Goal: Task Accomplishment & Management: Use online tool/utility

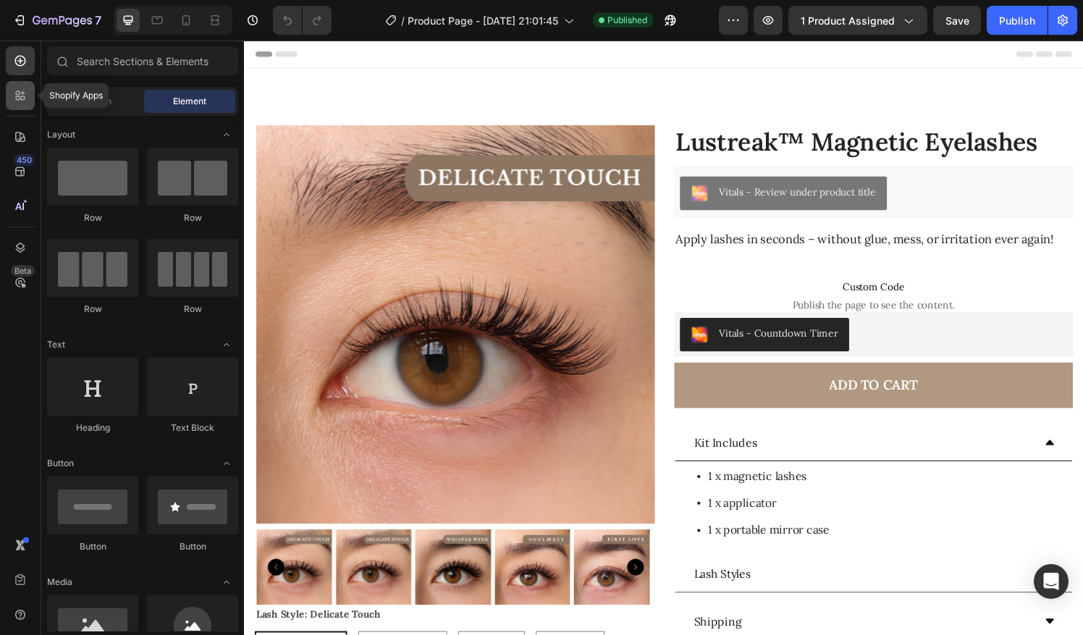
click at [17, 104] on div at bounding box center [20, 95] width 29 height 29
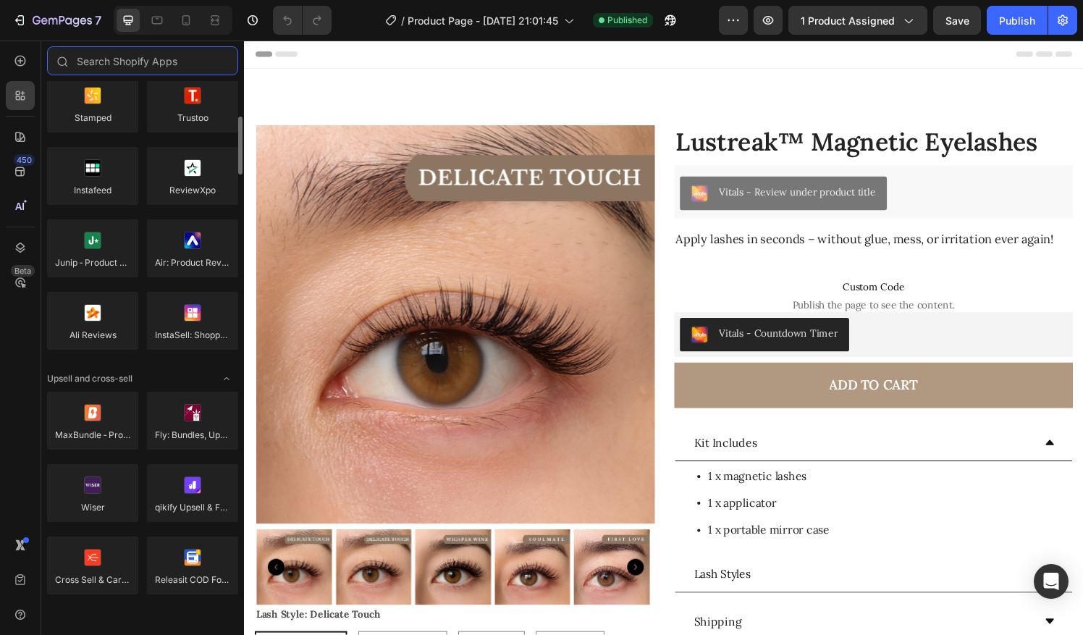
scroll to position [329, 0]
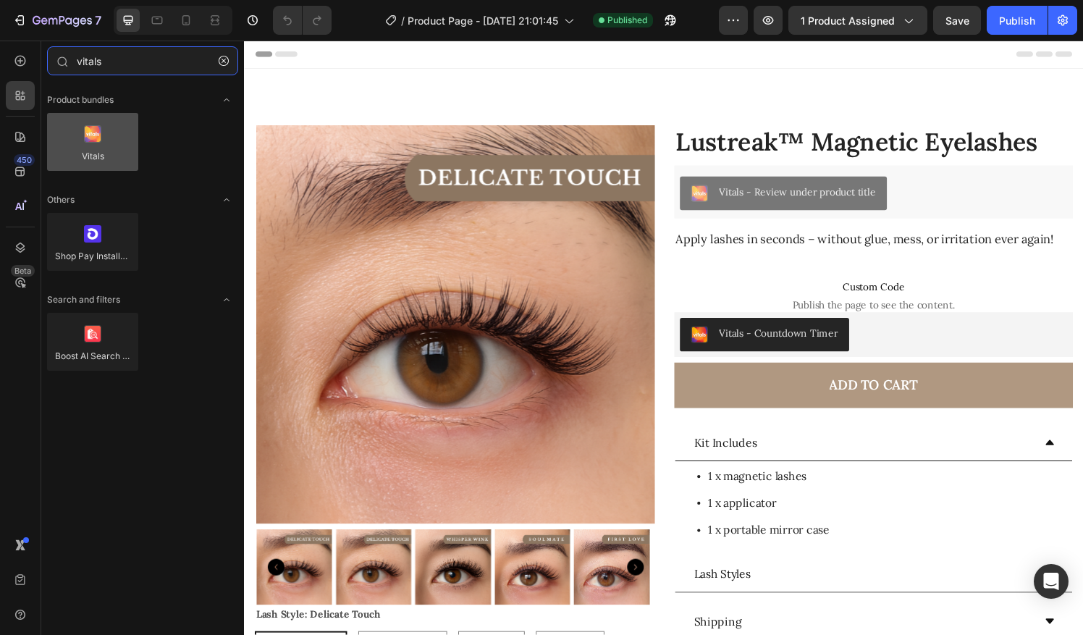
type input "vitals"
click at [122, 143] on div at bounding box center [92, 142] width 91 height 58
click at [96, 146] on div at bounding box center [92, 142] width 91 height 58
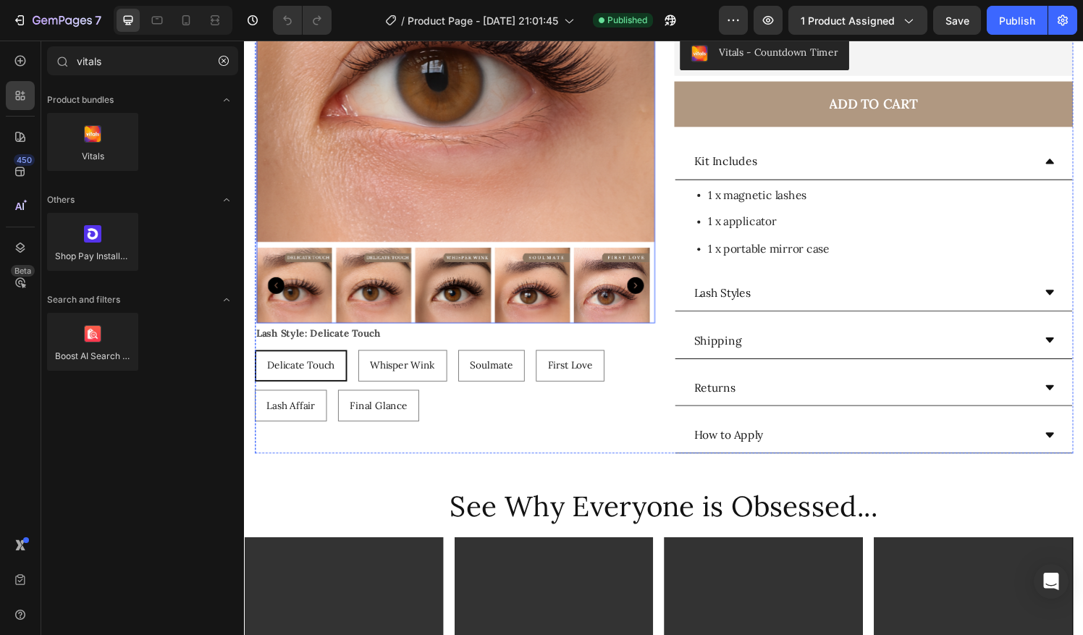
scroll to position [294, 0]
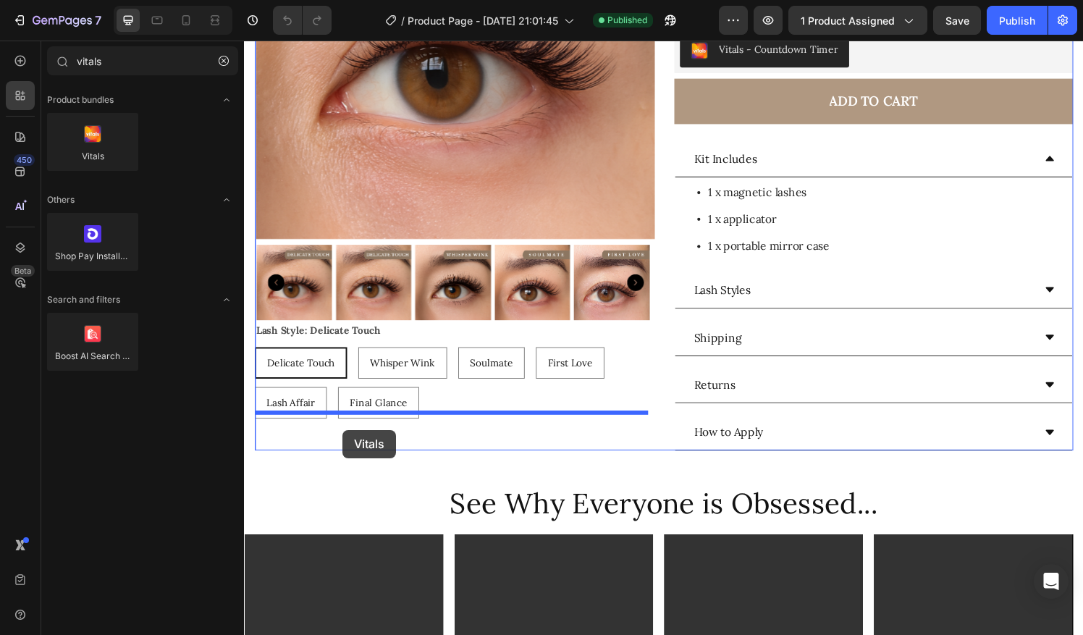
drag, startPoint x: 447, startPoint y: 270, endPoint x: 346, endPoint y: 444, distance: 200.8
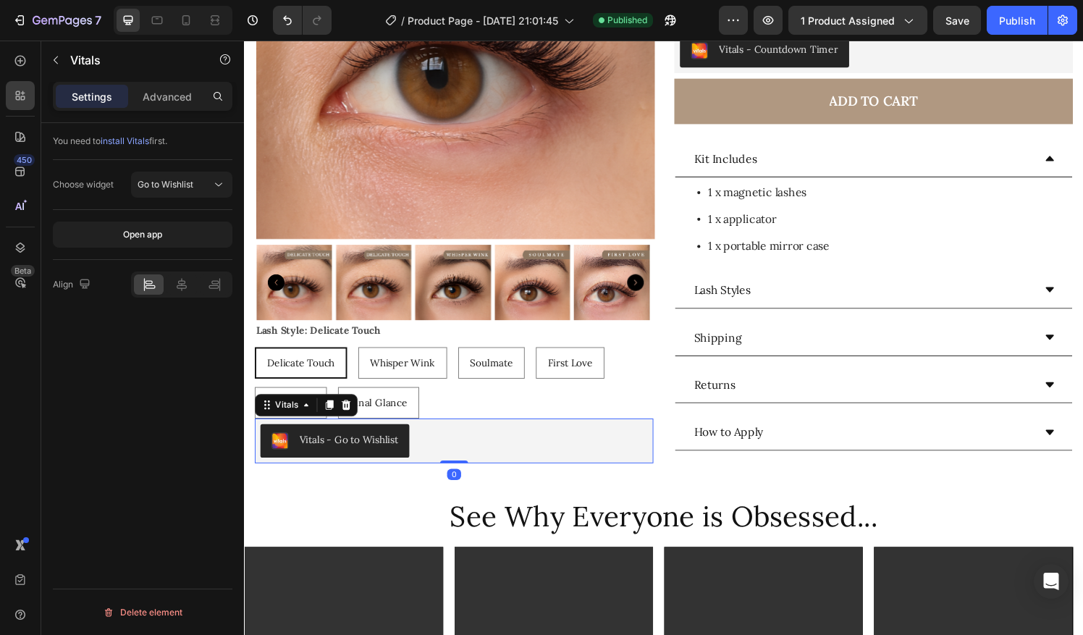
click at [379, 447] on div "Vitals - Go to Wishlist" at bounding box center [352, 454] width 102 height 15
click at [204, 185] on div "Go to Wishlist" at bounding box center [175, 184] width 74 height 13
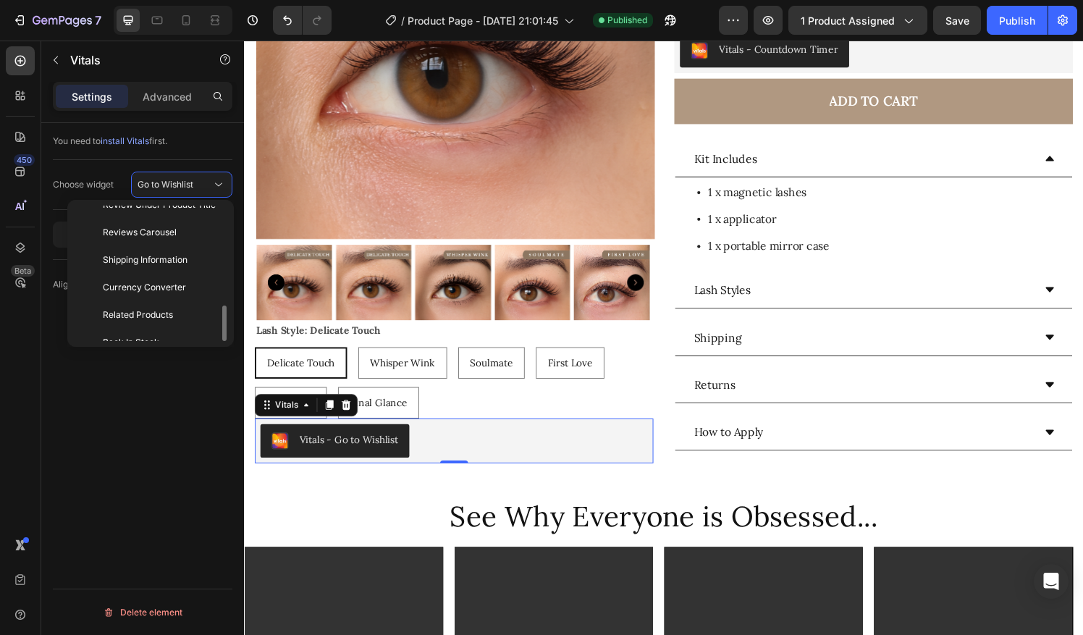
scroll to position [374, 0]
click at [143, 231] on div "Reviews Carousel" at bounding box center [147, 231] width 149 height 28
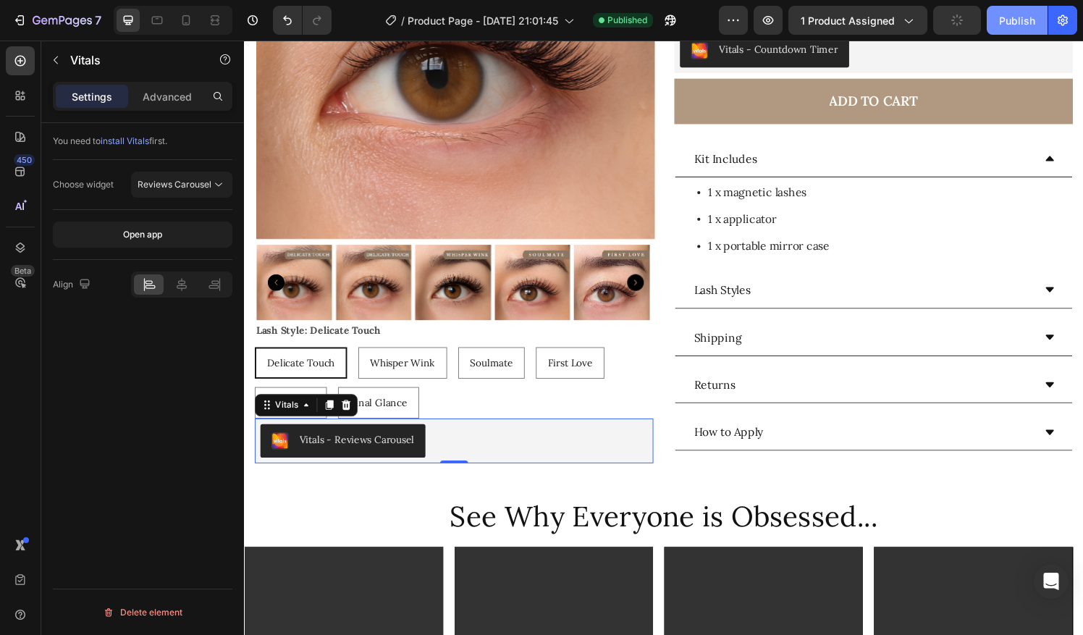
click at [1006, 26] on div "Publish" at bounding box center [1017, 20] width 36 height 15
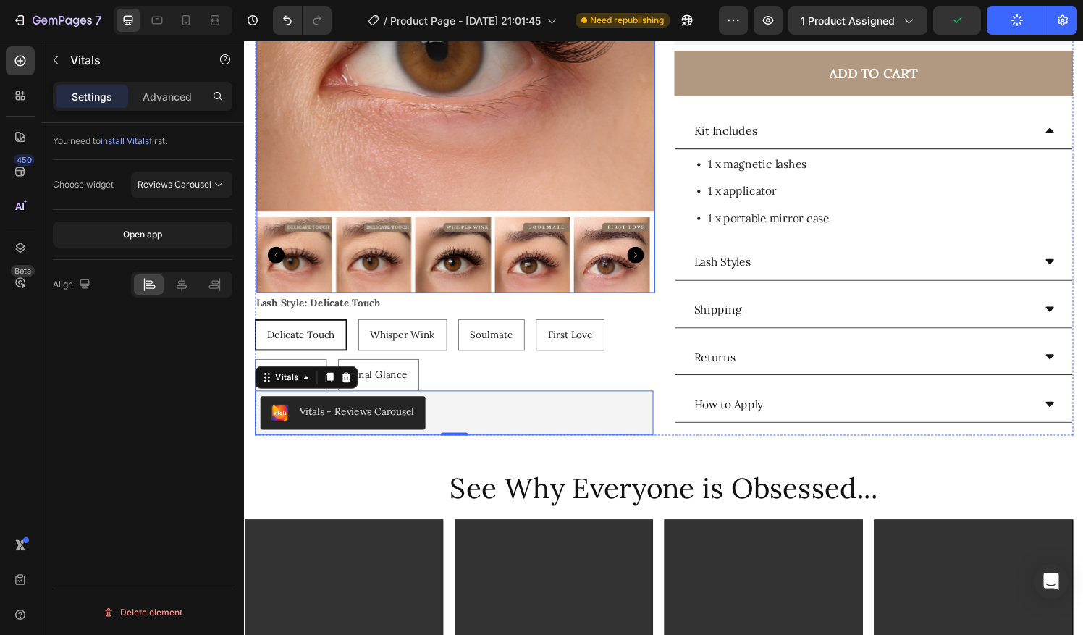
scroll to position [324, 0]
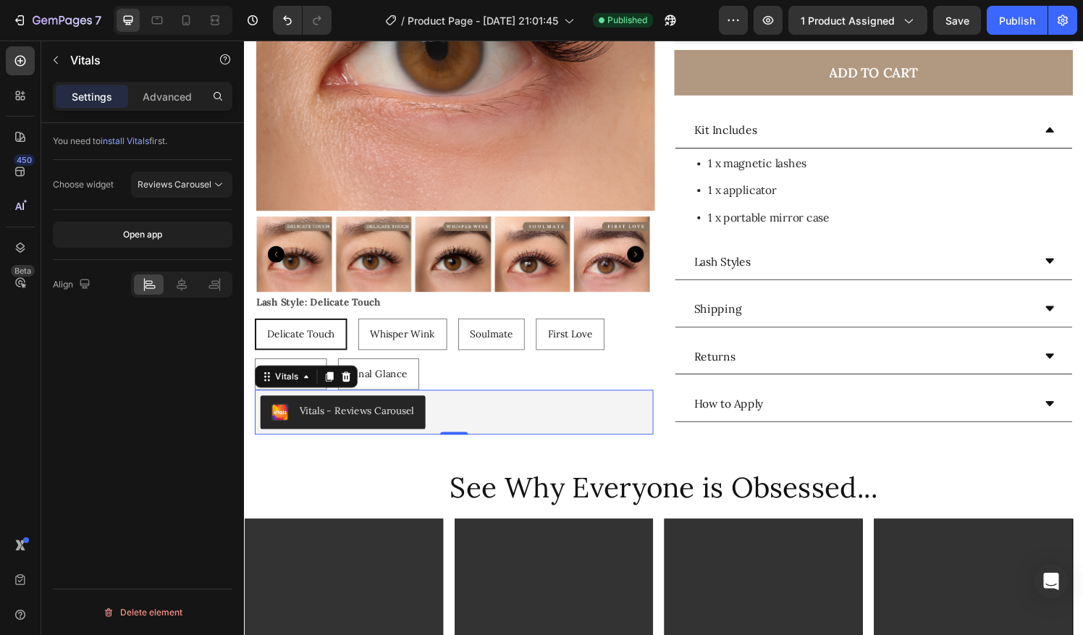
click at [457, 417] on div "Vitals - Reviews Carousel" at bounding box center [461, 425] width 401 height 35
click at [484, 442] on div "Vitals - Reviews Carousel" at bounding box center [461, 426] width 413 height 46
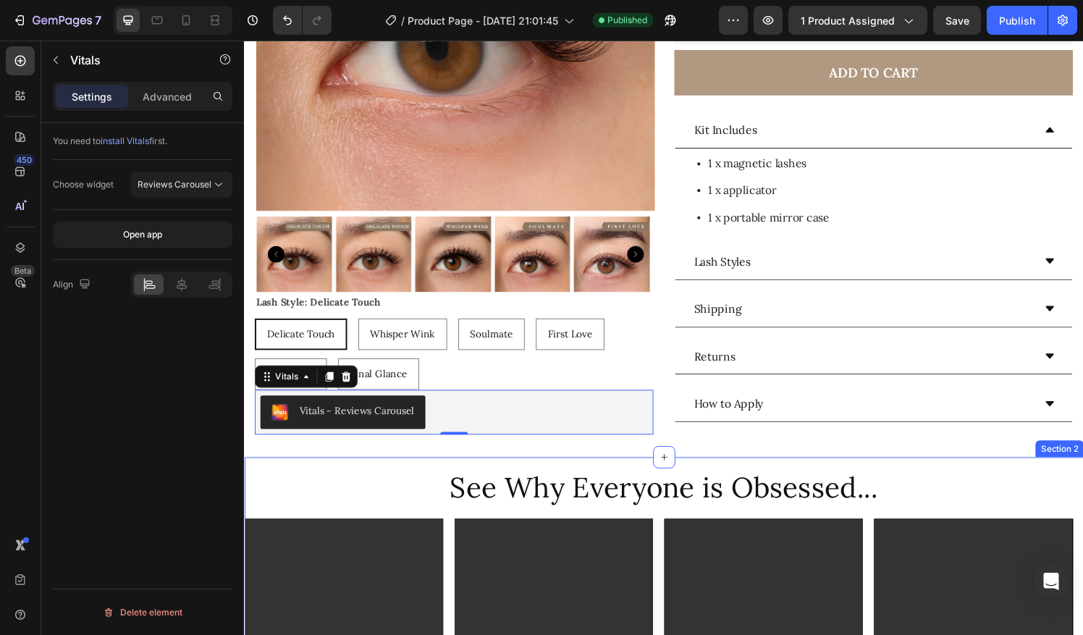
click at [487, 484] on h2 "See Why Everyone is Obsessed..." at bounding box center [678, 504] width 869 height 41
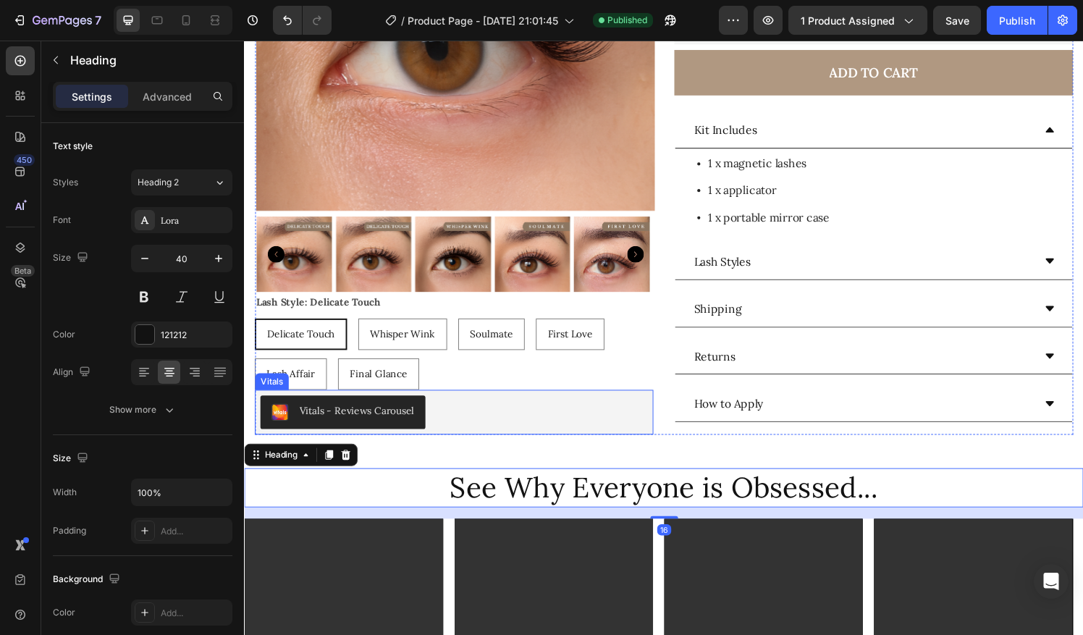
click at [472, 416] on div "Vitals - Reviews Carousel" at bounding box center [461, 425] width 401 height 35
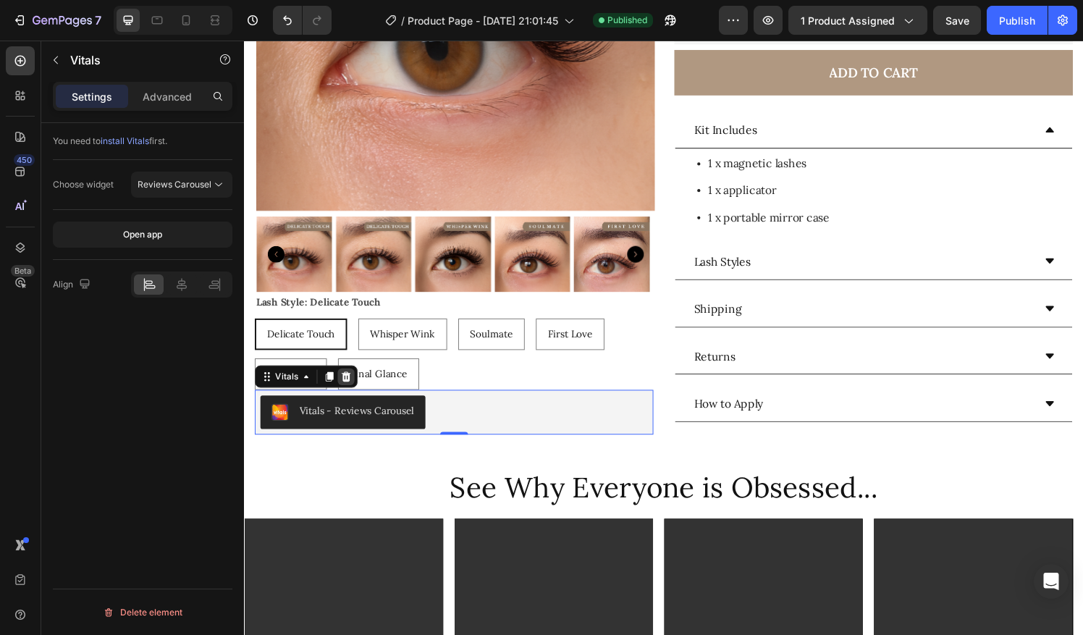
click at [348, 384] on icon at bounding box center [349, 389] width 9 height 10
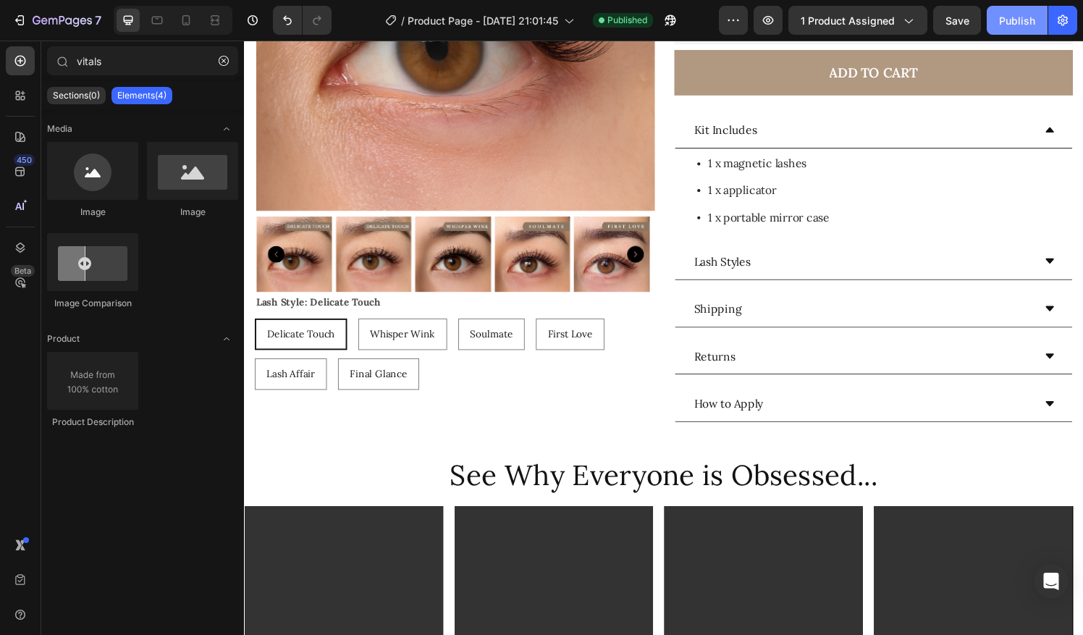
click at [1008, 26] on div "Publish" at bounding box center [1017, 20] width 36 height 15
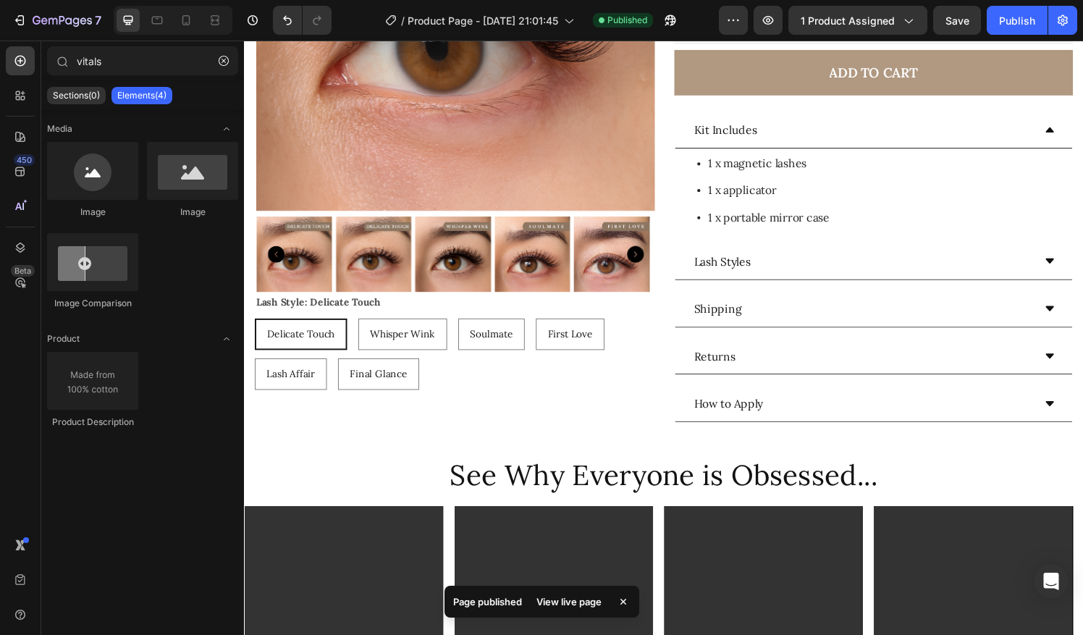
click at [559, 597] on div "View live page" at bounding box center [569, 602] width 83 height 20
click at [17, 96] on icon at bounding box center [18, 98] width 4 height 4
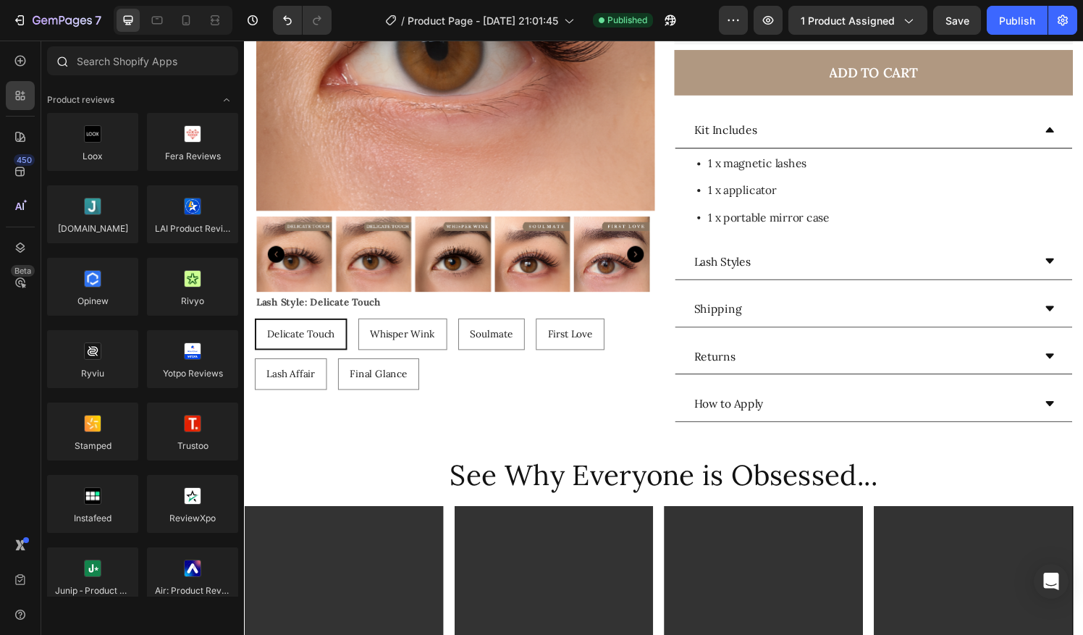
click at [126, 79] on div at bounding box center [142, 63] width 203 height 35
click at [117, 70] on input "text" at bounding box center [142, 60] width 191 height 29
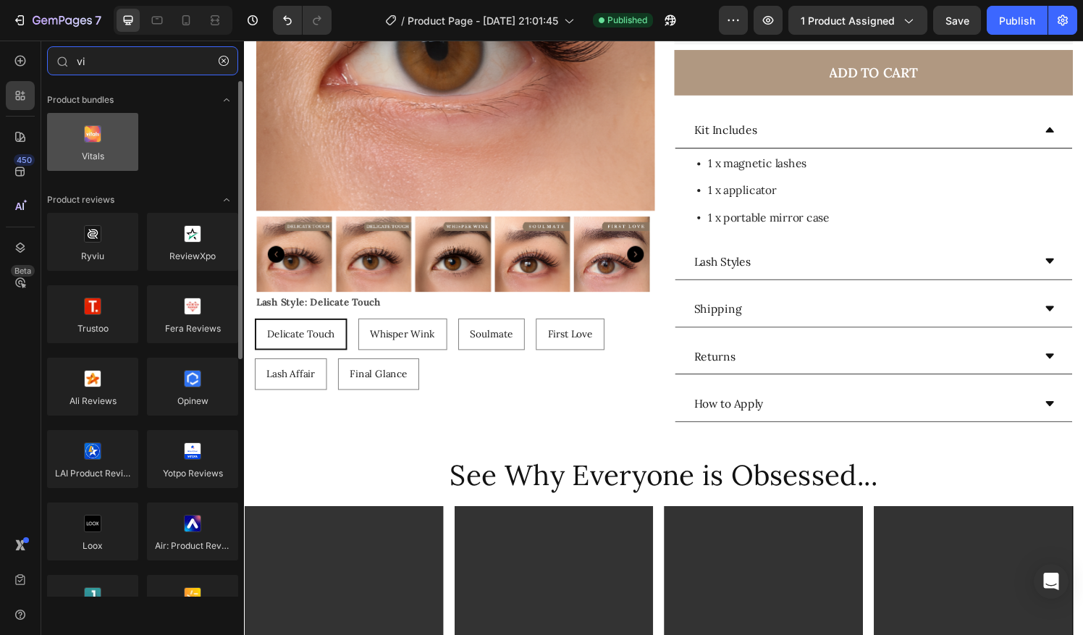
type input "vi"
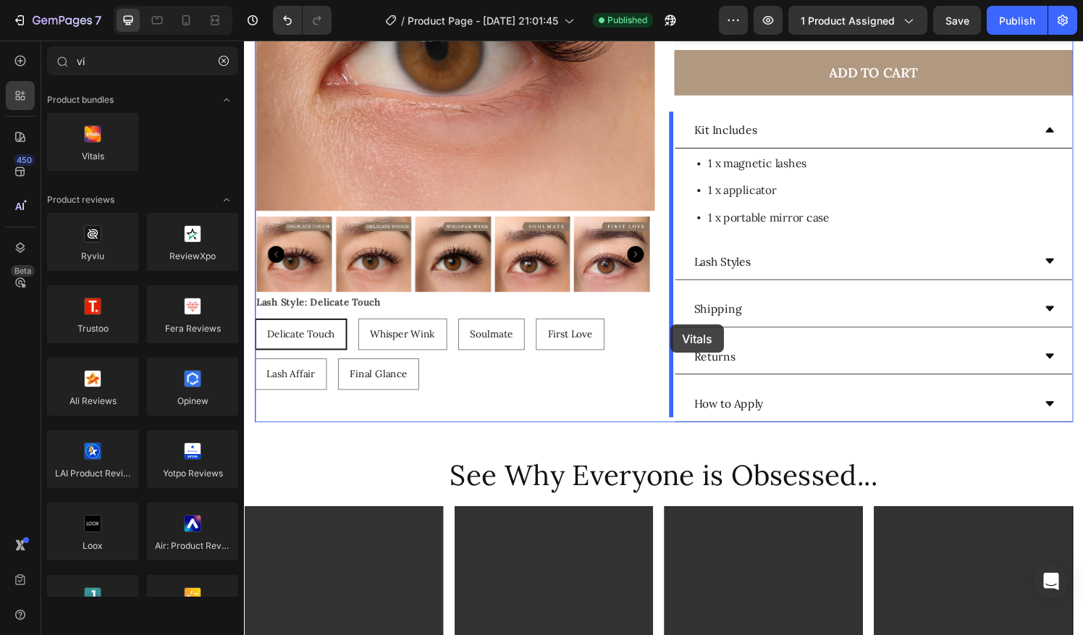
drag, startPoint x: 351, startPoint y: 175, endPoint x: 618, endPoint y: 369, distance: 329.2
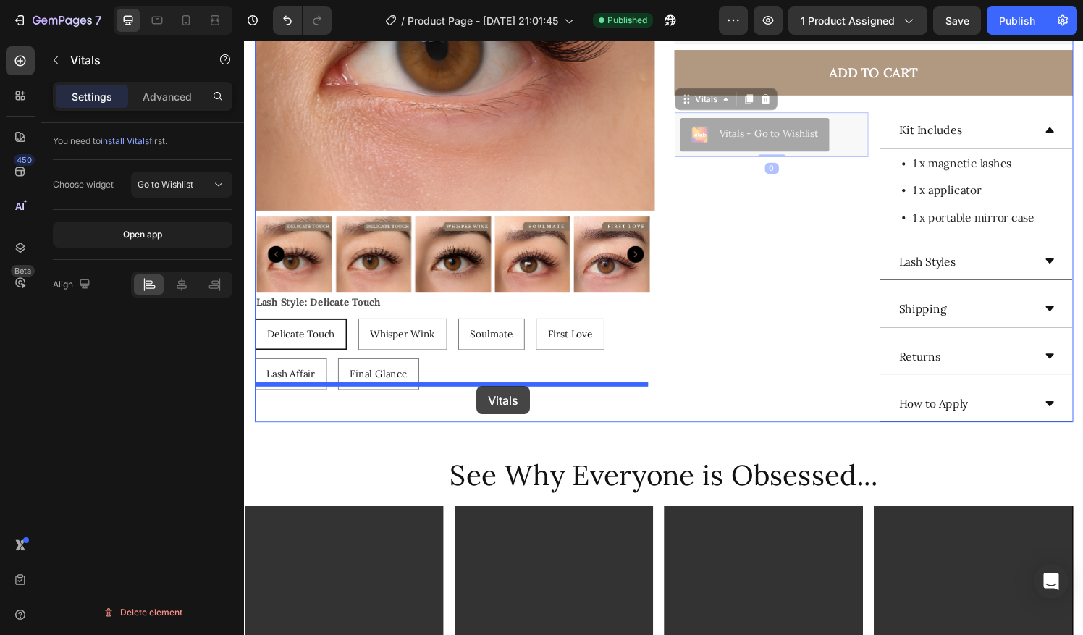
drag, startPoint x: 657, startPoint y: 239, endPoint x: 484, endPoint y: 397, distance: 234.2
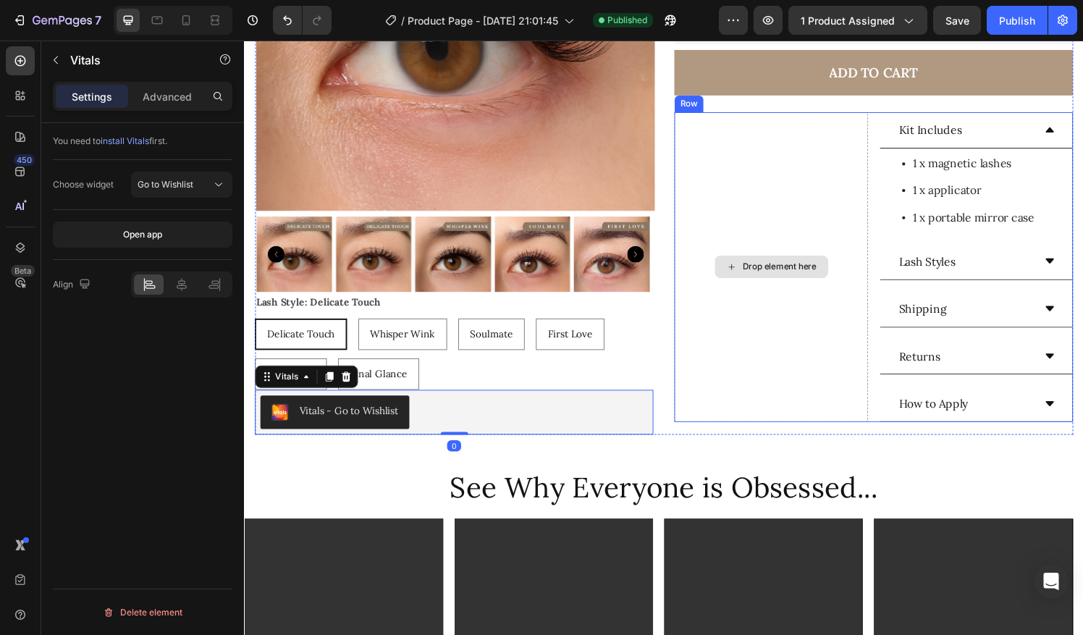
click at [823, 157] on div "Drop element here" at bounding box center [789, 275] width 201 height 321
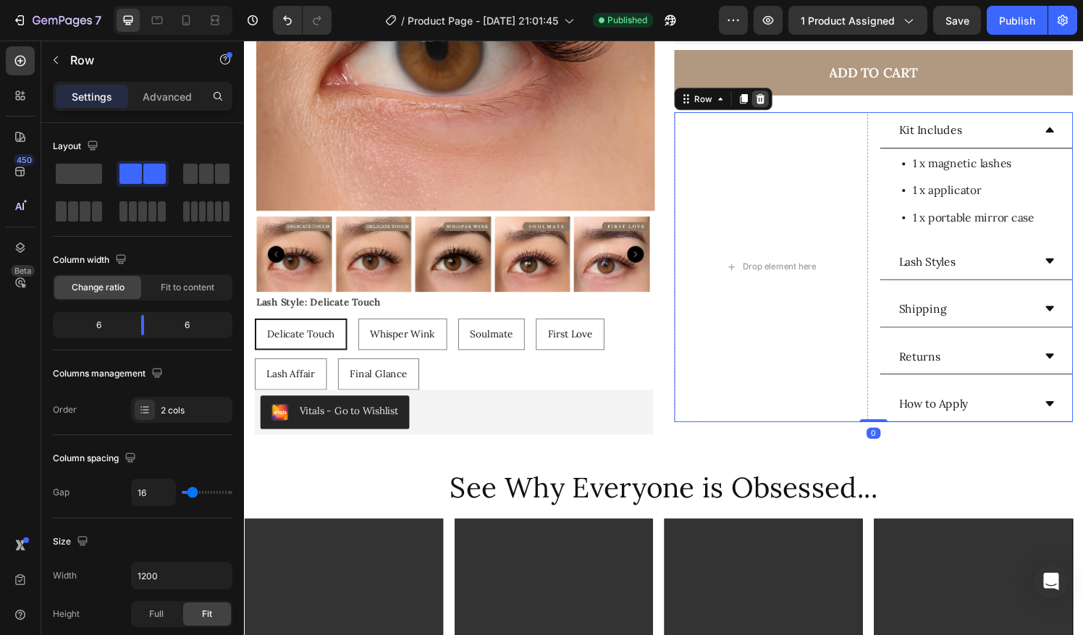
click at [778, 98] on icon at bounding box center [779, 102] width 12 height 12
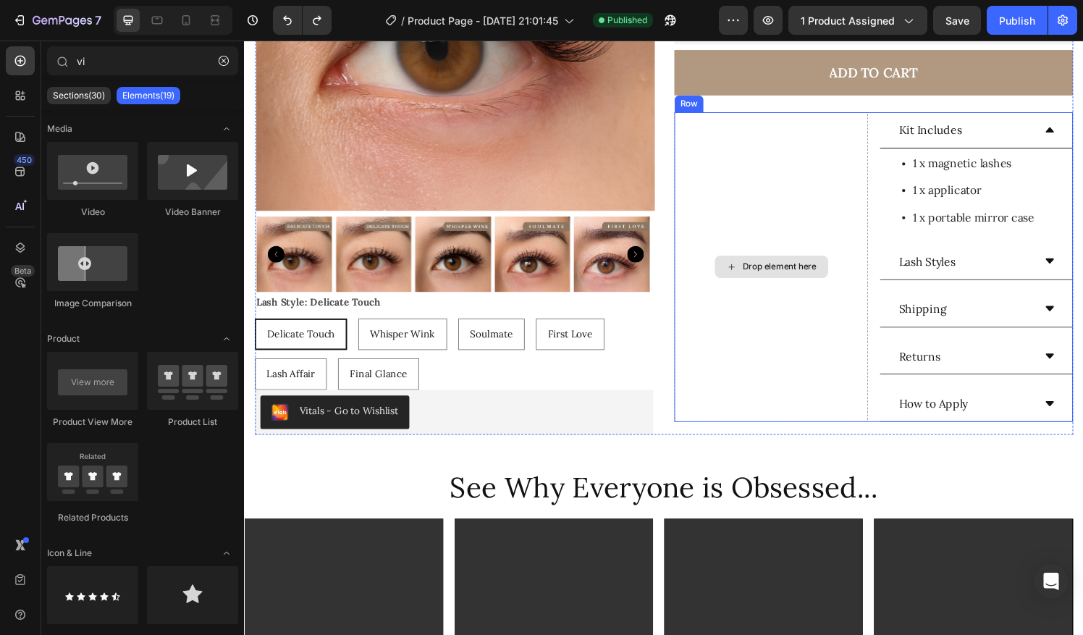
click at [825, 272] on div "Drop element here" at bounding box center [798, 275] width 77 height 12
click at [819, 185] on div "Drop element here" at bounding box center [789, 275] width 201 height 321
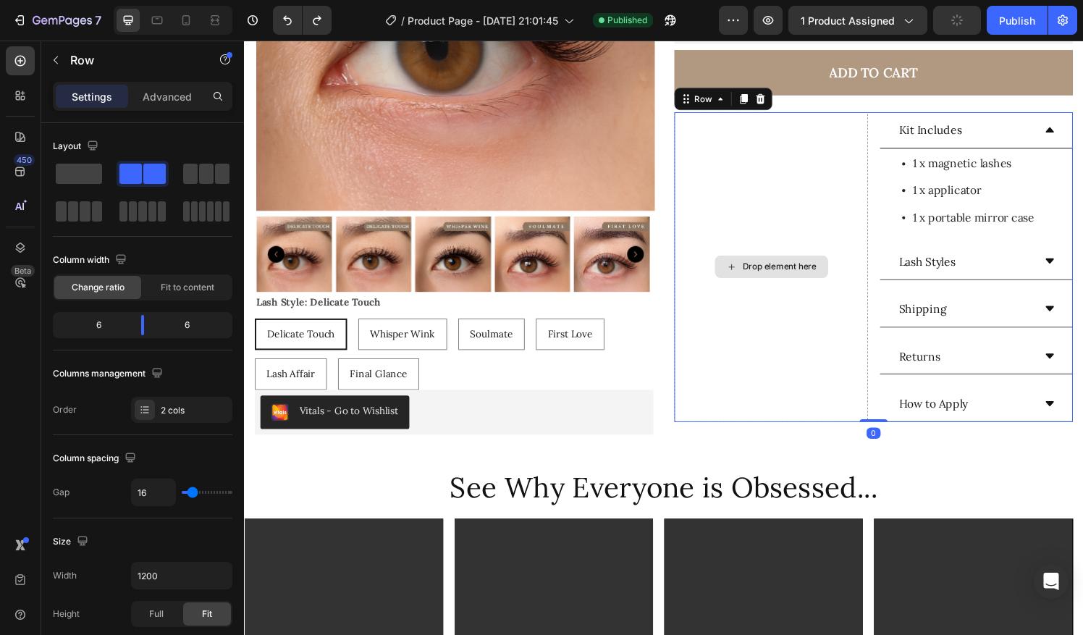
click at [775, 158] on div "Drop element here" at bounding box center [789, 275] width 201 height 321
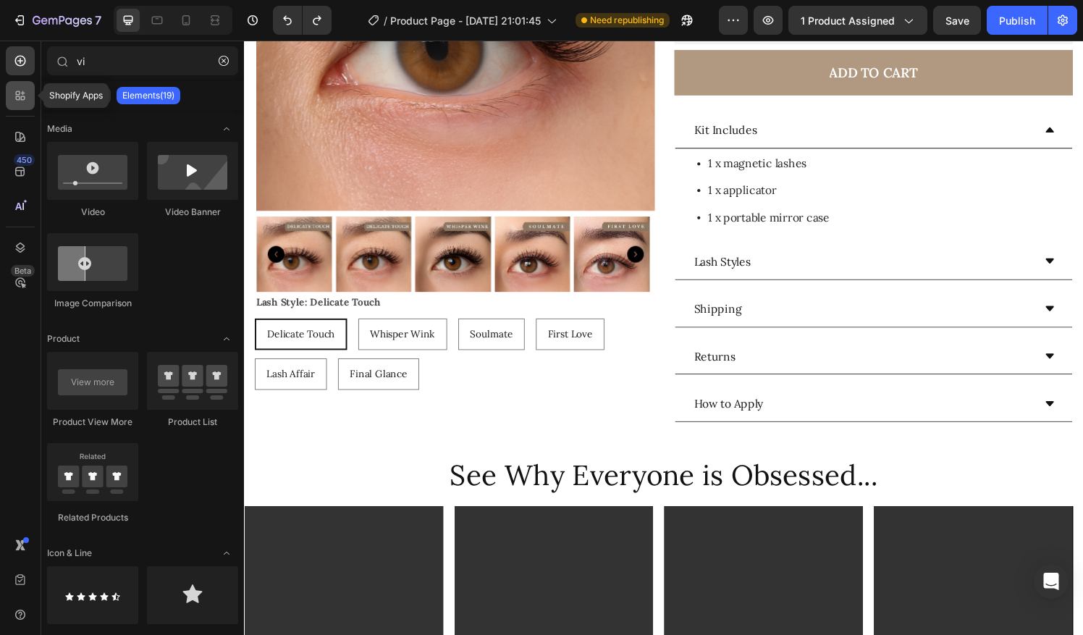
click at [12, 97] on div at bounding box center [20, 95] width 29 height 29
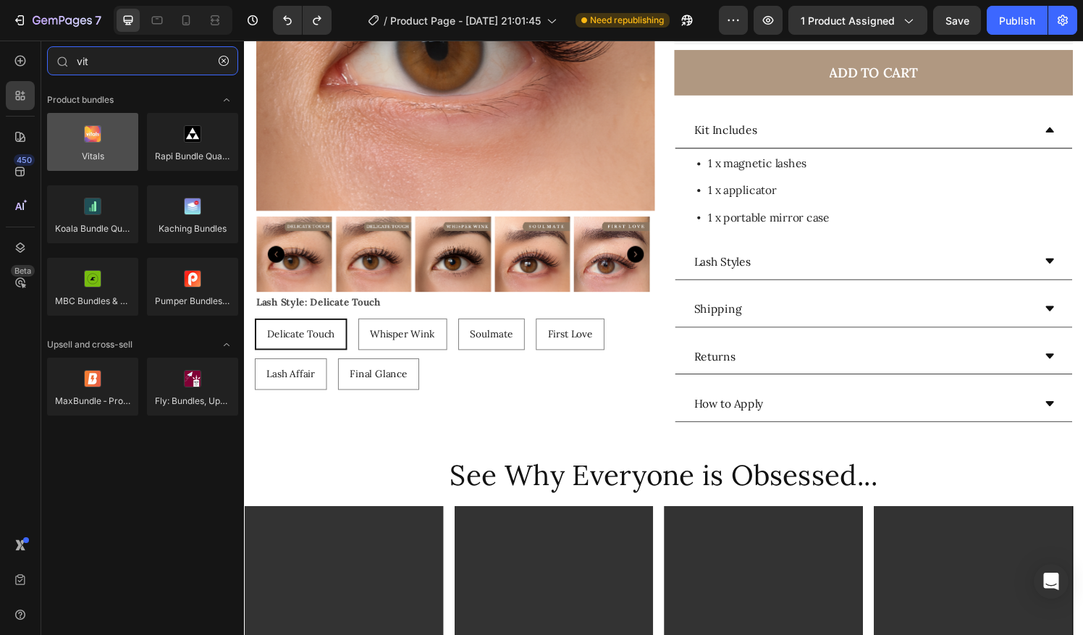
type input "vit"
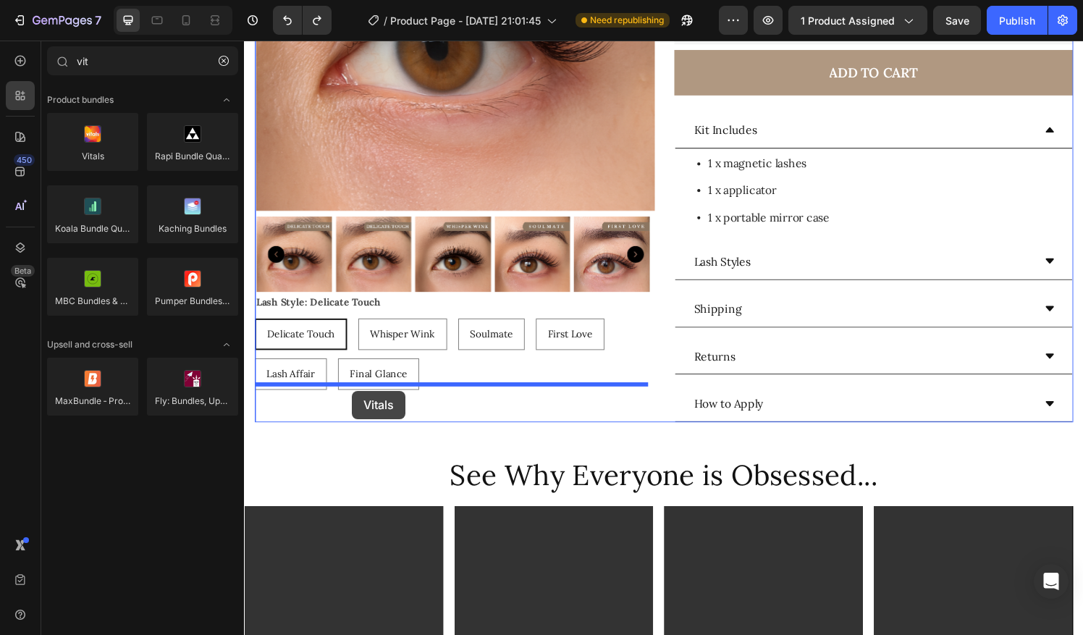
drag, startPoint x: 351, startPoint y: 200, endPoint x: 355, endPoint y: 403, distance: 203.5
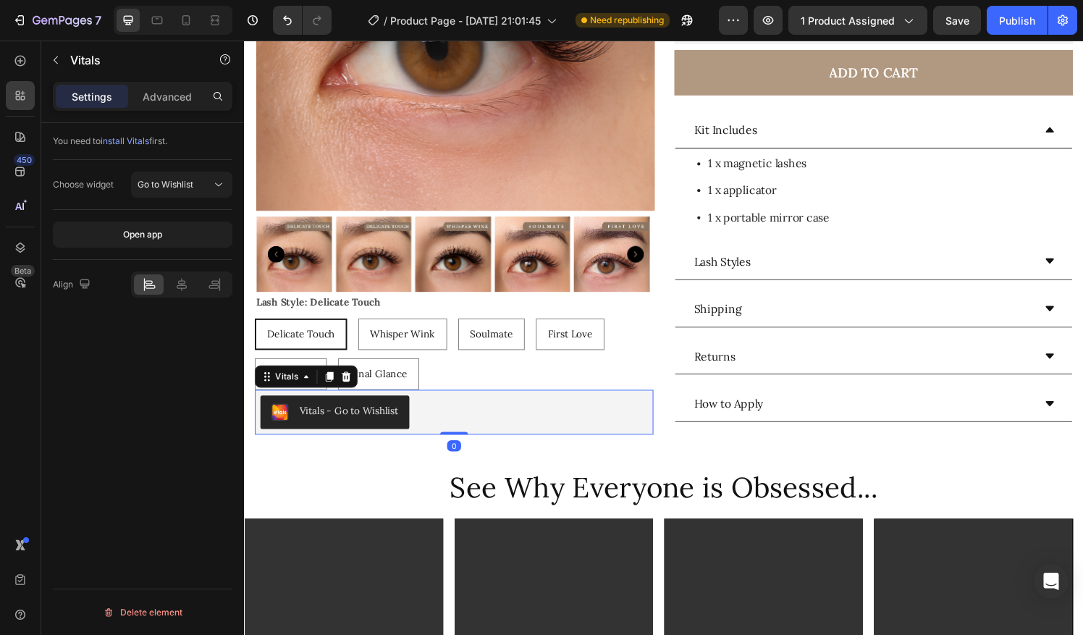
click at [384, 417] on div "Vitals - Go to Wishlist" at bounding box center [352, 424] width 102 height 15
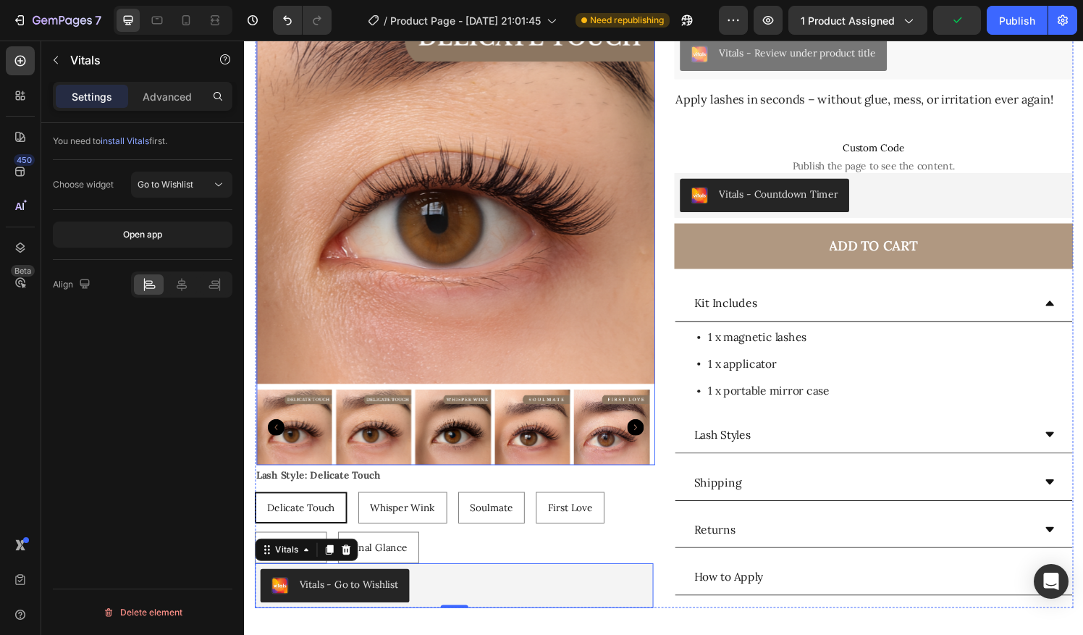
scroll to position [351, 0]
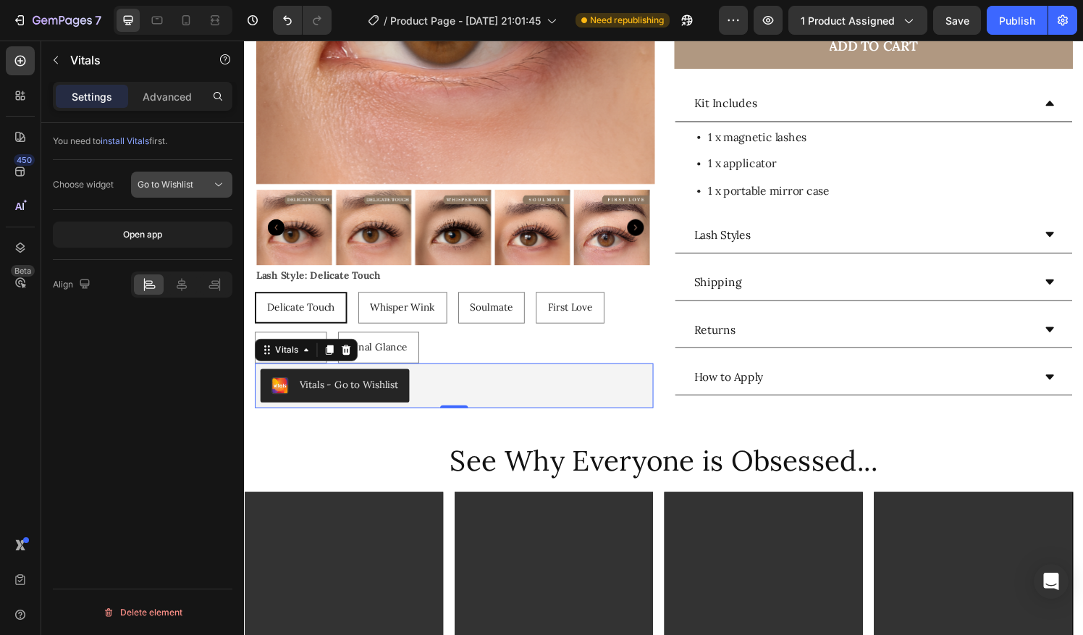
click at [188, 181] on span "Go to Wishlist" at bounding box center [166, 184] width 56 height 11
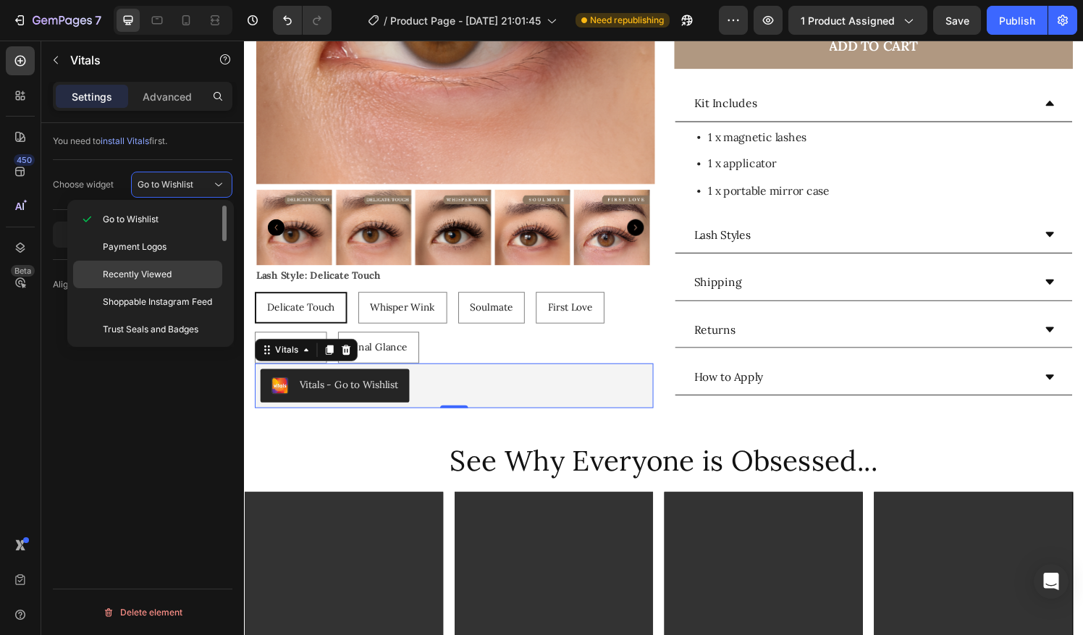
click at [199, 271] on p "Recently Viewed" at bounding box center [159, 274] width 113 height 13
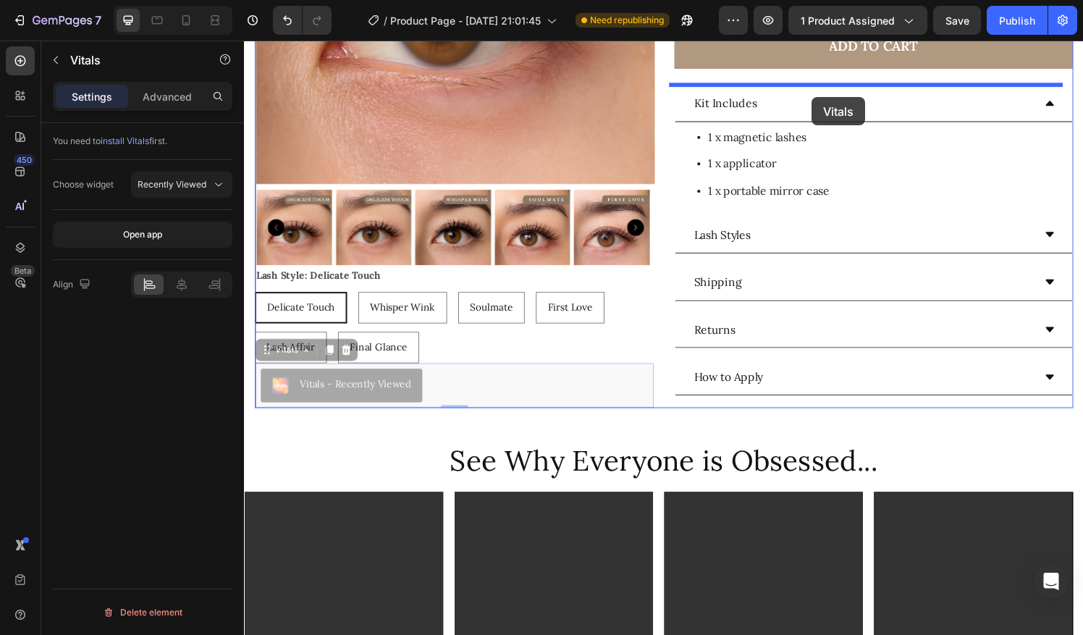
drag, startPoint x: 382, startPoint y: 399, endPoint x: 828, endPoint y: 92, distance: 542.0
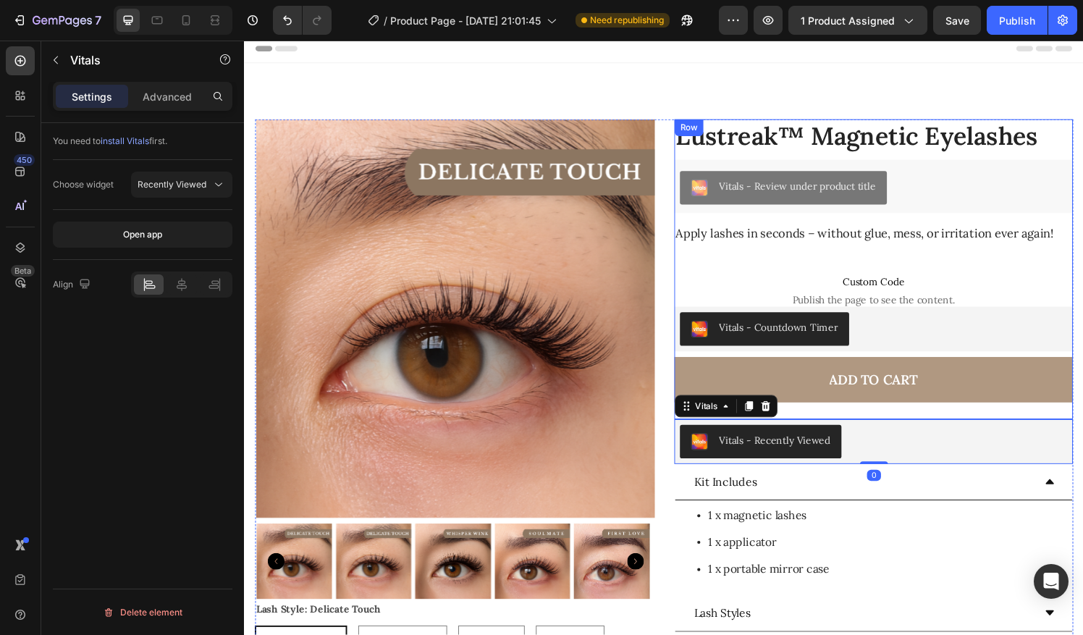
scroll to position [0, 0]
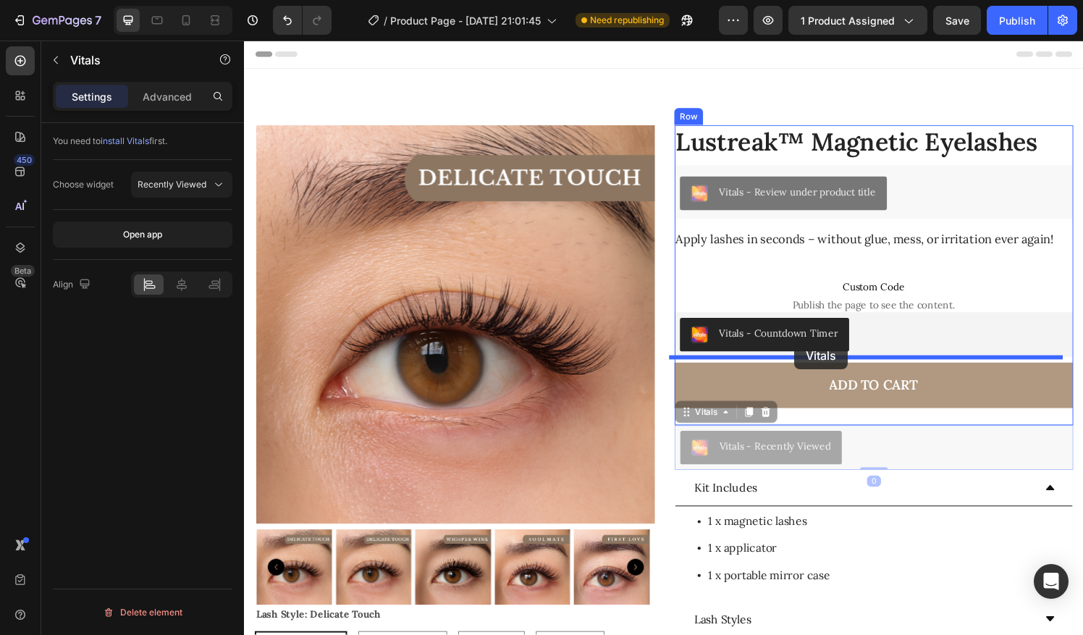
drag, startPoint x: 757, startPoint y: 461, endPoint x: 814, endPoint y: 352, distance: 123.1
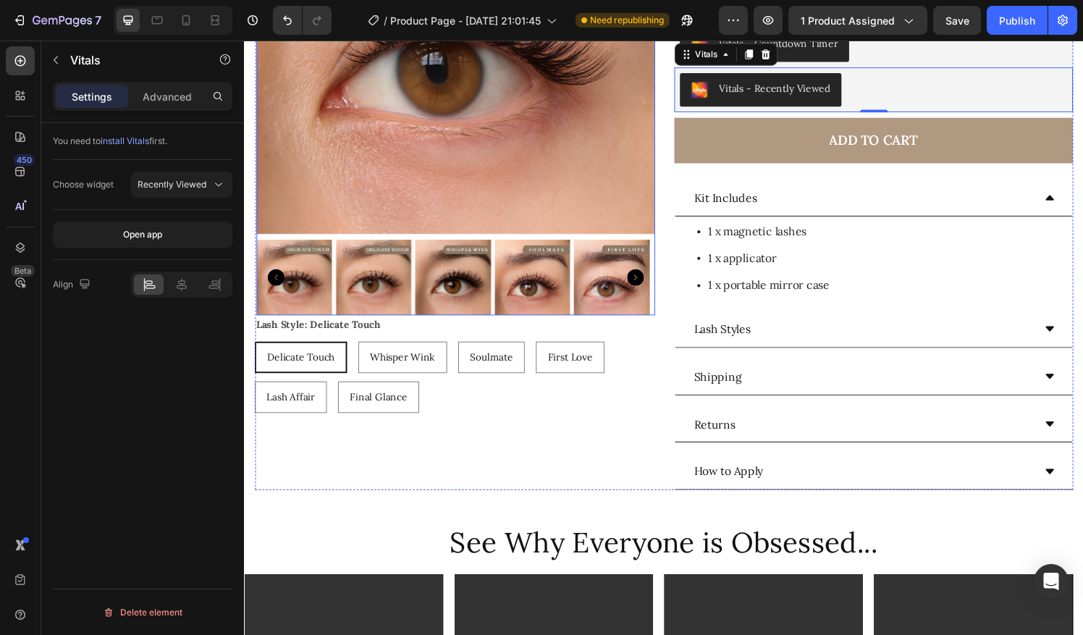
scroll to position [319, 0]
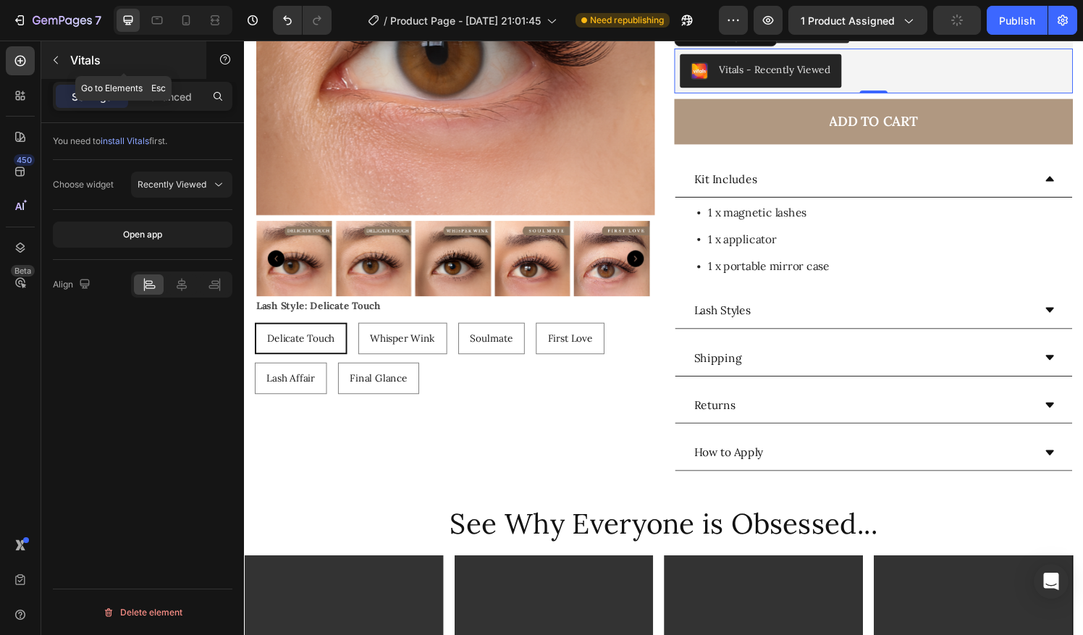
click at [55, 64] on icon "button" at bounding box center [56, 60] width 12 height 12
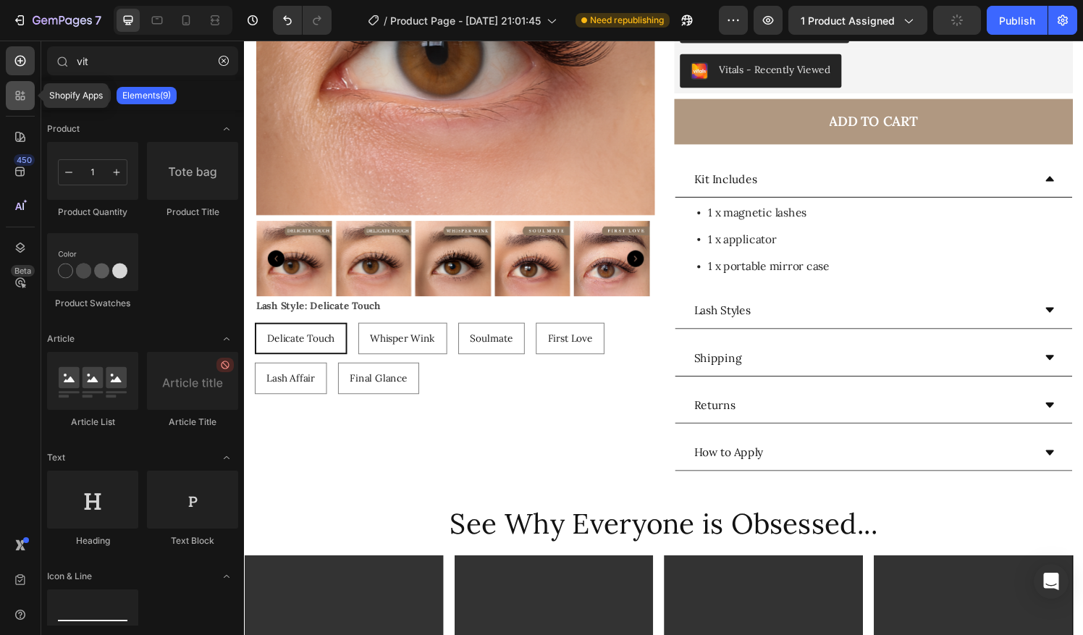
click at [25, 91] on icon at bounding box center [20, 95] width 14 height 14
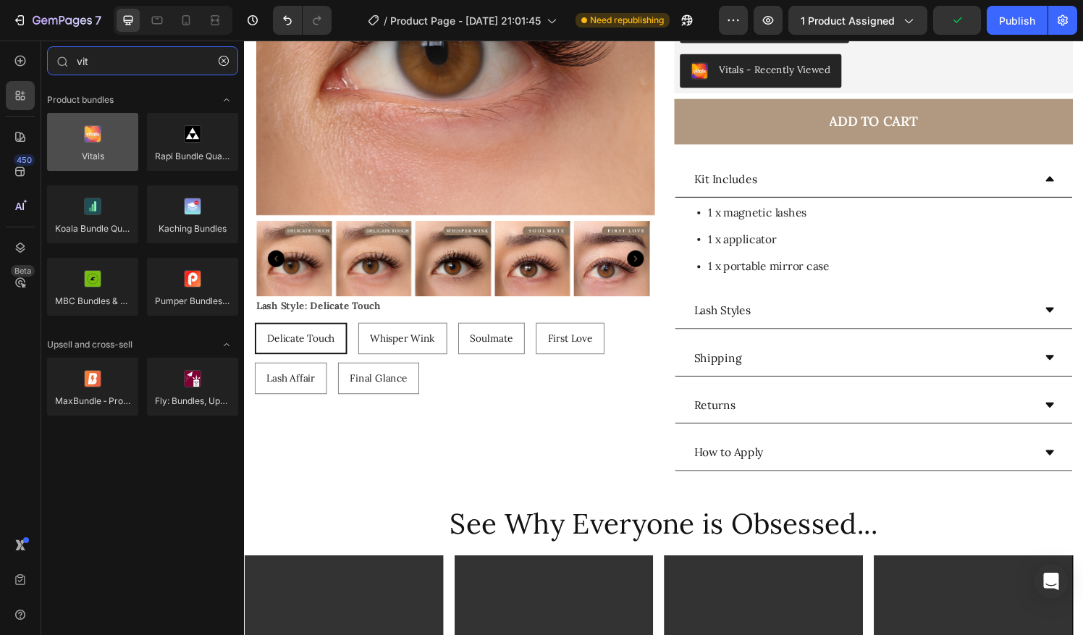
type input "vit"
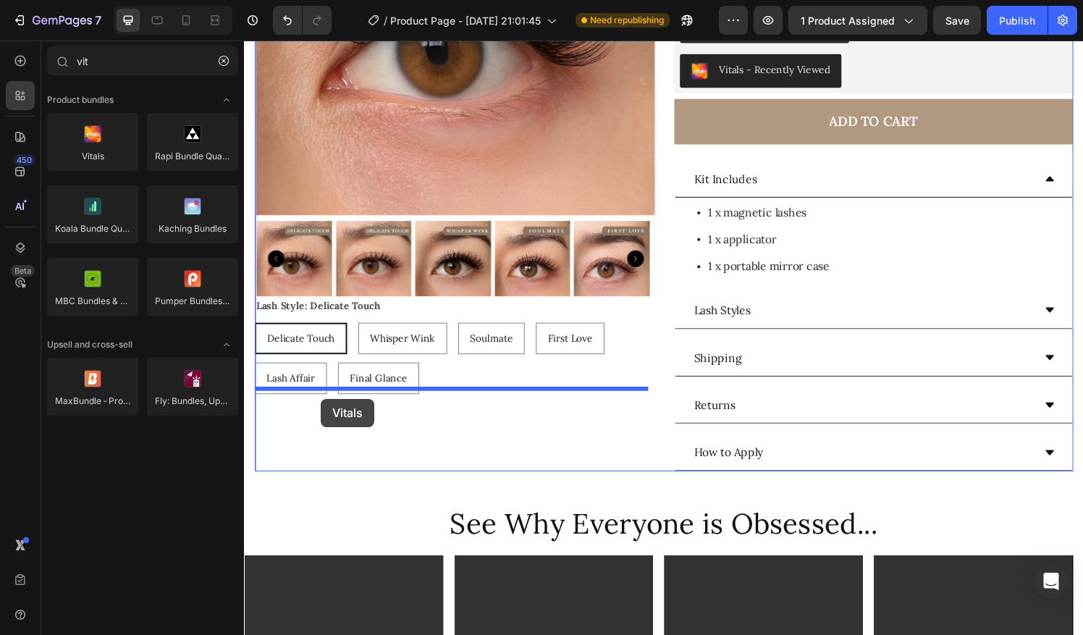
drag, startPoint x: 360, startPoint y: 189, endPoint x: 324, endPoint y: 410, distance: 223.8
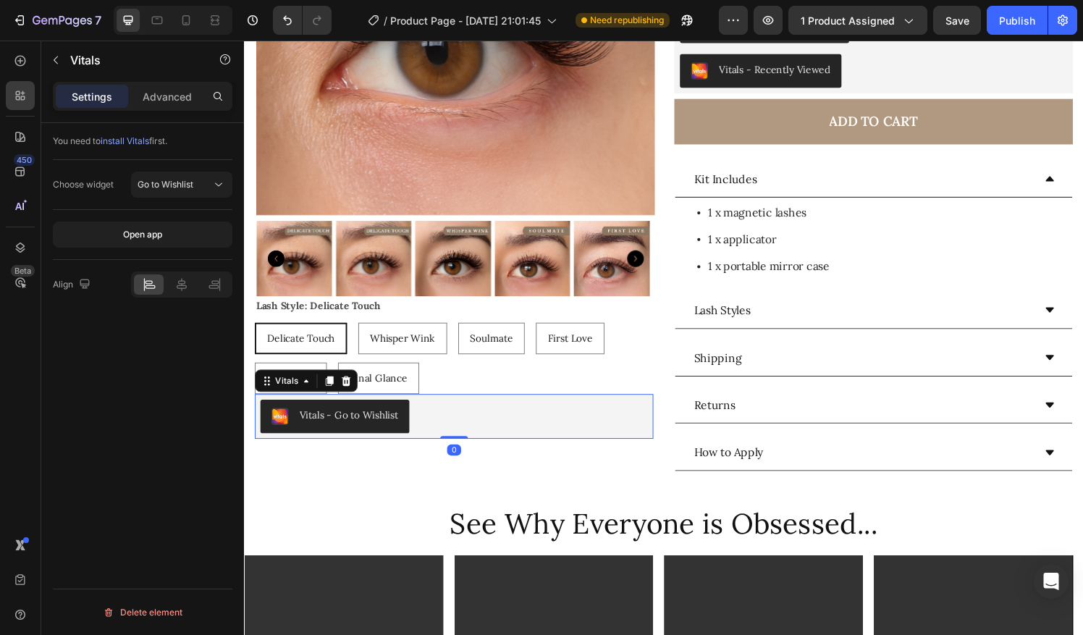
click at [349, 429] on div "Vitals - Go to Wishlist" at bounding box center [352, 428] width 102 height 15
click at [174, 185] on span "Go to Wishlist" at bounding box center [166, 184] width 56 height 11
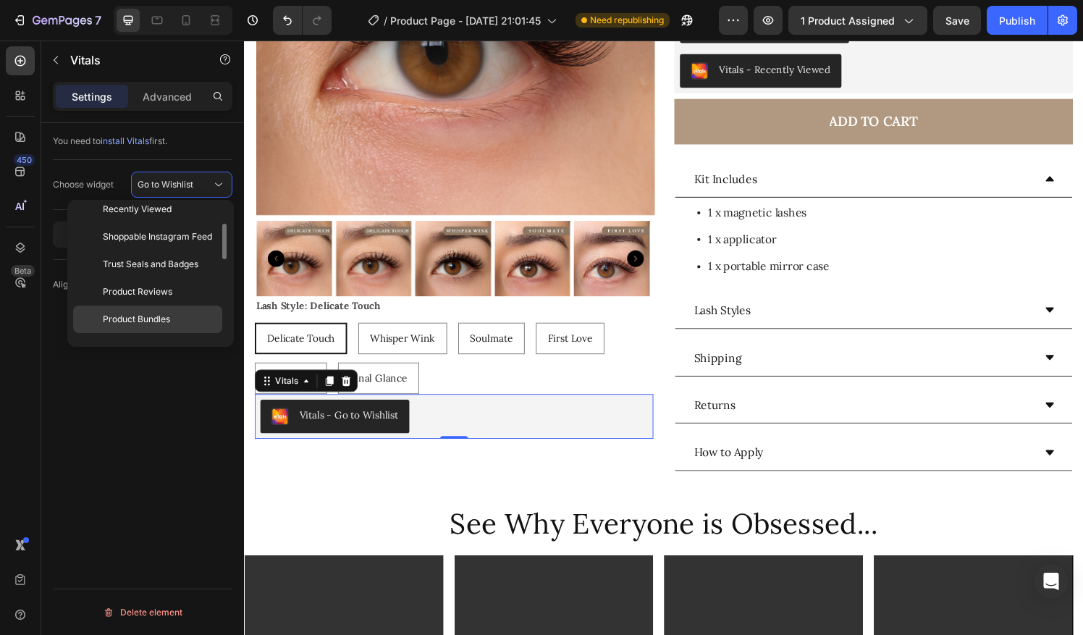
scroll to position [66, 0]
click at [165, 236] on span "Shoppable Instagram Feed" at bounding box center [157, 236] width 109 height 13
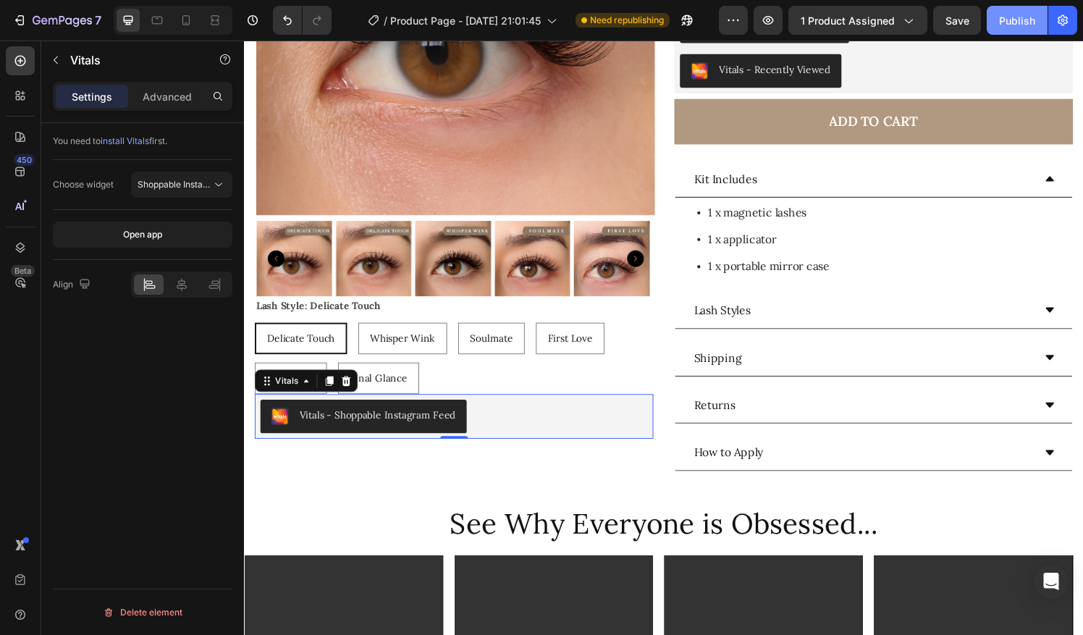
click at [1006, 30] on button "Publish" at bounding box center [1017, 20] width 61 height 29
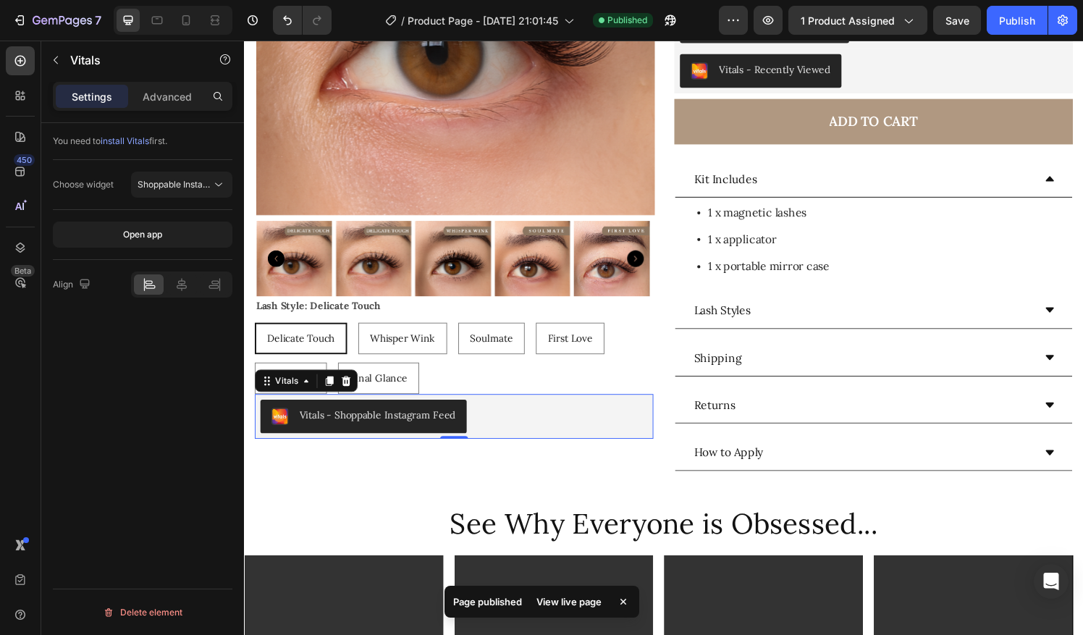
click at [555, 605] on div "View live page" at bounding box center [569, 602] width 83 height 20
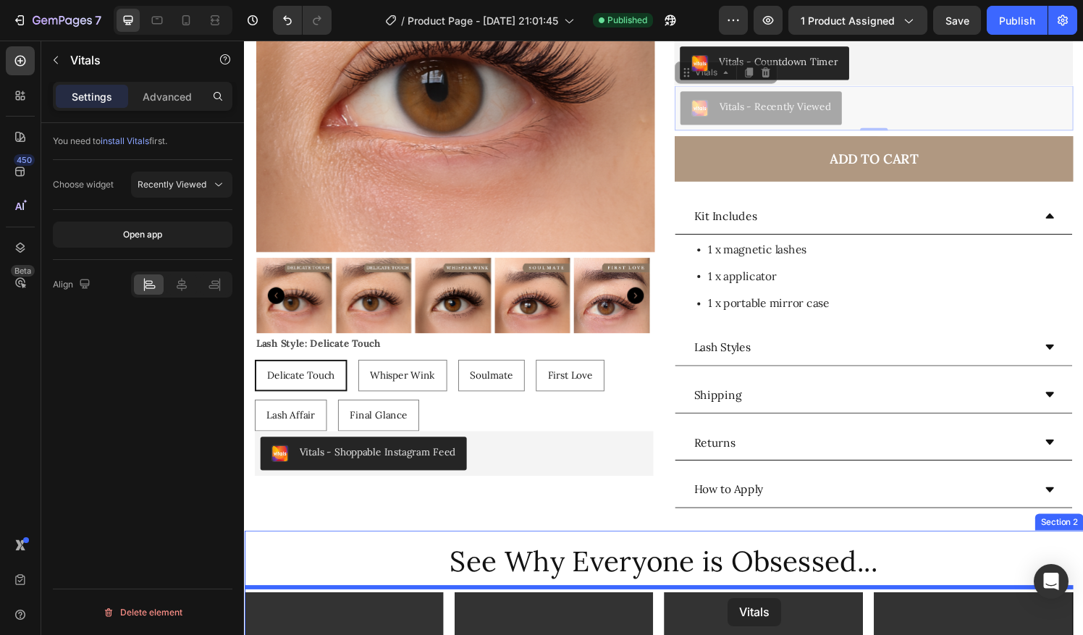
scroll to position [346, 0]
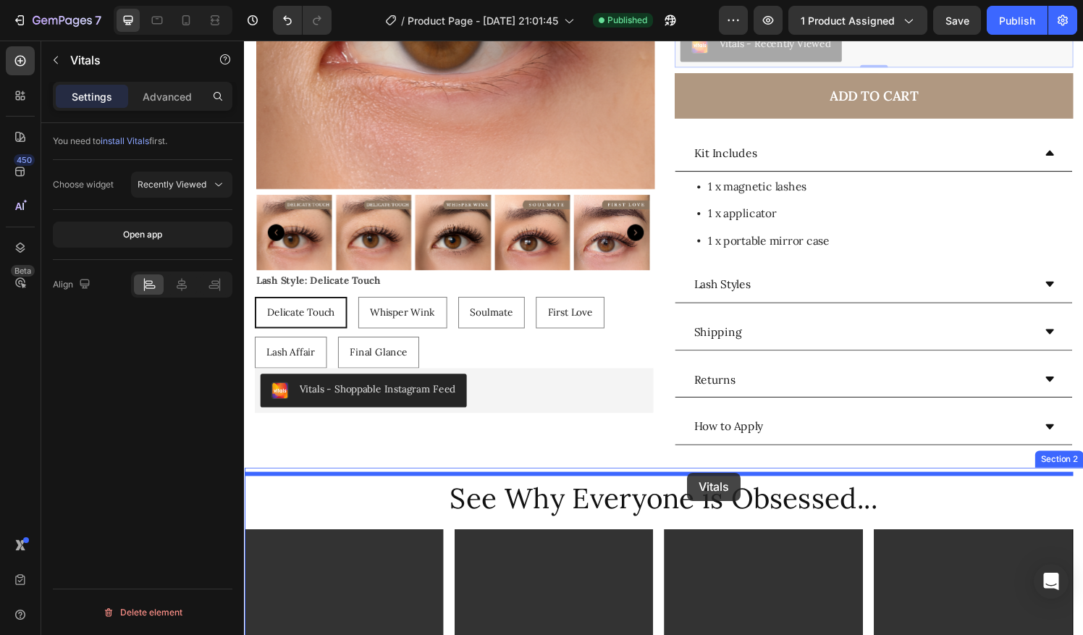
drag, startPoint x: 762, startPoint y: 416, endPoint x: 702, endPoint y: 486, distance: 91.9
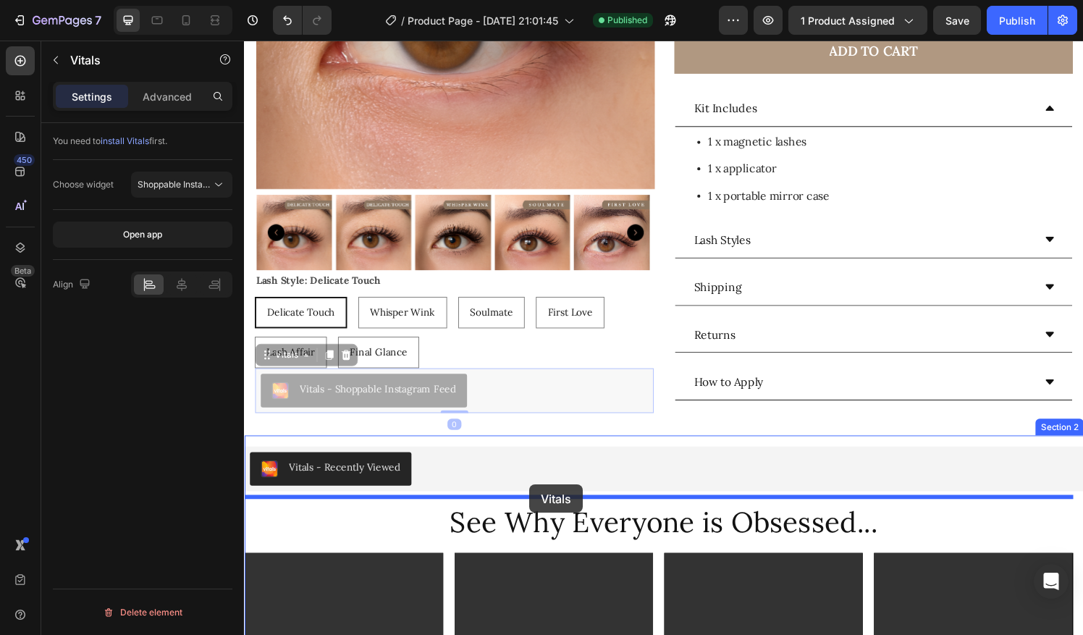
drag, startPoint x: 424, startPoint y: 402, endPoint x: 539, endPoint y: 503, distance: 153.4
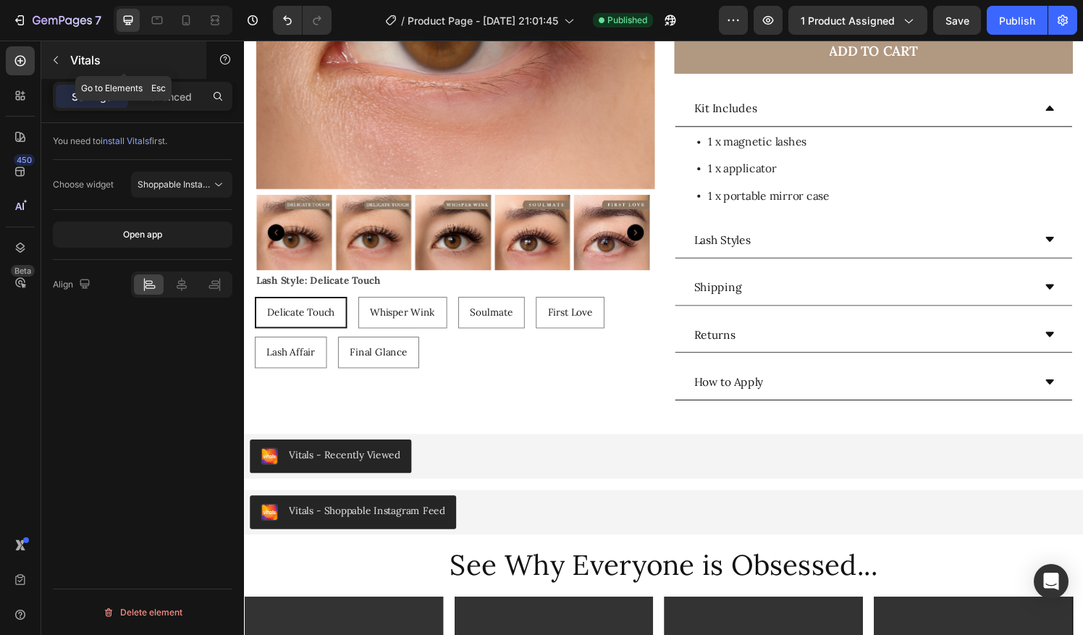
click at [50, 65] on icon "button" at bounding box center [56, 60] width 12 height 12
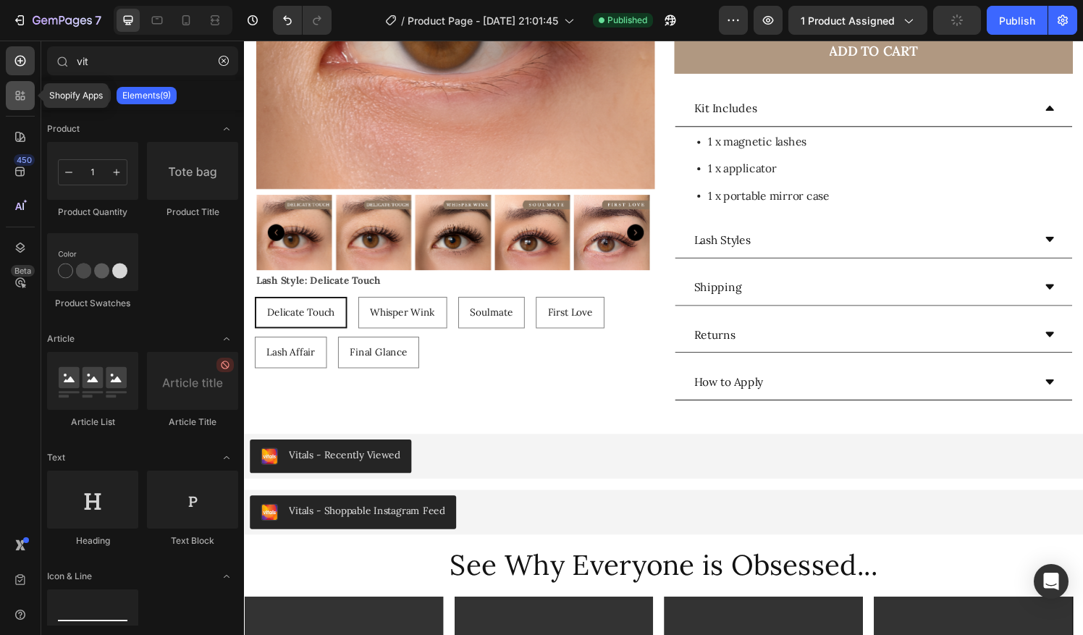
click at [16, 101] on icon at bounding box center [20, 95] width 14 height 14
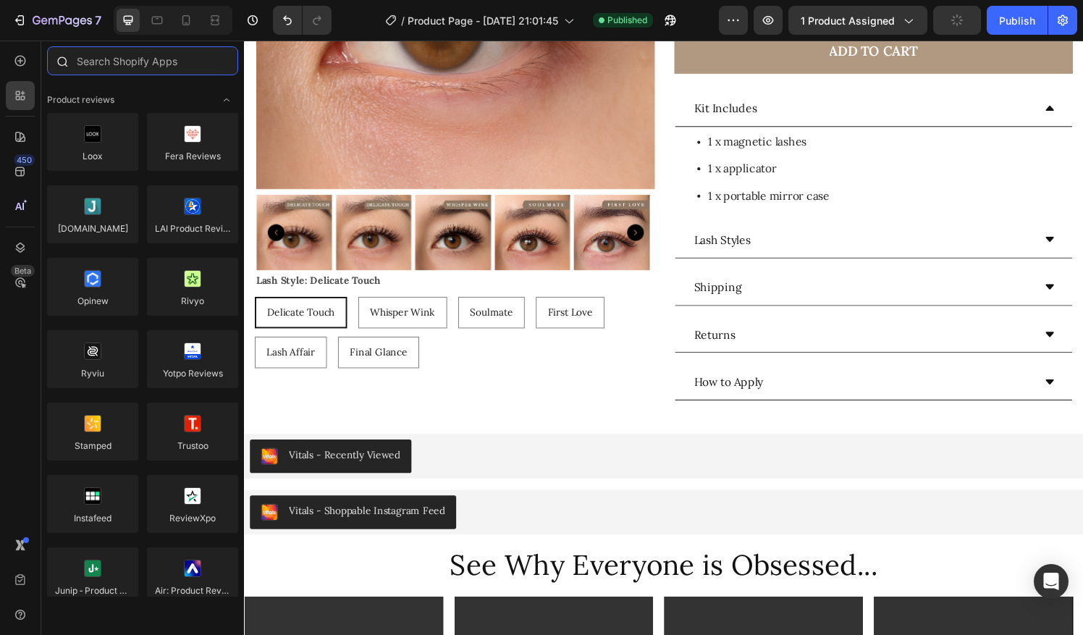
click at [112, 60] on input "text" at bounding box center [142, 60] width 191 height 29
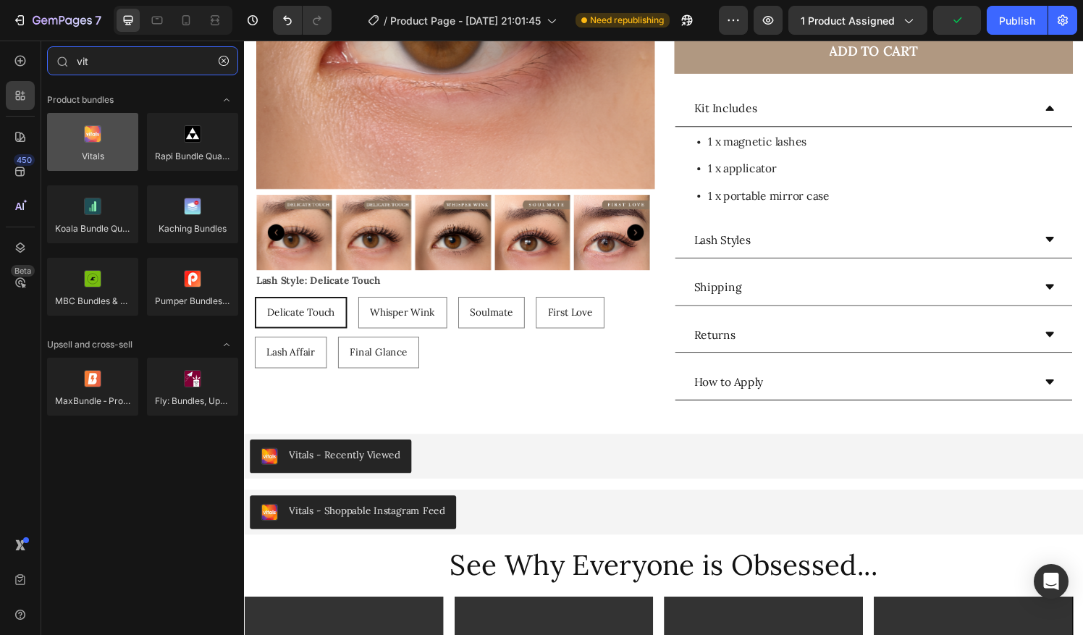
type input "vit"
click at [102, 141] on div at bounding box center [92, 142] width 91 height 58
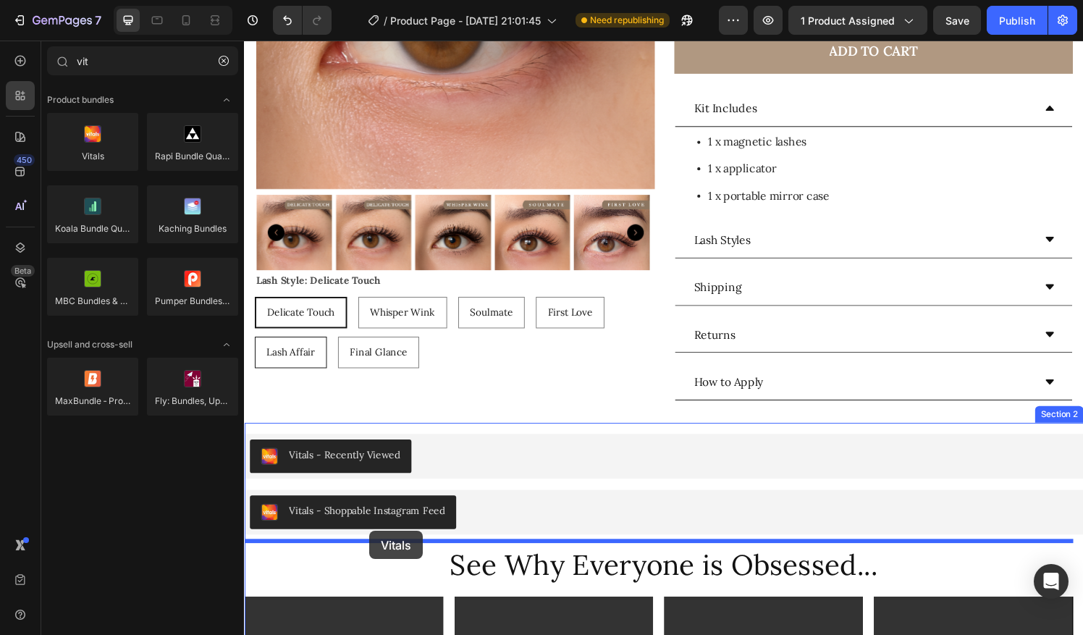
drag, startPoint x: 346, startPoint y: 181, endPoint x: 270, endPoint y: 350, distance: 185.0
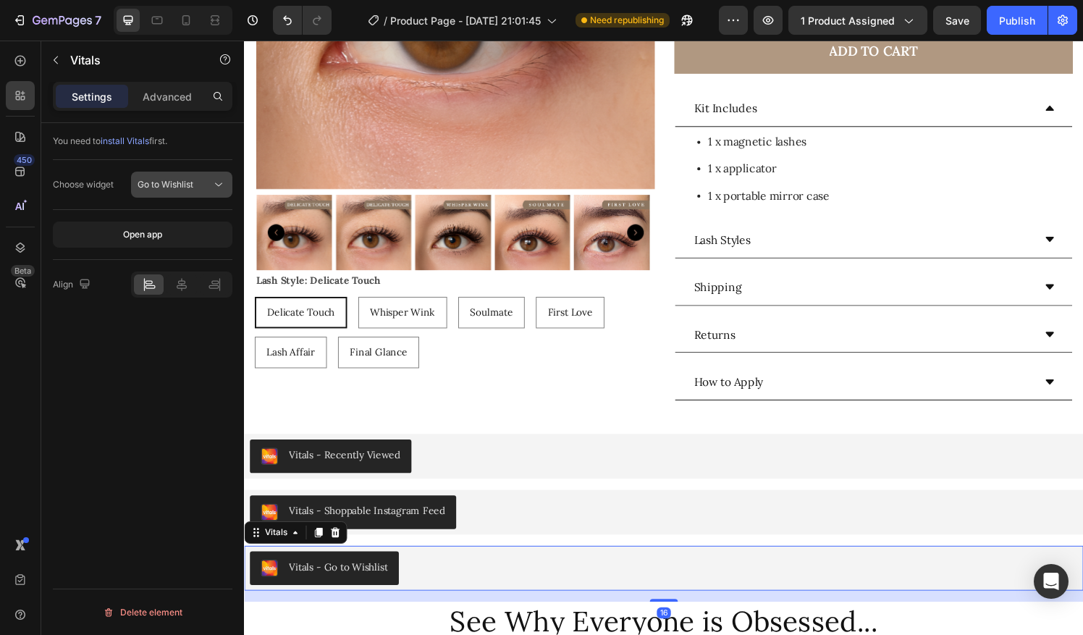
click at [171, 188] on span "Go to Wishlist" at bounding box center [166, 184] width 56 height 11
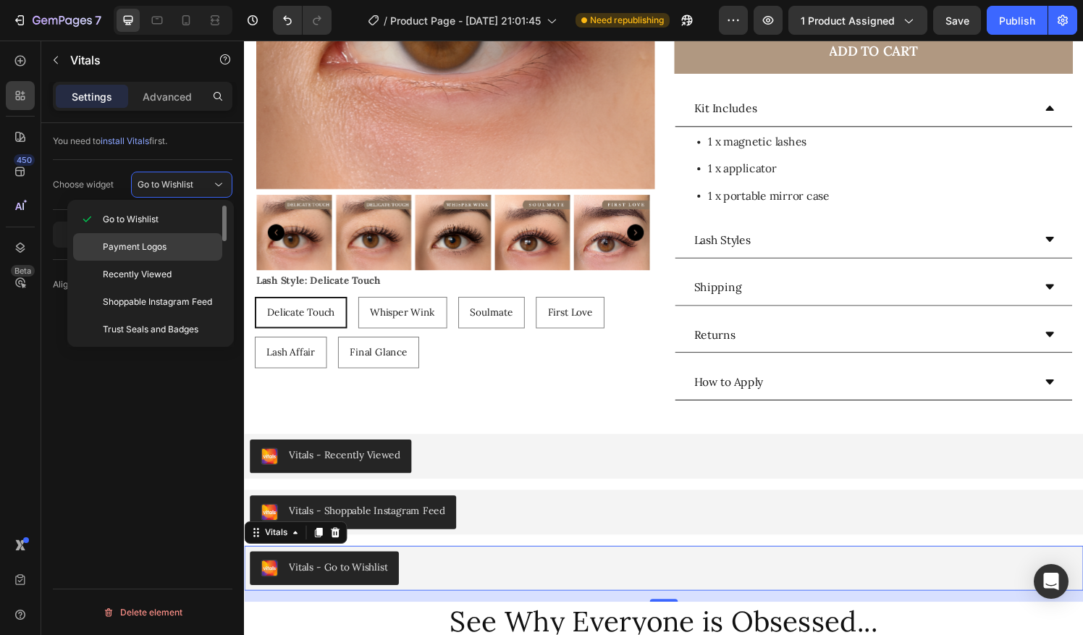
click at [189, 245] on p "Payment Logos" at bounding box center [159, 246] width 113 height 13
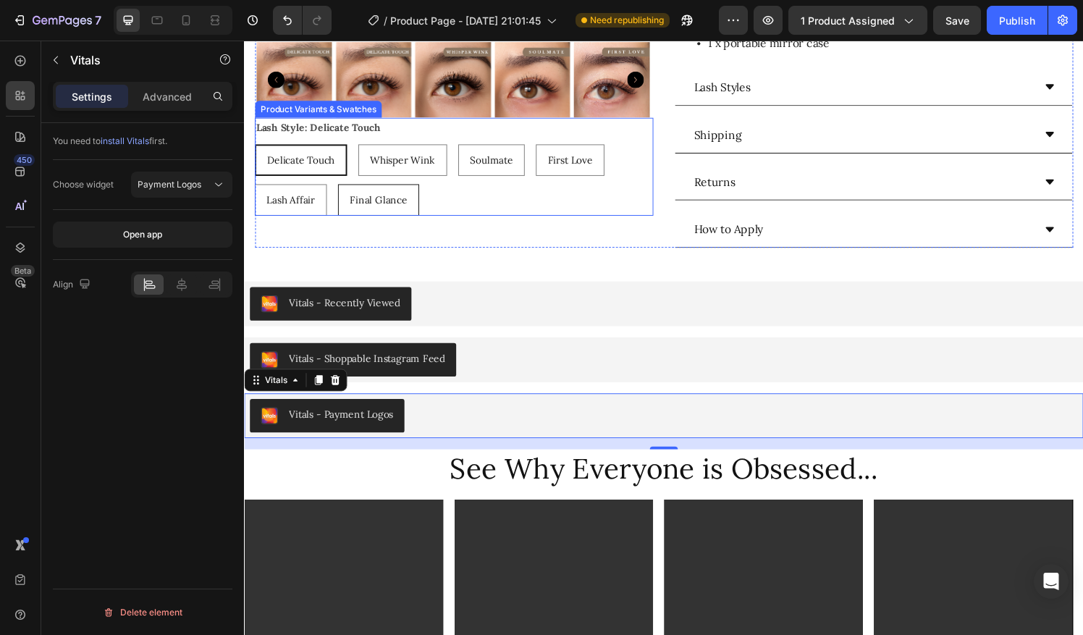
scroll to position [507, 0]
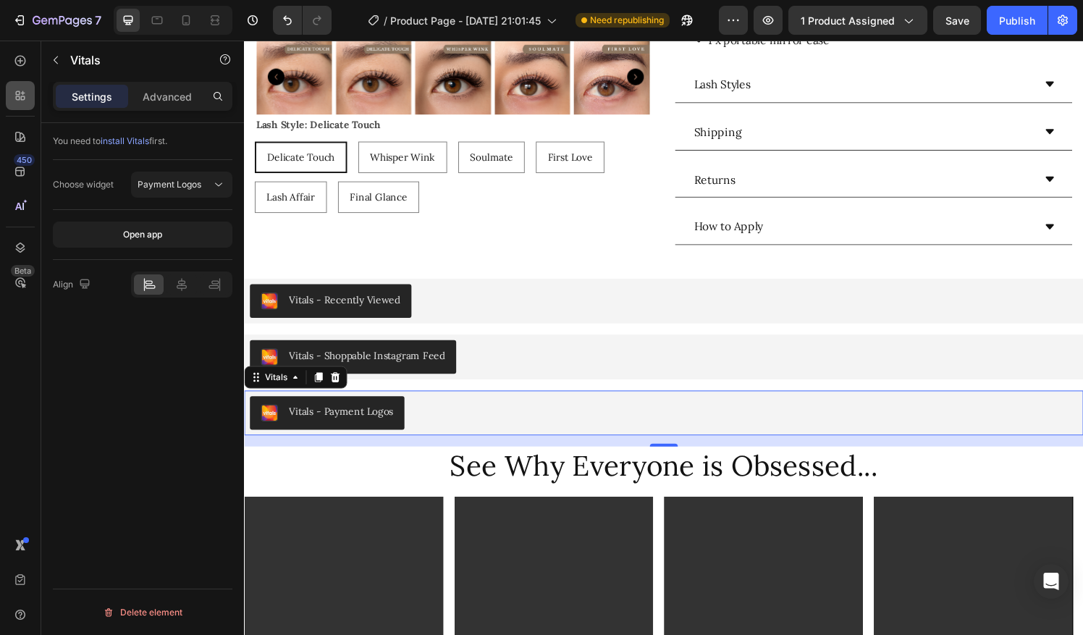
click at [24, 88] on div at bounding box center [20, 95] width 29 height 29
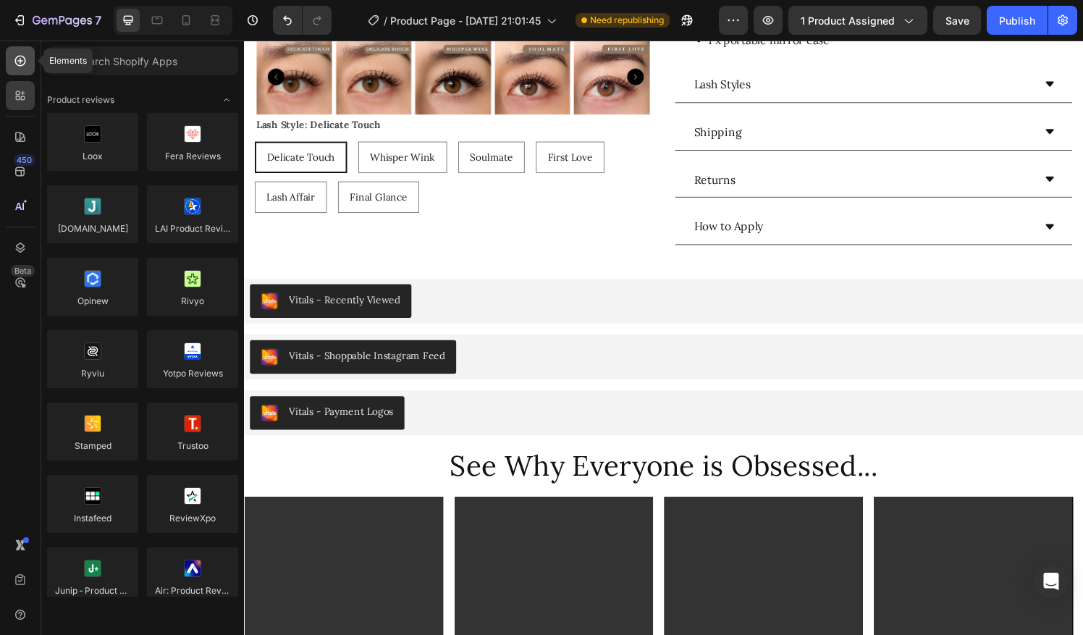
click at [25, 68] on div at bounding box center [20, 60] width 29 height 29
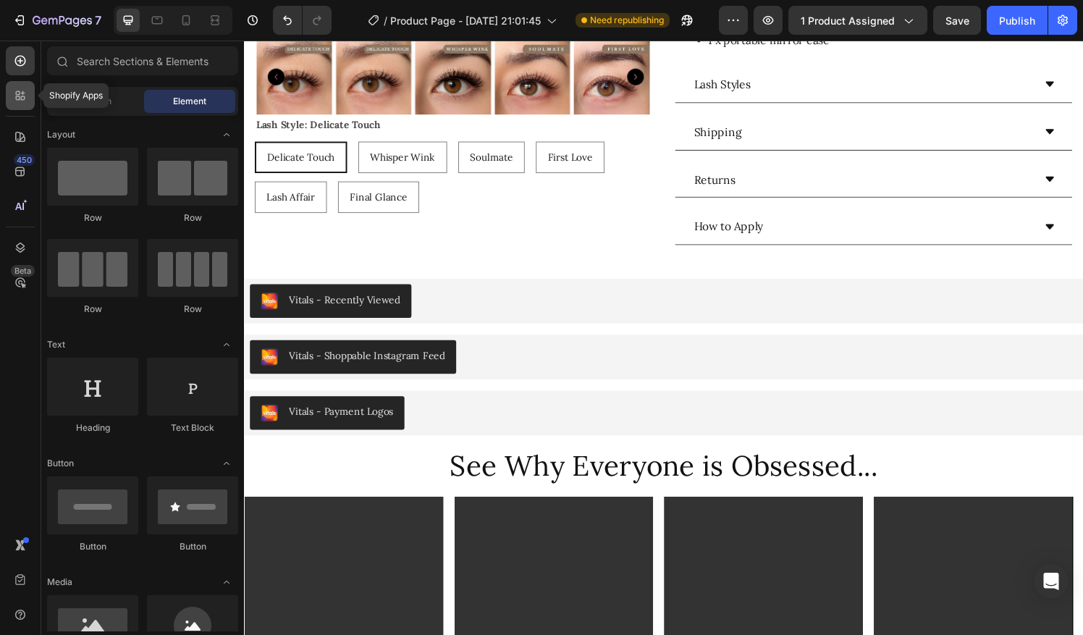
click at [30, 91] on div at bounding box center [20, 95] width 29 height 29
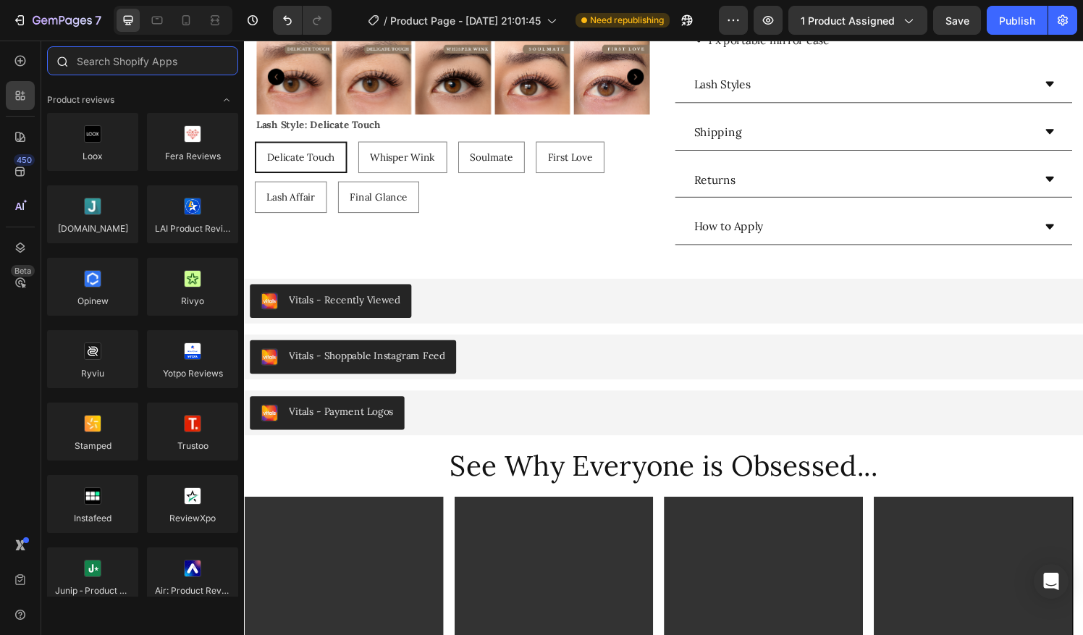
click at [111, 64] on input "text" at bounding box center [142, 60] width 191 height 29
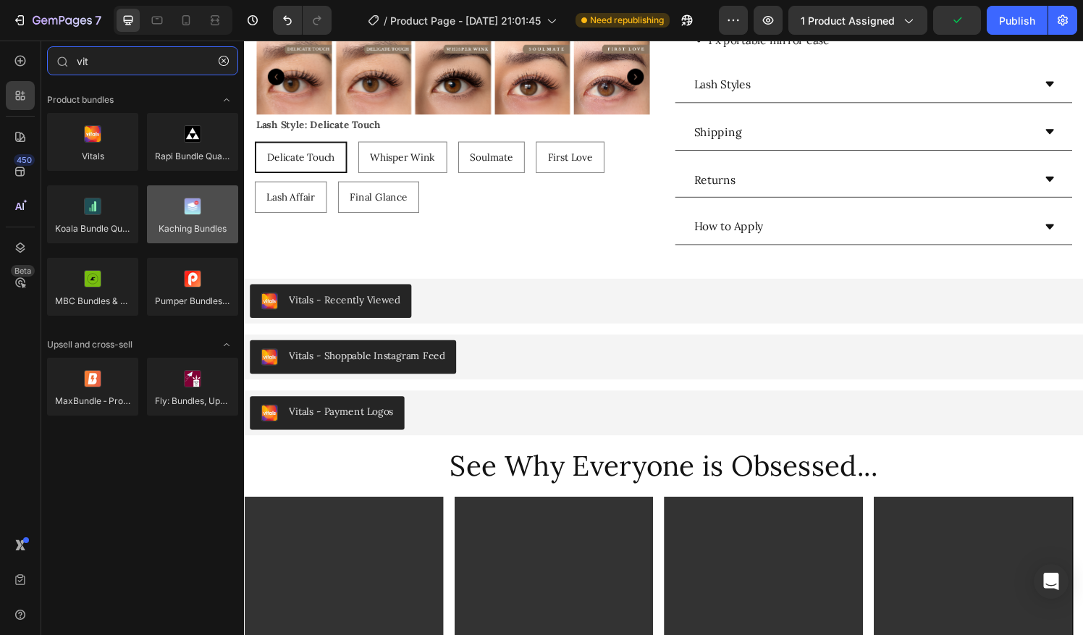
type input "vit"
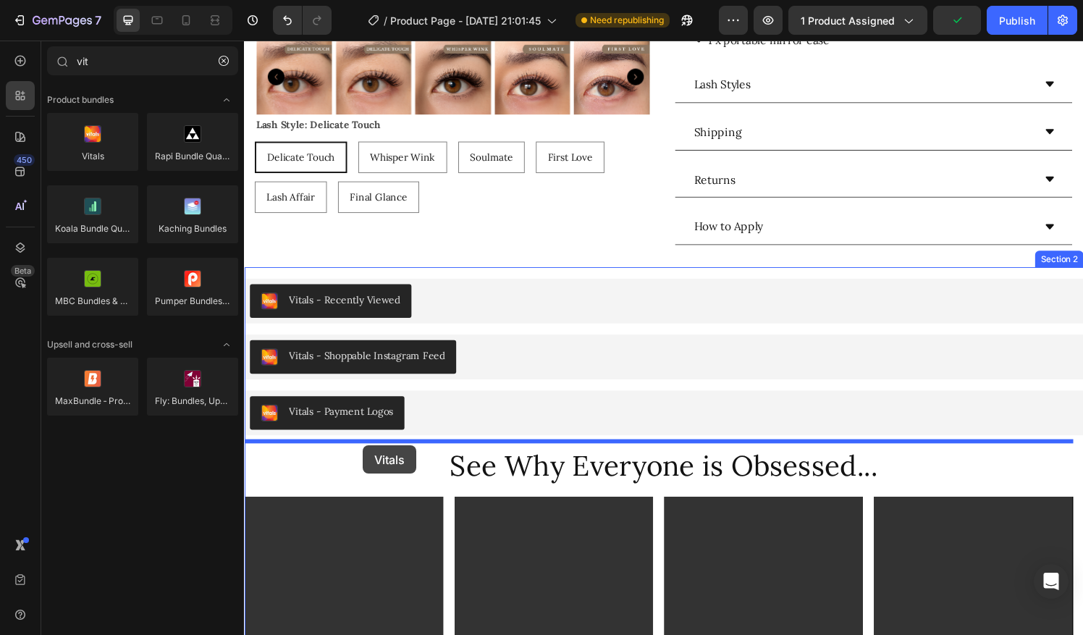
drag, startPoint x: 442, startPoint y: 272, endPoint x: 367, endPoint y: 460, distance: 202.1
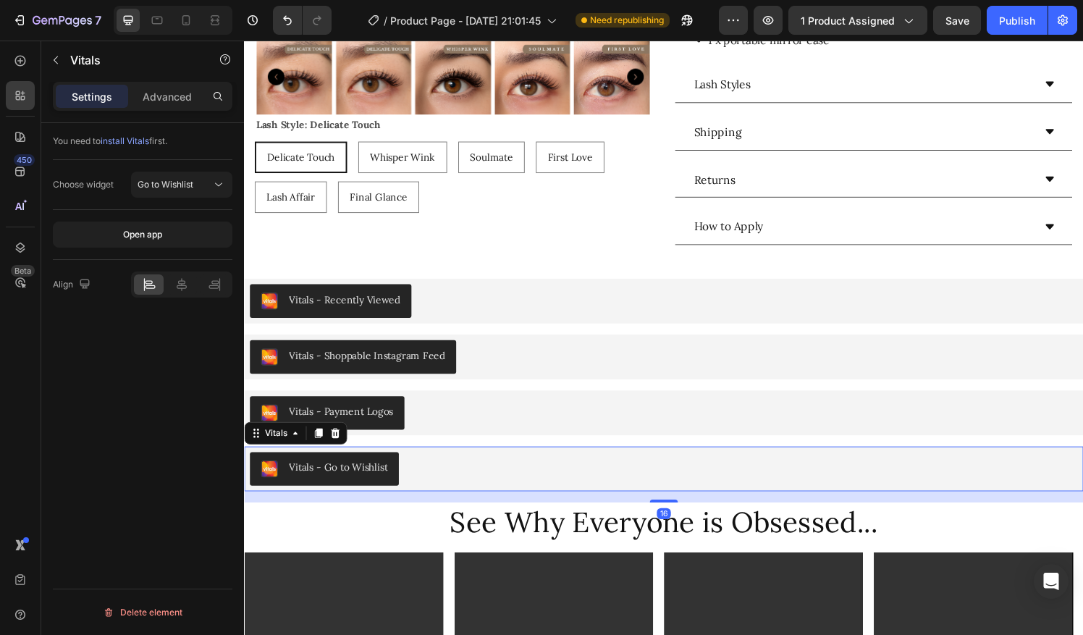
click at [172, 197] on div "Choose widget Go to Wishlist" at bounding box center [143, 185] width 180 height 50
click at [170, 185] on span "Go to Wishlist" at bounding box center [166, 184] width 56 height 11
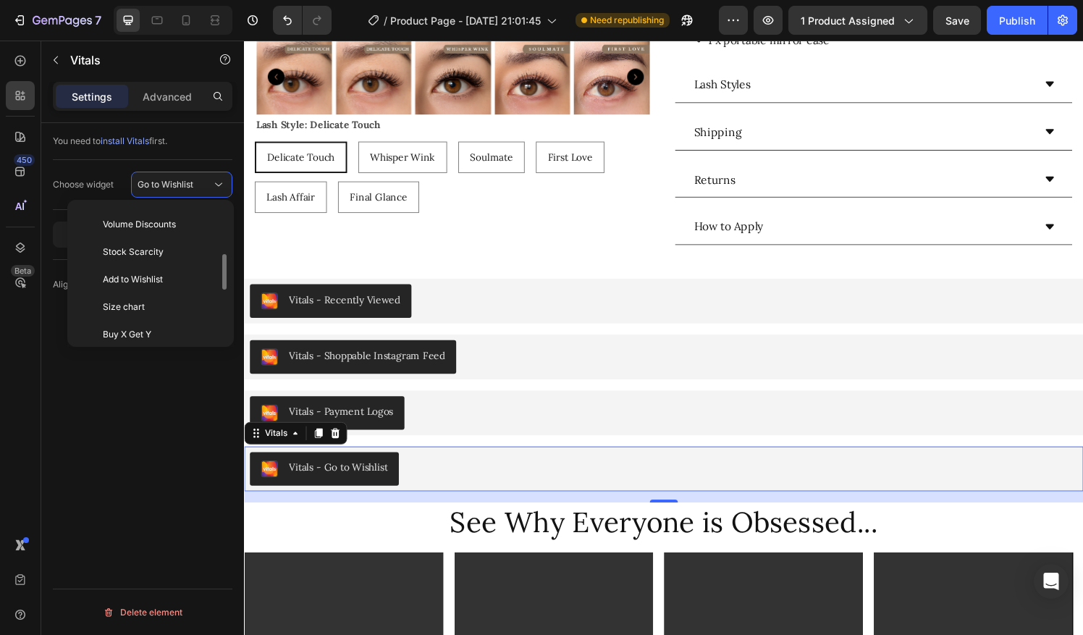
scroll to position [191, 0]
click at [163, 247] on p "Stock Scarcity" at bounding box center [159, 248] width 113 height 13
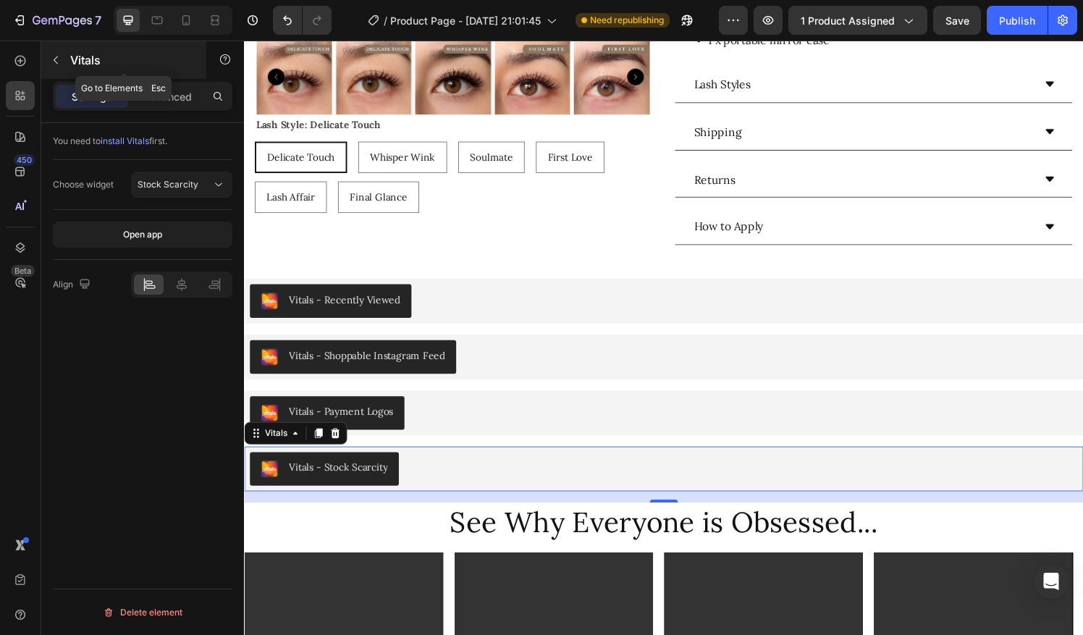
click at [62, 59] on button "button" at bounding box center [55, 60] width 23 height 23
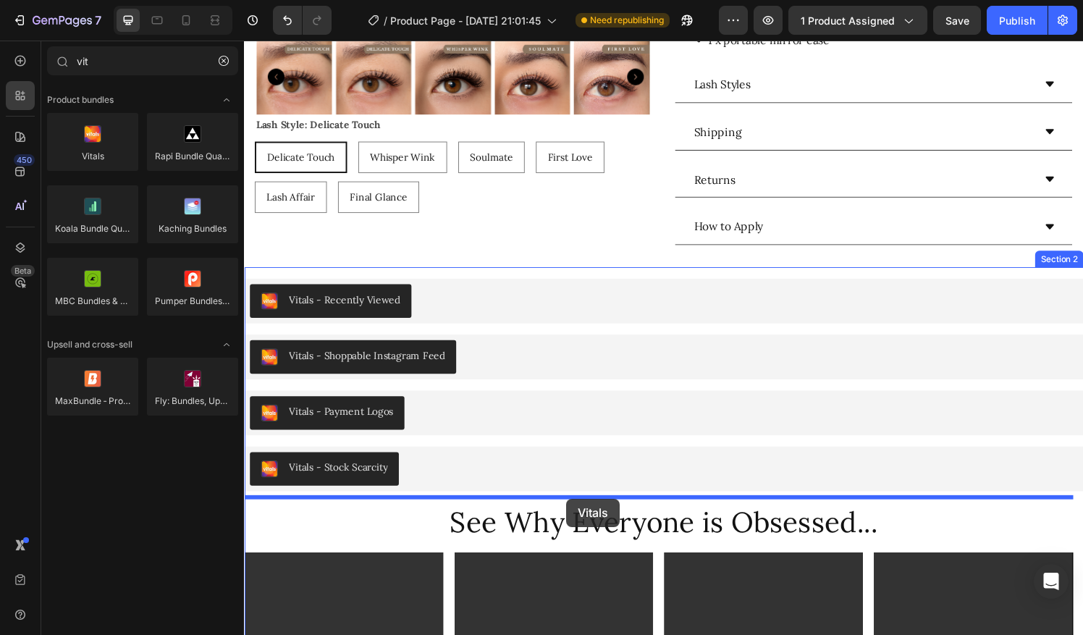
drag, startPoint x: 354, startPoint y: 176, endPoint x: 576, endPoint y: 515, distance: 405.2
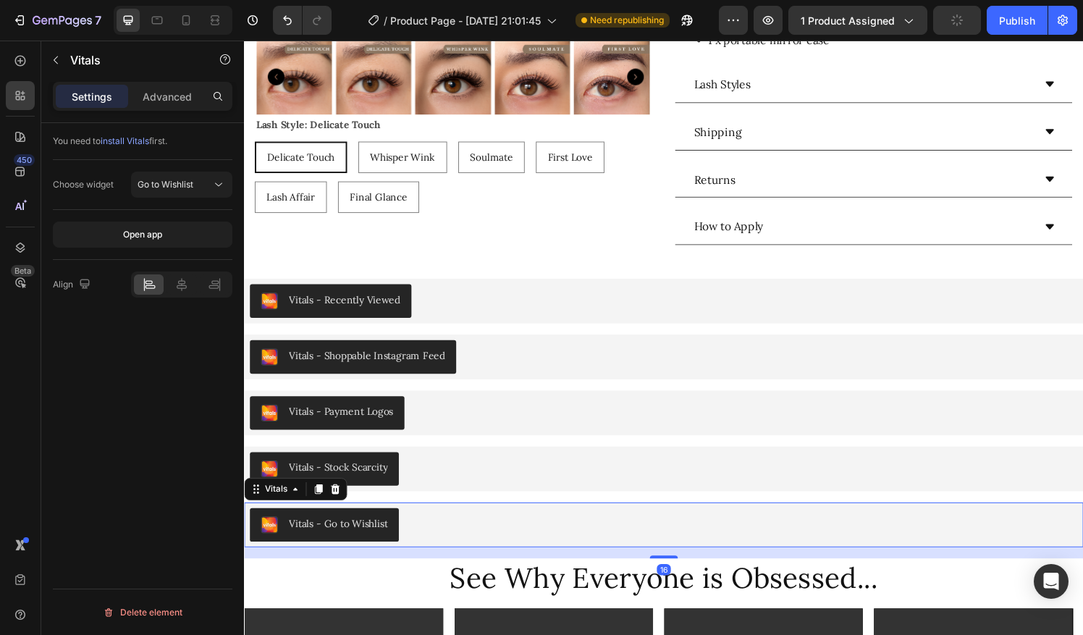
click at [397, 533] on button "Vitals - Go to Wishlist" at bounding box center [327, 542] width 154 height 35
click at [155, 176] on button "Go to Wishlist" at bounding box center [181, 185] width 101 height 26
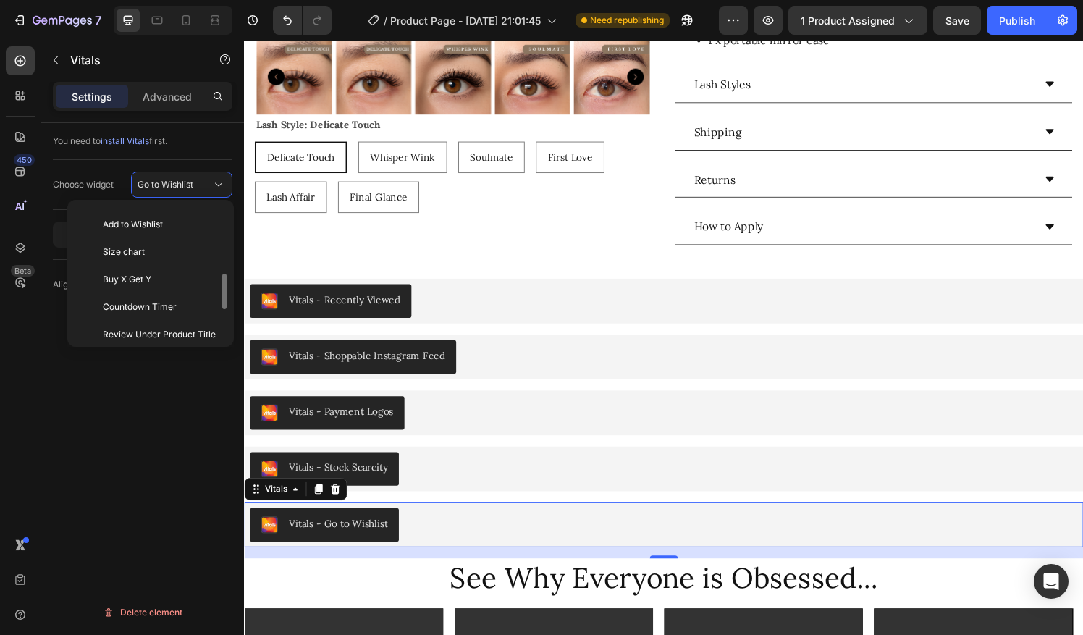
scroll to position [246, 0]
click at [173, 300] on span "Countdown Timer" at bounding box center [140, 303] width 74 height 13
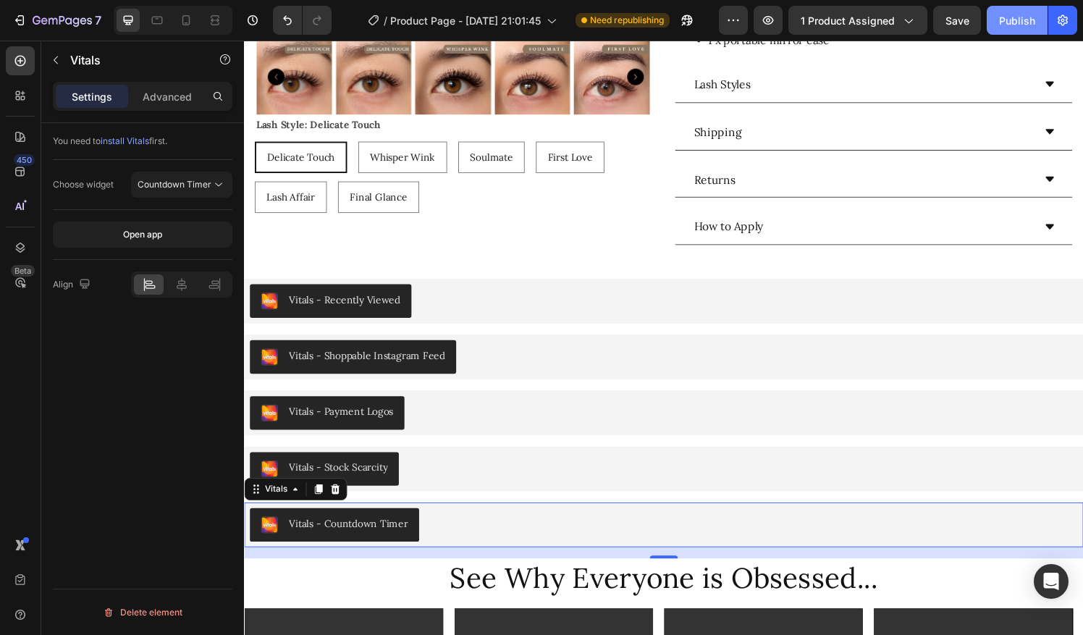
click at [1023, 23] on div "Publish" at bounding box center [1017, 20] width 36 height 15
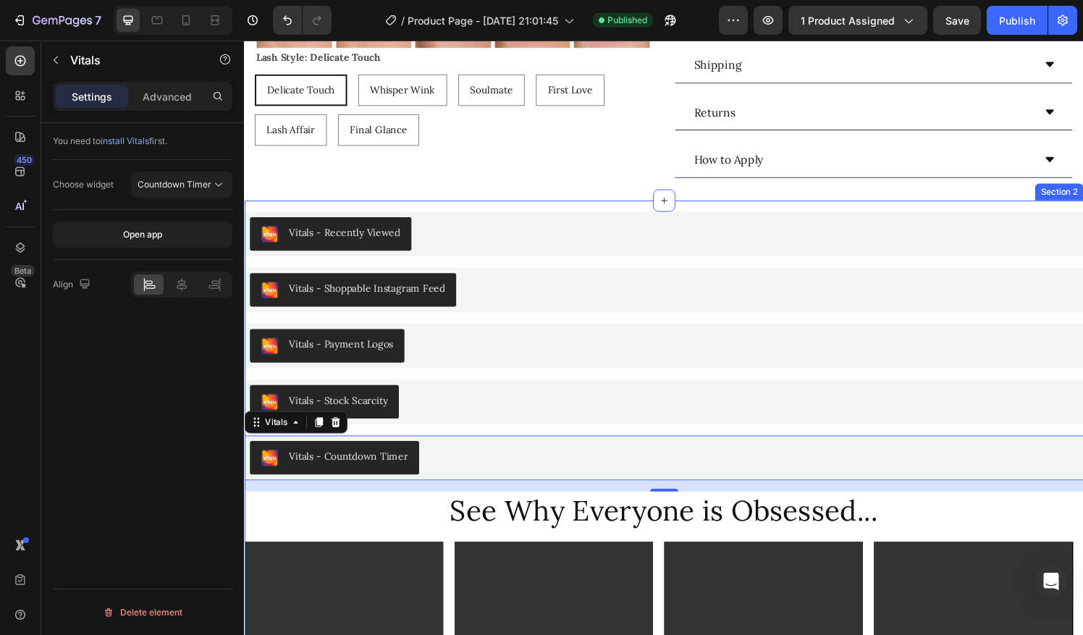
scroll to position [487, 0]
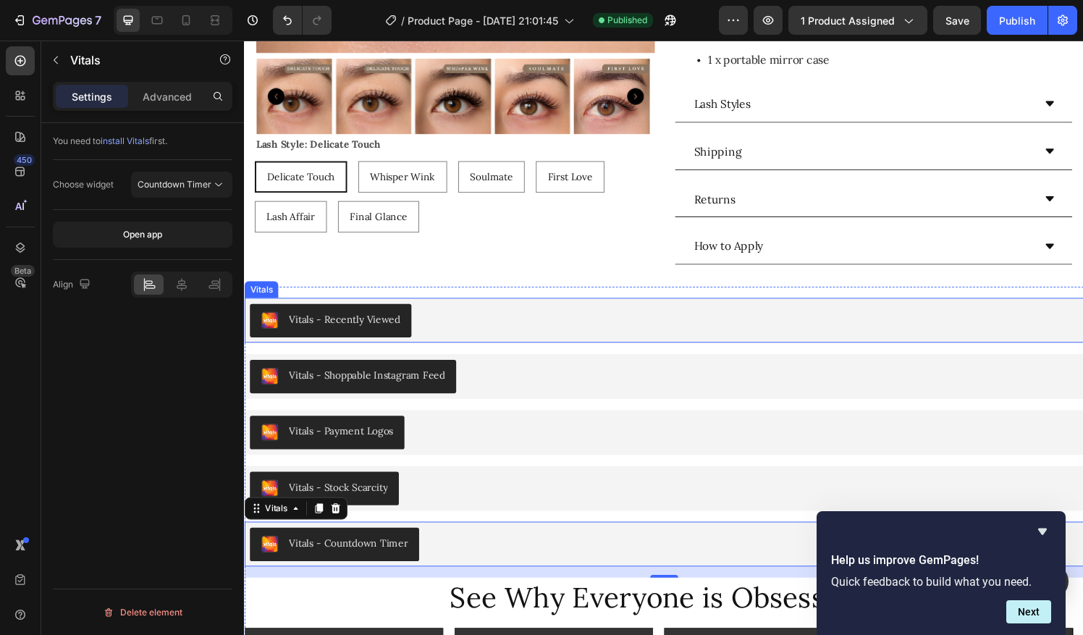
click at [466, 329] on div "Vitals - Recently Viewed" at bounding box center [678, 331] width 857 height 35
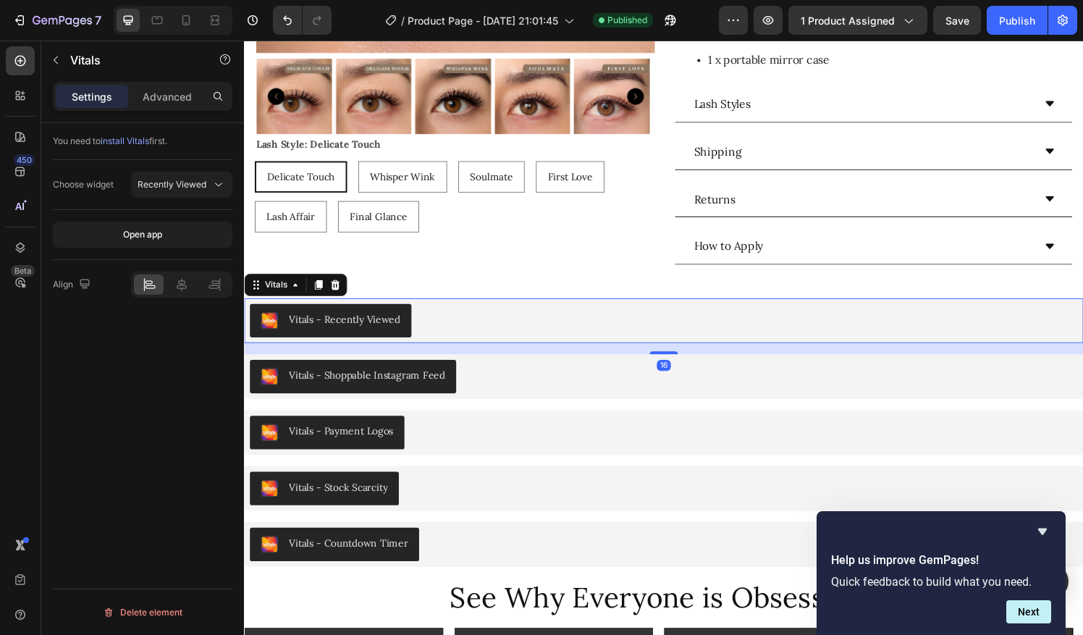
click at [327, 282] on div "Vitals" at bounding box center [297, 293] width 106 height 23
click at [338, 289] on icon at bounding box center [338, 294] width 9 height 10
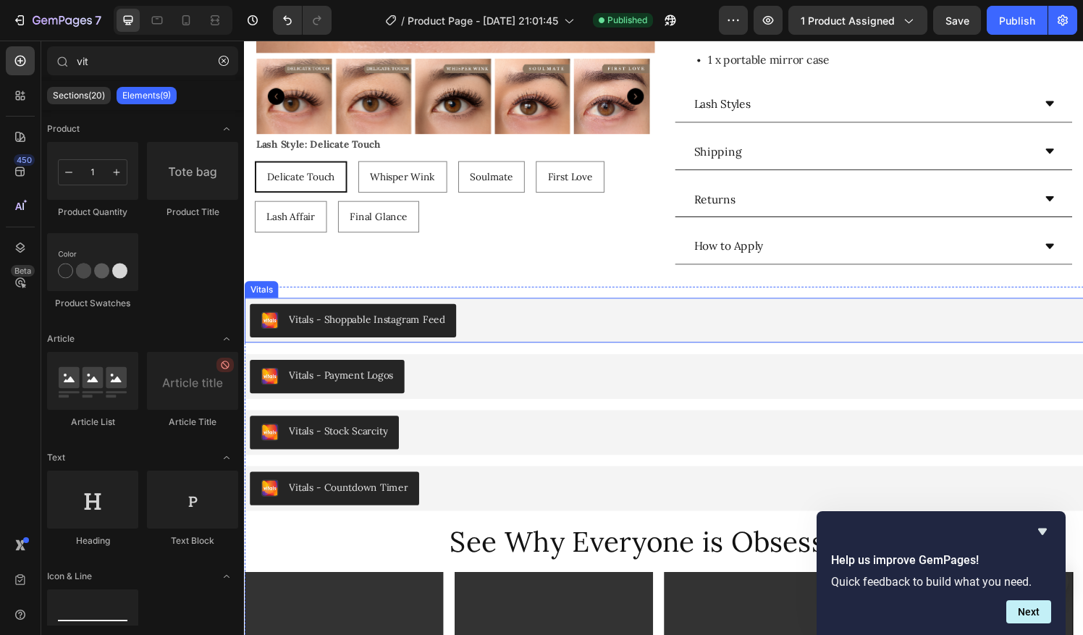
click at [516, 319] on div "Vitals - Shoppable Instagram Feed" at bounding box center [678, 331] width 857 height 35
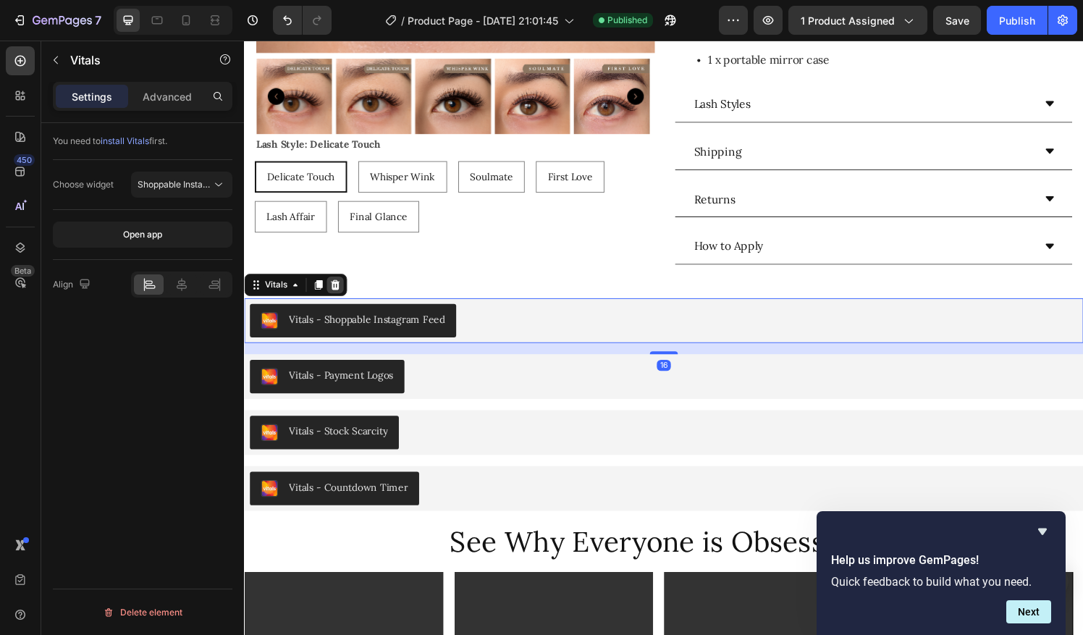
click at [338, 293] on icon at bounding box center [338, 294] width 9 height 10
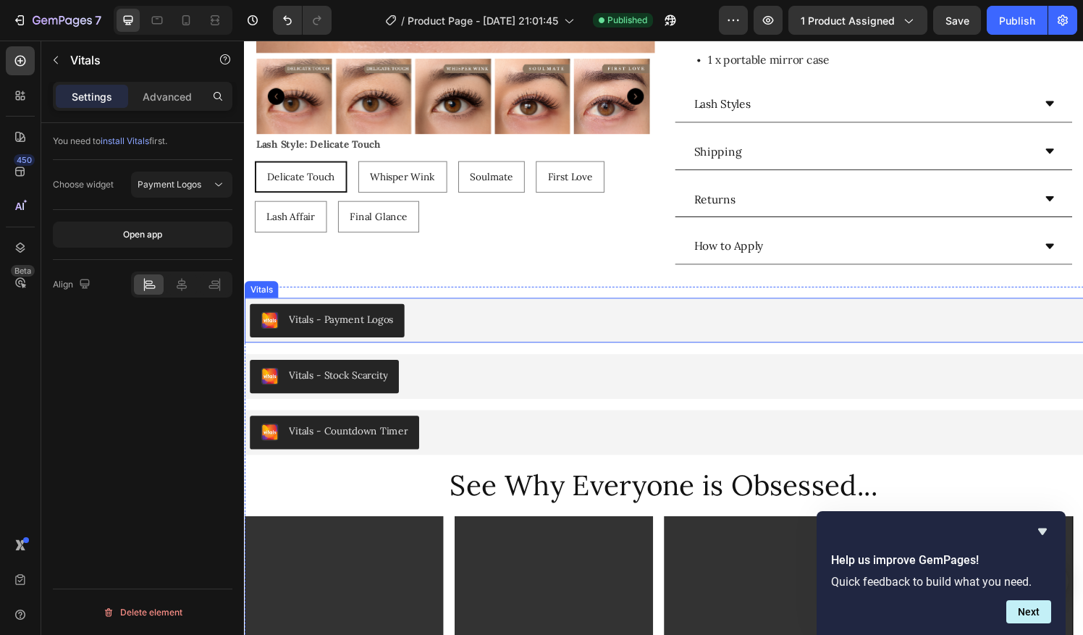
click at [481, 329] on div "Vitals - Payment Logos" at bounding box center [678, 331] width 857 height 35
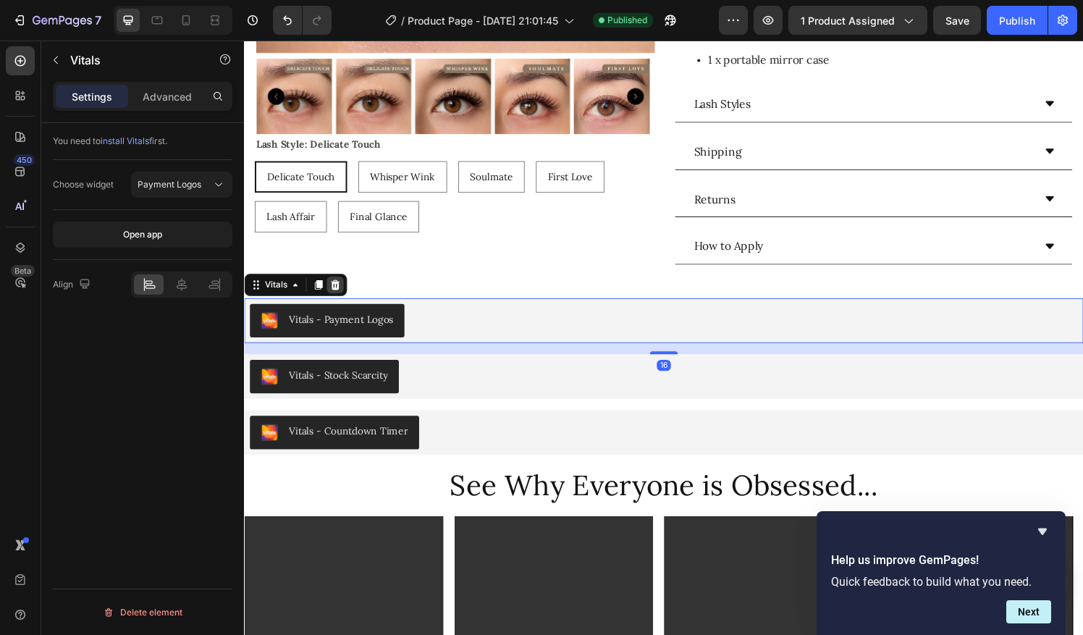
click at [338, 290] on icon at bounding box center [338, 294] width 12 height 12
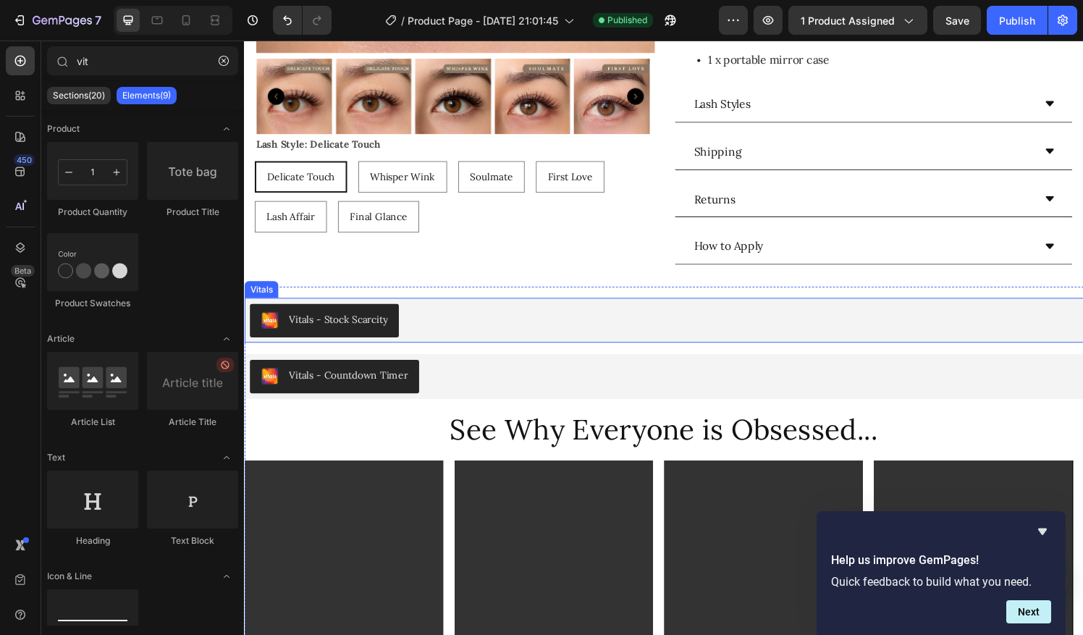
click at [458, 327] on div "Vitals - Stock Scarcity" at bounding box center [678, 331] width 857 height 35
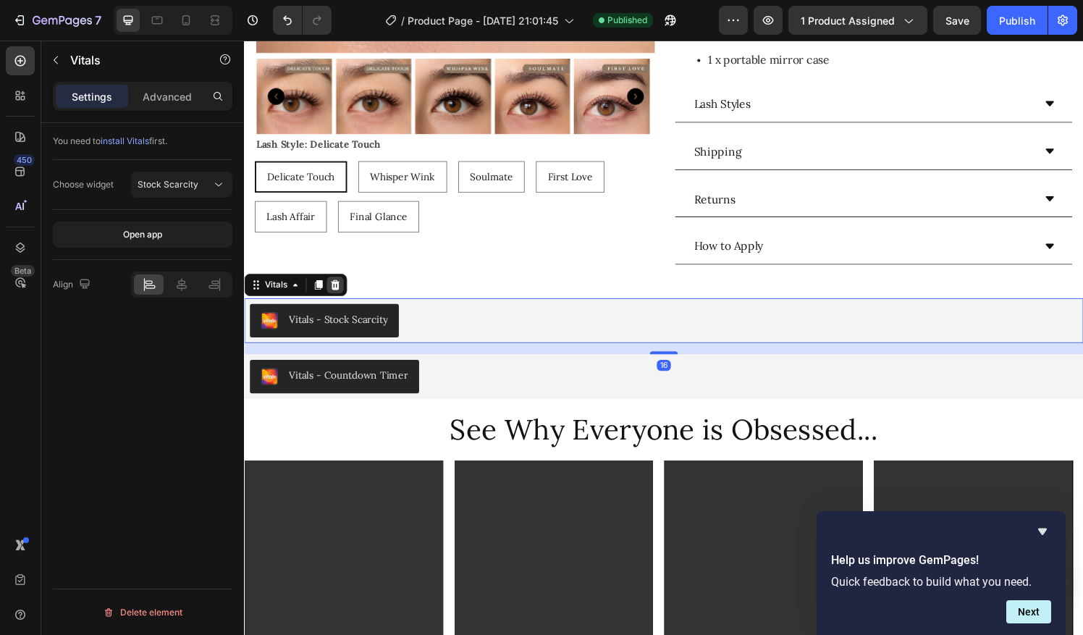
click at [337, 289] on icon at bounding box center [338, 294] width 9 height 10
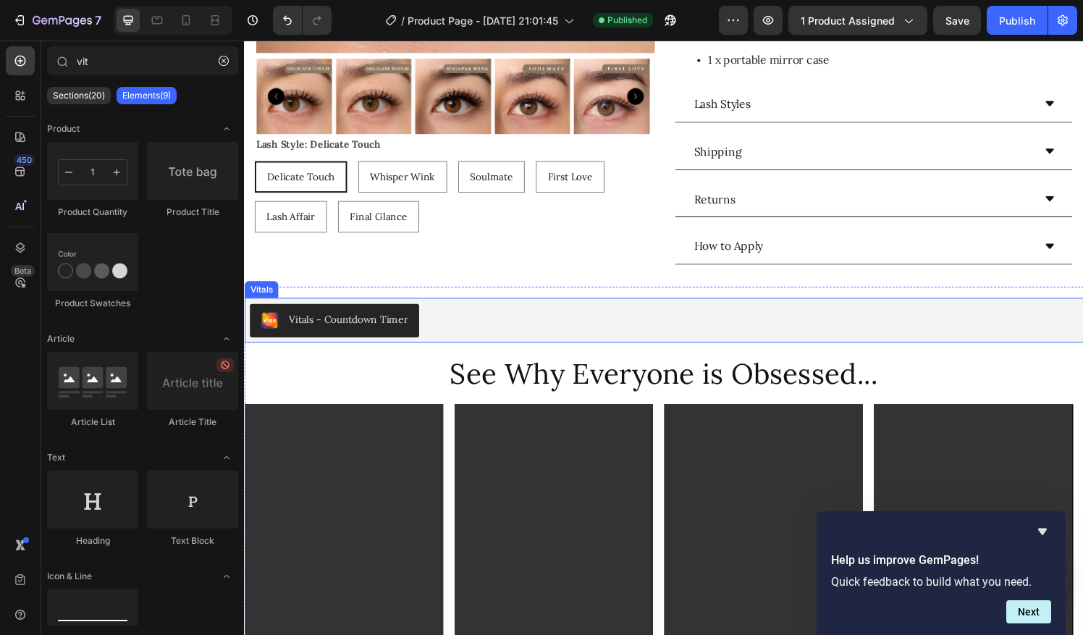
click at [464, 316] on div "Vitals - Countdown Timer" at bounding box center [678, 331] width 857 height 35
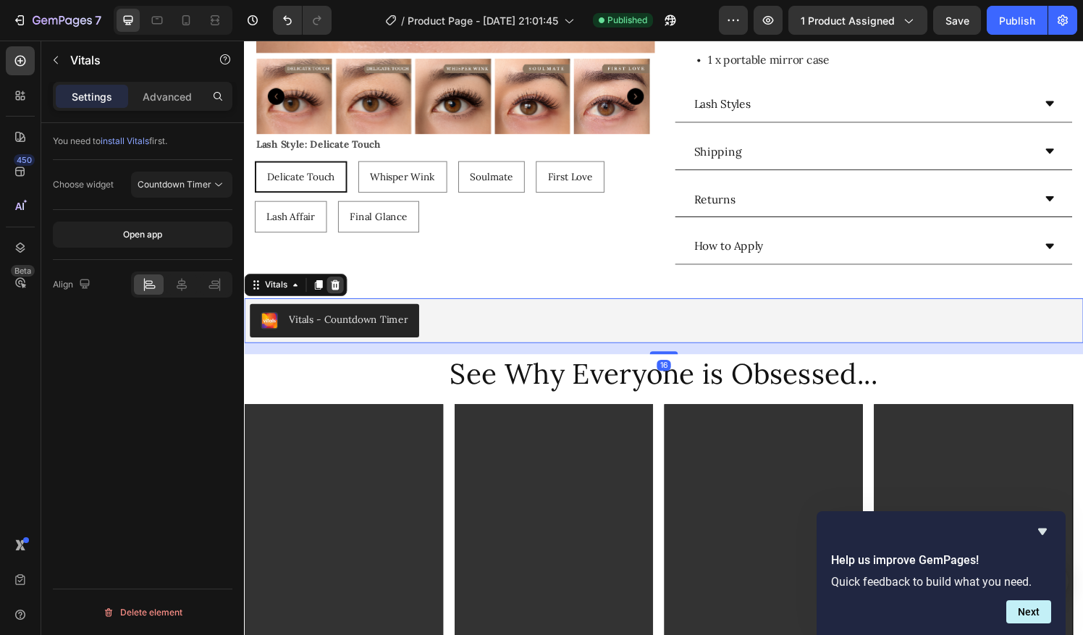
click at [338, 288] on icon at bounding box center [338, 294] width 12 height 12
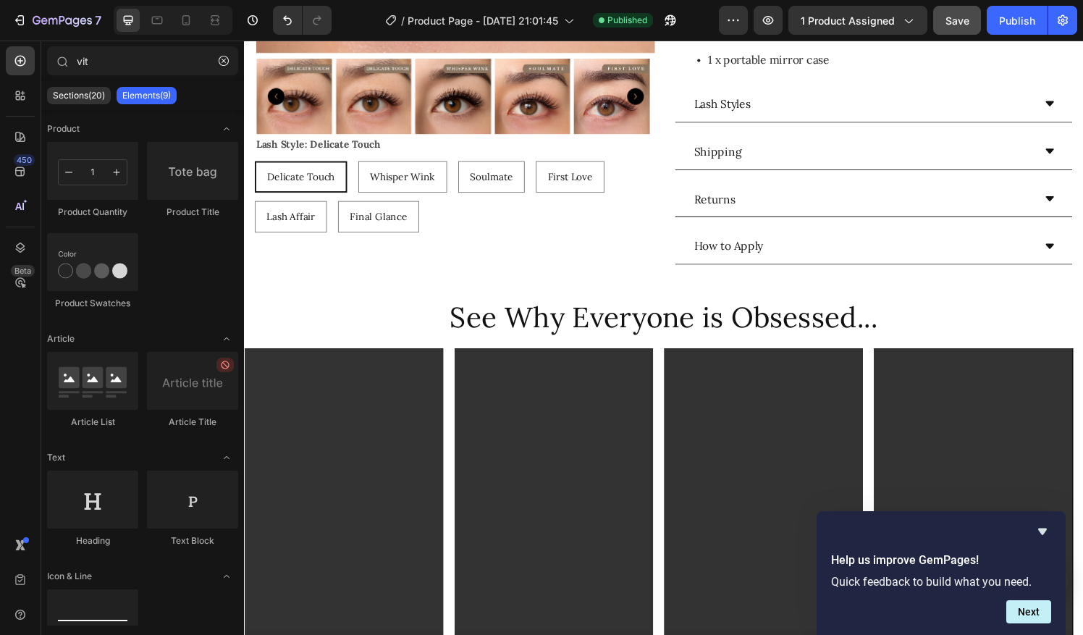
click at [1019, 15] on div "Publish" at bounding box center [1017, 20] width 36 height 15
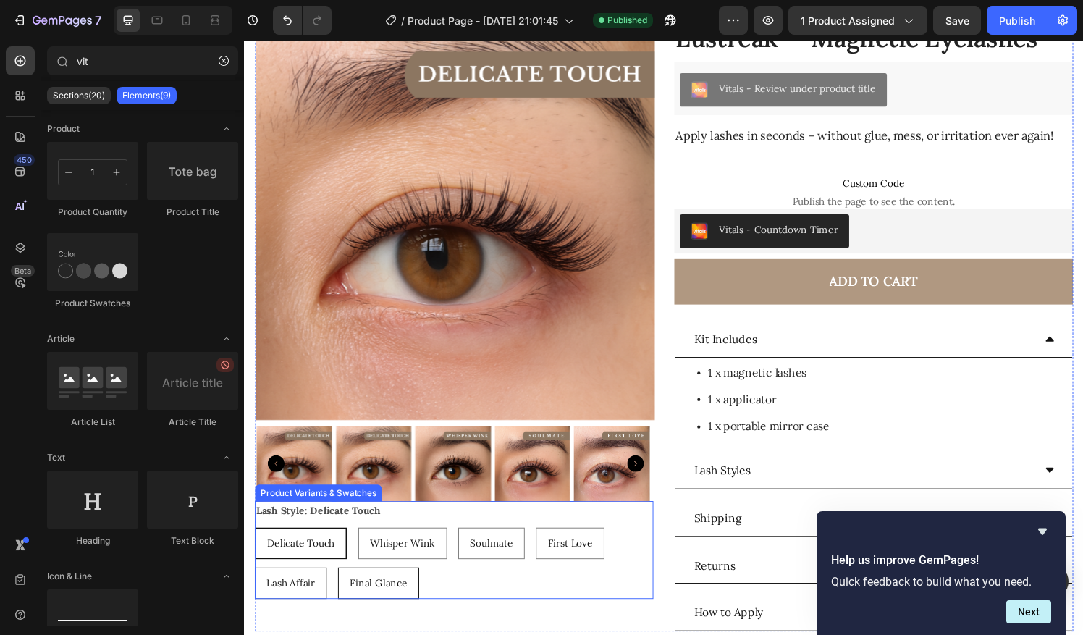
scroll to position [107, 0]
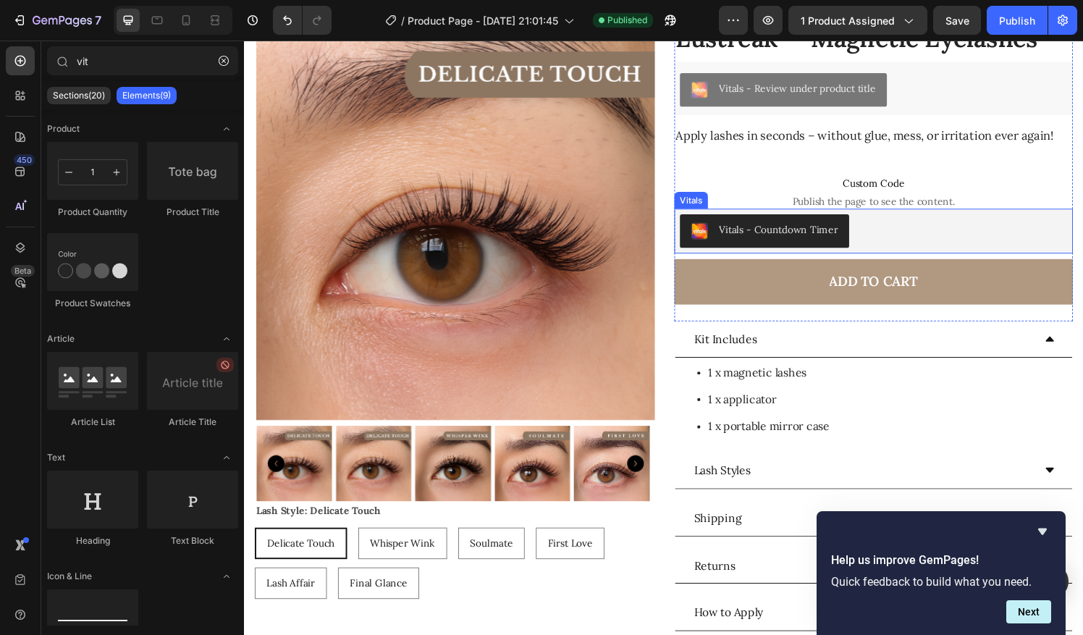
click at [764, 245] on div "Vitals - Countdown Timer" at bounding box center [783, 238] width 152 height 17
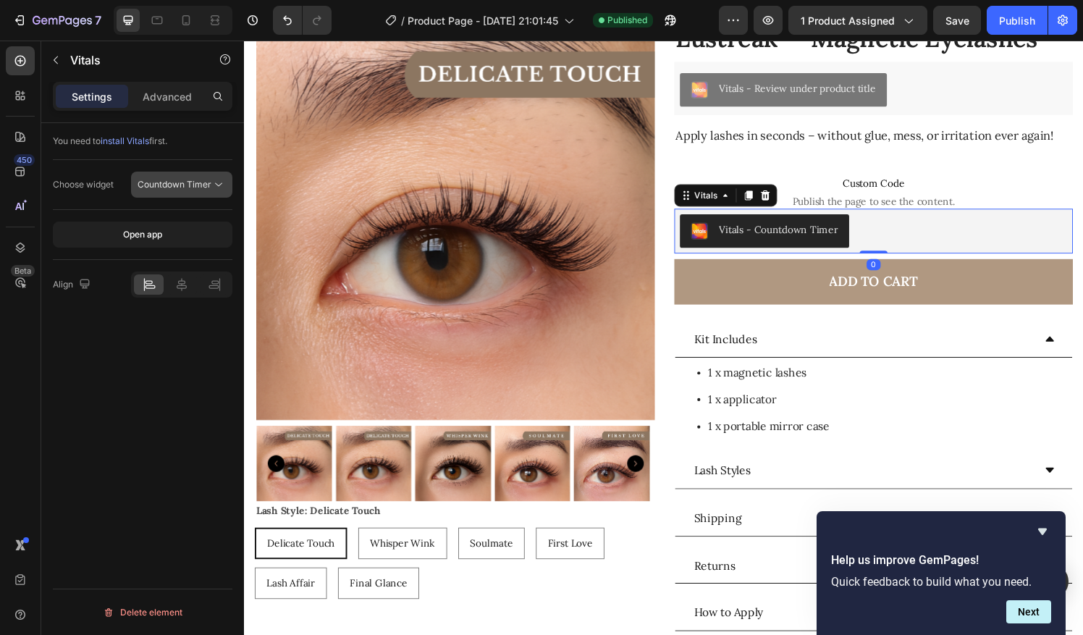
click at [198, 182] on span "Countdown Timer" at bounding box center [175, 184] width 74 height 11
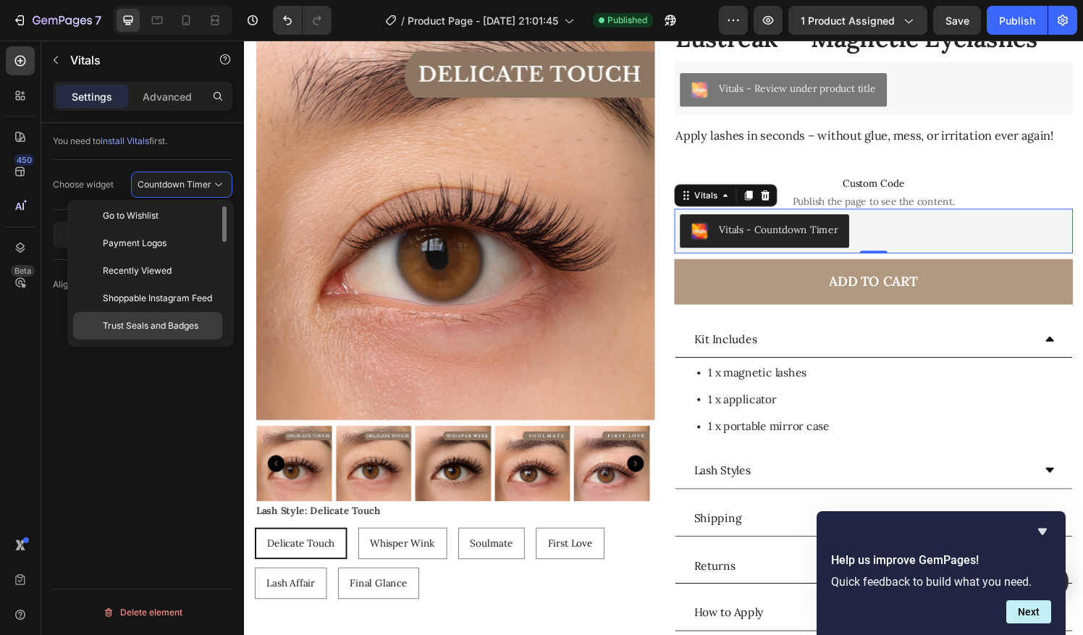
scroll to position [0, 0]
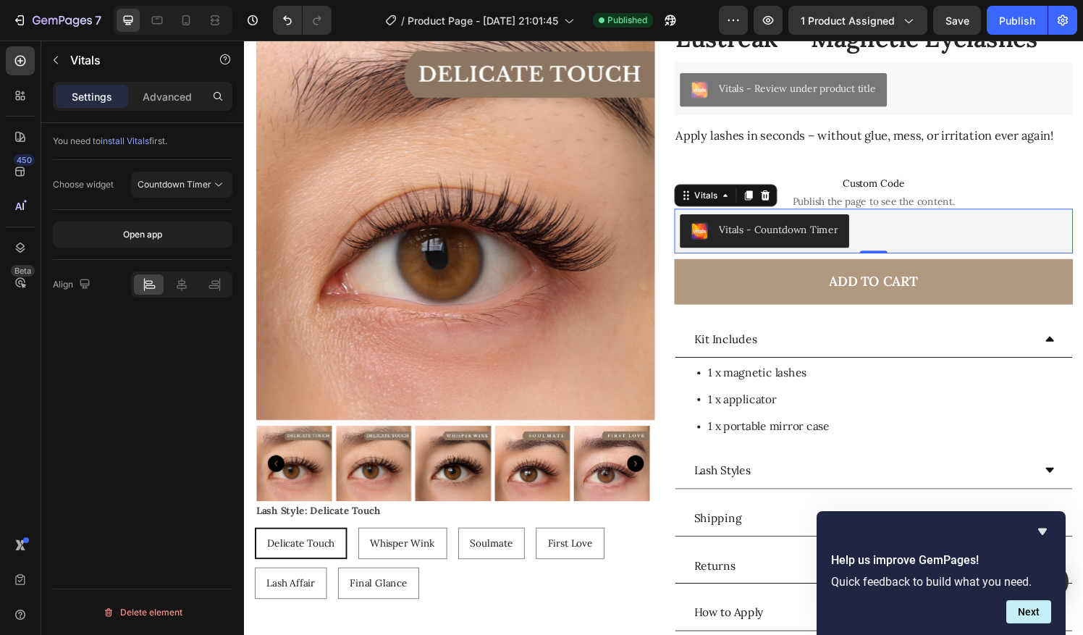
click at [148, 375] on div "You need to install Vitals first. Choose widget Countdown Timer Open app Align …" at bounding box center [142, 399] width 203 height 553
click at [1014, 23] on div "Publish" at bounding box center [1017, 20] width 36 height 15
click at [579, 601] on div "View live page" at bounding box center [569, 602] width 83 height 20
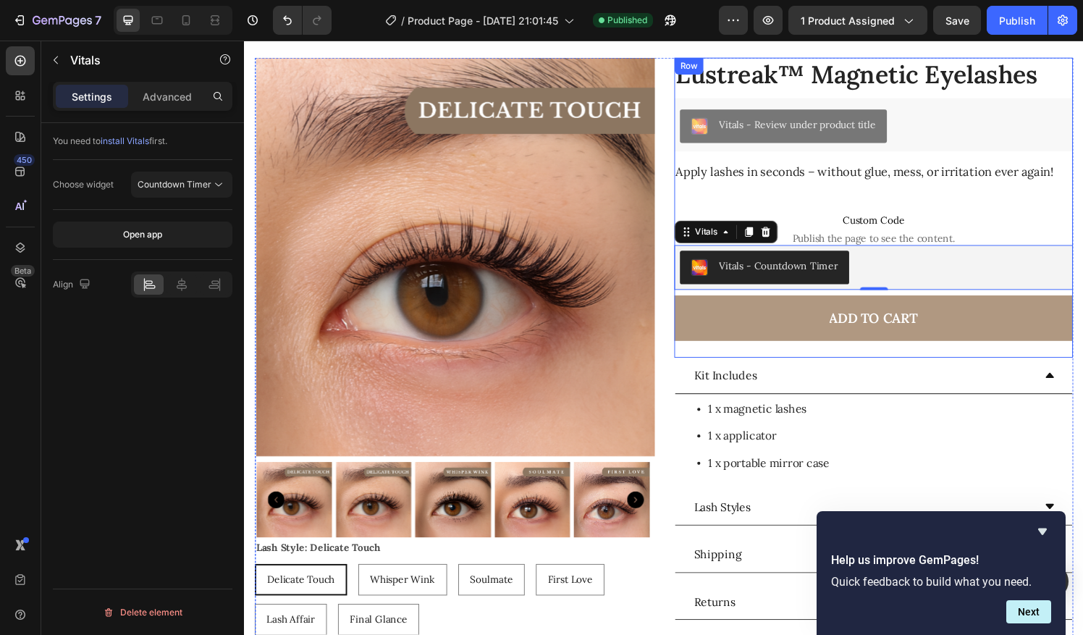
scroll to position [70, 0]
click at [786, 176] on p "Apply lashes in seconds – without glue, mess, or irritation ever again!" at bounding box center [896, 177] width 410 height 22
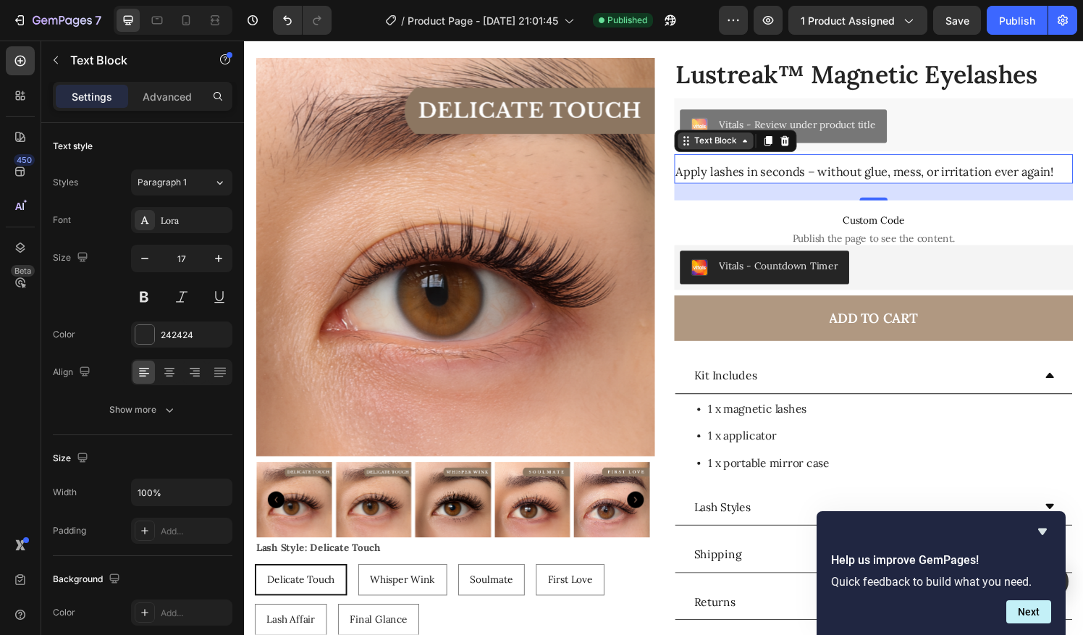
click at [746, 148] on div "Text Block" at bounding box center [731, 144] width 49 height 13
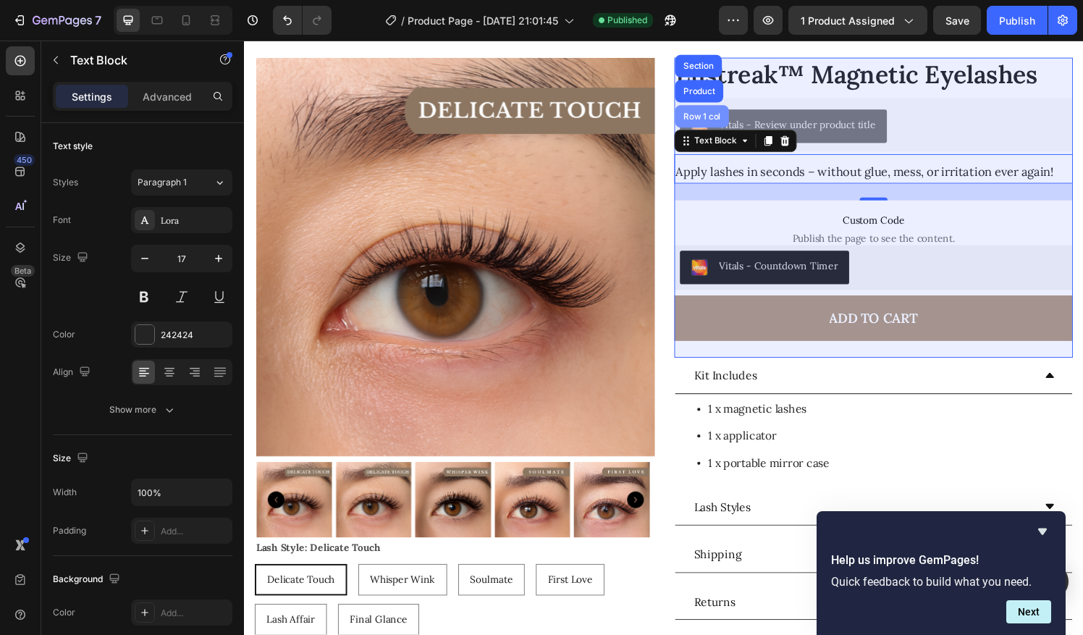
click at [715, 126] on div "Row 1 col" at bounding box center [718, 119] width 56 height 23
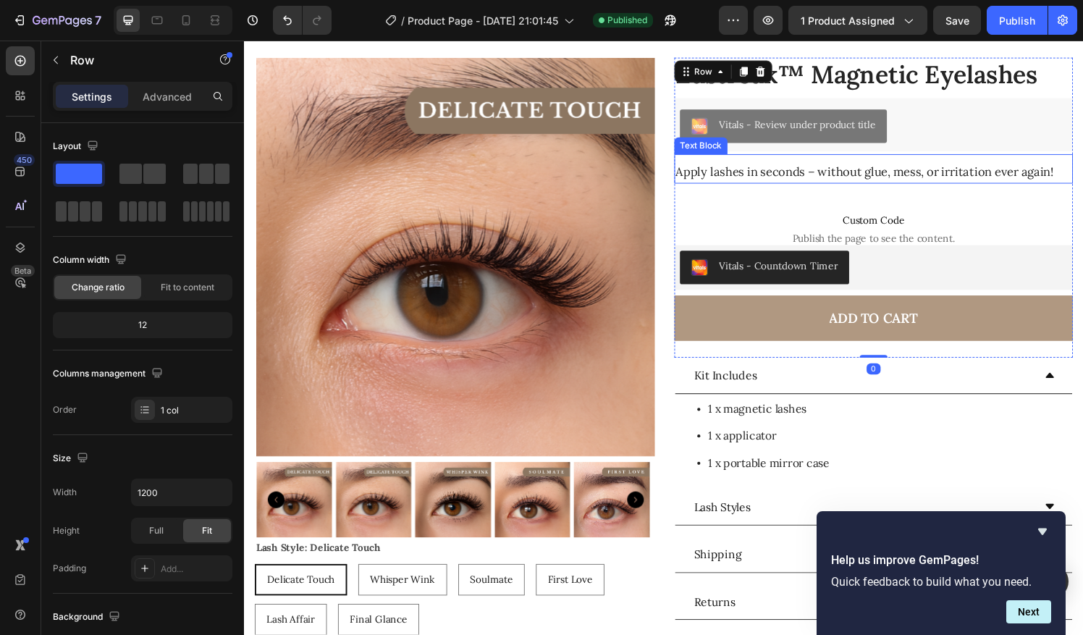
click at [733, 175] on p "Apply lashes in seconds – without glue, mess, or irritation ever again!" at bounding box center [896, 177] width 410 height 22
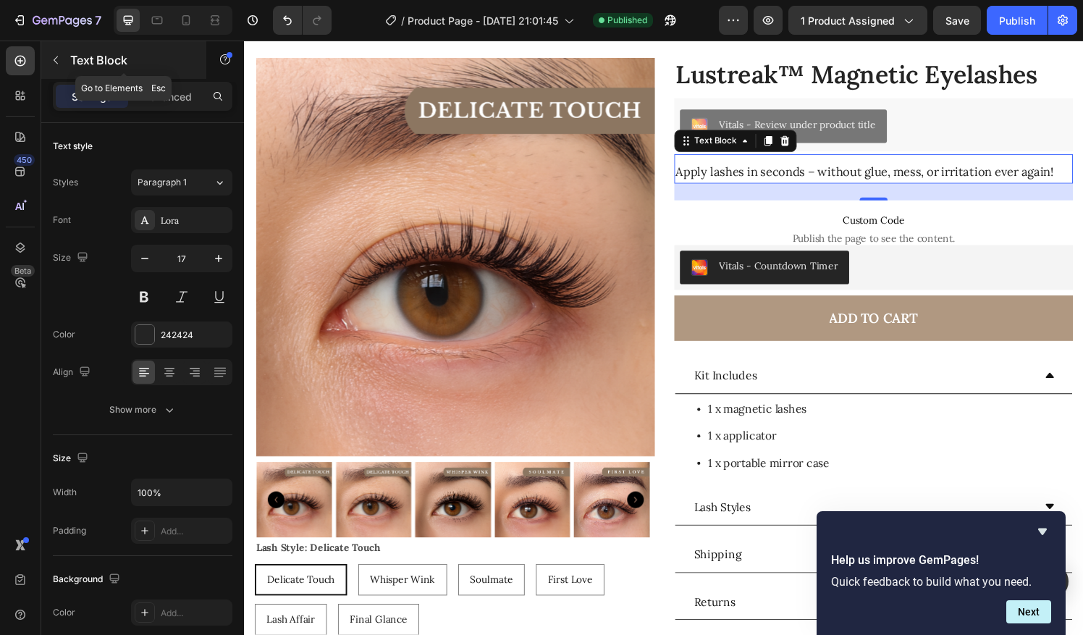
click at [63, 56] on button "button" at bounding box center [55, 60] width 23 height 23
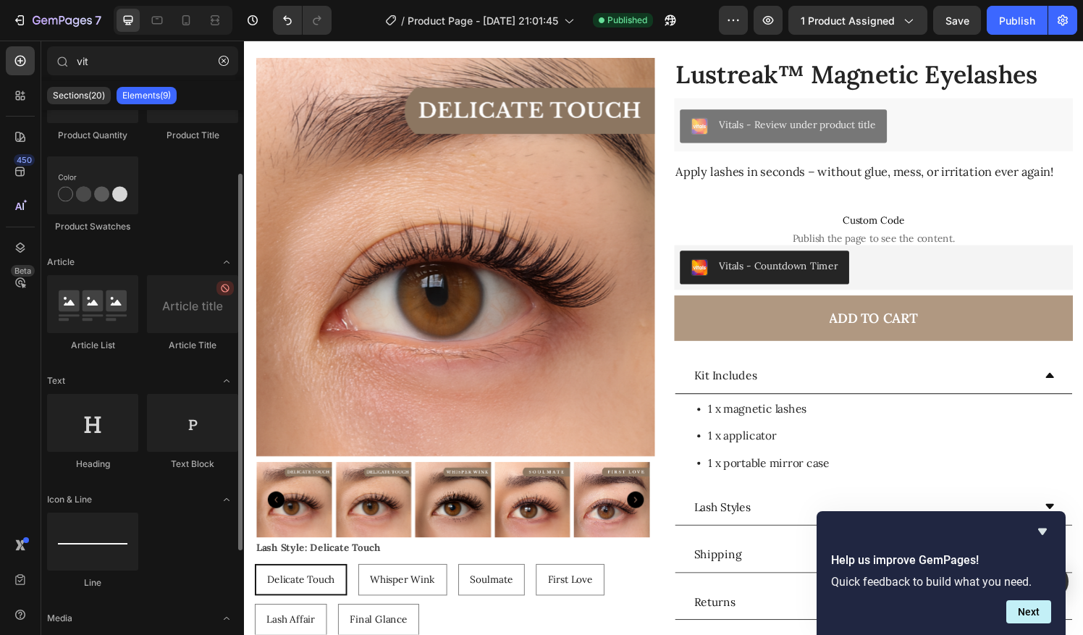
scroll to position [83, 0]
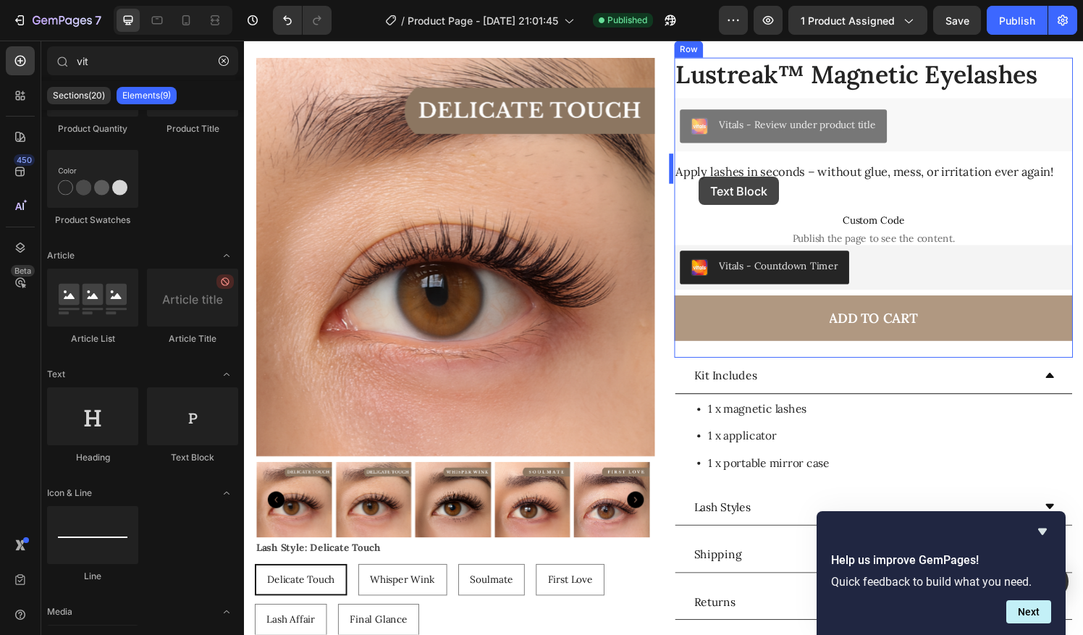
drag, startPoint x: 494, startPoint y: 429, endPoint x: 688, endPoint y: 164, distance: 327.9
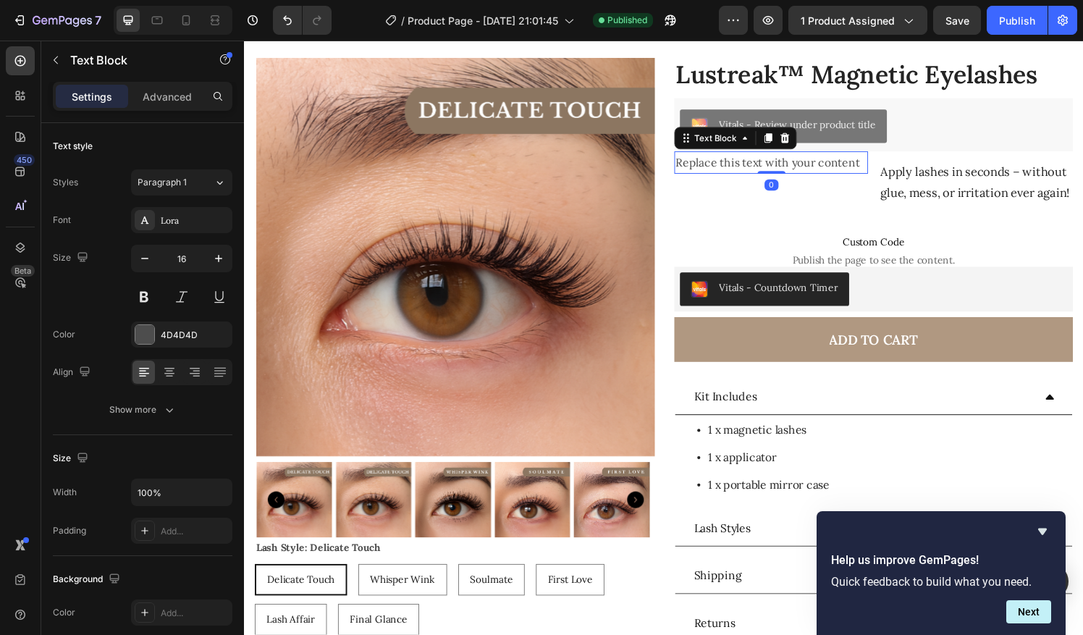
click at [914, 184] on p "Apply lashes in seconds – without glue, mess, or irritation ever again!" at bounding box center [1002, 188] width 198 height 44
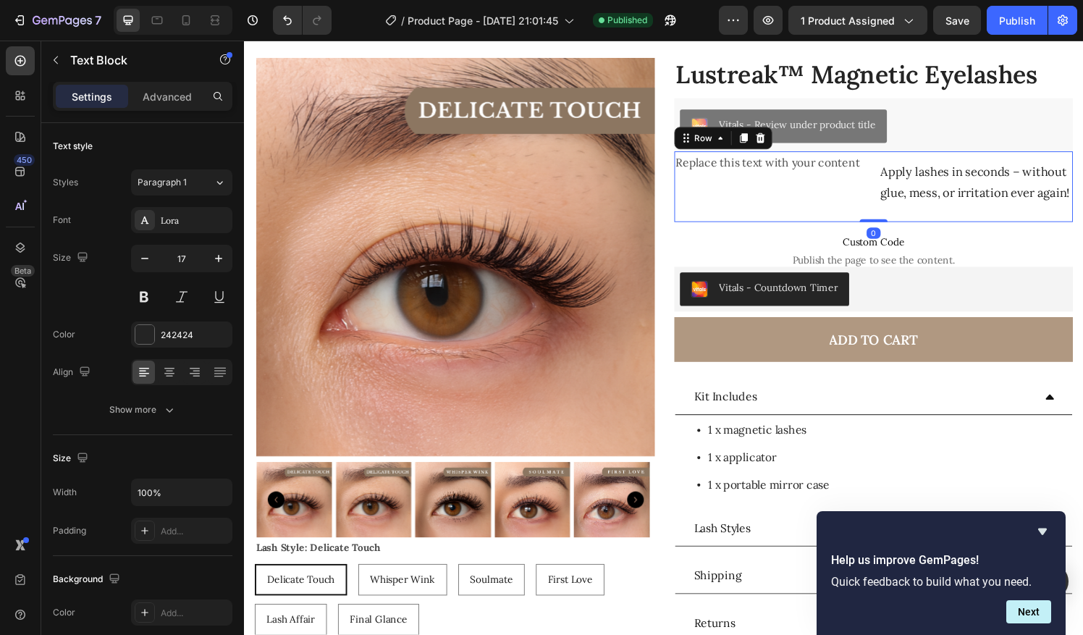
click at [833, 196] on div "Replace this text with your content Text Block" at bounding box center [789, 192] width 201 height 73
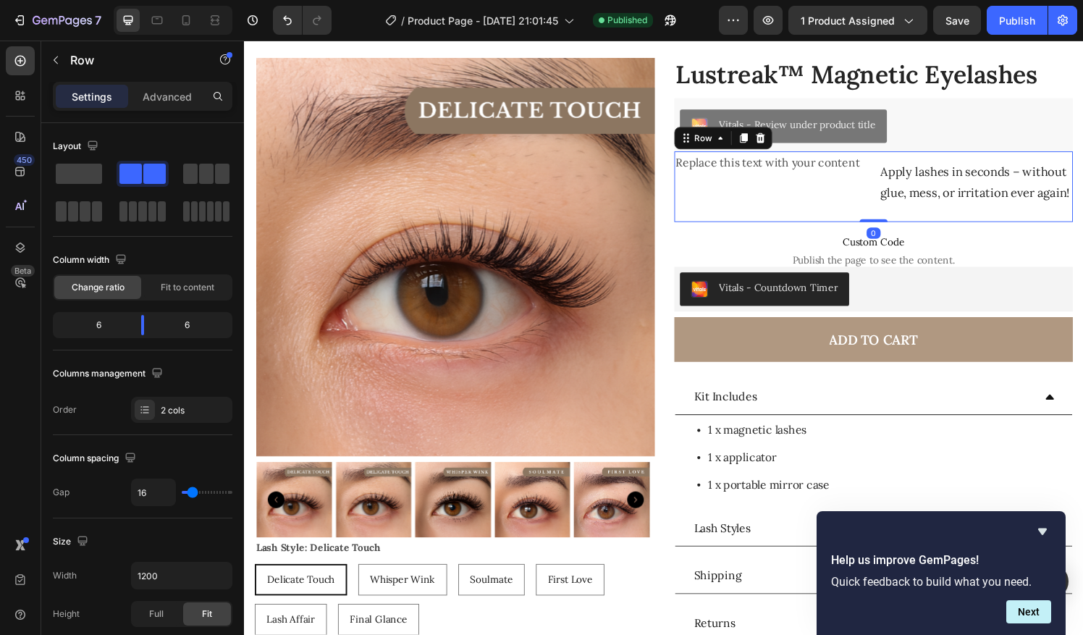
click at [833, 200] on div "Replace this text with your content Text Block" at bounding box center [789, 192] width 201 height 73
click at [63, 64] on button "button" at bounding box center [55, 60] width 23 height 23
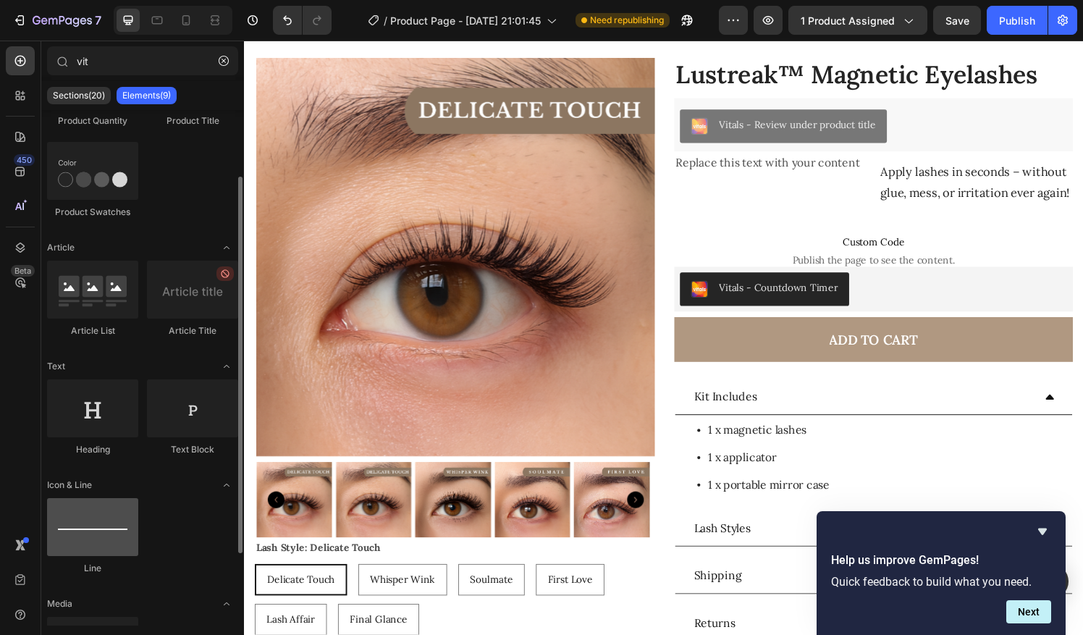
scroll to position [0, 0]
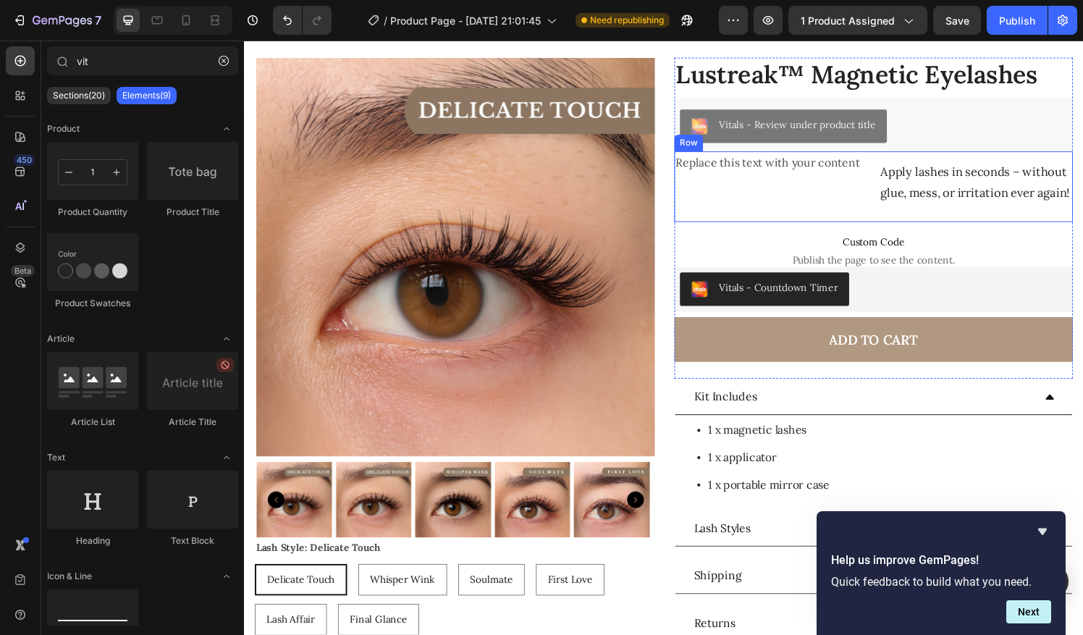
click at [758, 180] on div "Replace this text with your content Text Block" at bounding box center [789, 192] width 201 height 73
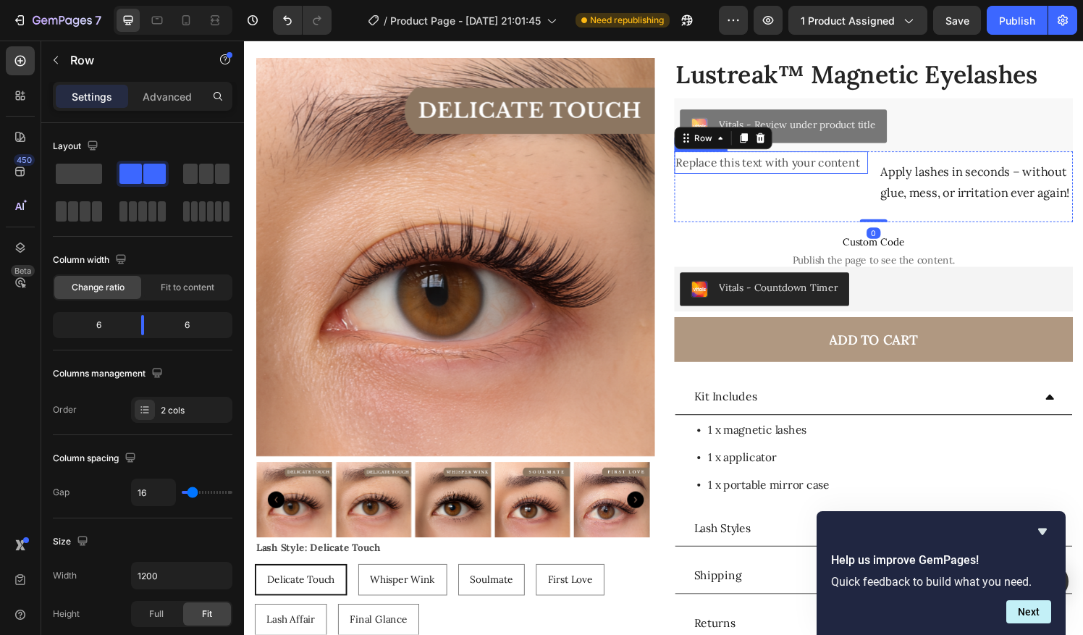
click at [796, 174] on div "Replace this text with your content" at bounding box center [789, 168] width 201 height 24
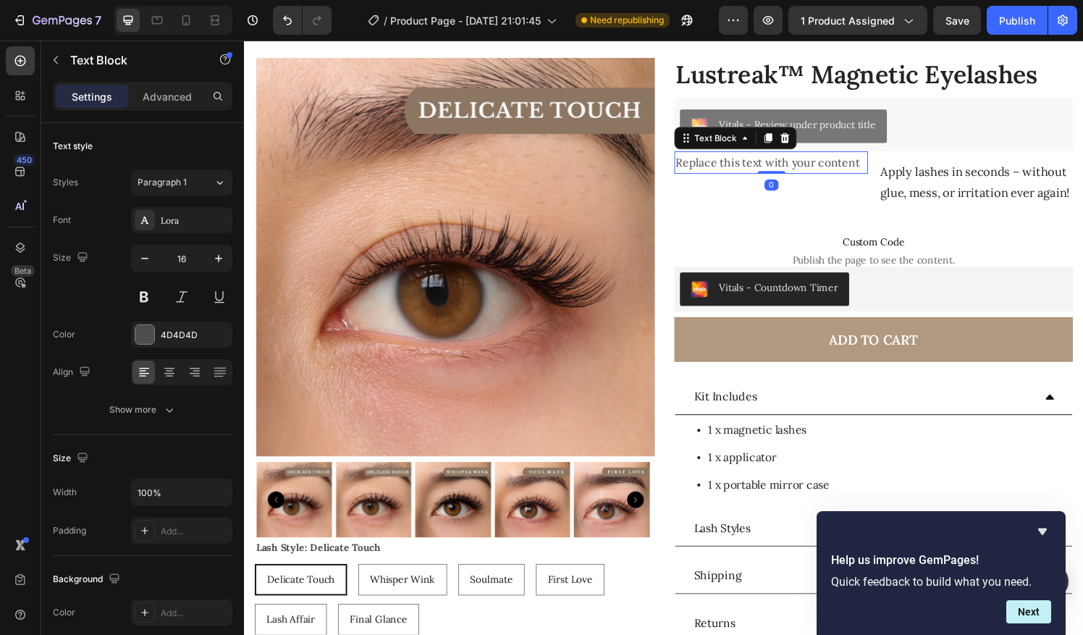
click at [781, 168] on div "Replace this text with your content" at bounding box center [789, 168] width 201 height 24
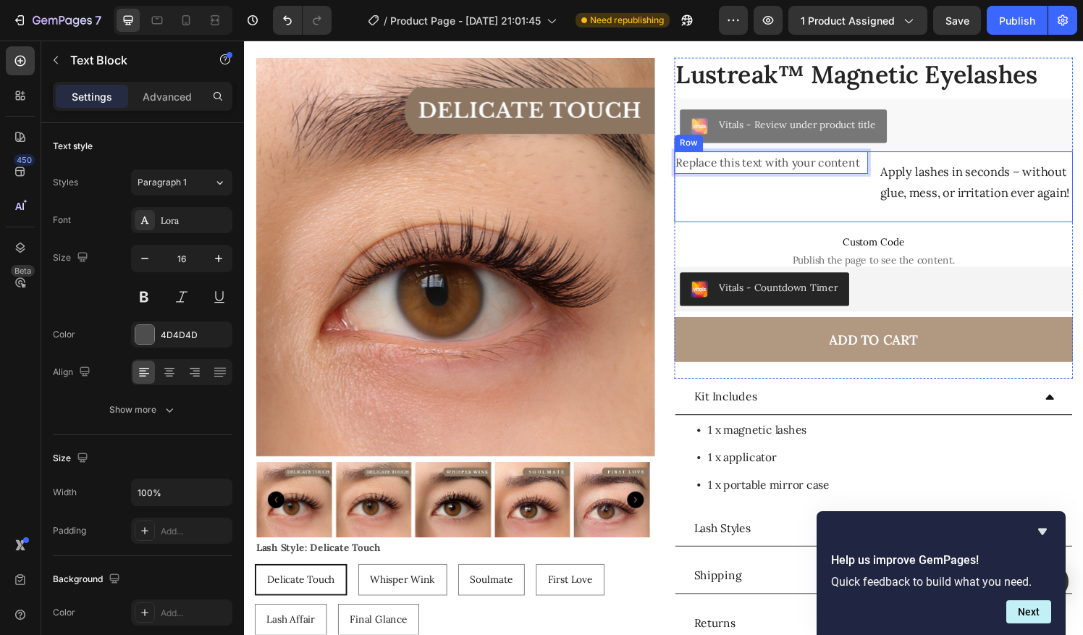
click at [762, 205] on div "Replace this text with your content Text Block 0" at bounding box center [789, 192] width 201 height 73
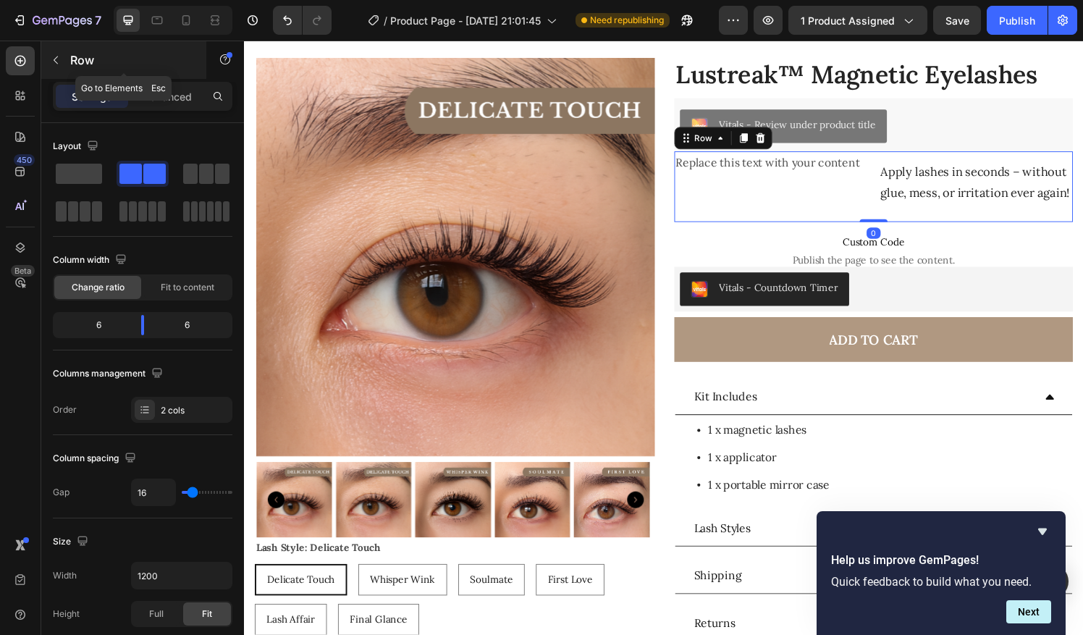
click at [59, 59] on icon "button" at bounding box center [56, 60] width 12 height 12
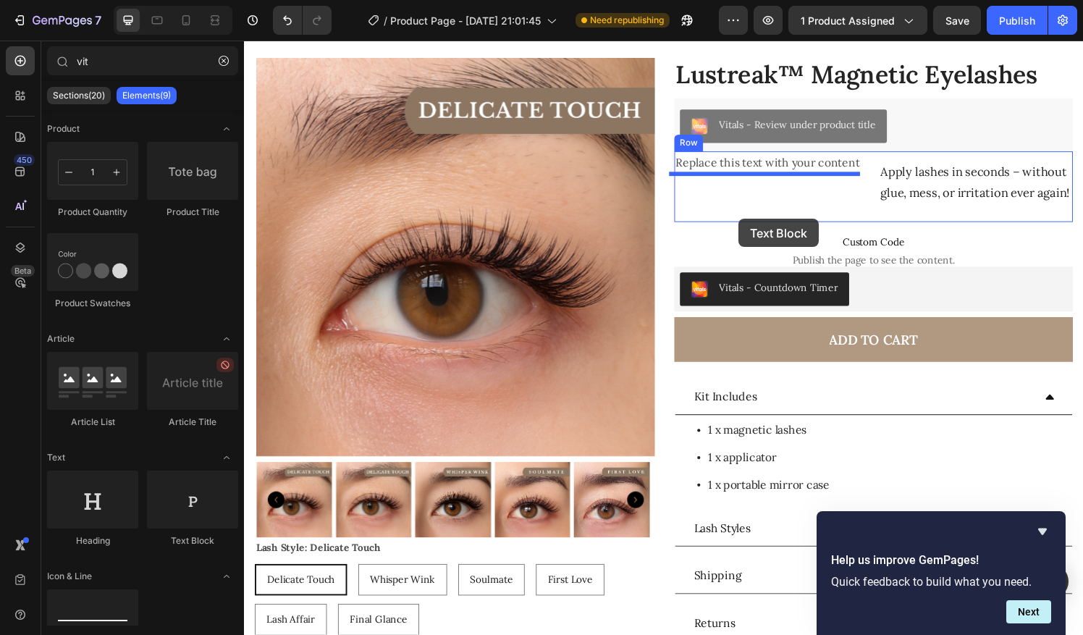
drag, startPoint x: 409, startPoint y: 539, endPoint x: 756, endPoint y: 221, distance: 470.4
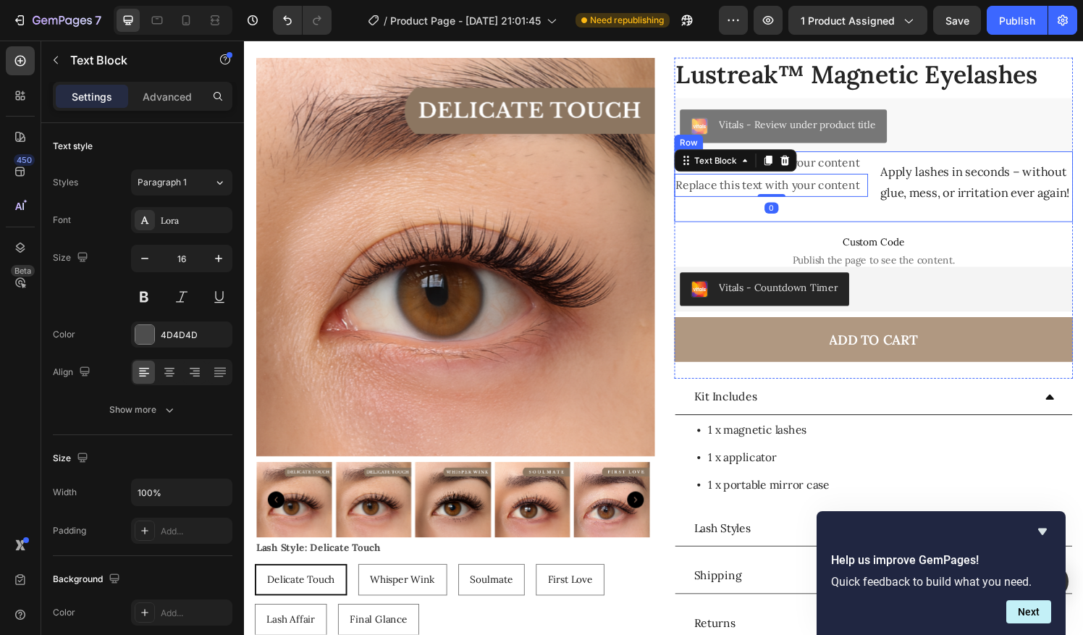
click at [757, 226] on div "Replace this text with your content Text Block Replace this text with your cont…" at bounding box center [789, 192] width 201 height 73
click at [744, 191] on div "Replace this text with your content" at bounding box center [789, 191] width 201 height 24
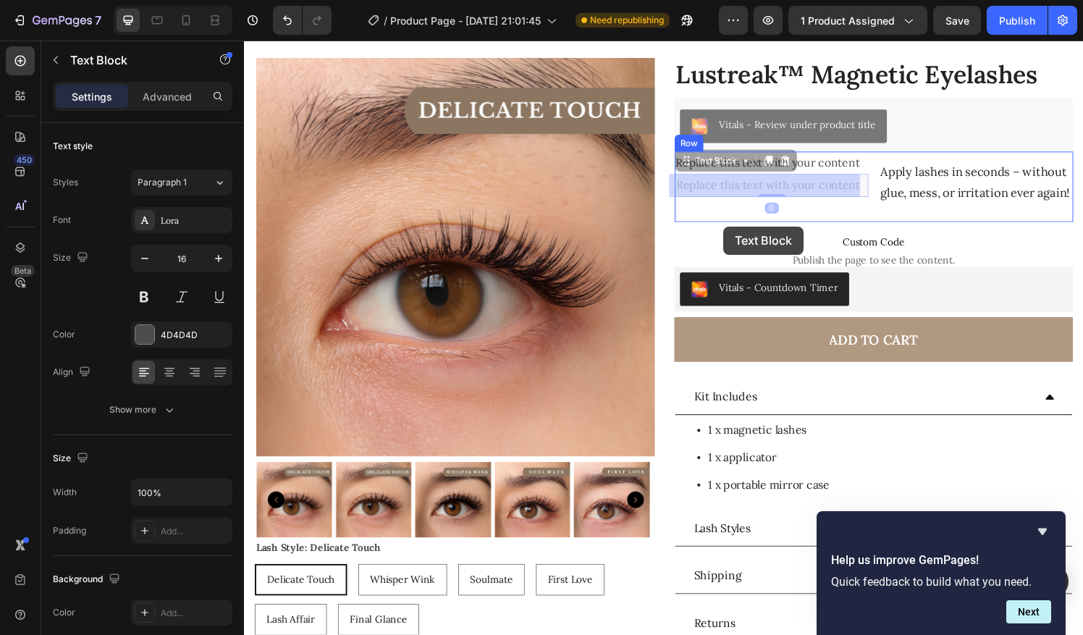
drag, startPoint x: 741, startPoint y: 190, endPoint x: 739, endPoint y: 233, distance: 42.8
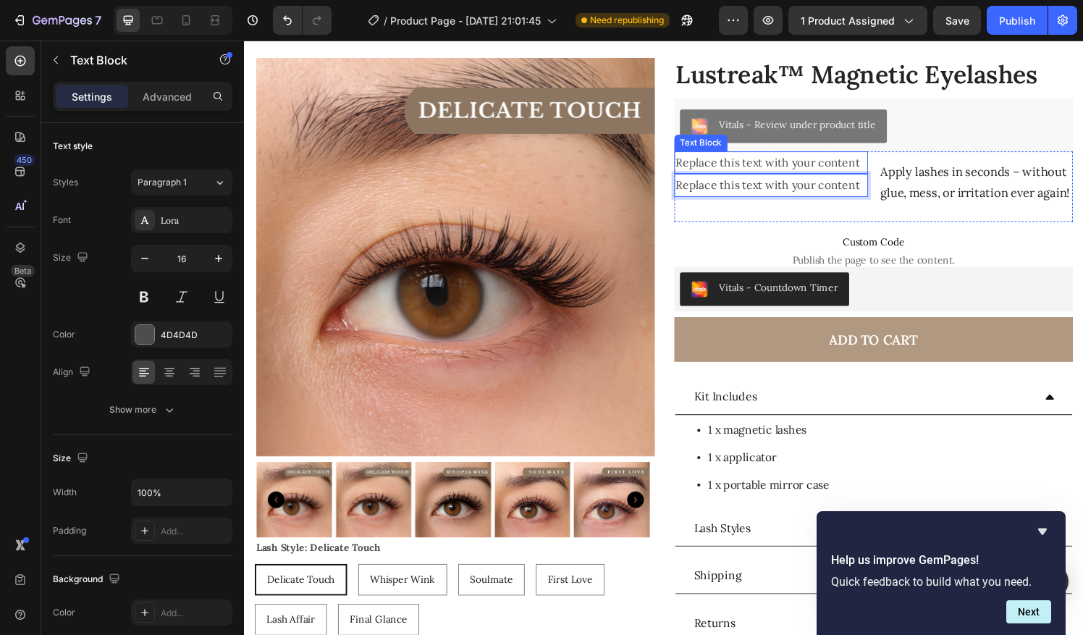
click at [854, 166] on p "Replace this text with your content" at bounding box center [790, 167] width 198 height 21
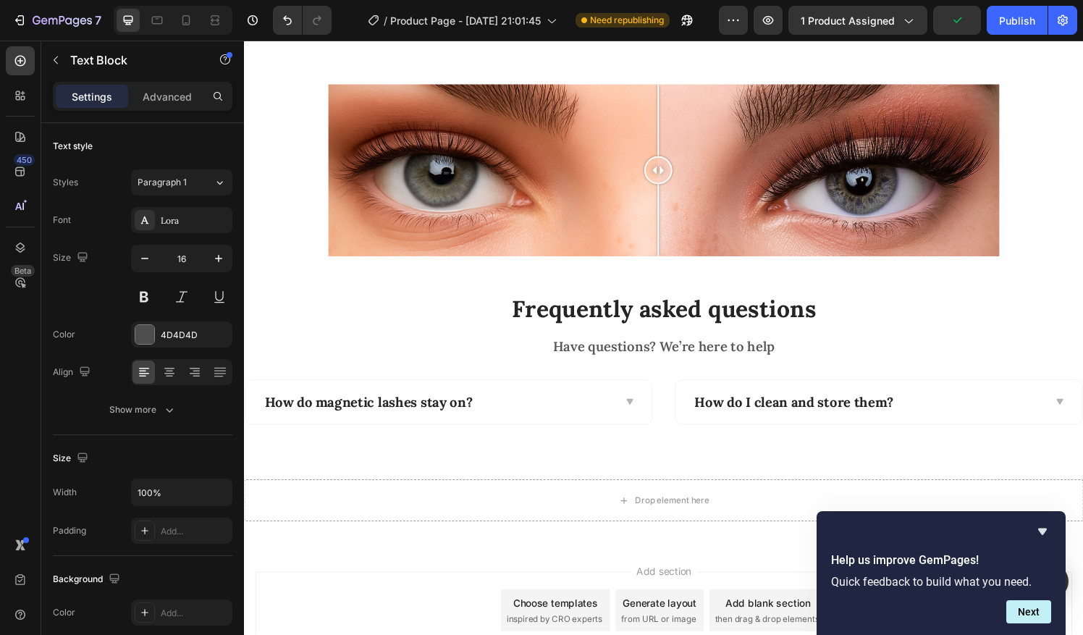
scroll to position [1758, 0]
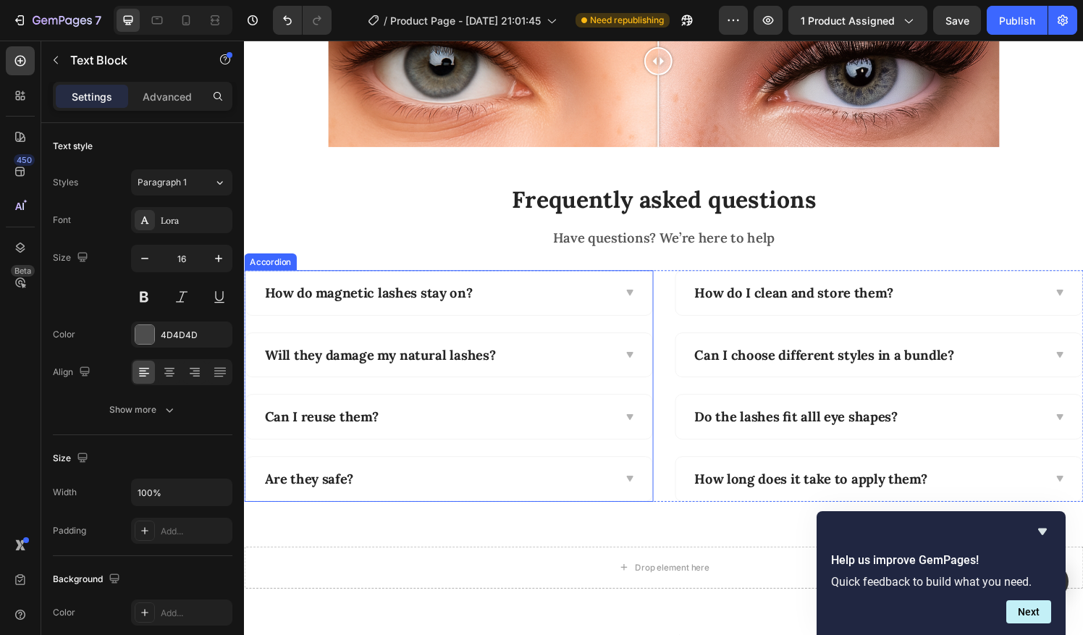
click at [516, 298] on div "How do magnetic lashes stay on?" at bounding box center [444, 302] width 363 height 22
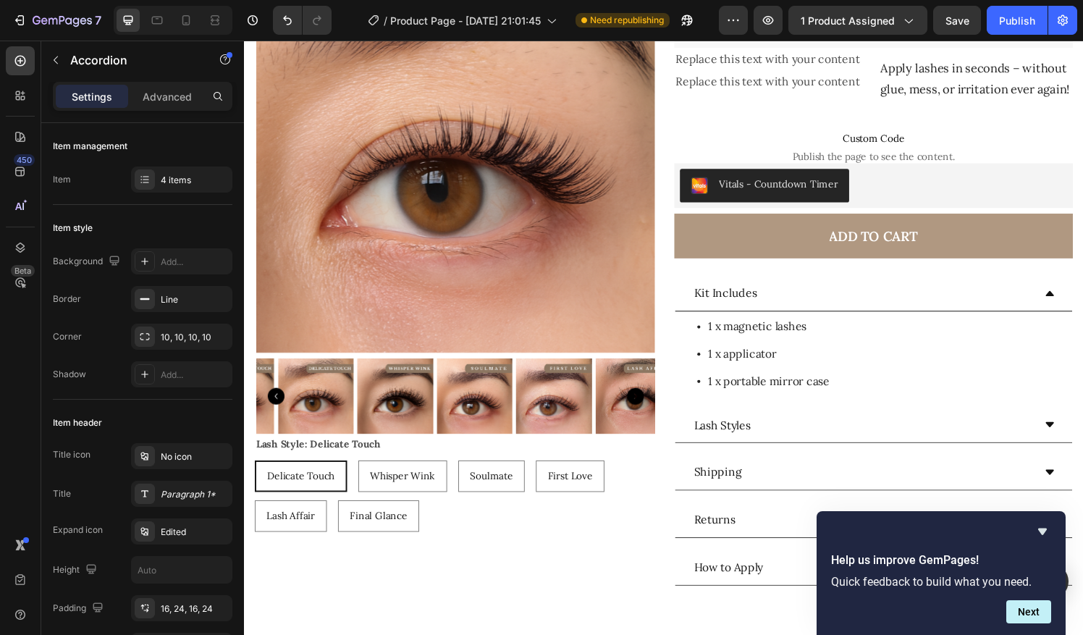
scroll to position [0, 0]
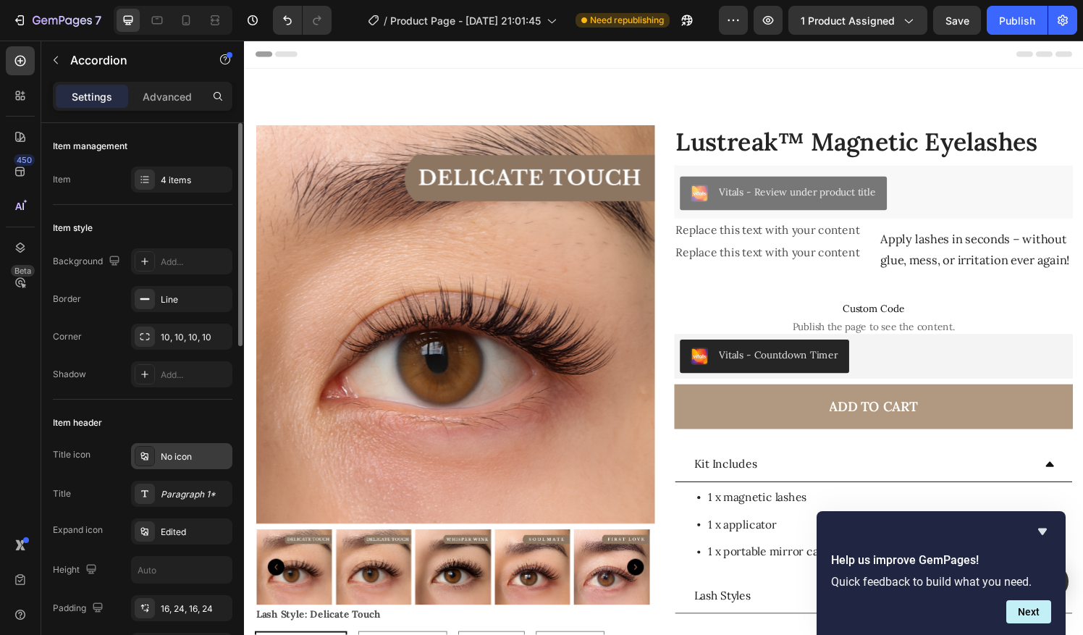
click at [166, 455] on div "No icon" at bounding box center [195, 456] width 68 height 13
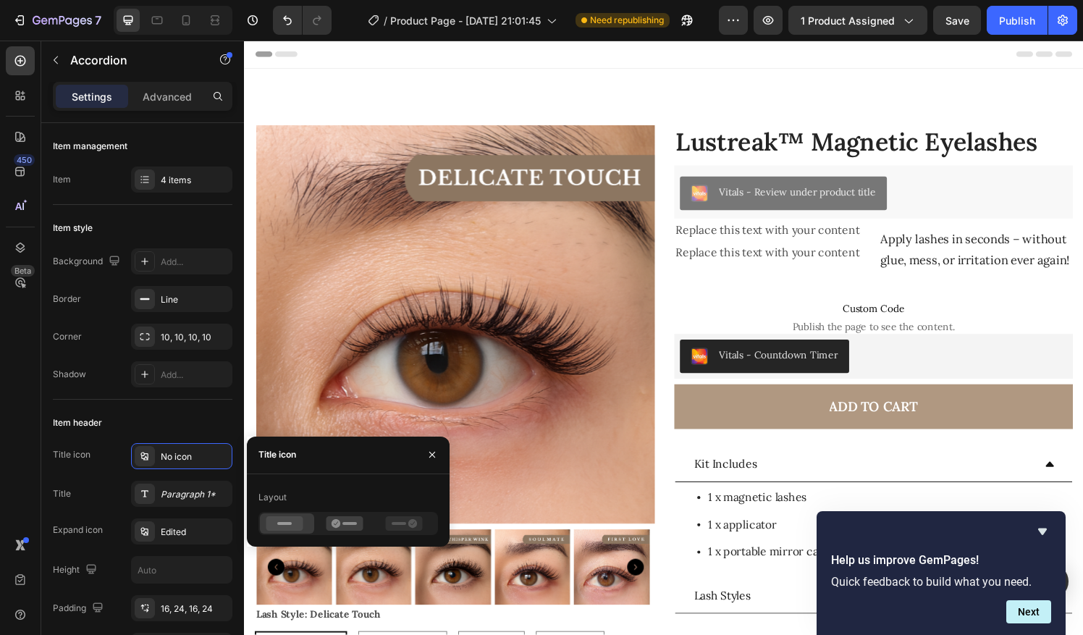
click at [740, 295] on div "Replace this text with your content Text Block Replace this text with your cont…" at bounding box center [789, 261] width 201 height 73
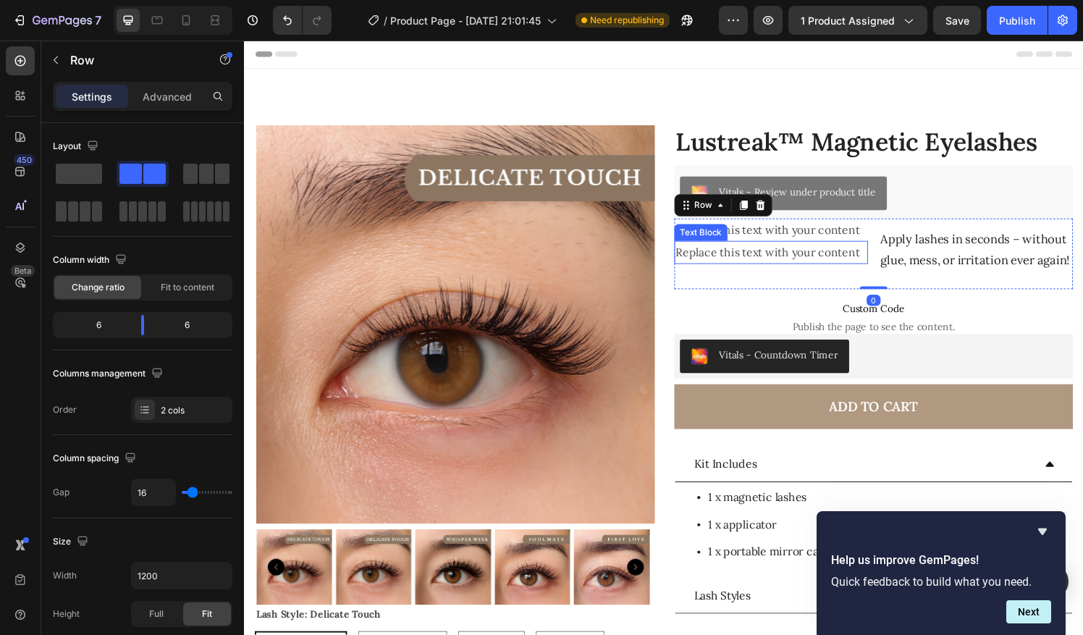
click at [712, 233] on div "Text Block" at bounding box center [716, 239] width 49 height 13
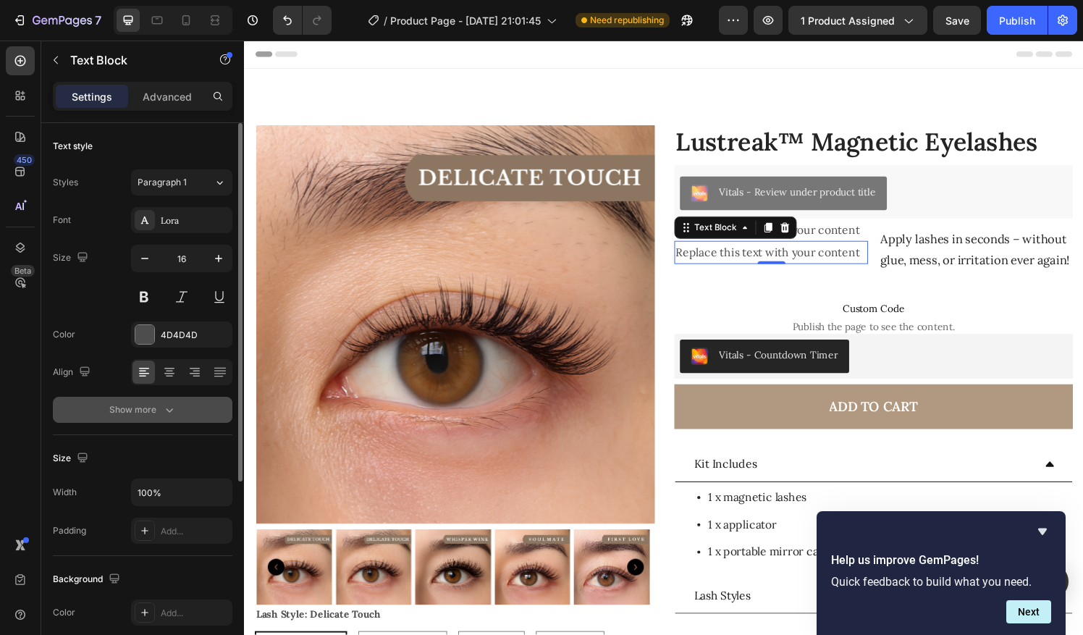
click at [192, 420] on button "Show more" at bounding box center [143, 410] width 180 height 26
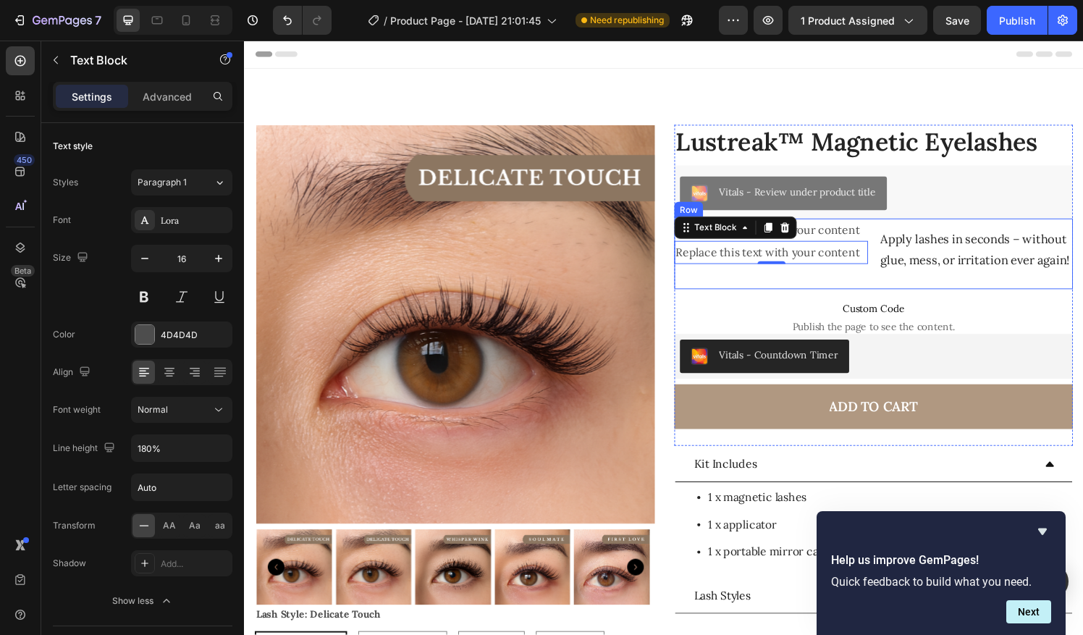
click at [715, 279] on div "Replace this text with your content Text Block Replace this text with your cont…" at bounding box center [789, 261] width 201 height 73
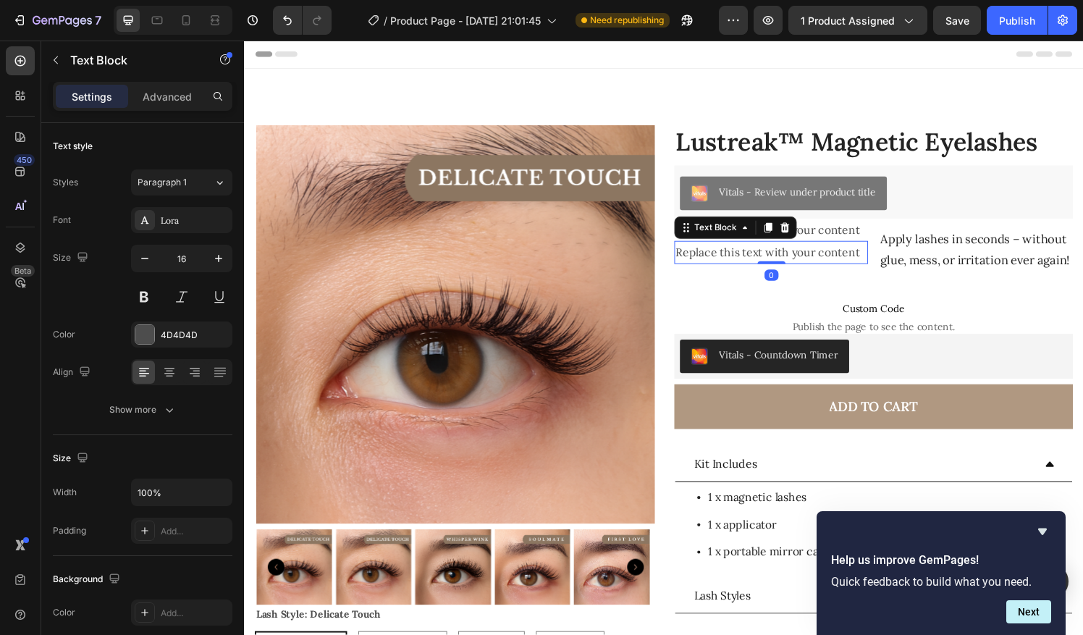
click at [709, 262] on div "Replace this text with your content" at bounding box center [789, 260] width 201 height 24
click at [56, 59] on icon "button" at bounding box center [56, 60] width 12 height 12
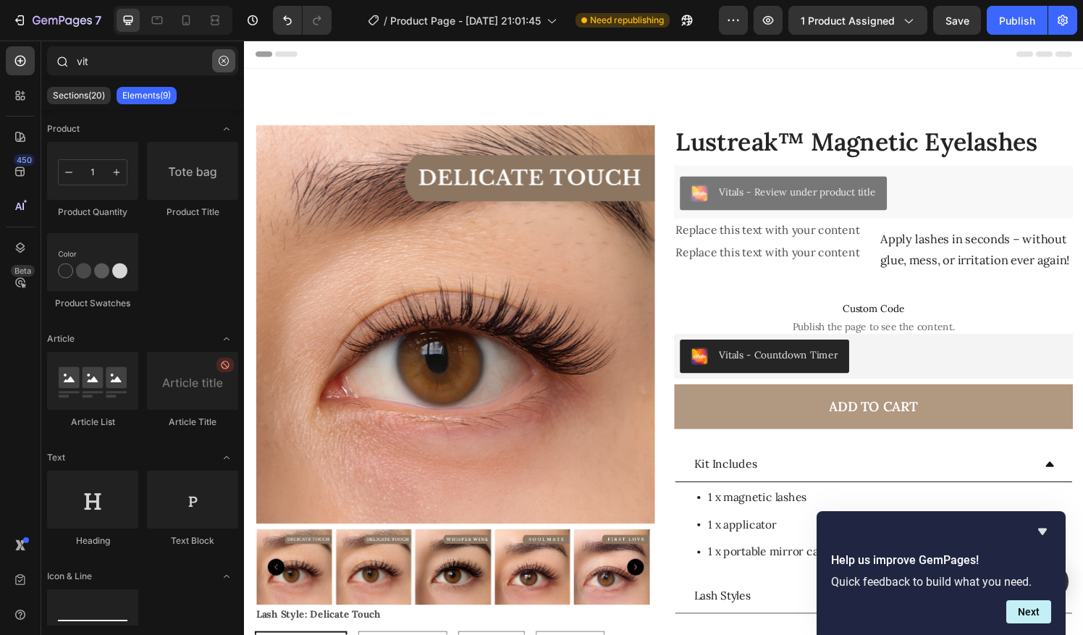
click at [219, 59] on icon "button" at bounding box center [224, 61] width 10 height 10
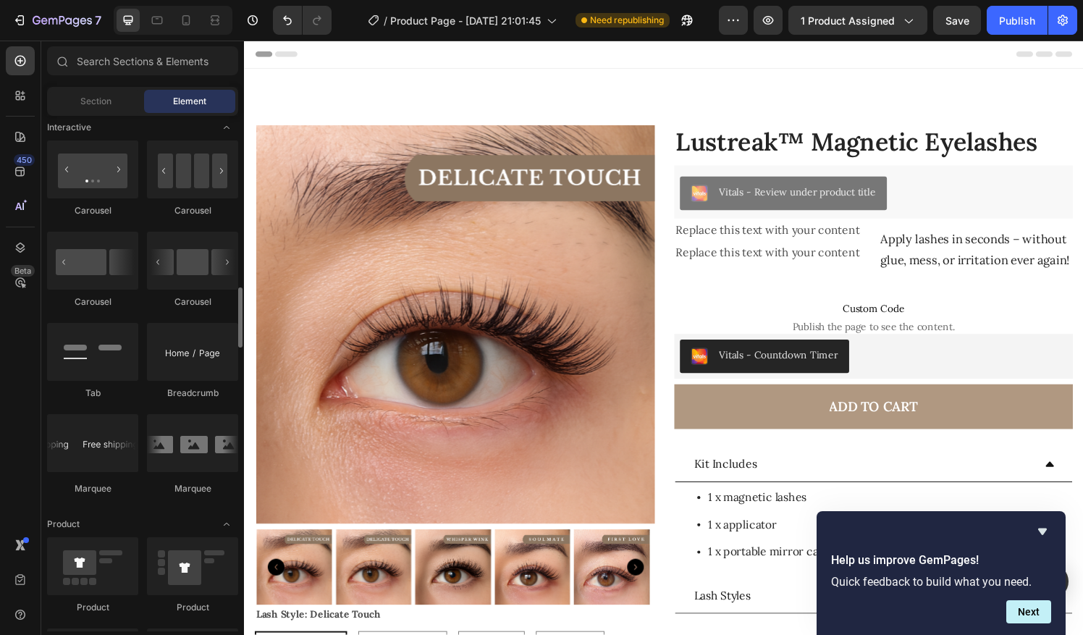
scroll to position [1455, 0]
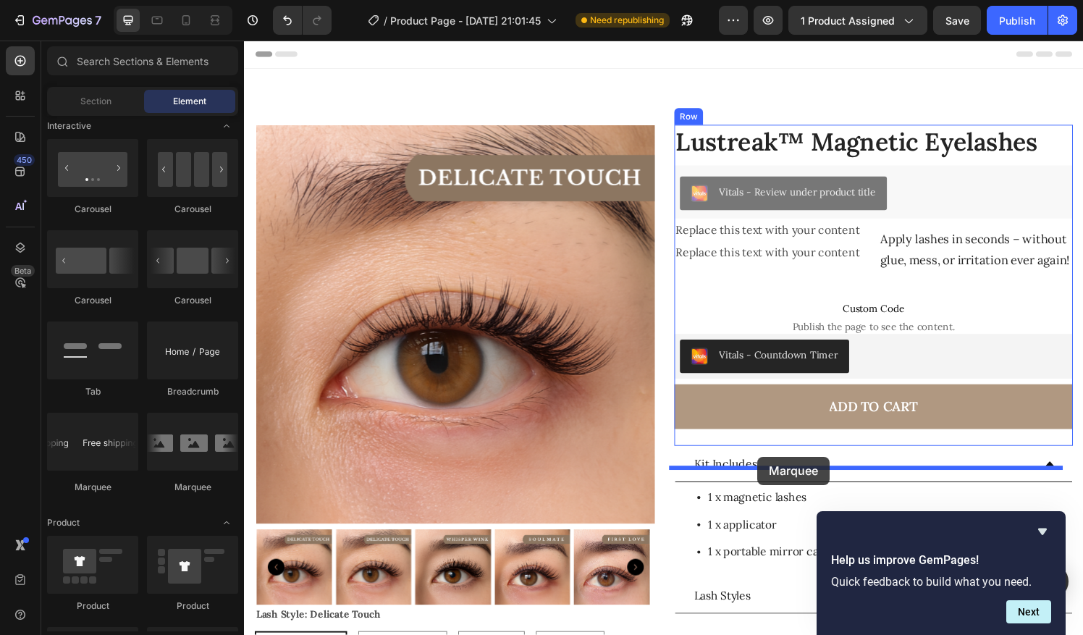
drag, startPoint x: 353, startPoint y: 492, endPoint x: 775, endPoint y: 471, distance: 423.3
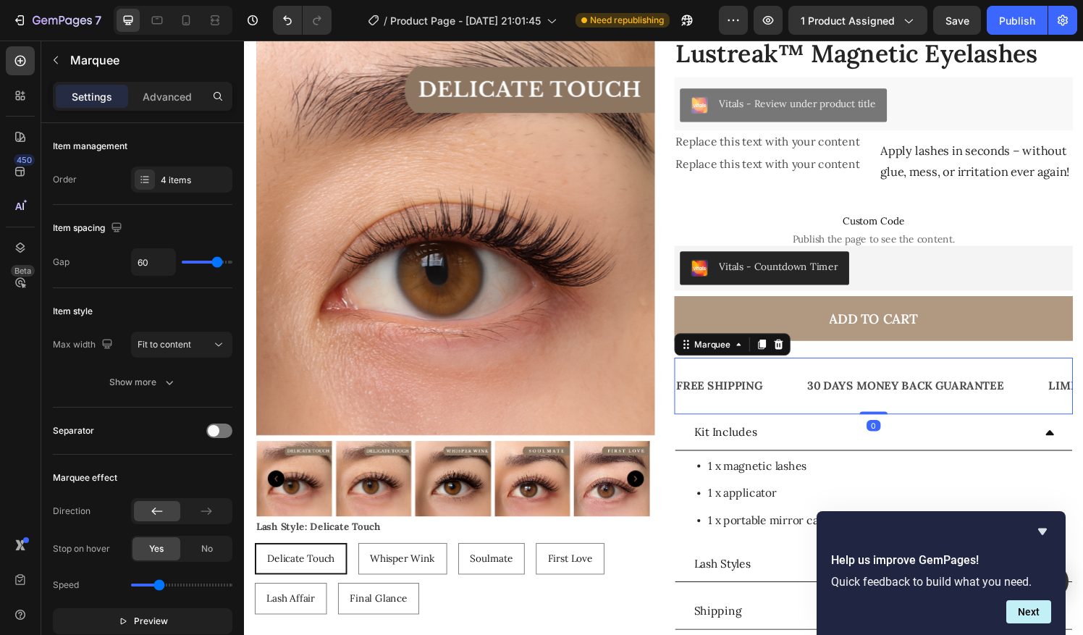
scroll to position [98, 0]
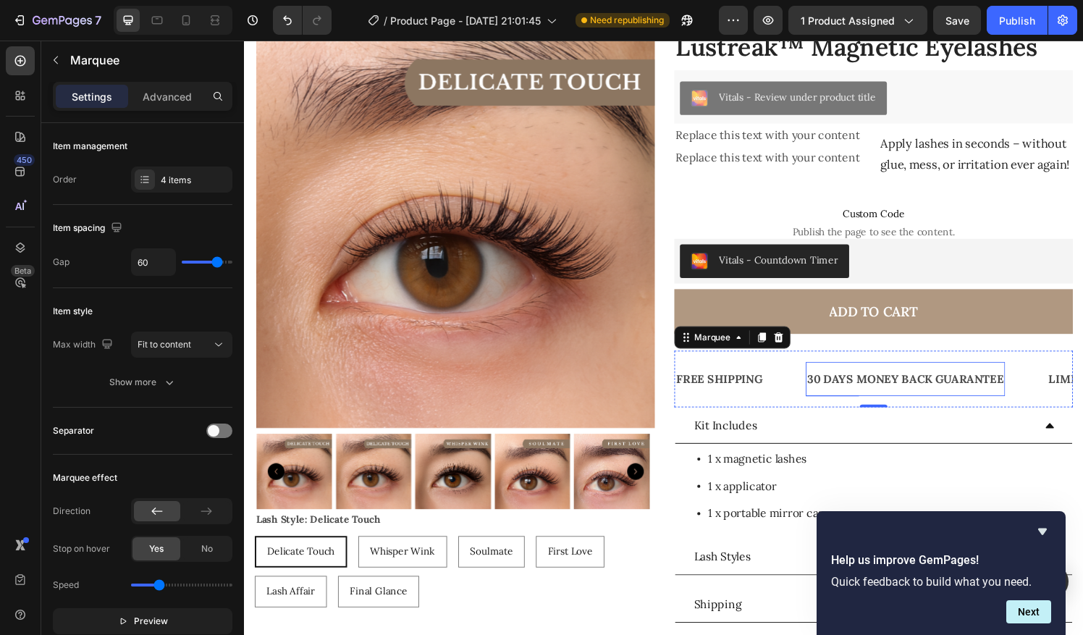
click at [906, 403] on div "30 DAYS MONEY BACK GUARANTEE" at bounding box center [928, 391] width 206 height 24
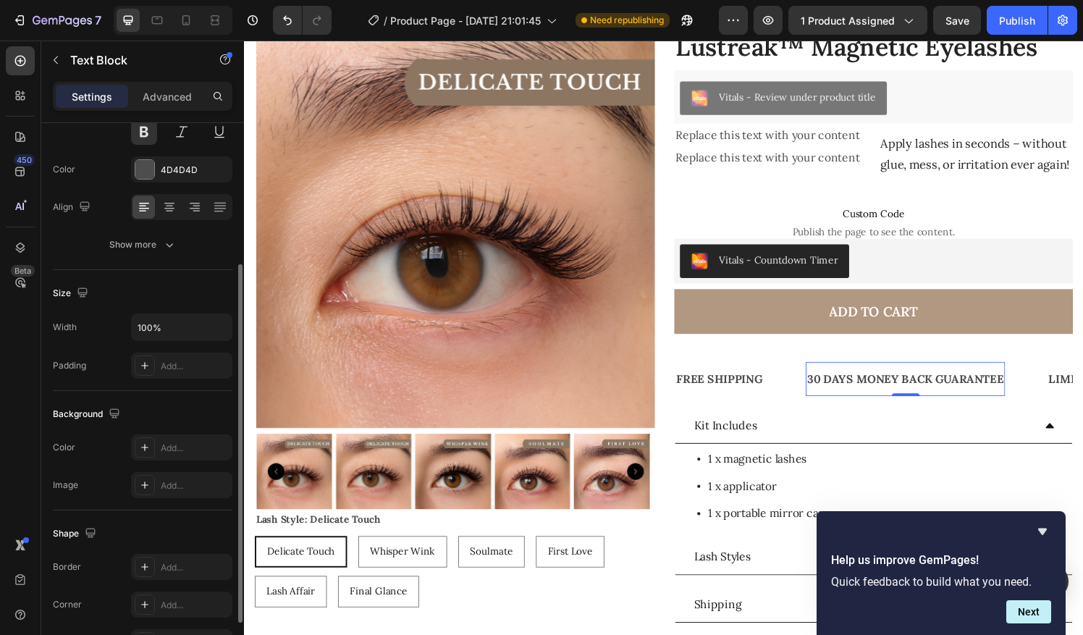
scroll to position [189, 0]
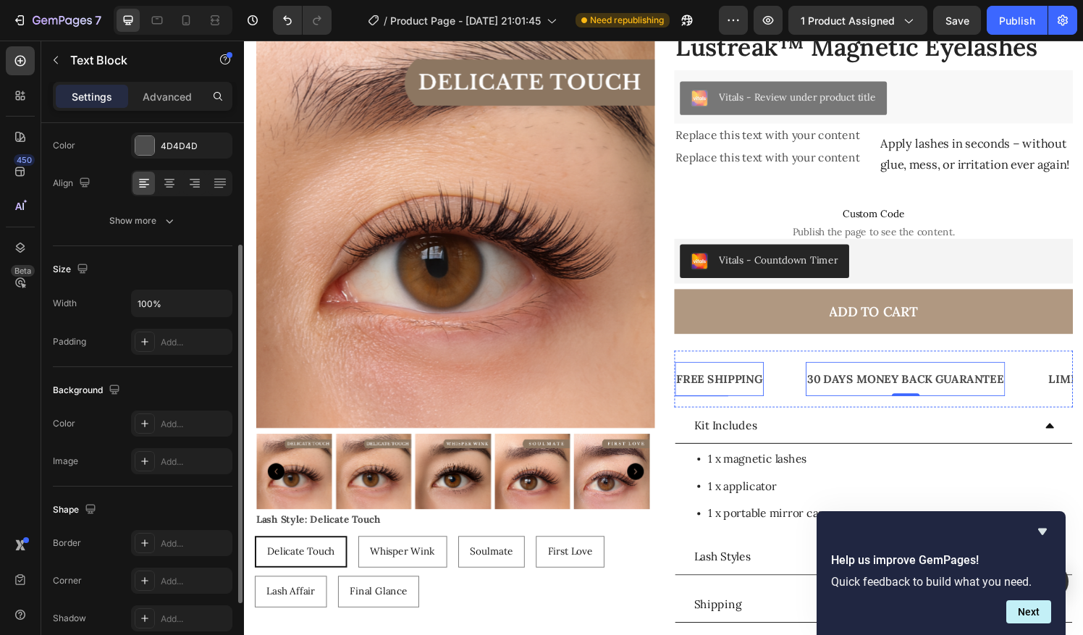
click at [745, 403] on div "FREE SHIPPING" at bounding box center [736, 391] width 92 height 24
click at [803, 407] on div "FREE SHIPPING Text Block 0" at bounding box center [757, 391] width 135 height 35
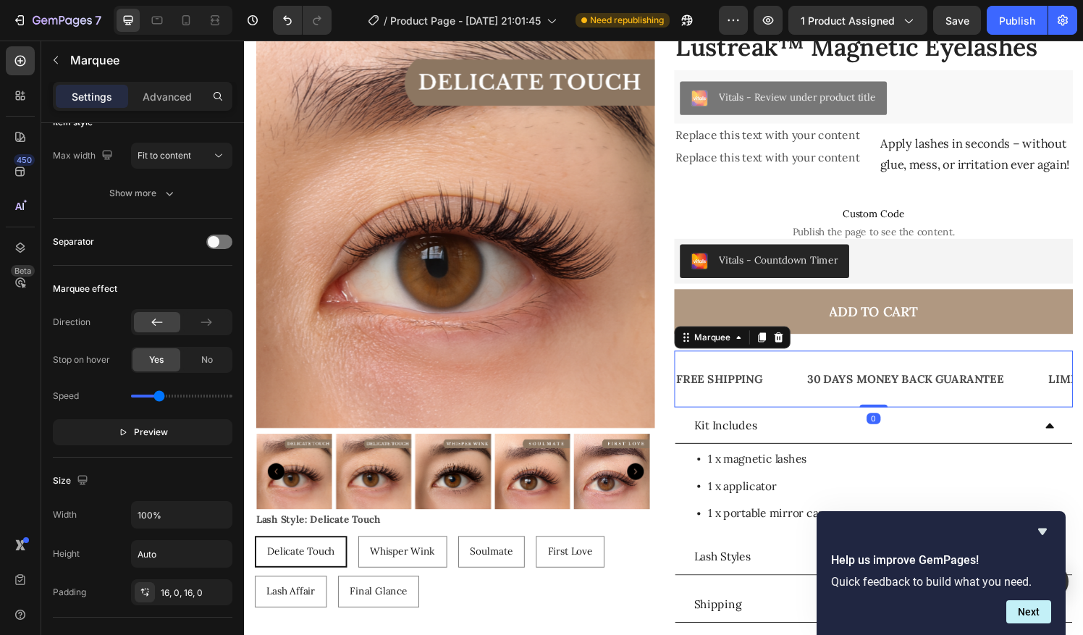
scroll to position [0, 0]
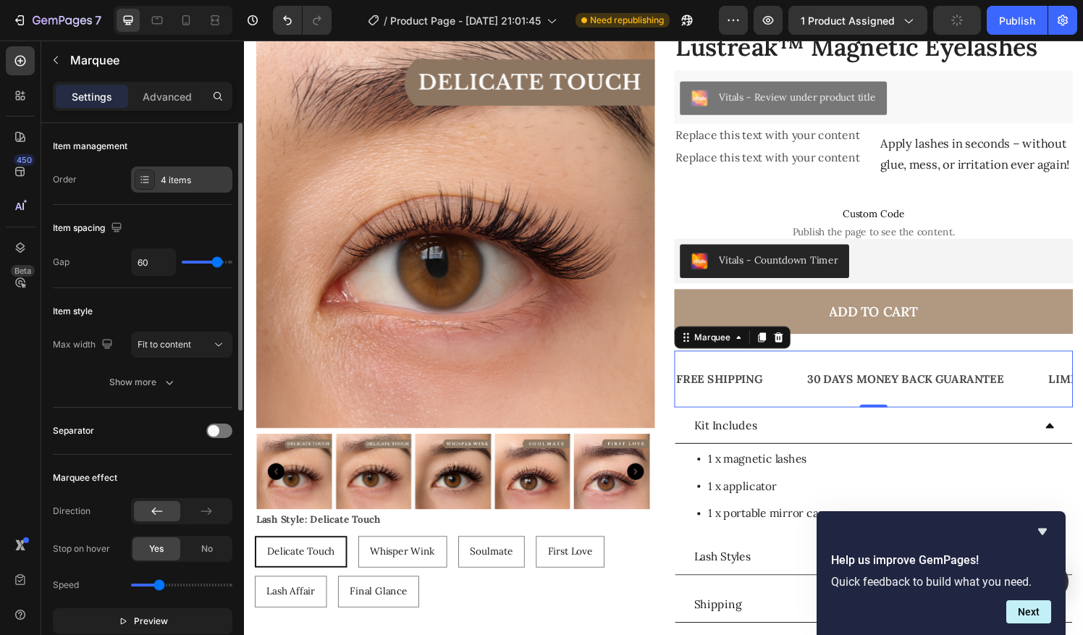
click at [140, 179] on icon at bounding box center [140, 179] width 1 height 1
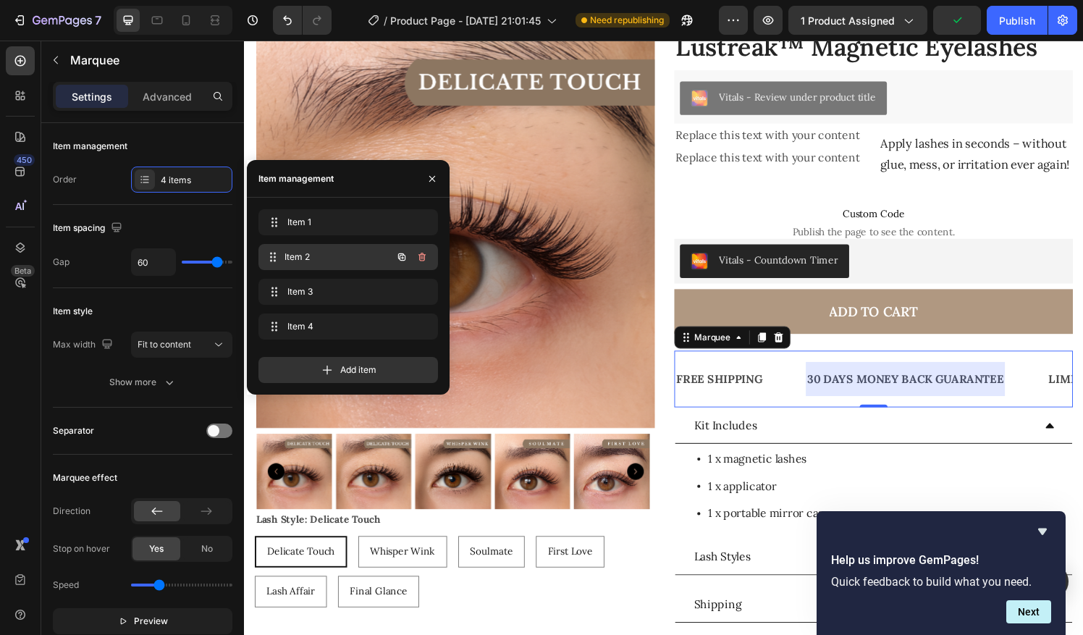
click at [323, 246] on div "Item 2 Item 2" at bounding box center [348, 257] width 180 height 26
click at [323, 255] on span "Item 2" at bounding box center [338, 257] width 107 height 13
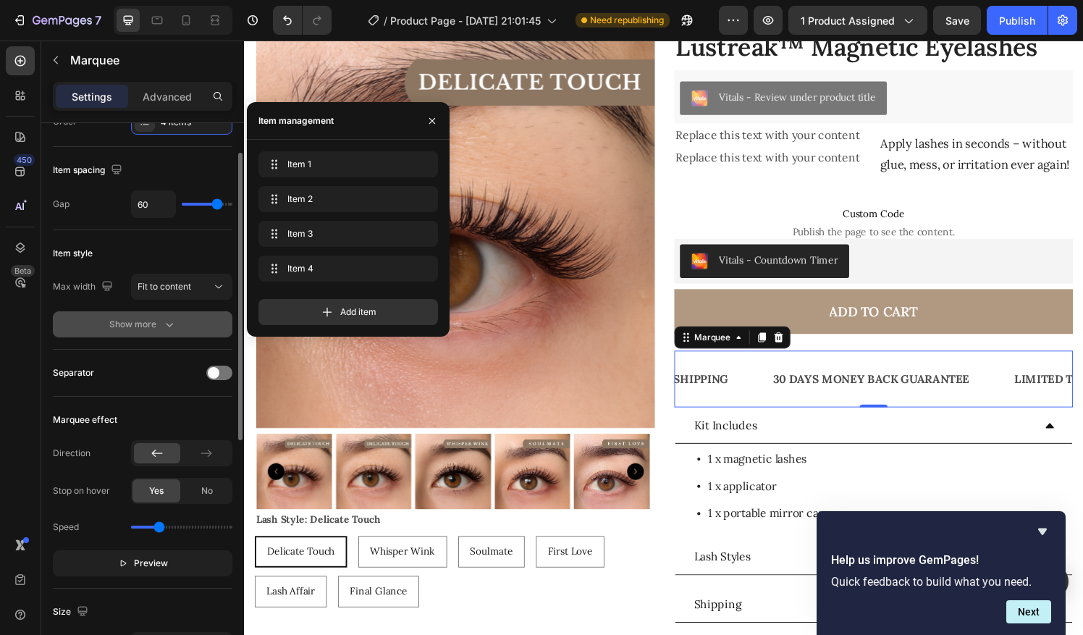
scroll to position [41, 0]
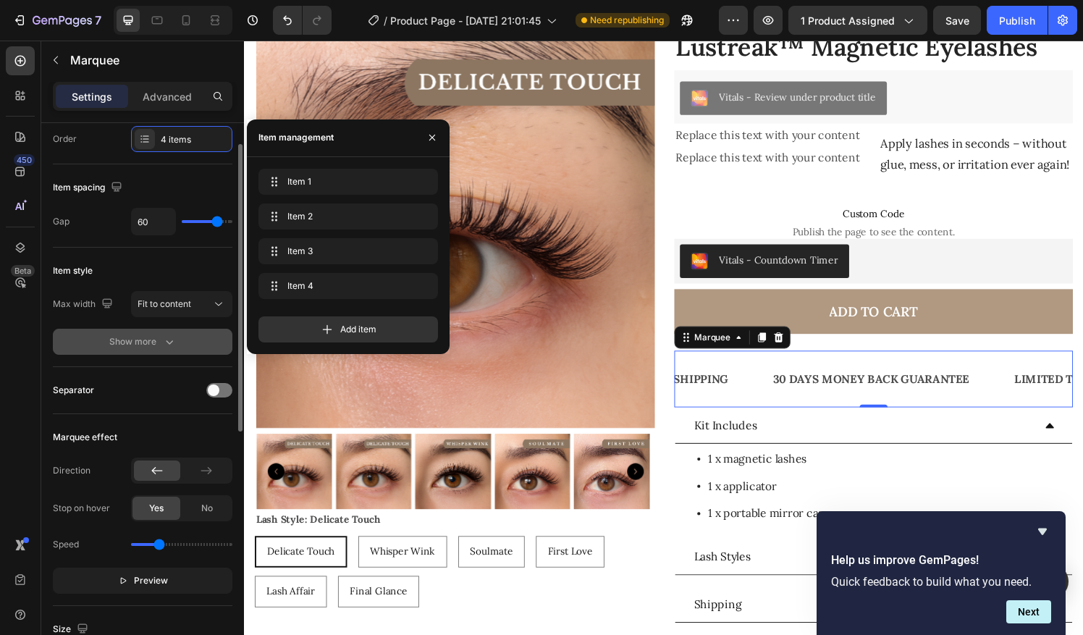
click at [159, 340] on div "Show more" at bounding box center [142, 342] width 67 height 14
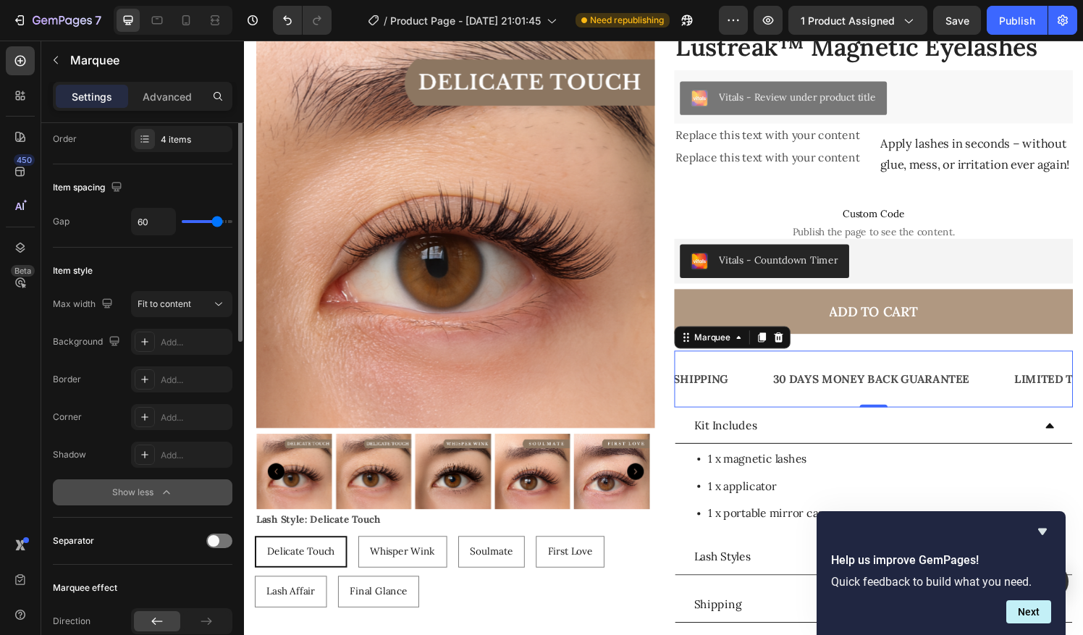
scroll to position [0, 0]
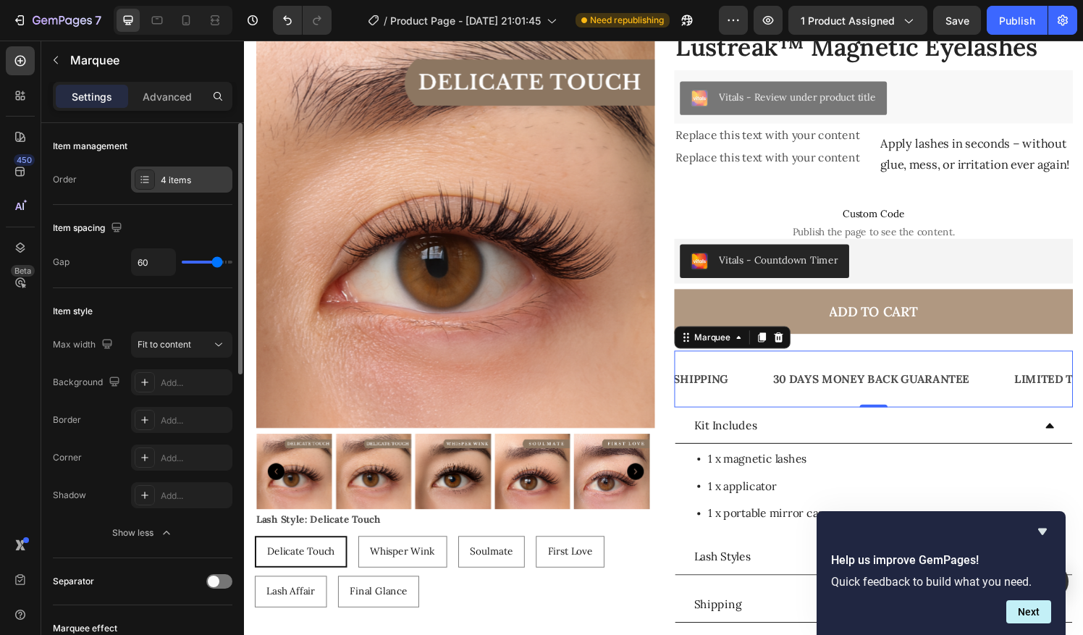
click at [173, 177] on div "4 items" at bounding box center [195, 180] width 68 height 13
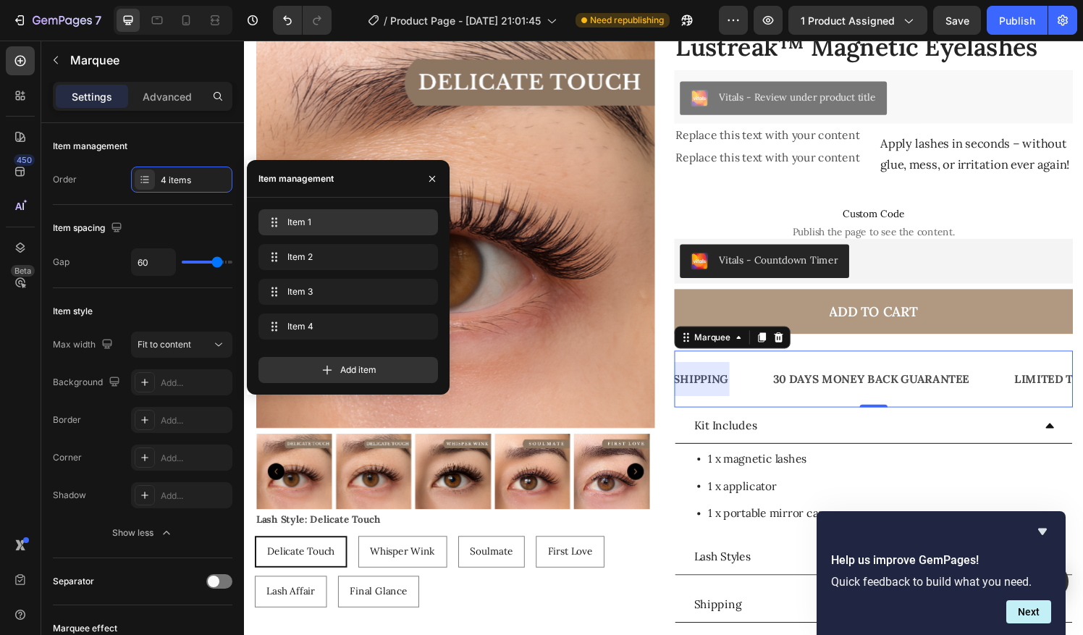
click at [348, 227] on span "Item 1" at bounding box center [345, 222] width 116 height 13
click at [276, 217] on icon at bounding box center [275, 222] width 12 height 12
click at [300, 216] on span "Item 1" at bounding box center [338, 222] width 107 height 13
click at [324, 220] on span "Item 1" at bounding box center [328, 222] width 82 height 13
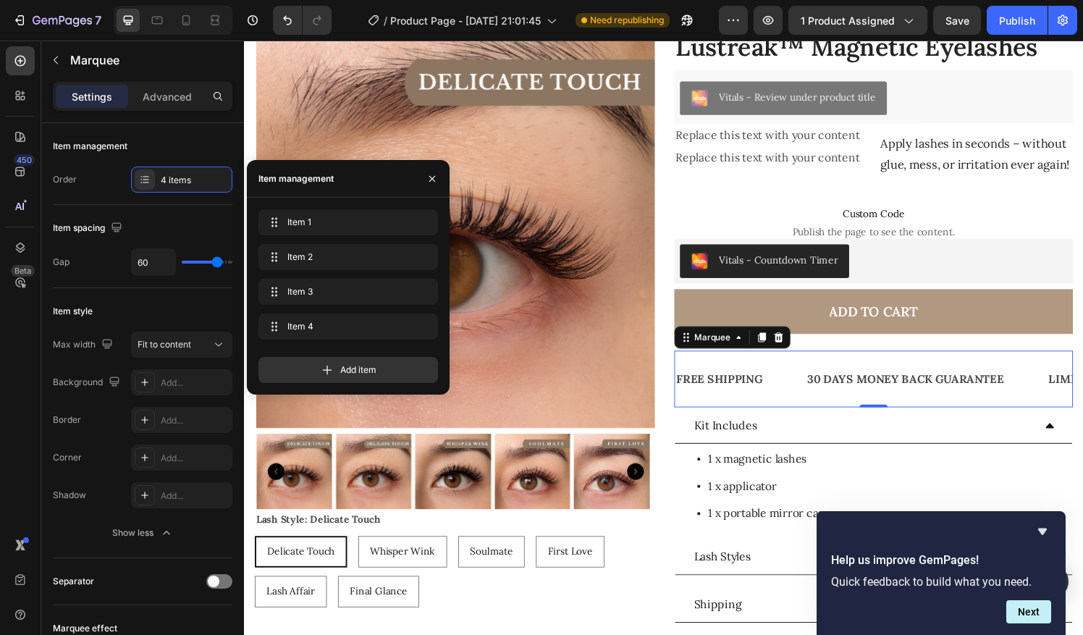
click at [344, 346] on div "Add item" at bounding box center [348, 364] width 180 height 38
click at [336, 331] on span "Item 4" at bounding box center [328, 326] width 82 height 13
click at [315, 332] on span "Item 4" at bounding box center [338, 326] width 107 height 13
click at [422, 323] on icon "button" at bounding box center [421, 326] width 7 height 9
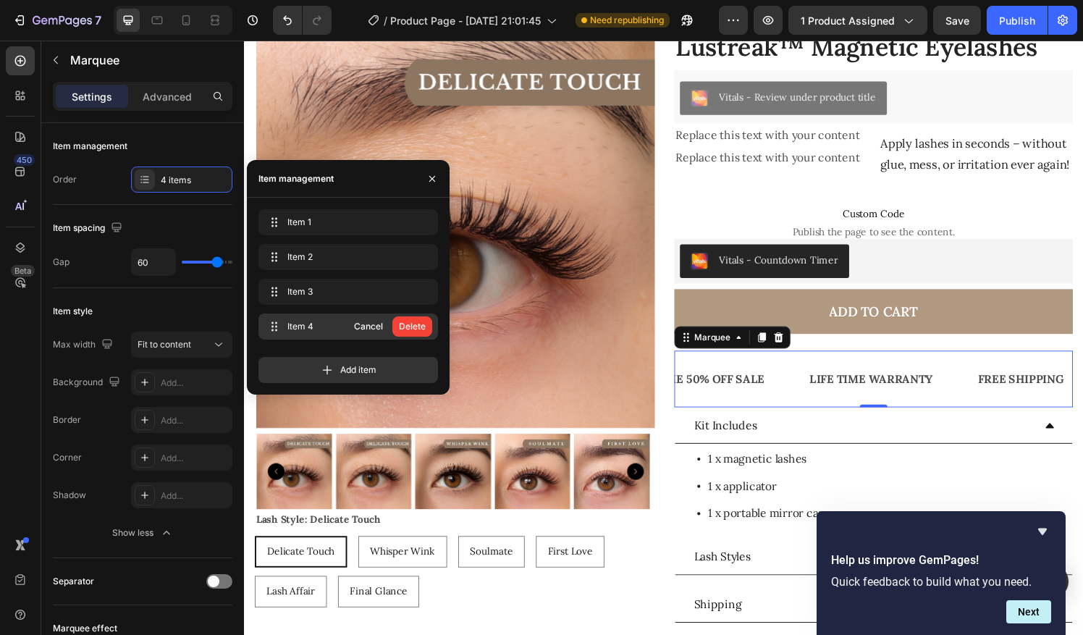
click at [414, 324] on div "Delete" at bounding box center [412, 326] width 27 height 13
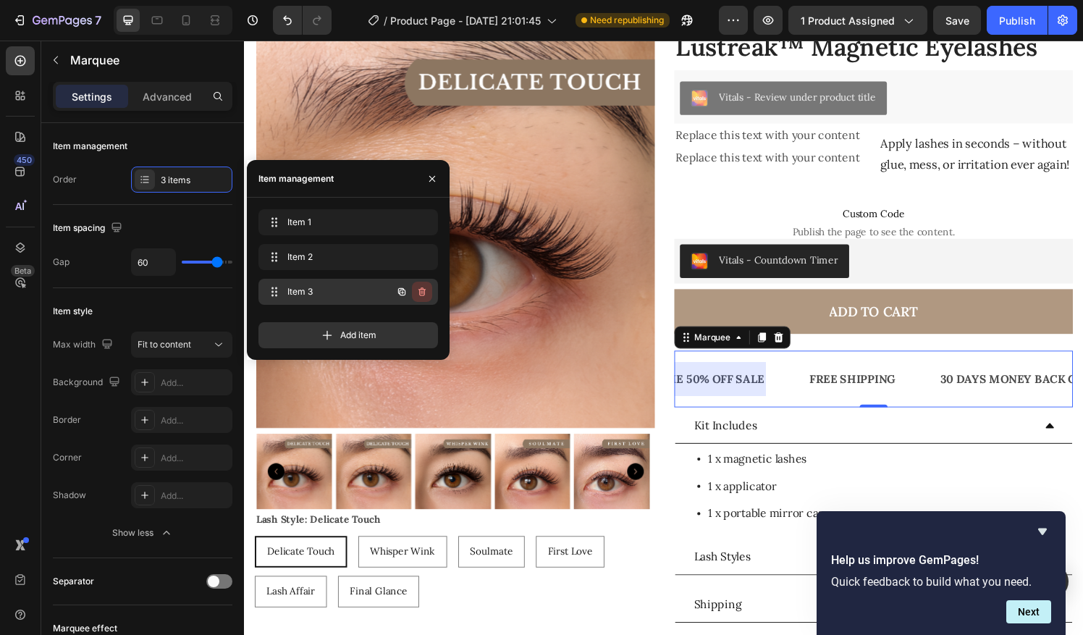
click at [424, 300] on button "button" at bounding box center [422, 292] width 20 height 20
click at [414, 291] on div "Delete" at bounding box center [412, 291] width 27 height 13
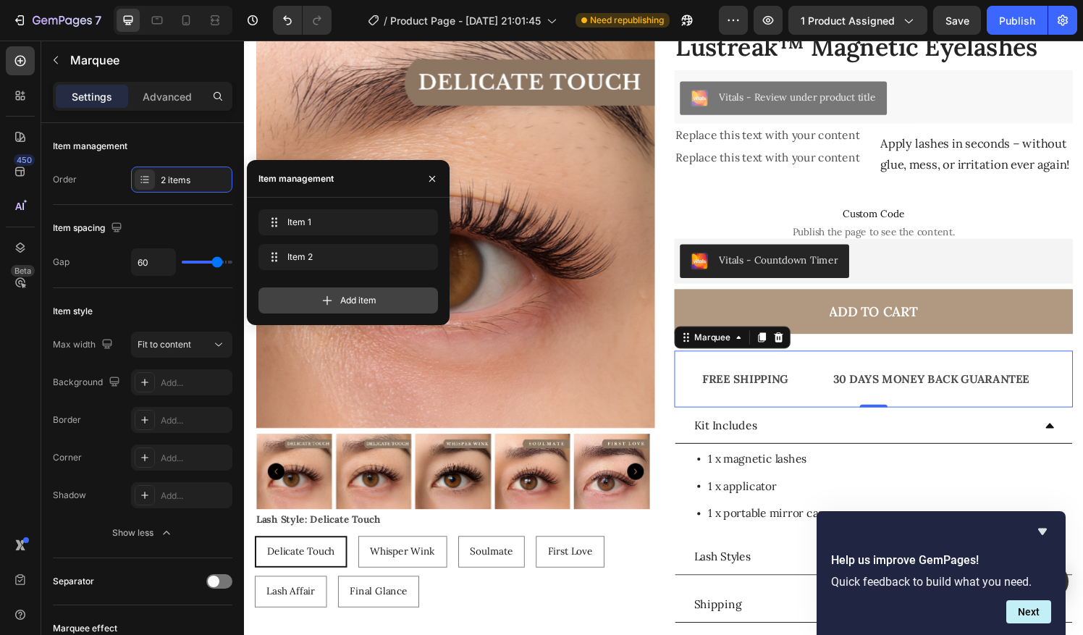
scroll to position [0, 362]
click at [882, 392] on div "FREE SHIPPING Text Block 30 DAYS MONEY BACK GUARANTEE Text Block FREE SHIPPING …" at bounding box center [895, 391] width 413 height 59
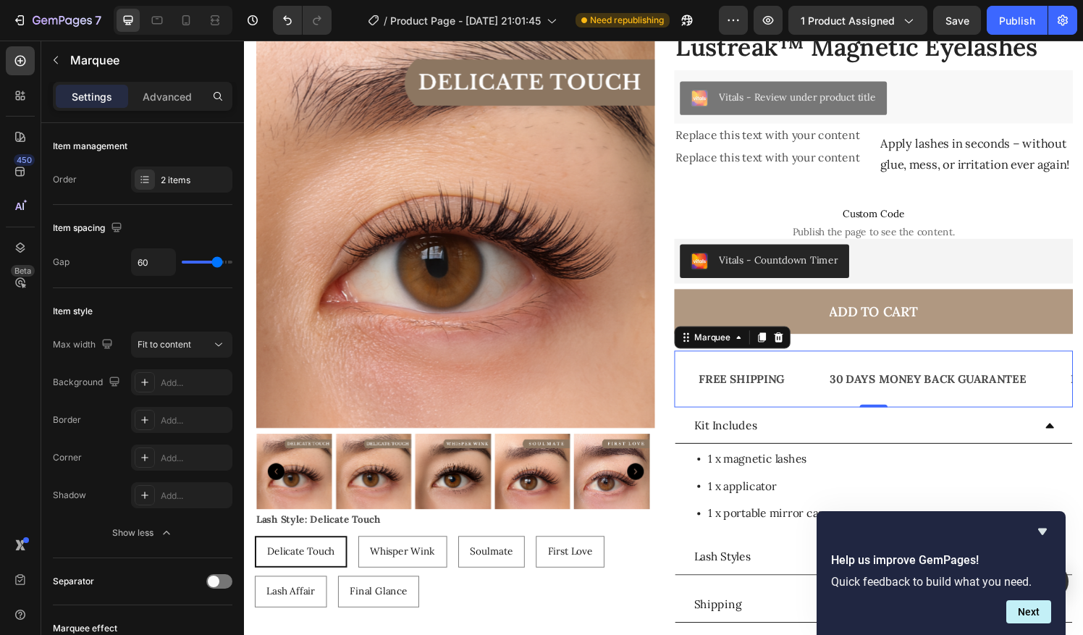
click at [894, 403] on div "30 DAYS MONEY BACK GUARANTEE" at bounding box center [952, 391] width 206 height 24
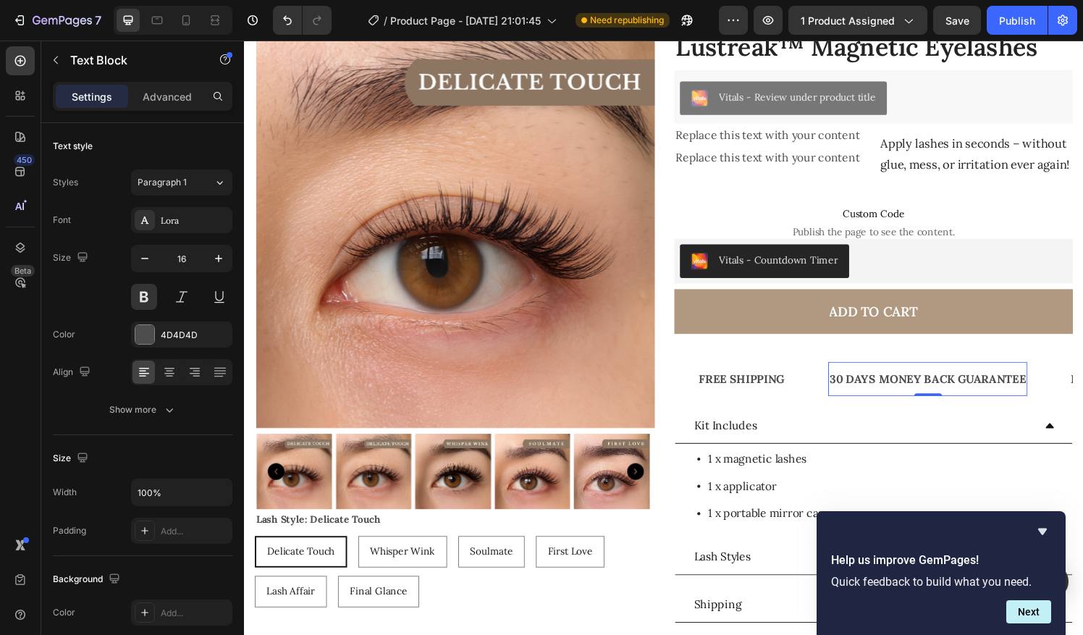
click at [894, 409] on div "FREE SHIPPING Text Block 30 DAYS MONEY BACK GUARANTEE Text Block 0 FREE SHIPPIN…" at bounding box center [906, 391] width 1156 height 35
click at [894, 402] on p "30 DAYS MONEY BACK GUARANTEE" at bounding box center [928, 391] width 203 height 21
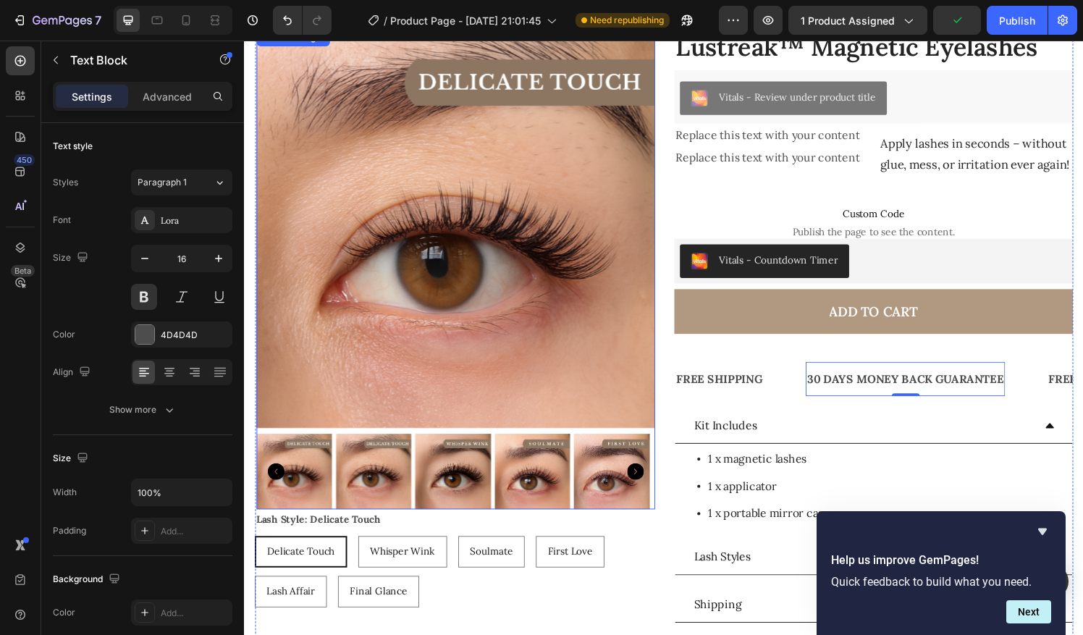
scroll to position [56, 0]
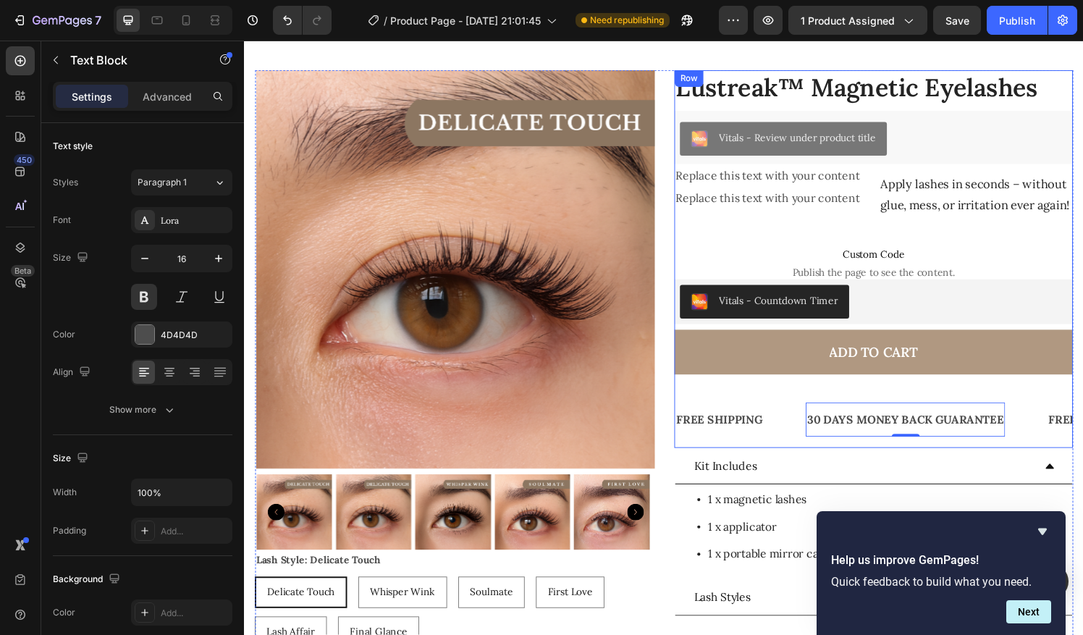
click at [733, 433] on div "FREE SHIPPING Text Block 30 DAYS MONEY BACK GUARANTEE Text Block 0 FREE SHIPPIN…" at bounding box center [895, 433] width 413 height 59
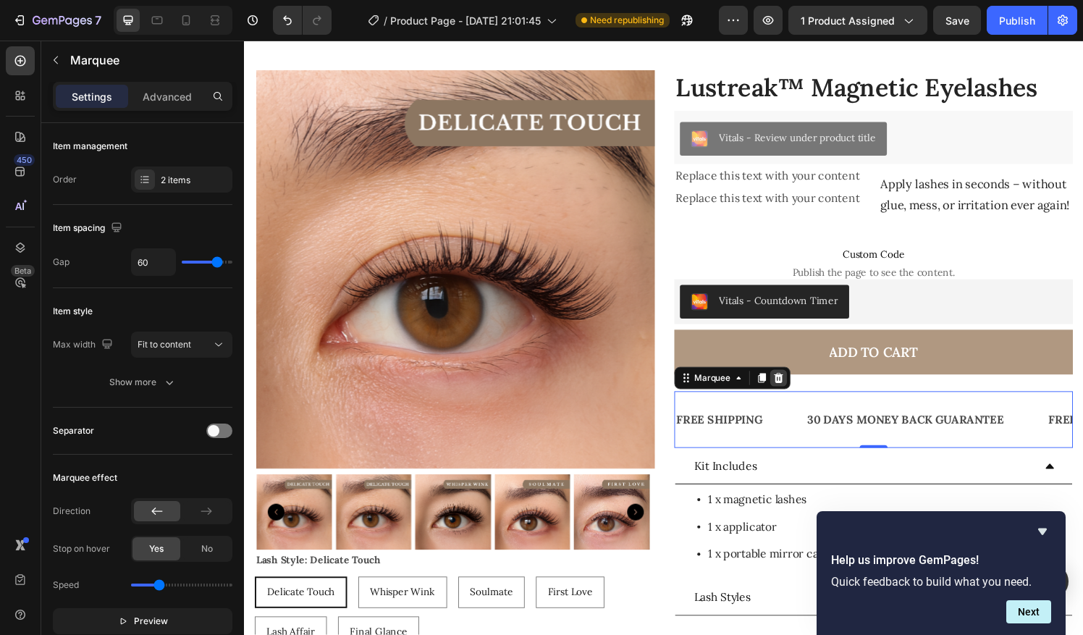
click at [797, 399] on div at bounding box center [796, 390] width 17 height 17
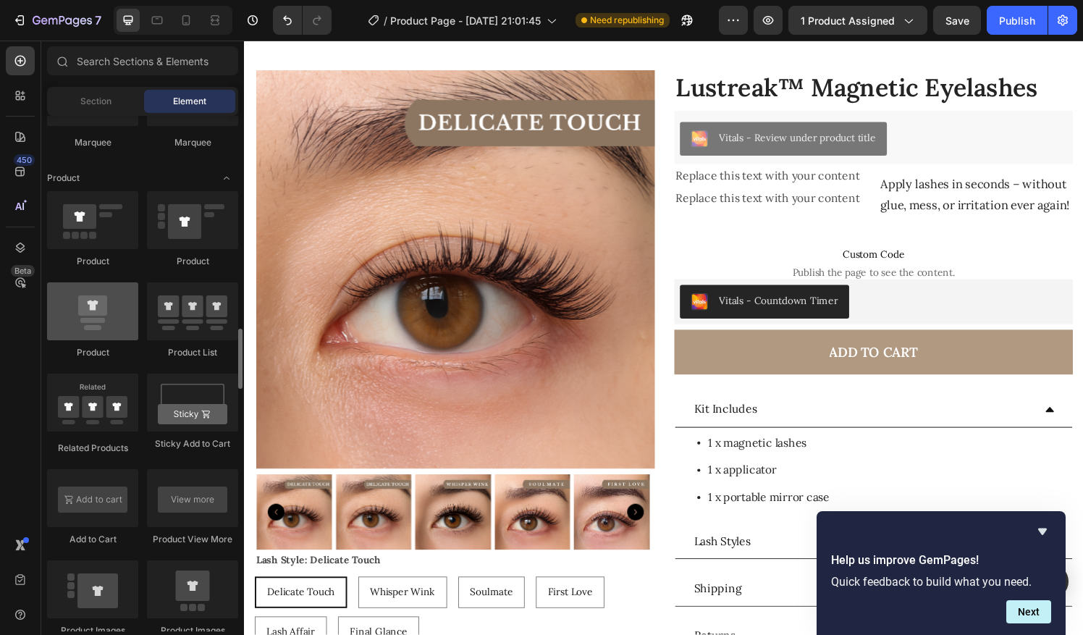
scroll to position [1801, 0]
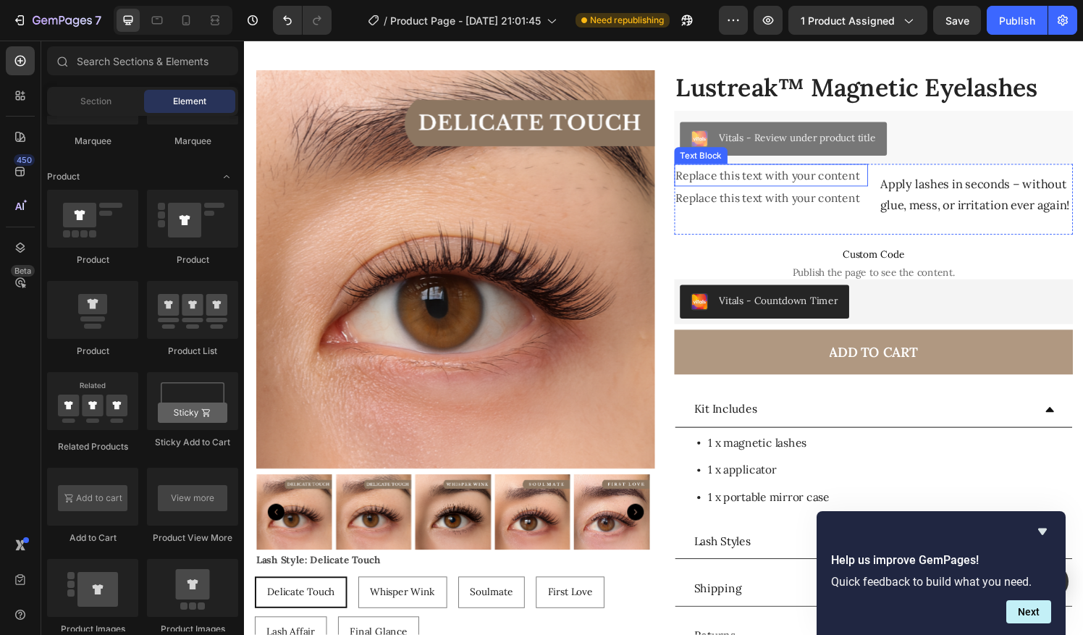
click at [796, 183] on div "Replace this text with your content" at bounding box center [789, 181] width 201 height 24
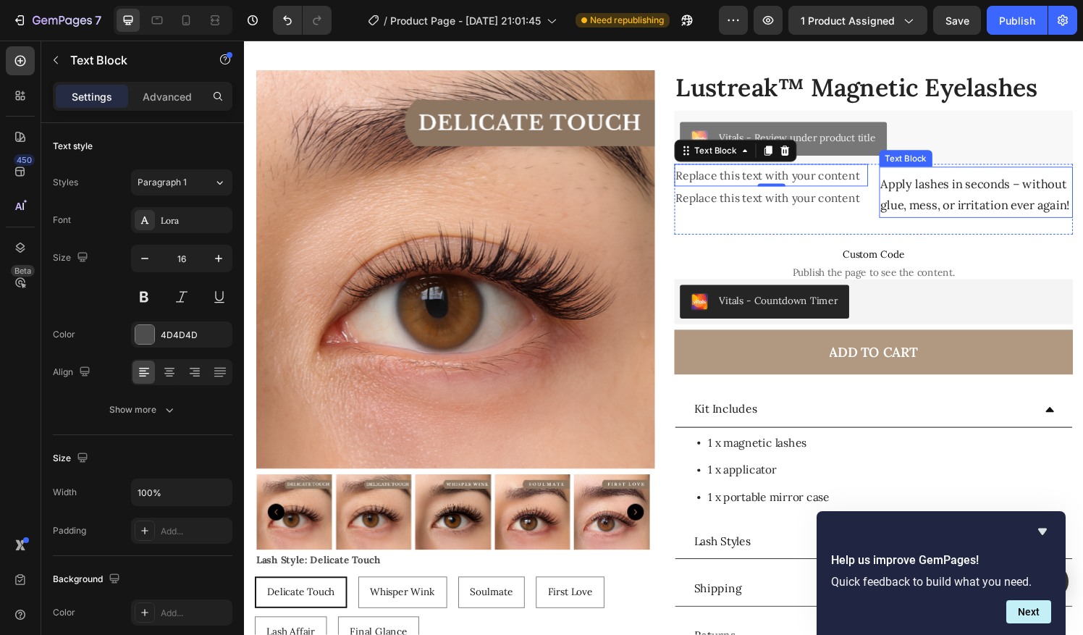
click at [959, 205] on p "Apply lashes in seconds – without glue, mess, or irritation ever again!" at bounding box center [1002, 201] width 198 height 44
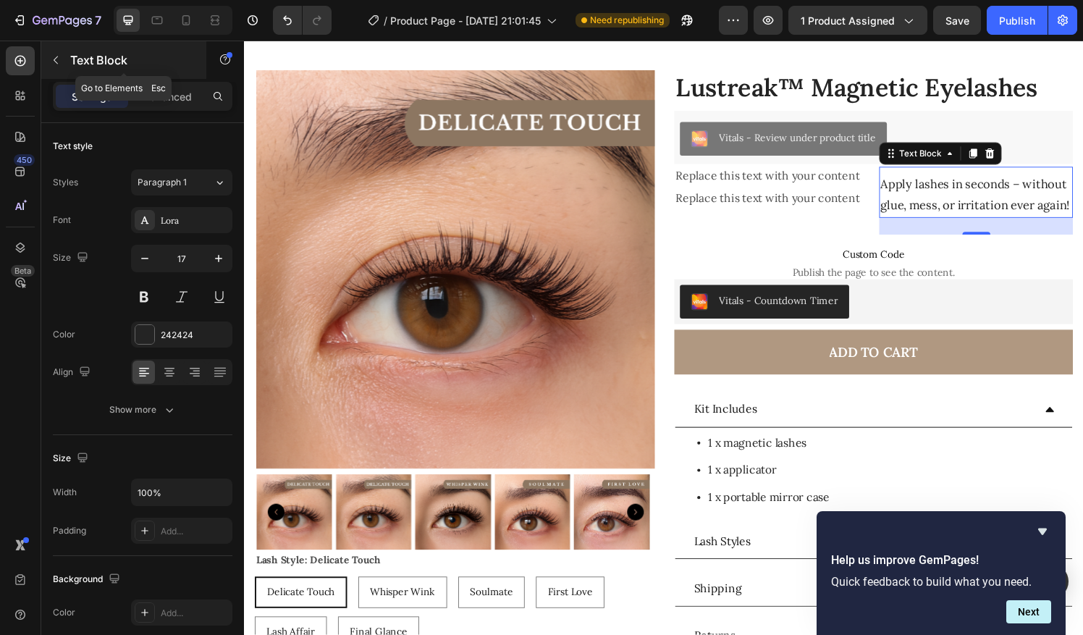
click at [63, 59] on button "button" at bounding box center [55, 60] width 23 height 23
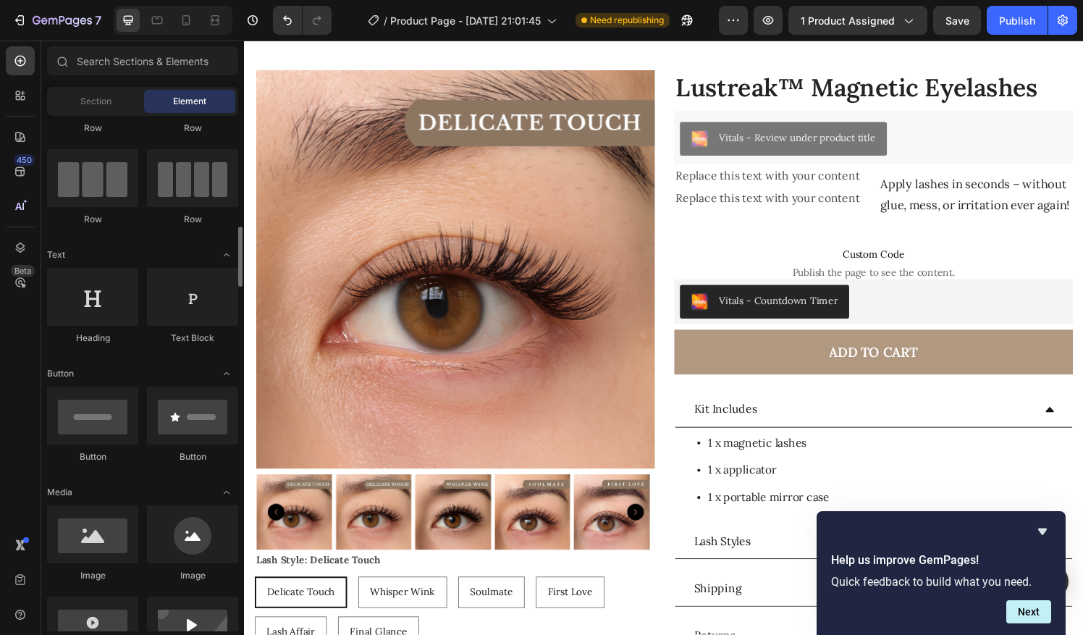
scroll to position [0, 0]
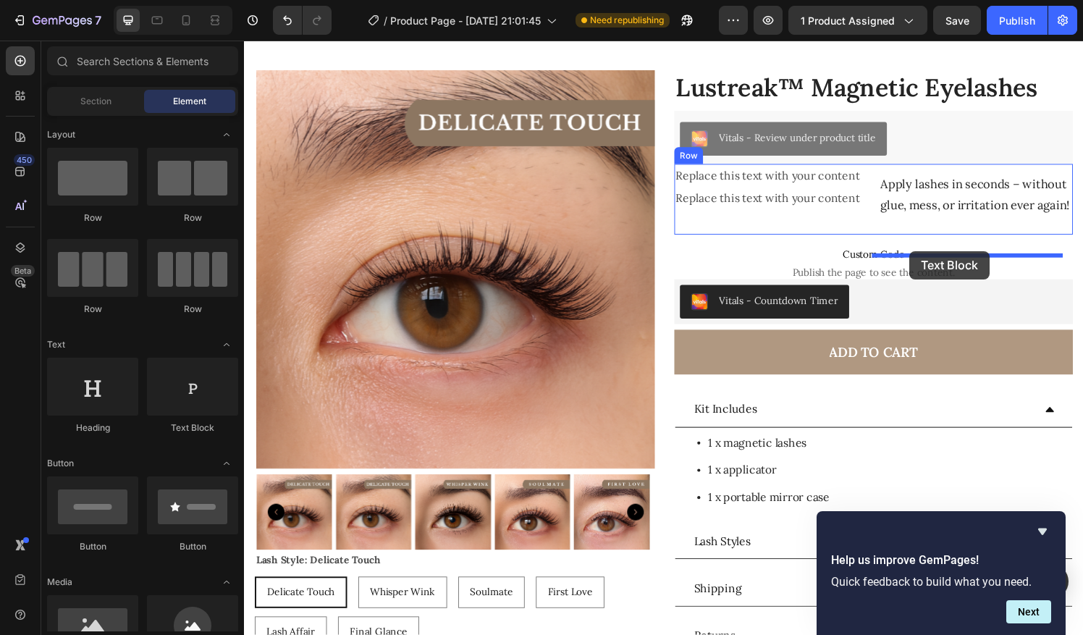
drag, startPoint x: 723, startPoint y: 368, endPoint x: 958, endPoint y: 258, distance: 258.8
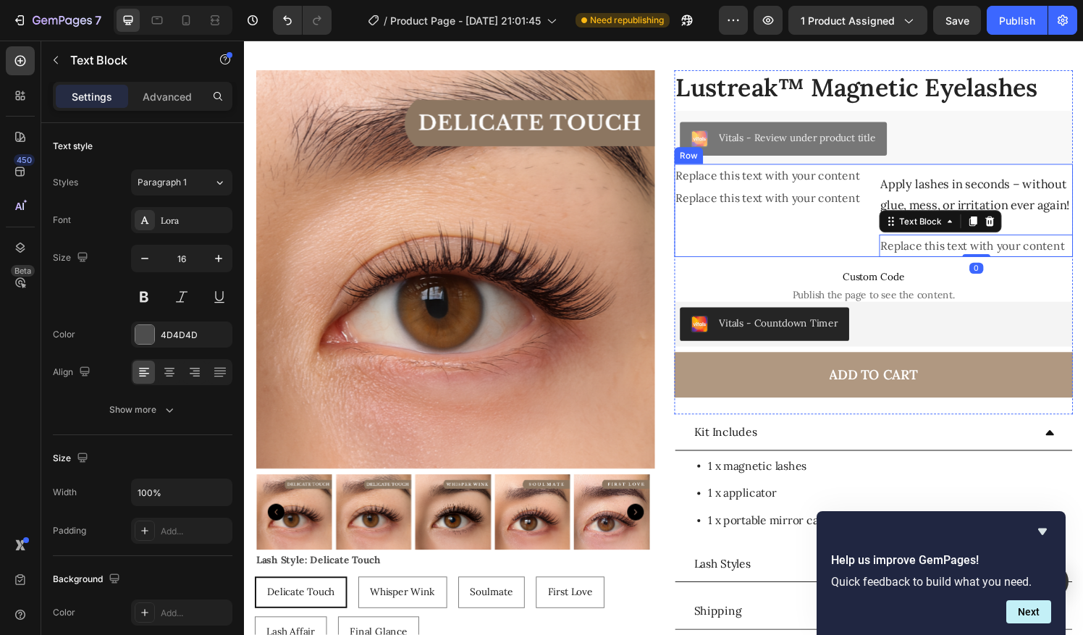
click at [817, 237] on div "Replace this text with your content Text Block Replace this text with your cont…" at bounding box center [789, 217] width 201 height 97
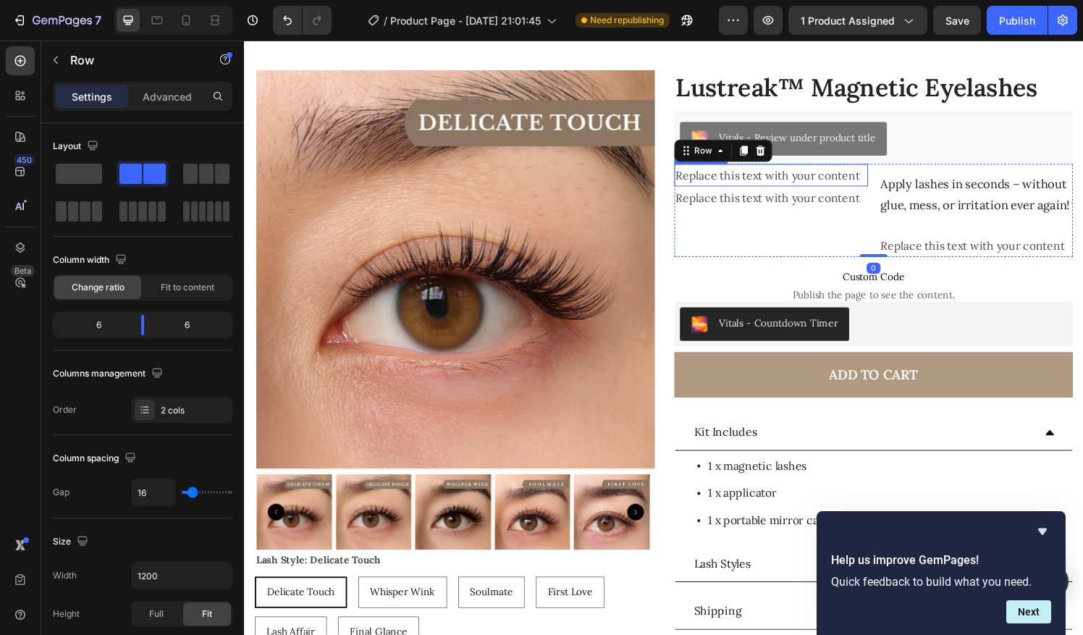
click at [791, 187] on div "Replace this text with your content" at bounding box center [789, 181] width 201 height 24
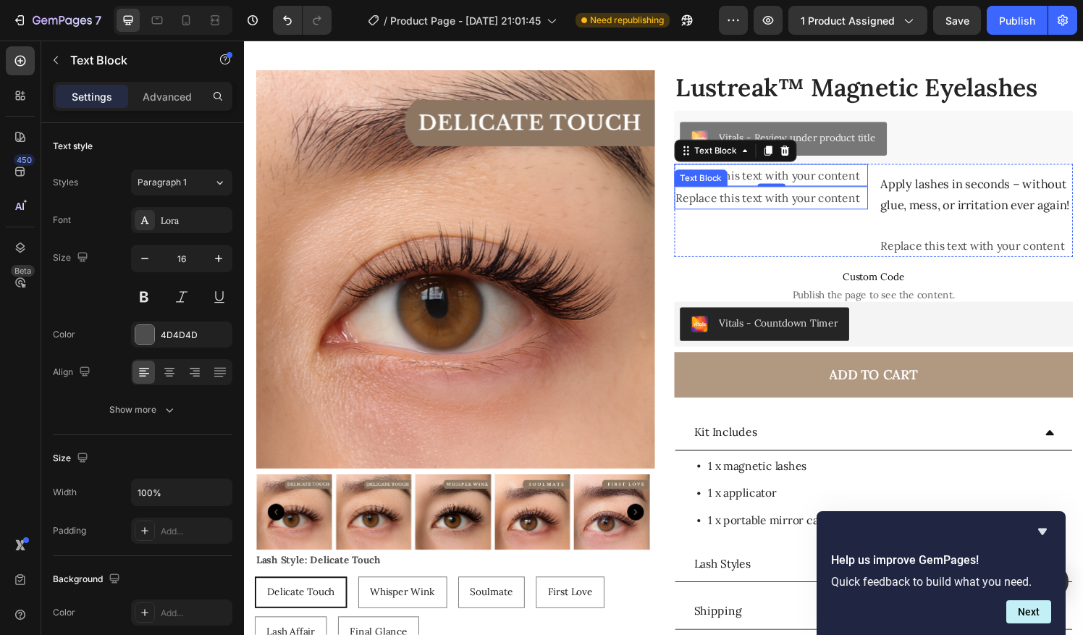
click at [728, 177] on div "Text Block" at bounding box center [716, 183] width 49 height 13
click at [870, 181] on p "Replace this text with your content" at bounding box center [790, 180] width 198 height 21
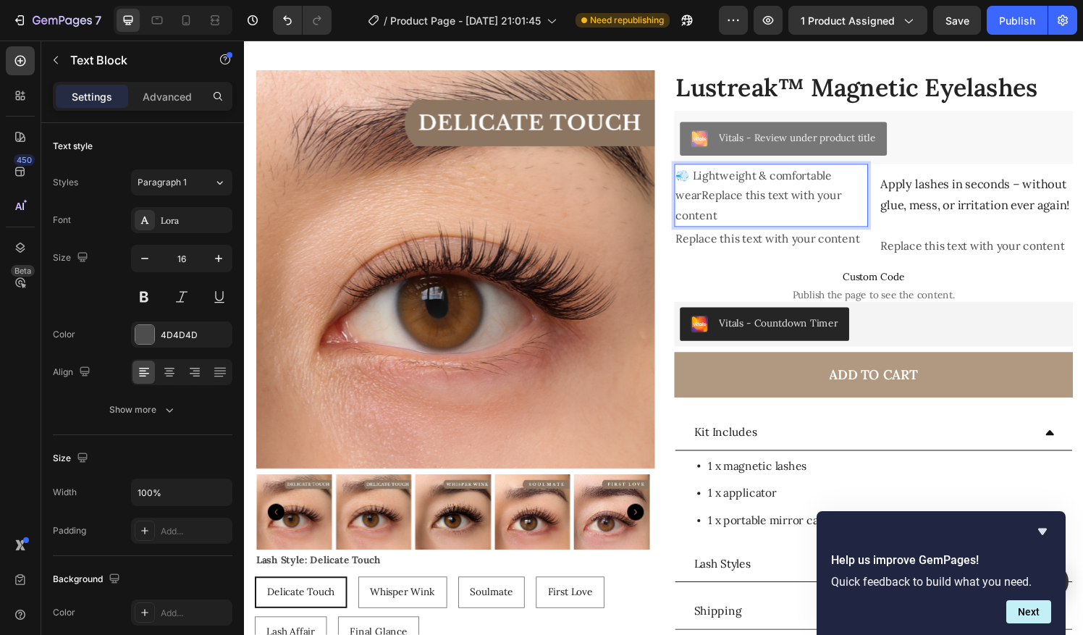
click at [772, 213] on p "💨 Lightweight & comfortable wearReplace this text with your content" at bounding box center [790, 201] width 198 height 62
drag, startPoint x: 734, startPoint y: 208, endPoint x: 709, endPoint y: 200, distance: 26.6
click at [709, 200] on p "💨 Lightweight & comfortable wearReplace this text with your content" at bounding box center [790, 201] width 198 height 62
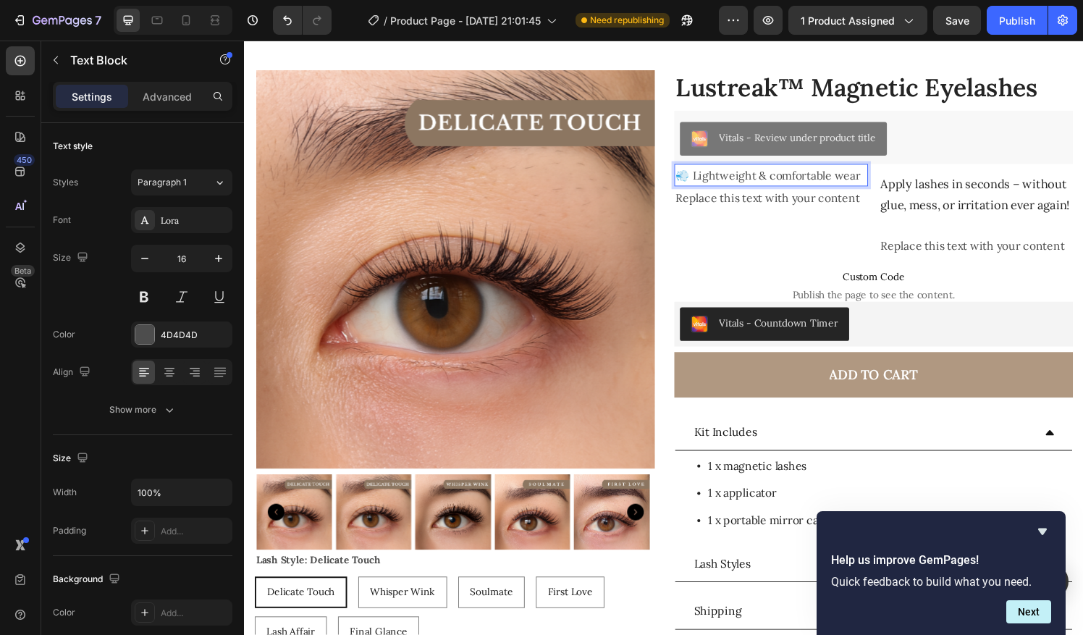
click at [728, 219] on div "💨 Lightweight & comfortable wear Text Block 0 Replace this text with your conte…" at bounding box center [789, 217] width 201 height 97
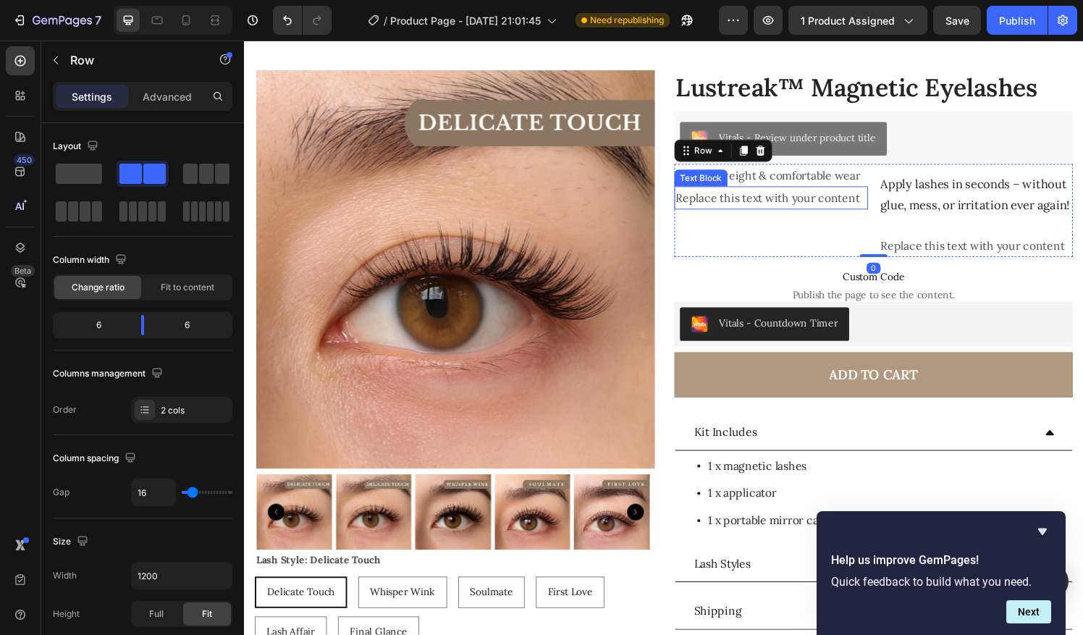
click at [725, 207] on div "Replace this text with your content" at bounding box center [789, 204] width 201 height 24
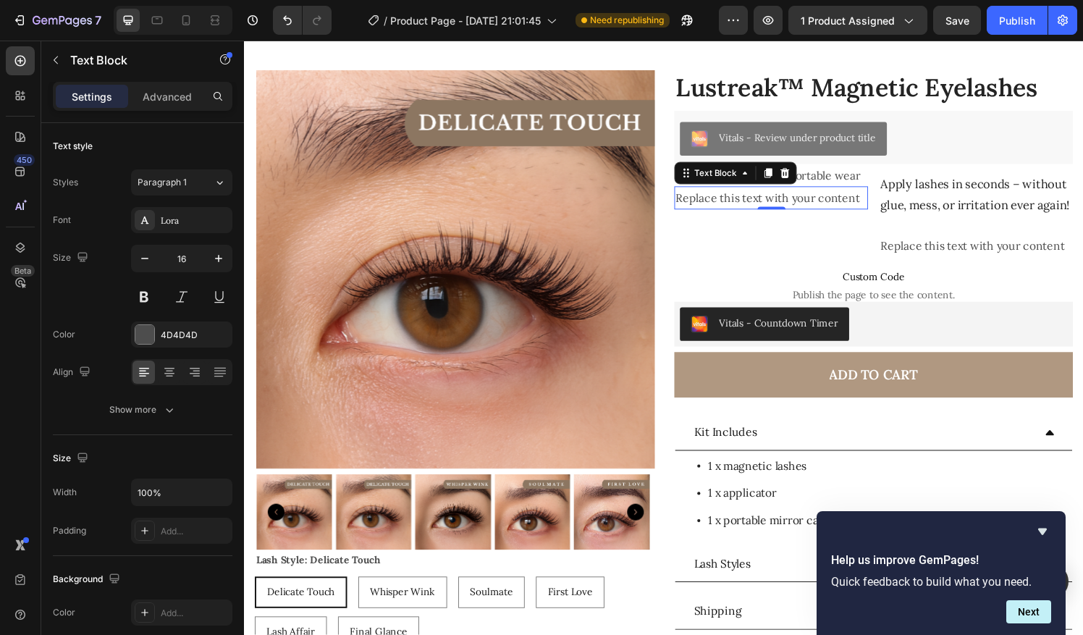
click at [721, 197] on div "Replace this text with your content" at bounding box center [789, 204] width 201 height 24
click at [722, 201] on p "Replace this text with your content" at bounding box center [790, 203] width 198 height 21
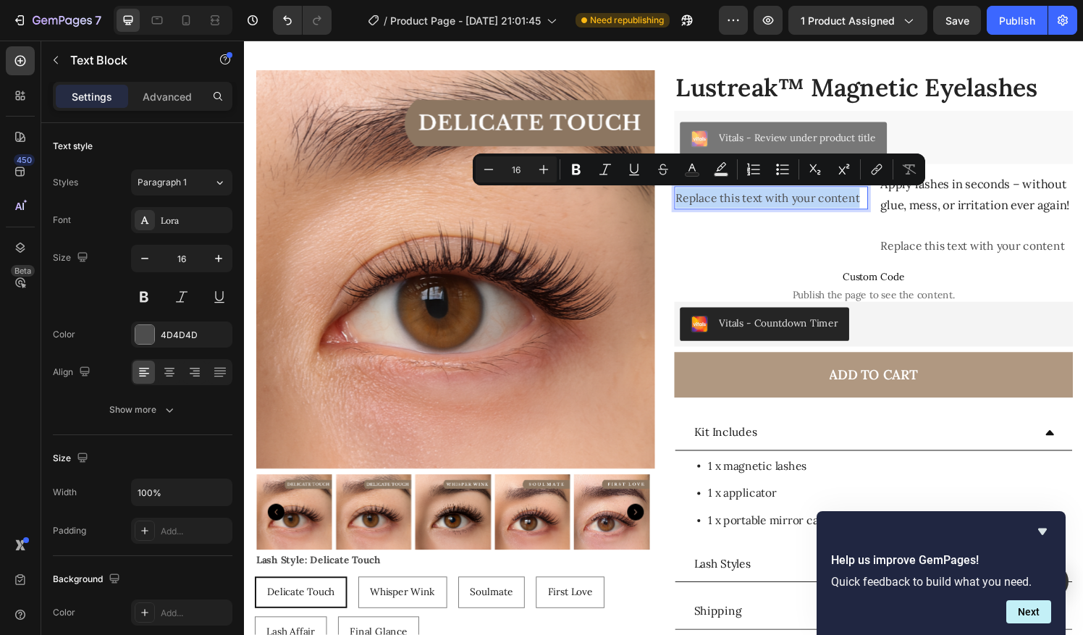
click at [722, 201] on p "Replace this text with your content" at bounding box center [790, 203] width 198 height 21
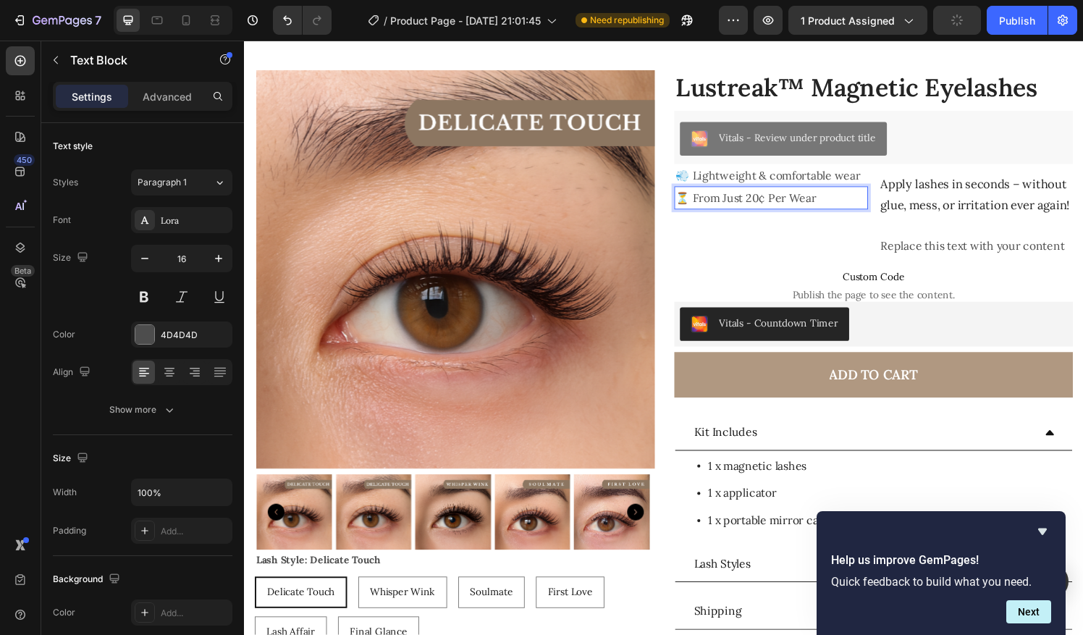
click at [702, 206] on p "⏳ From Just 20¢ Per Wear" at bounding box center [790, 203] width 198 height 21
drag, startPoint x: 698, startPoint y: 205, endPoint x: 687, endPoint y: 205, distance: 10.9
click at [691, 205] on p "⏳ From Just 20¢ Per Wear" at bounding box center [790, 203] width 198 height 21
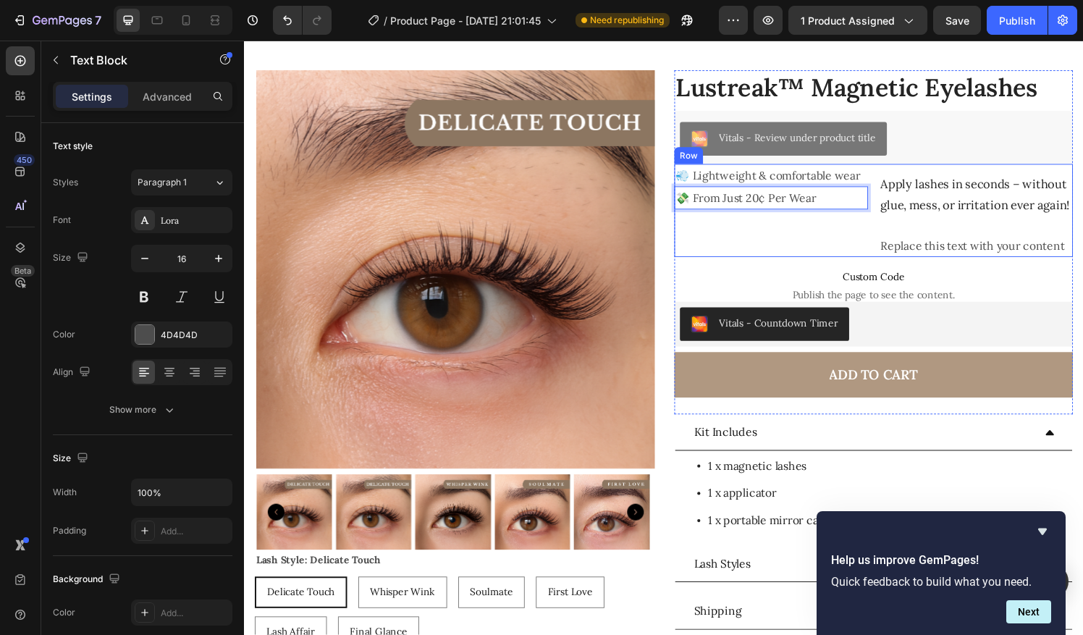
click at [744, 240] on div "💨 Lightweight & comfortable wear Text Block 💸 From Just 20¢ Per Wear Text Block…" at bounding box center [789, 217] width 201 height 97
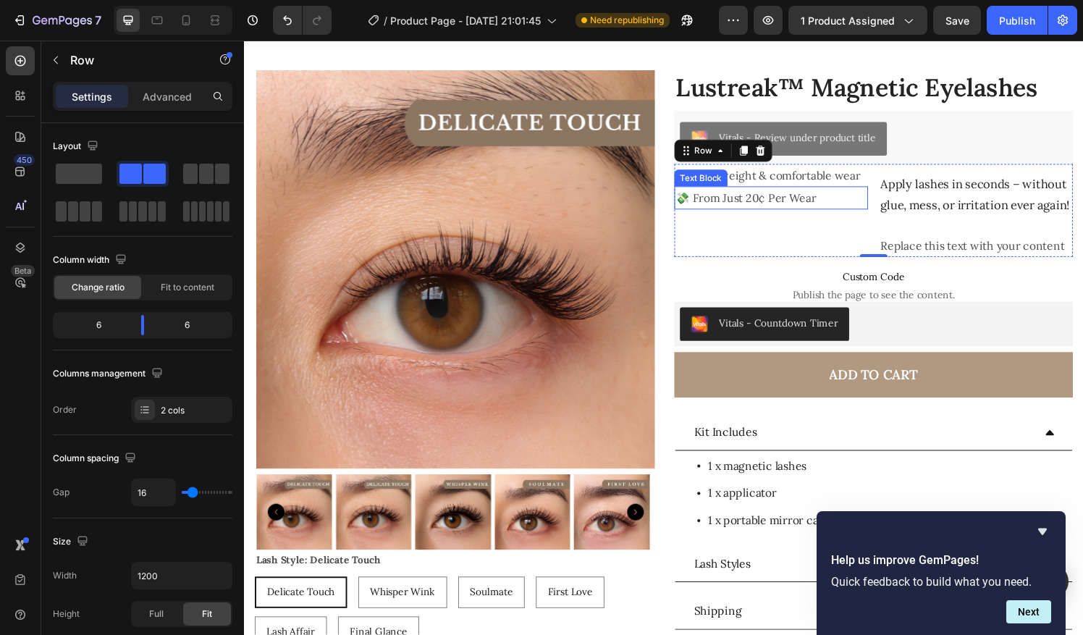
click at [714, 207] on p "💸 From Just 20¢ Per Wear" at bounding box center [790, 203] width 198 height 21
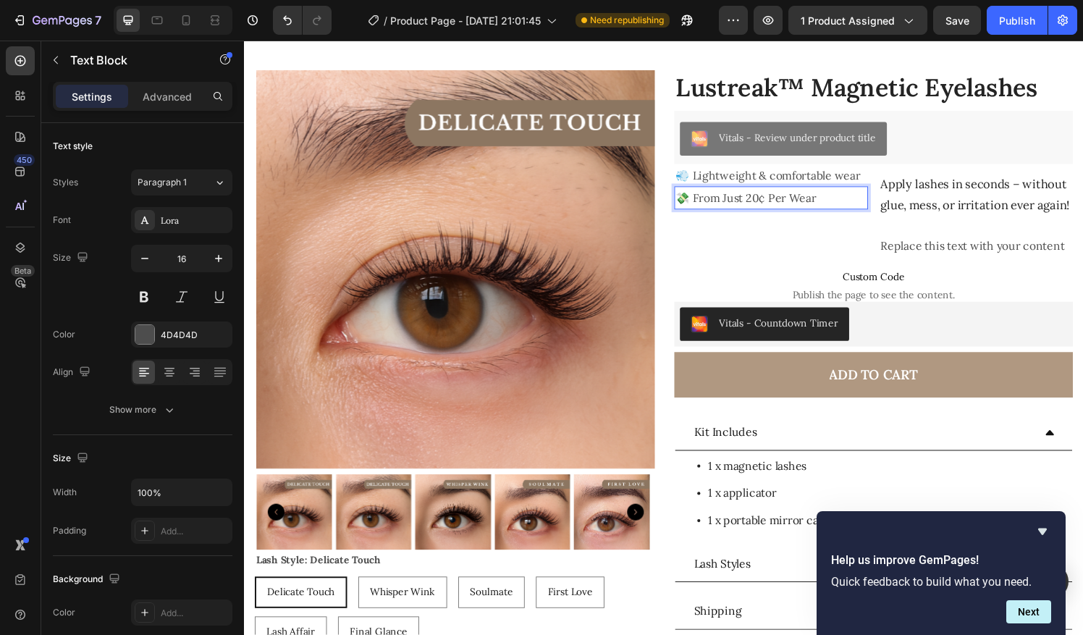
click at [698, 201] on p "💸 From Just 20¢ Per Wear" at bounding box center [790, 203] width 198 height 21
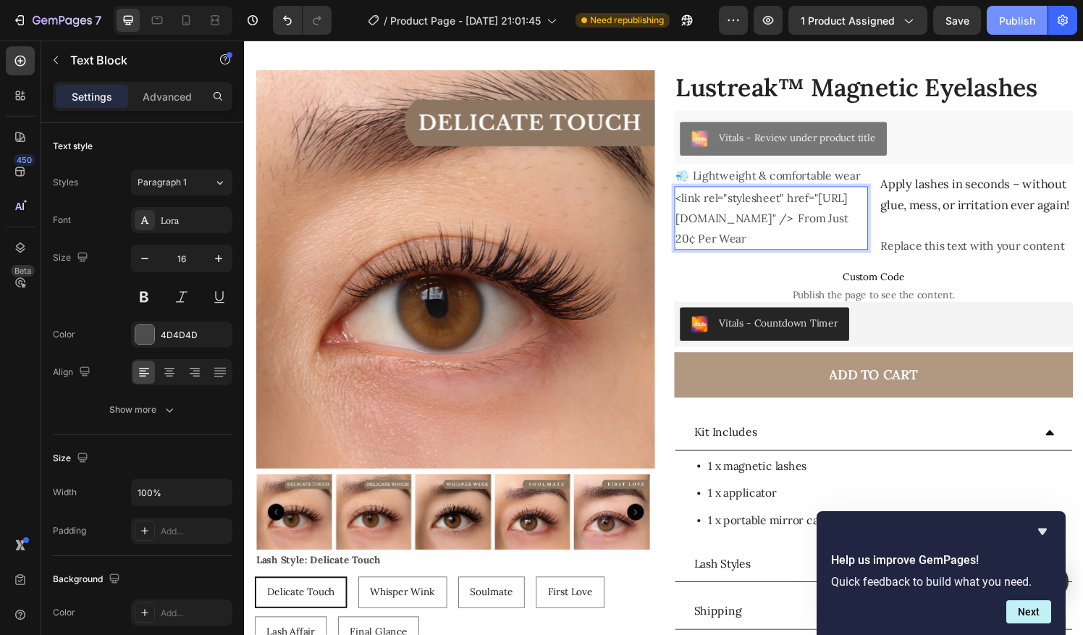
click at [1005, 25] on div "Publish" at bounding box center [1017, 20] width 36 height 15
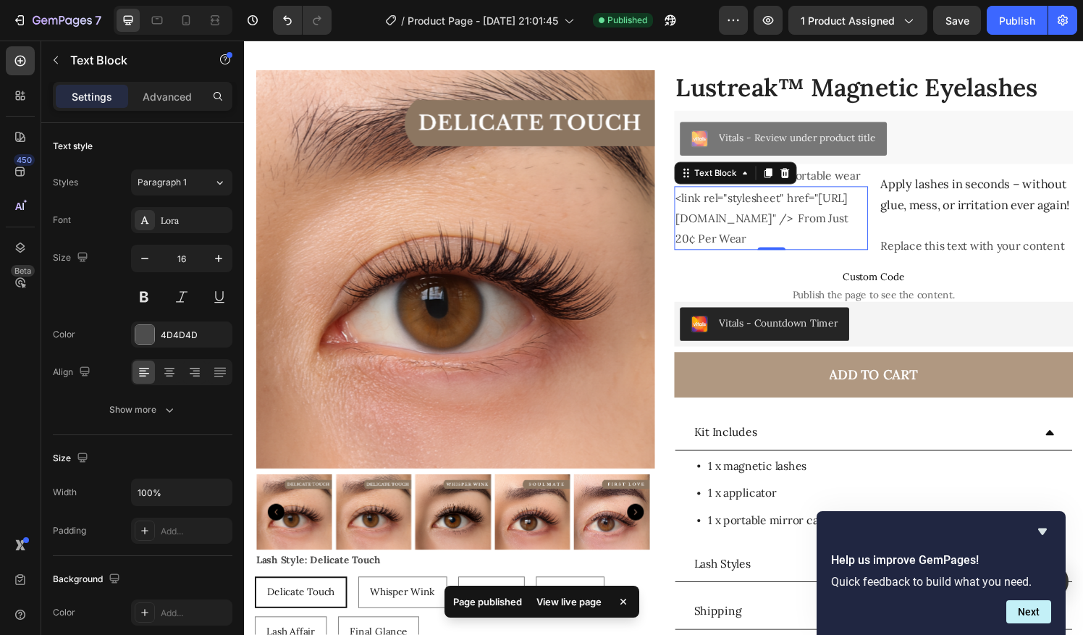
click at [560, 608] on div "View live page" at bounding box center [569, 602] width 83 height 20
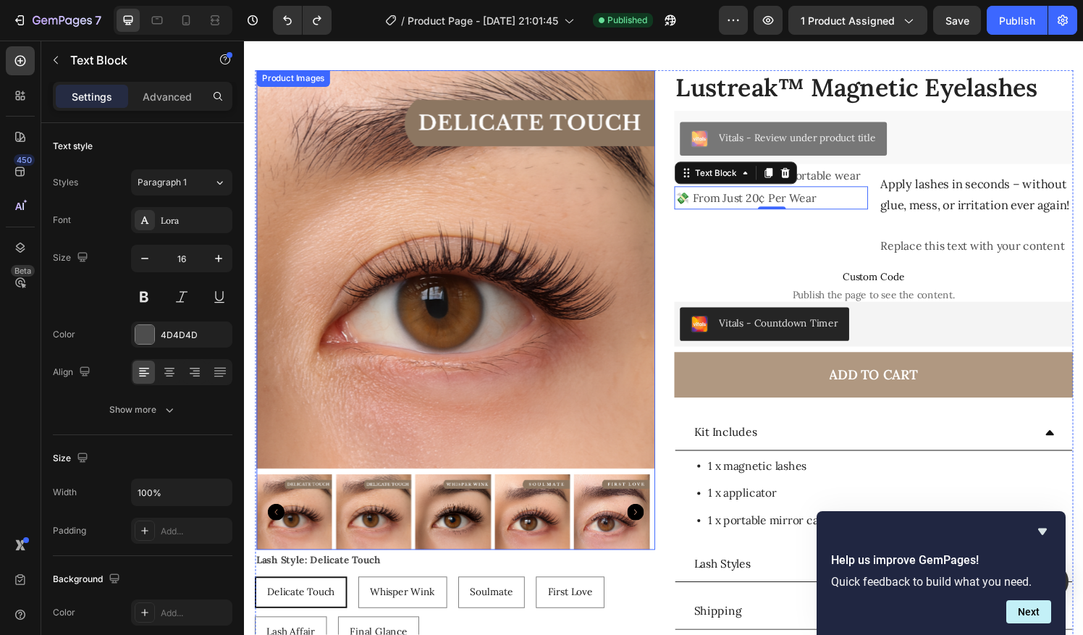
click at [703, 258] on div "💨 Lightweight & comfortable wear Text Block 💸 From Just 20¢ Per Wear Text Block…" at bounding box center [789, 217] width 201 height 97
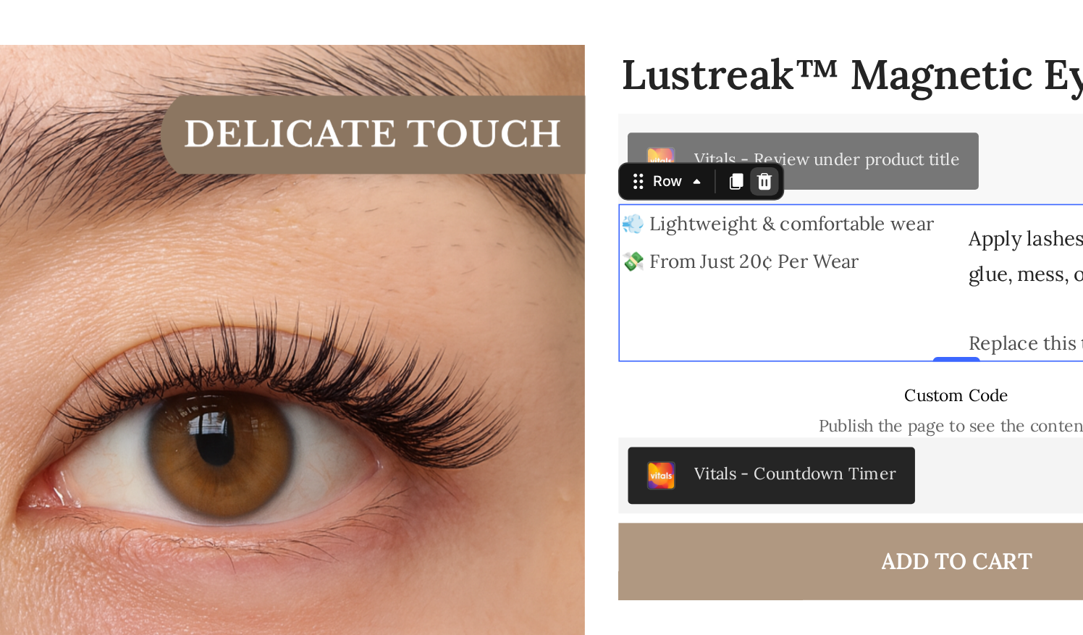
scroll to position [59, 0]
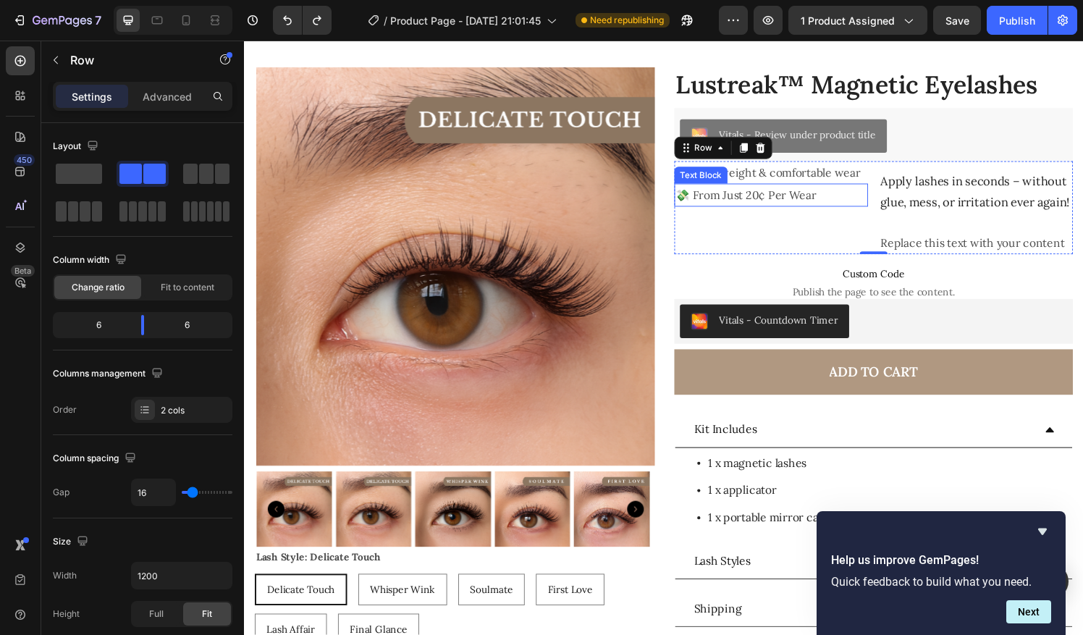
click at [698, 201] on p "💸 From Just 20¢ Per Wear" at bounding box center [790, 200] width 198 height 21
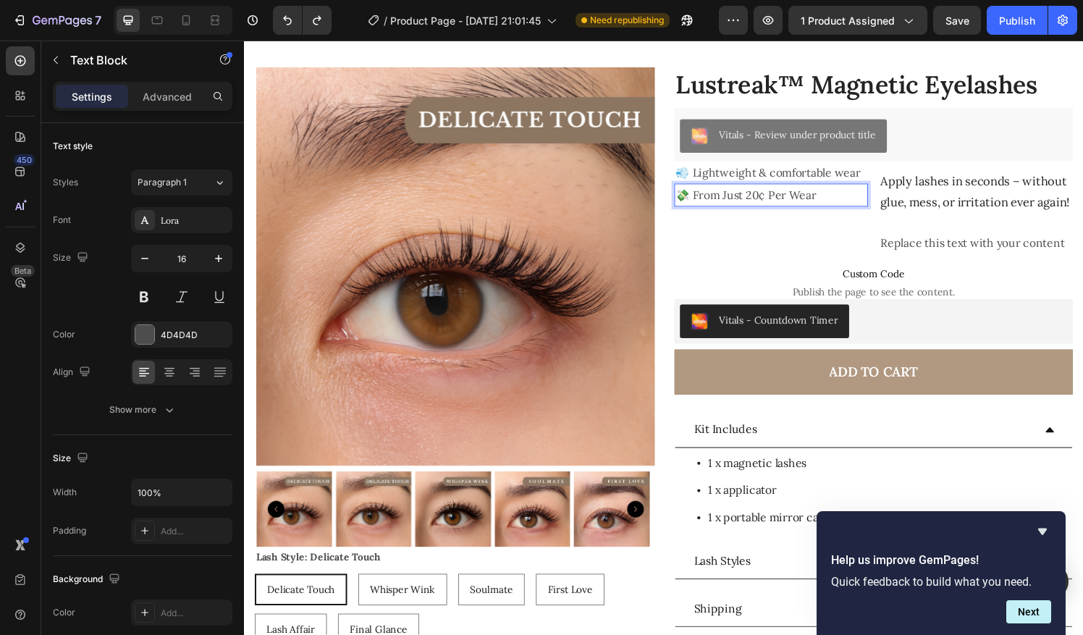
click at [701, 201] on p "💸 From Just 20¢ Per Wear" at bounding box center [790, 200] width 198 height 21
click at [792, 234] on div "💨 Lightweight & comfortable wear Text Block 💸 From Just 20¢ Per Wear Text Block…" at bounding box center [789, 214] width 201 height 97
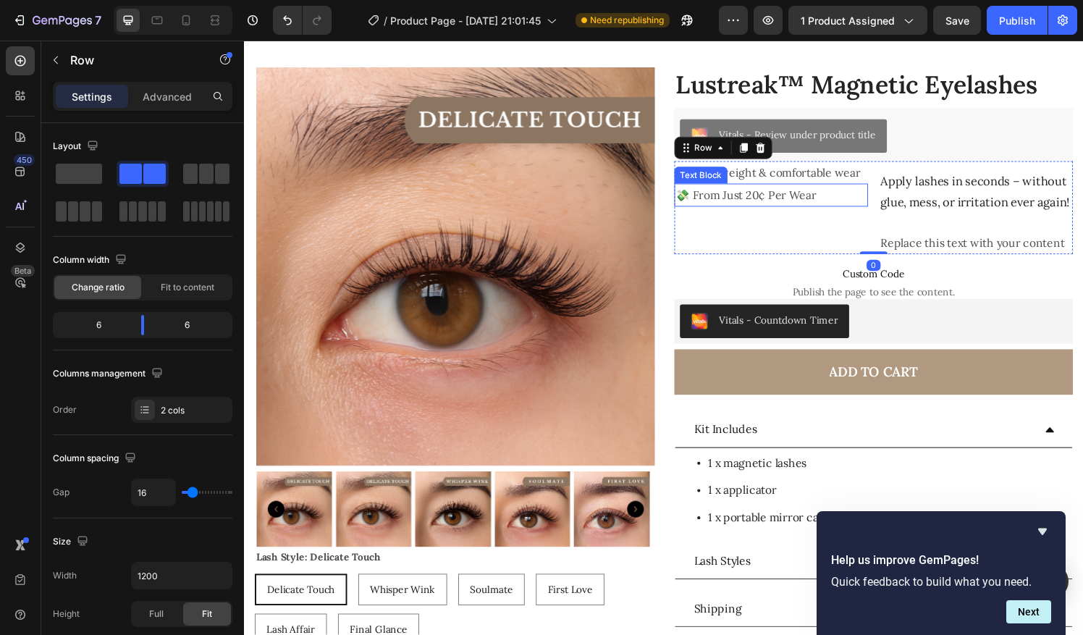
click at [937, 205] on p "Apply lashes in seconds – without glue, mess, or irritation ever again!" at bounding box center [1002, 198] width 198 height 44
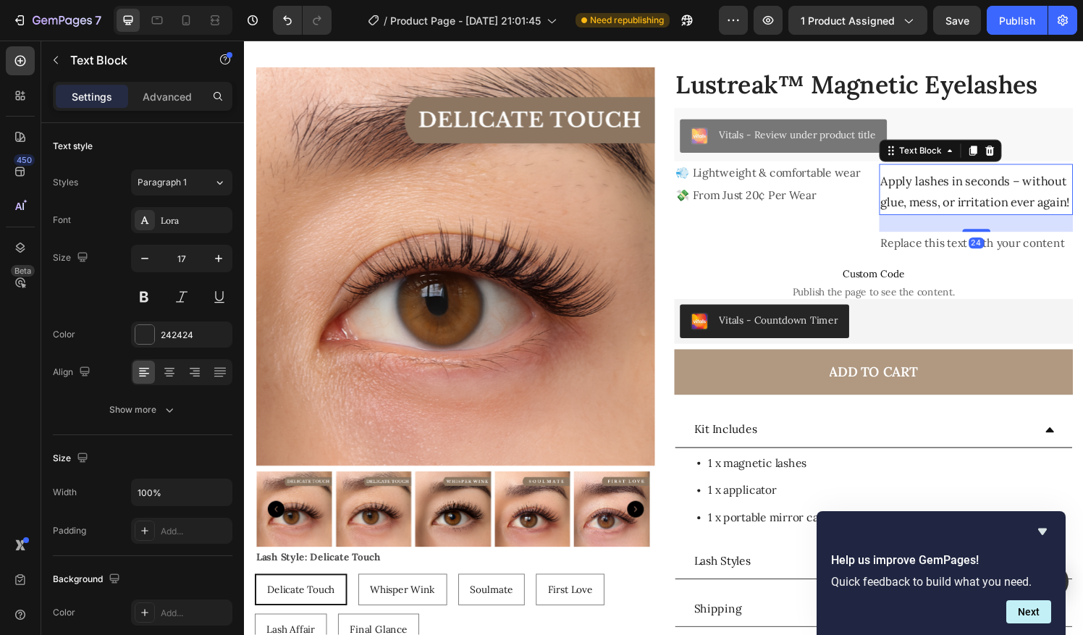
click at [937, 205] on p "Apply lashes in seconds – without glue, mess, or irritation ever again!" at bounding box center [1002, 198] width 198 height 44
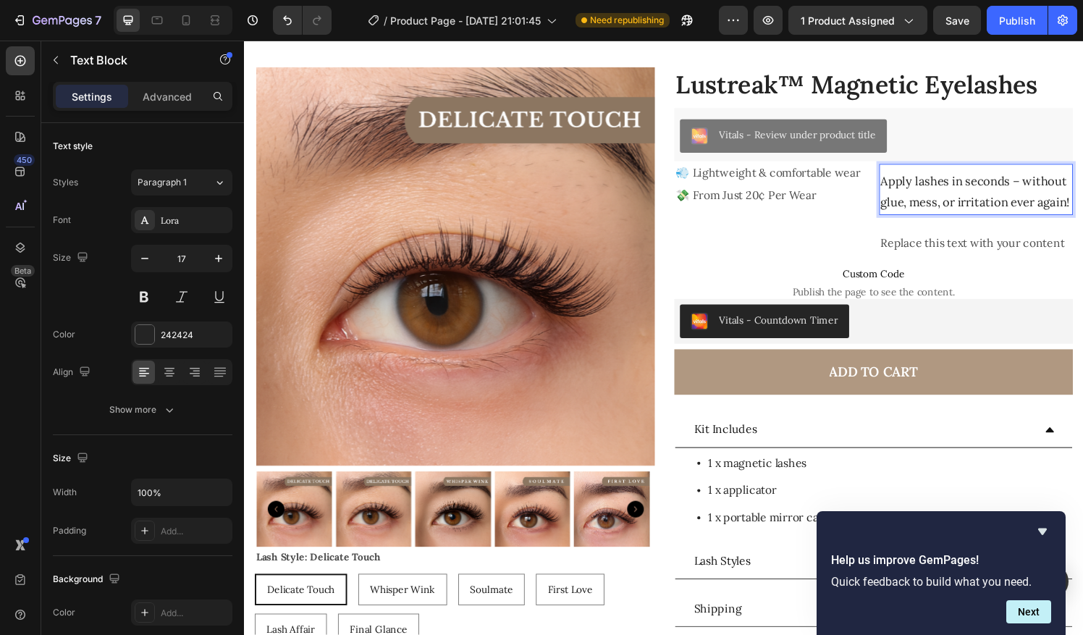
click at [954, 220] on p "Apply lashes in seconds – without glue, mess, or irritation ever again!" at bounding box center [1002, 198] width 198 height 44
drag, startPoint x: 954, startPoint y: 230, endPoint x: 896, endPoint y: 174, distance: 80.9
click at [901, 174] on div "Apply lashes in seconds – without glue, mess, or irritation ever again!" at bounding box center [1001, 197] width 201 height 47
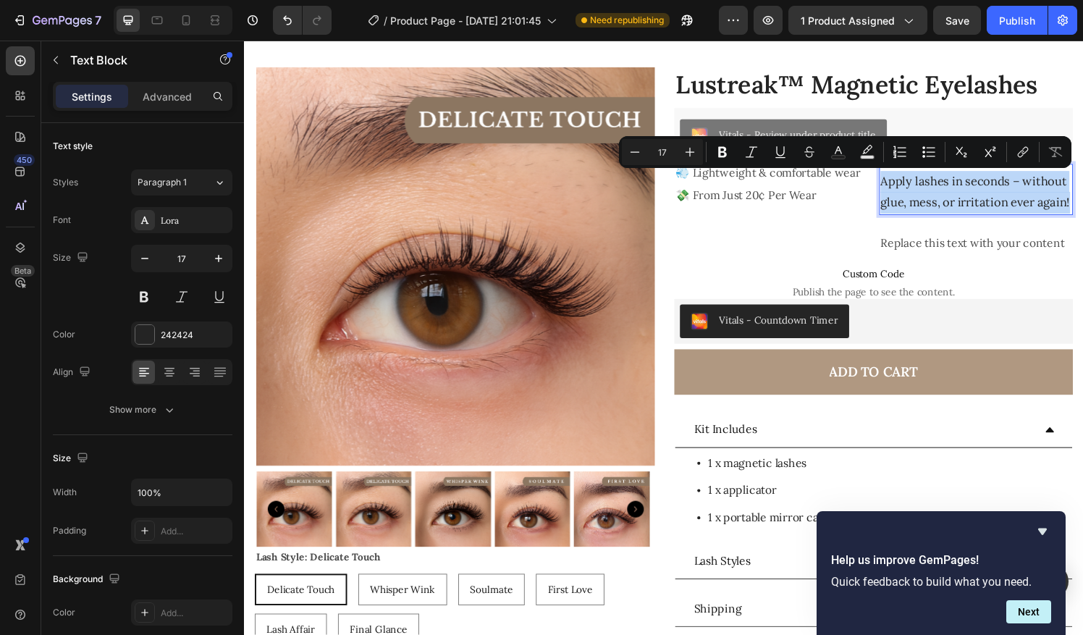
copy p "Apply lashes in seconds – without glue, mess, or irritation ever again!"
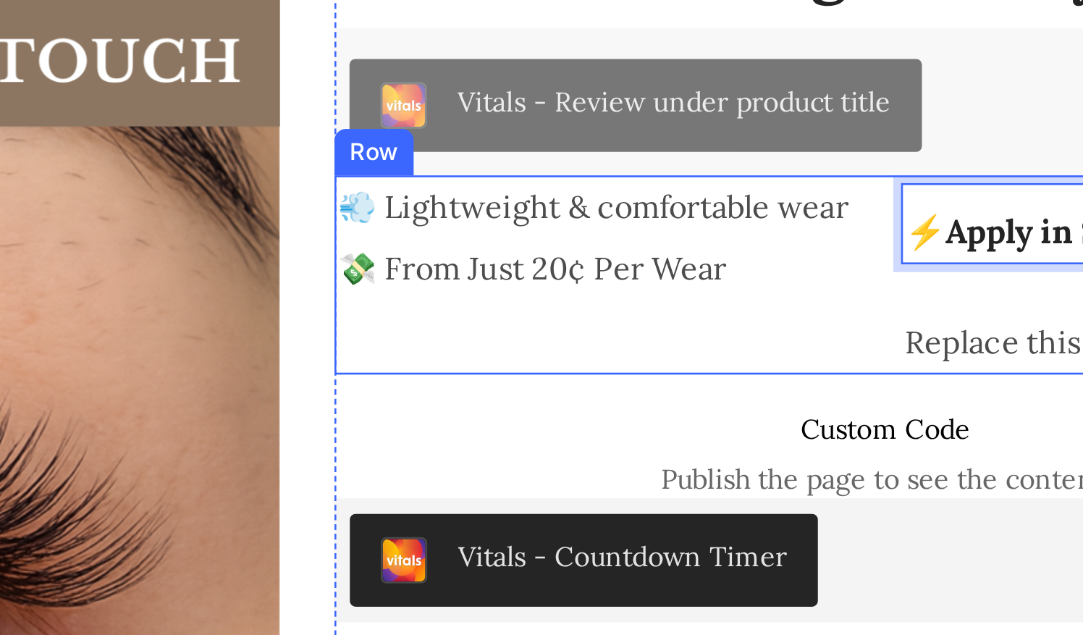
scroll to position [36, 0]
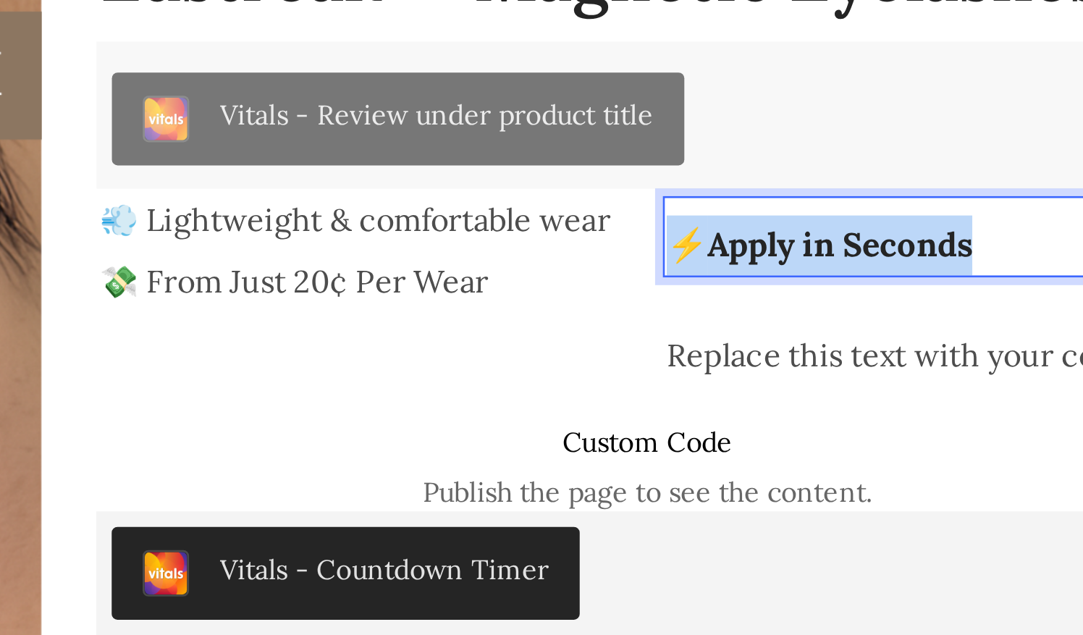
drag, startPoint x: -323, startPoint y: -42, endPoint x: -444, endPoint y: -37, distance: 121.0
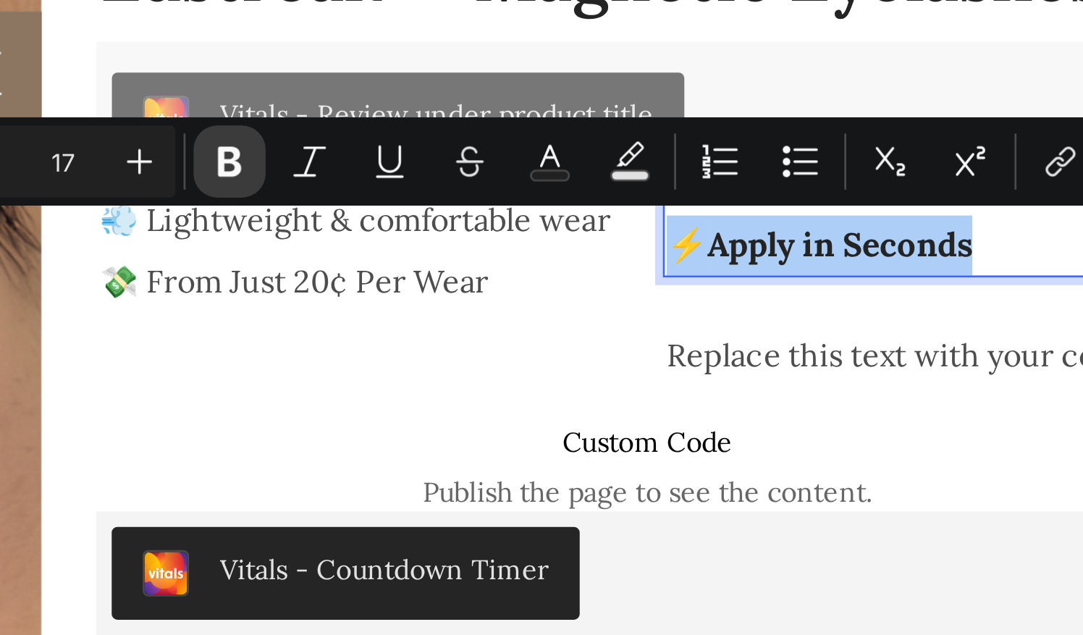
click at [725, 173] on icon "Editor contextual toolbar" at bounding box center [722, 174] width 14 height 14
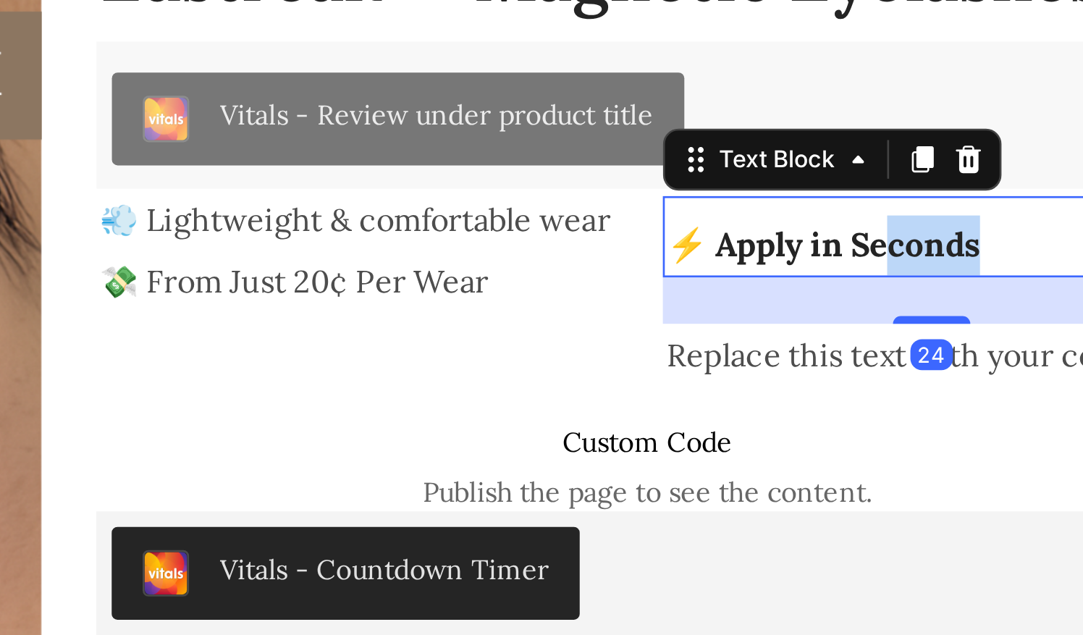
drag, startPoint x: -319, startPoint y: -34, endPoint x: -359, endPoint y: -35, distance: 40.6
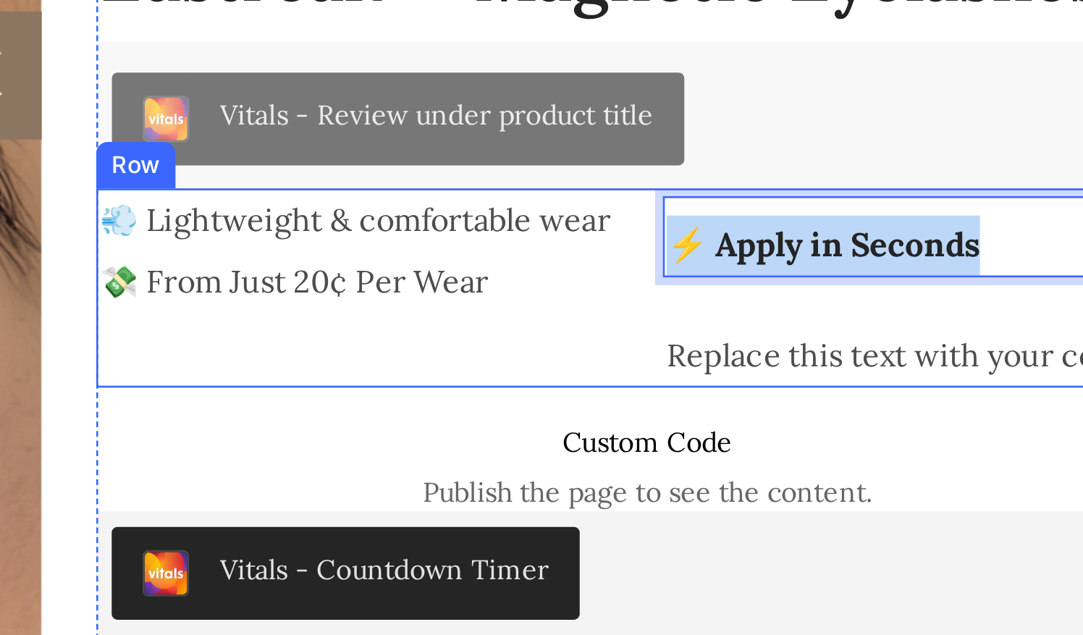
drag, startPoint x: -324, startPoint y: -33, endPoint x: -455, endPoint y: -34, distance: 130.3
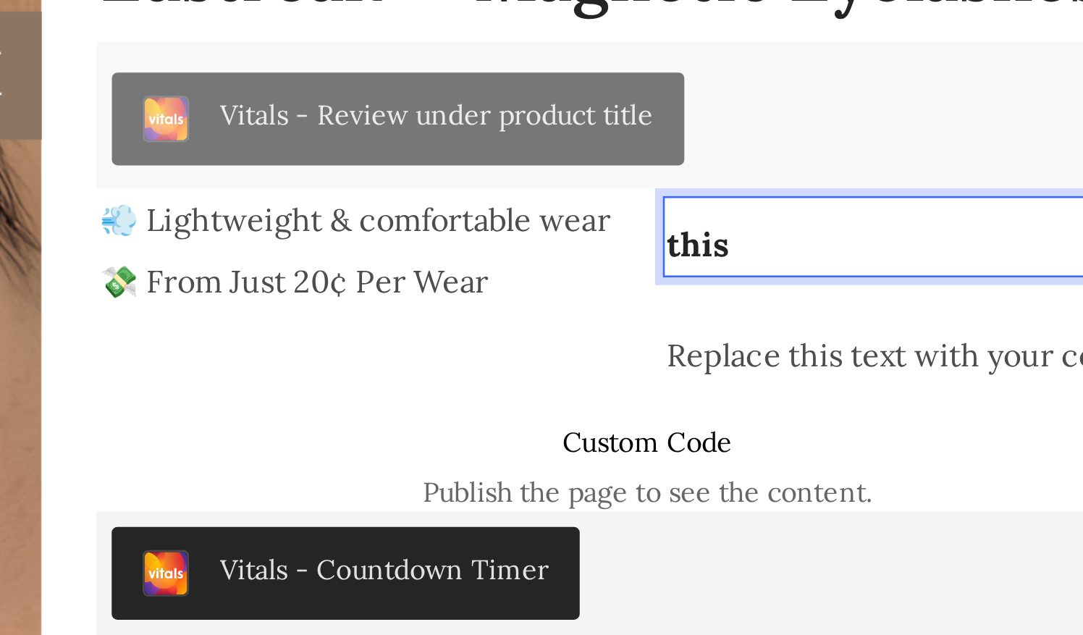
drag, startPoint x: -421, startPoint y: -38, endPoint x: -445, endPoint y: -36, distance: 23.9
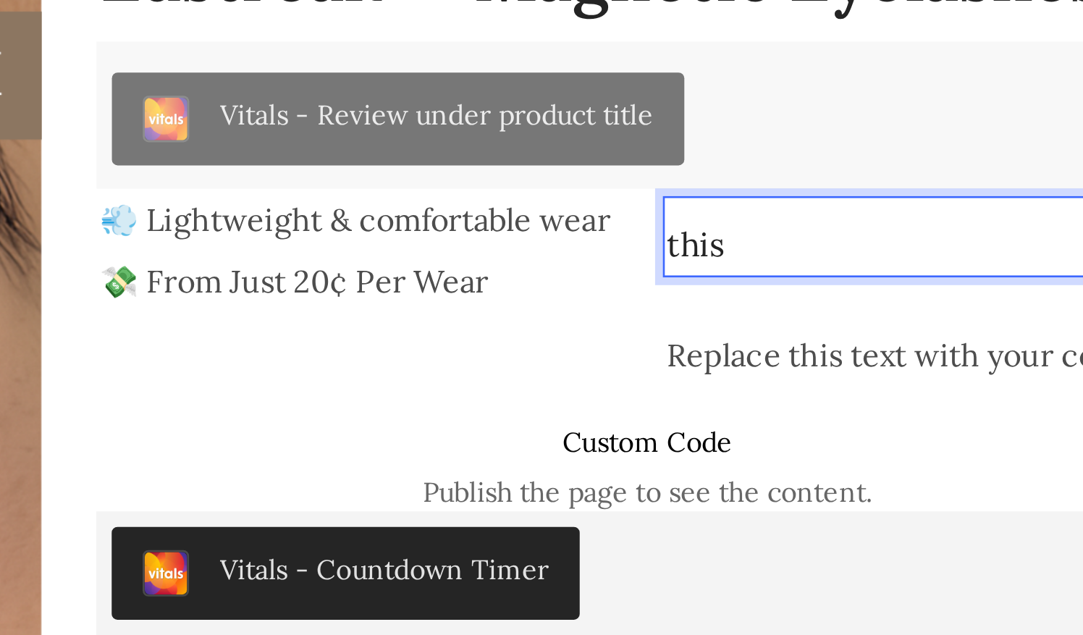
drag, startPoint x: -416, startPoint y: -40, endPoint x: -456, endPoint y: -41, distance: 39.8
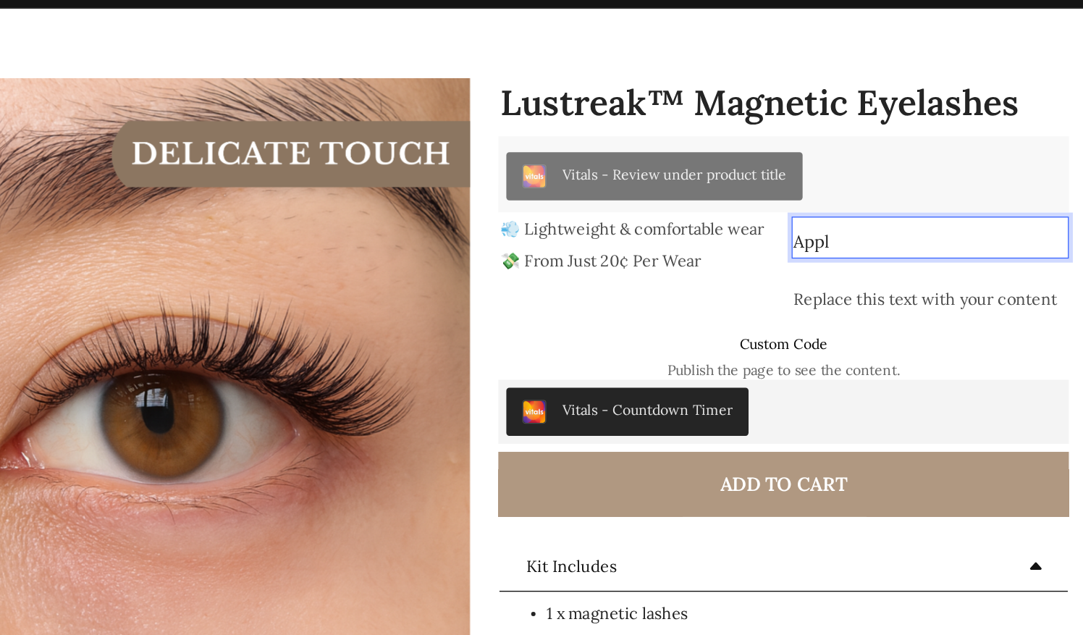
click at [570, 176] on p "Appl" at bounding box center [641, 177] width 198 height 22
click at [571, 186] on p "Appl" at bounding box center [641, 177] width 198 height 22
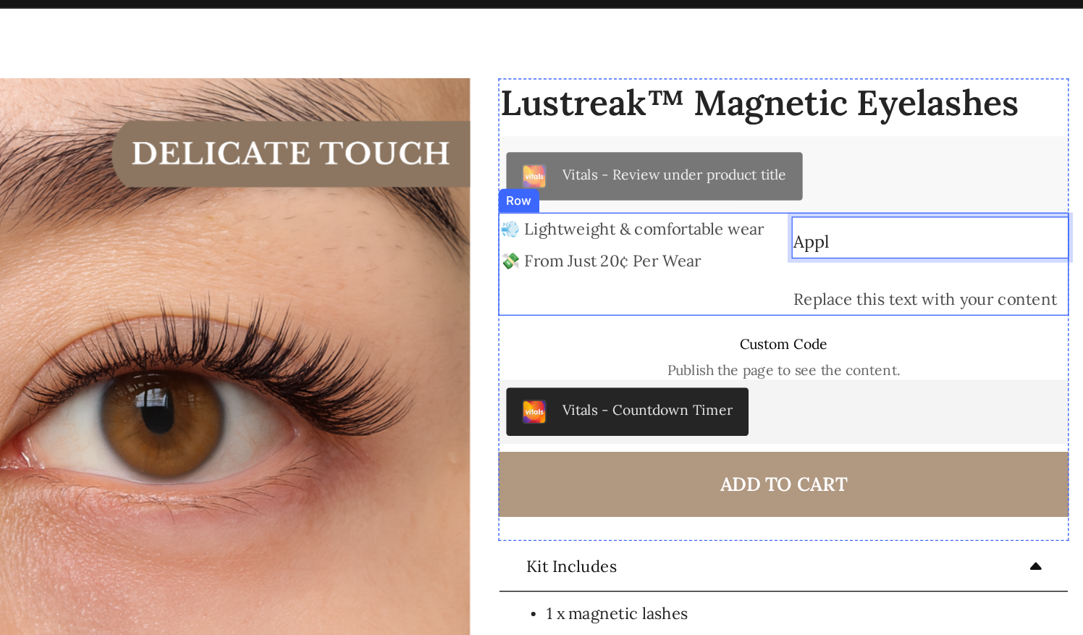
click at [571, 200] on div "Appl Text Block 24 Replace this text with your content Text Block" at bounding box center [640, 193] width 201 height 75
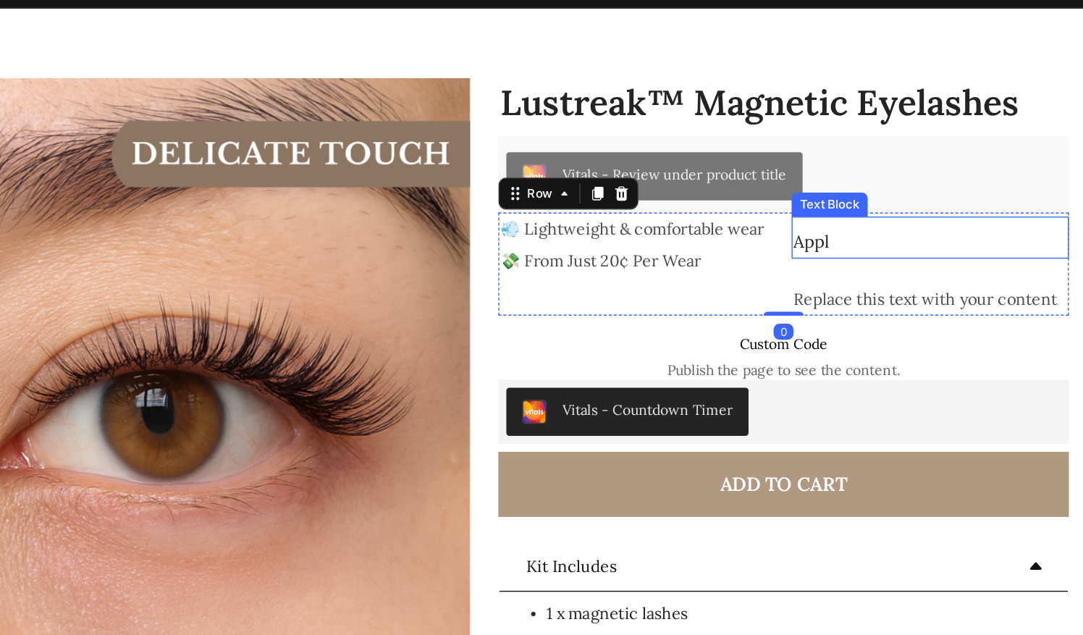
click at [588, 167] on p "Appl" at bounding box center [641, 177] width 198 height 22
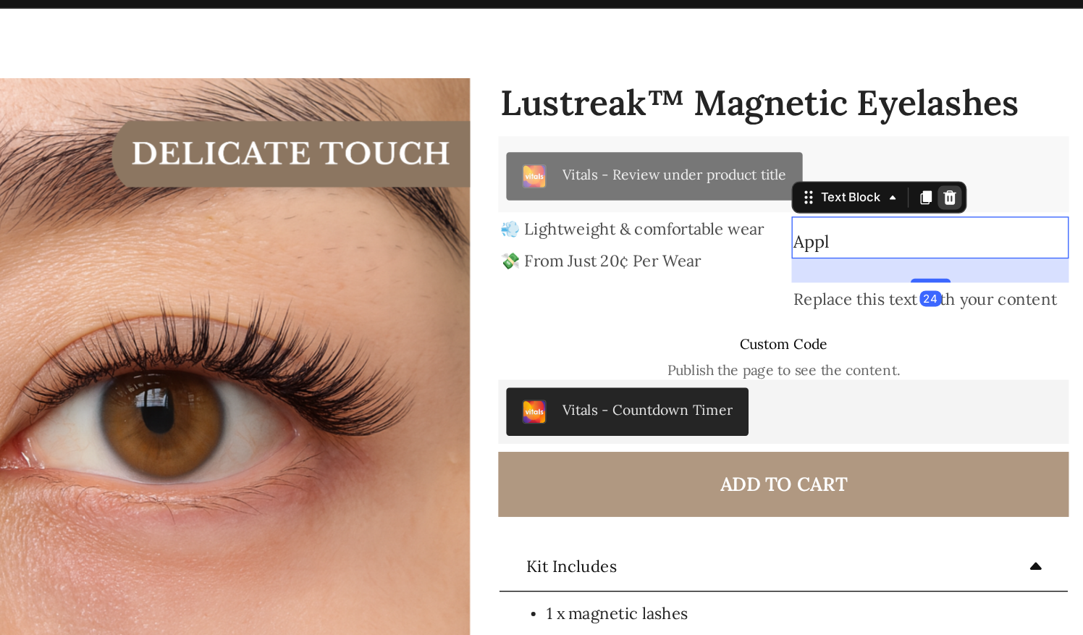
click at [650, 142] on icon at bounding box center [654, 144] width 9 height 10
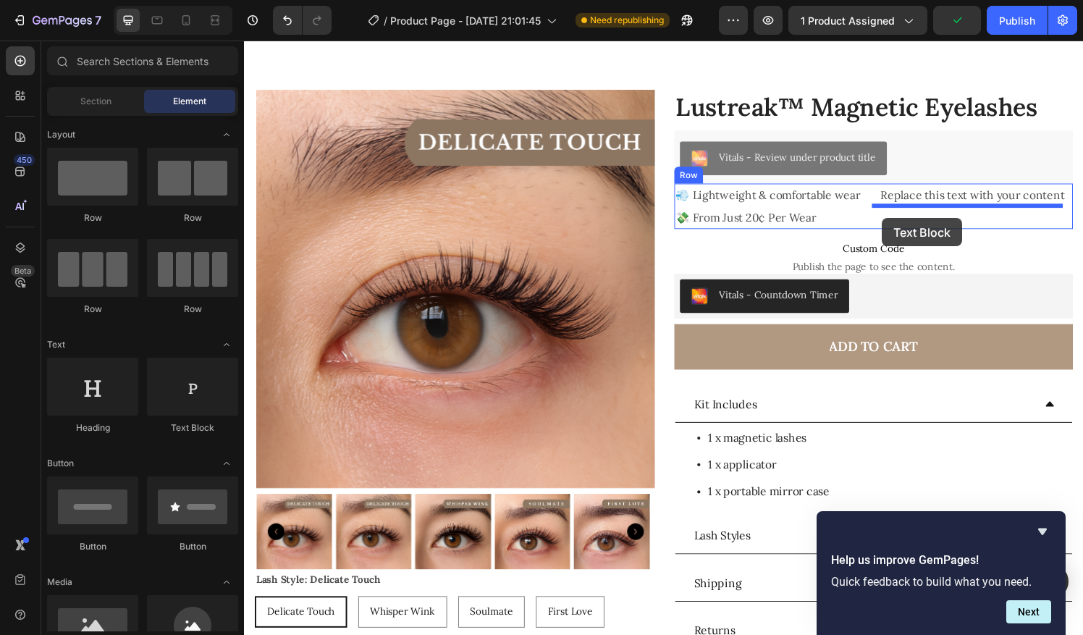
drag, startPoint x: 434, startPoint y: 444, endPoint x: 904, endPoint y: 224, distance: 519.2
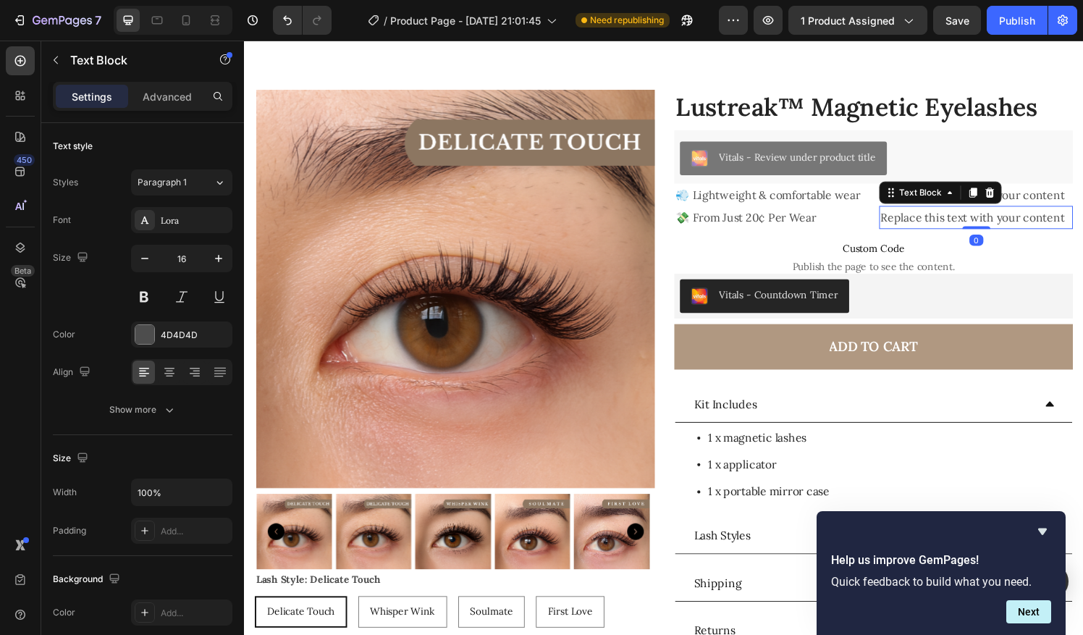
click at [962, 229] on div "Replace this text with your content" at bounding box center [1001, 224] width 201 height 24
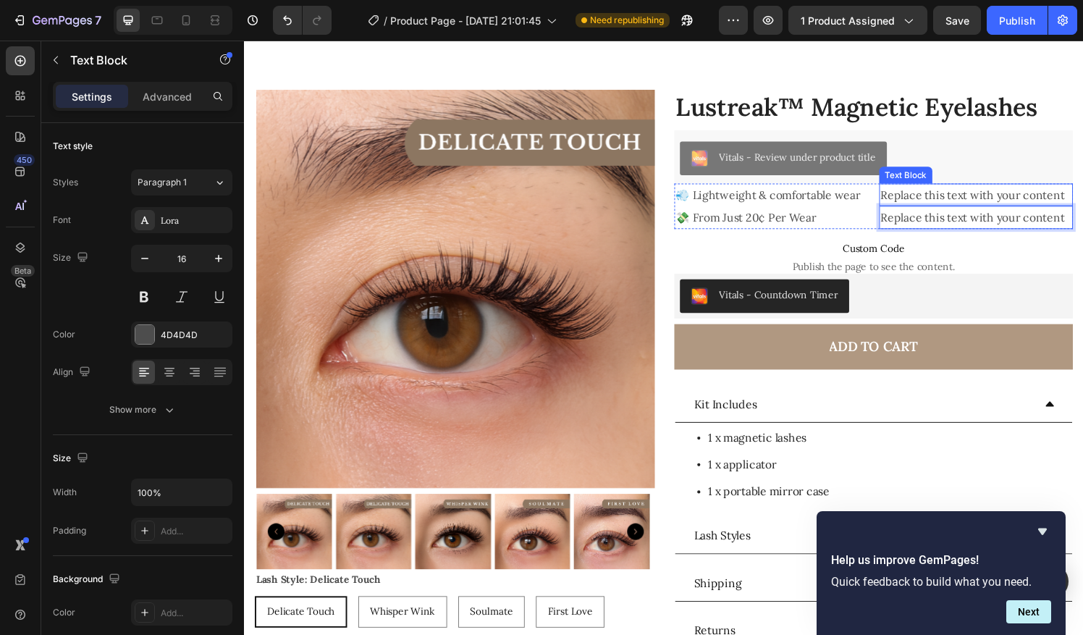
click at [1074, 196] on p "Replace this text with your content" at bounding box center [1002, 200] width 198 height 21
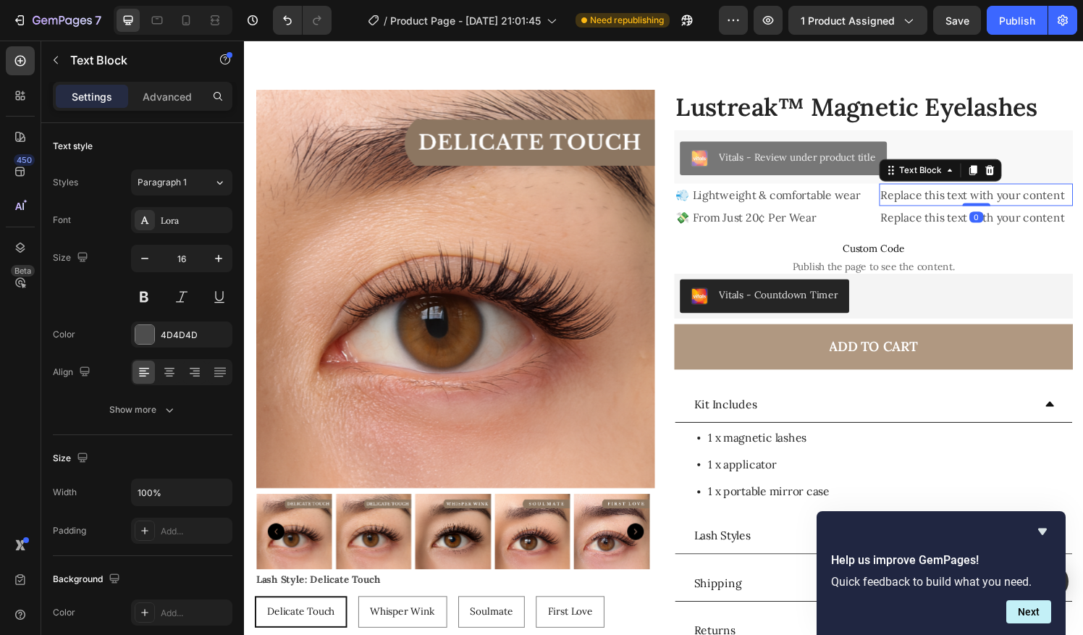
click at [1074, 196] on p "Replace this text with your content" at bounding box center [1002, 200] width 198 height 21
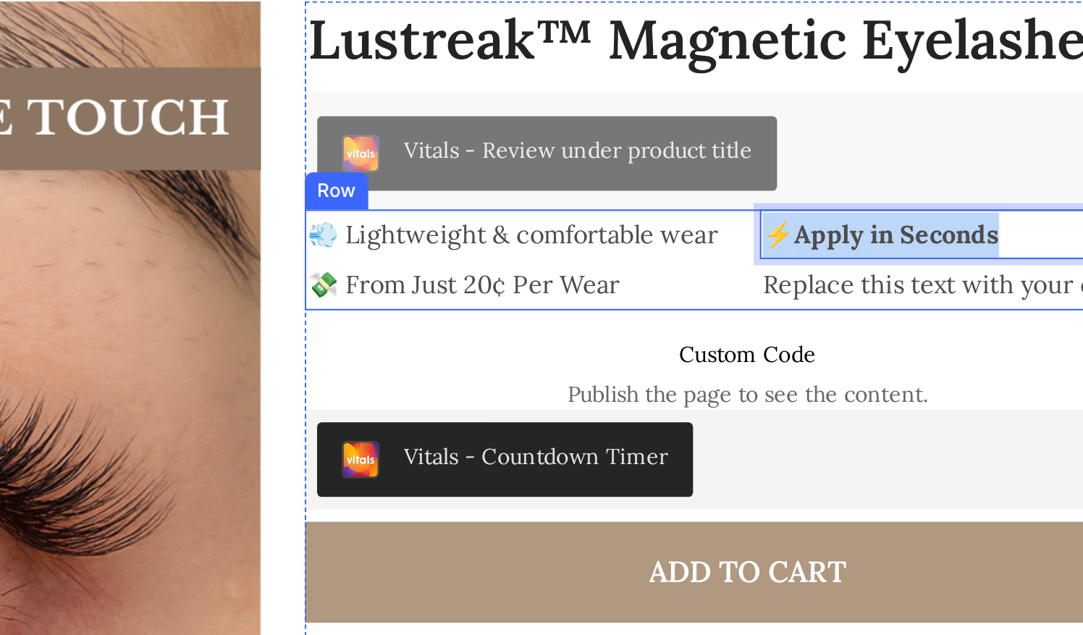
drag, startPoint x: 125, startPoint y: 51, endPoint x: -10, endPoint y: 45, distance: 134.8
click at [0, 45] on div "💨 Lightweight & comfortable wear Text Block 💸 From Just 20¢ Per Wear Text Block…" at bounding box center [0, 65] width 413 height 48
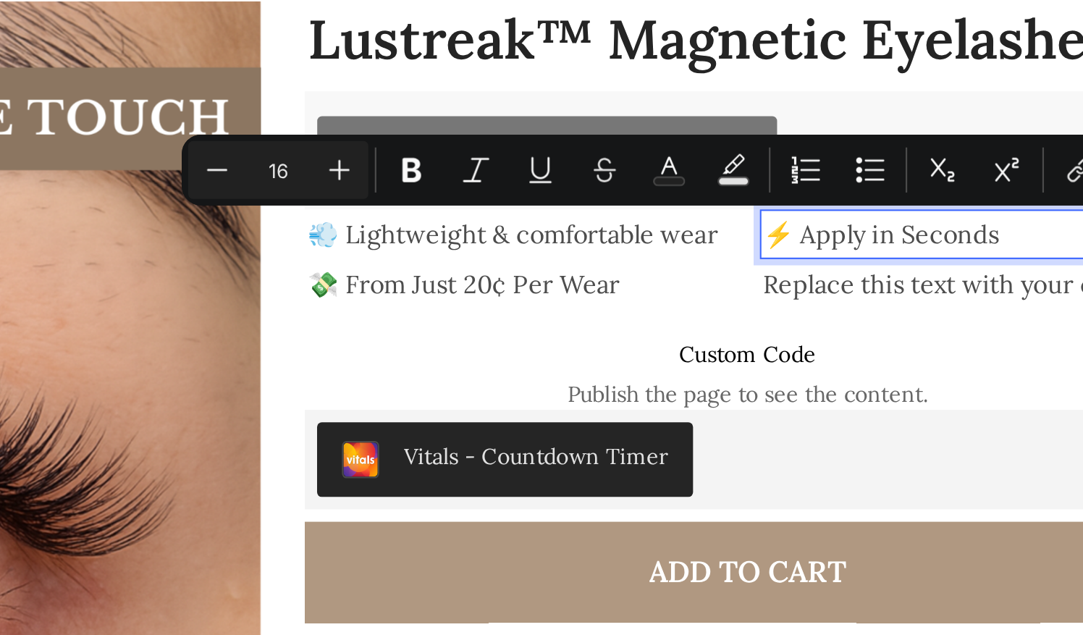
click at [35, 65] on p "Replace this text with your content" at bounding box center [107, 75] width 198 height 21
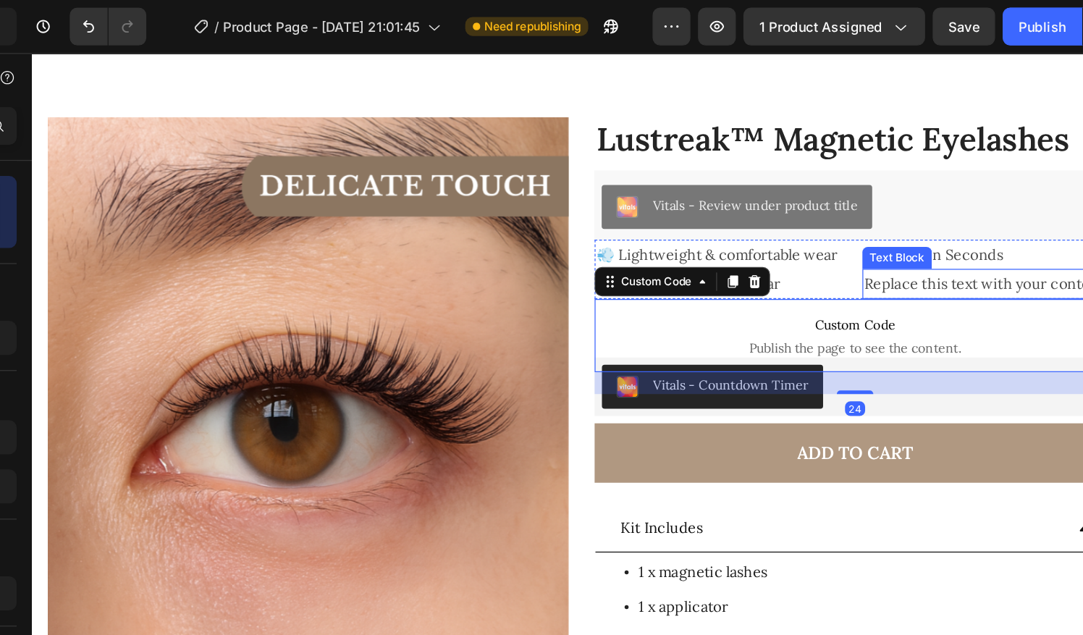
click at [731, 222] on div "⚡ Apply in Seconds Text Block Replace this text with your content Text Block" at bounding box center [789, 225] width 201 height 48
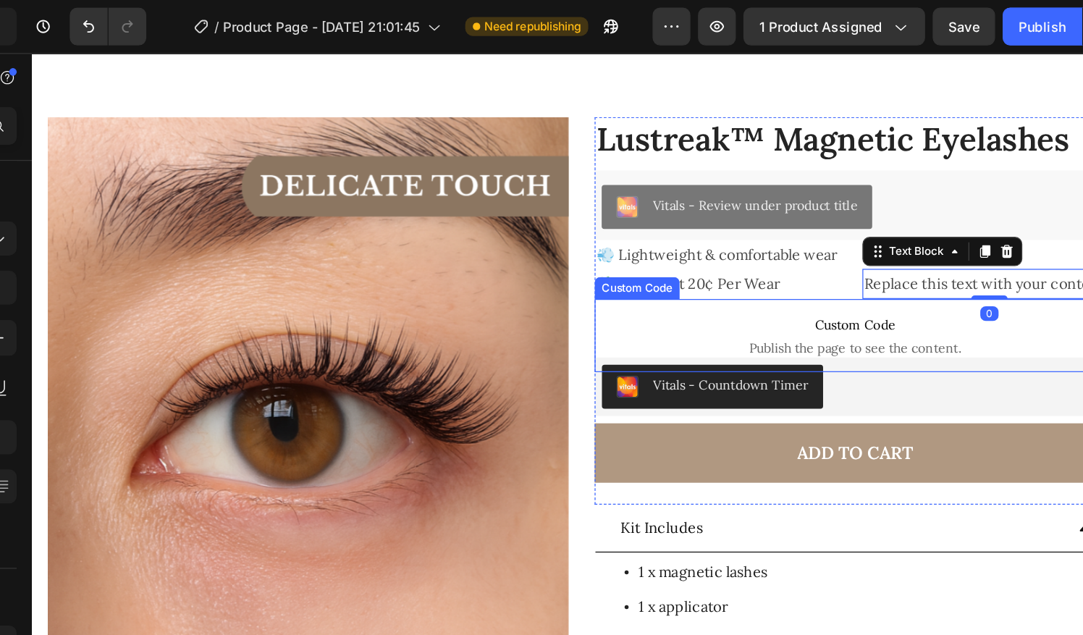
click at [749, 258] on p "Custom Code Publish the page to see the content." at bounding box center [683, 277] width 413 height 58
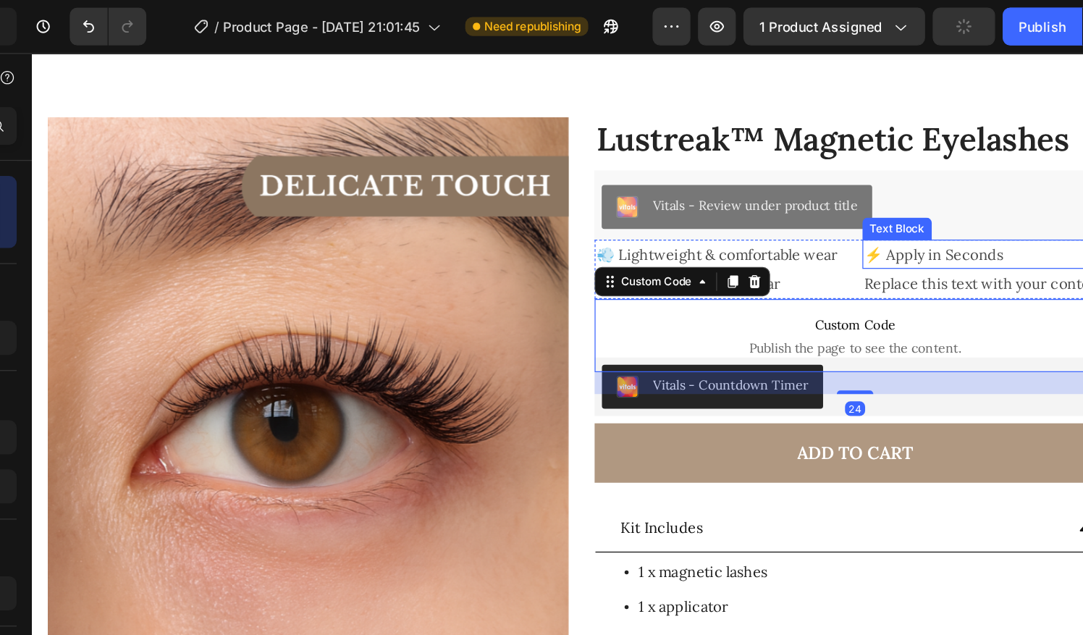
click at [696, 213] on p "⚡ Apply in Seconds" at bounding box center [790, 213] width 198 height 21
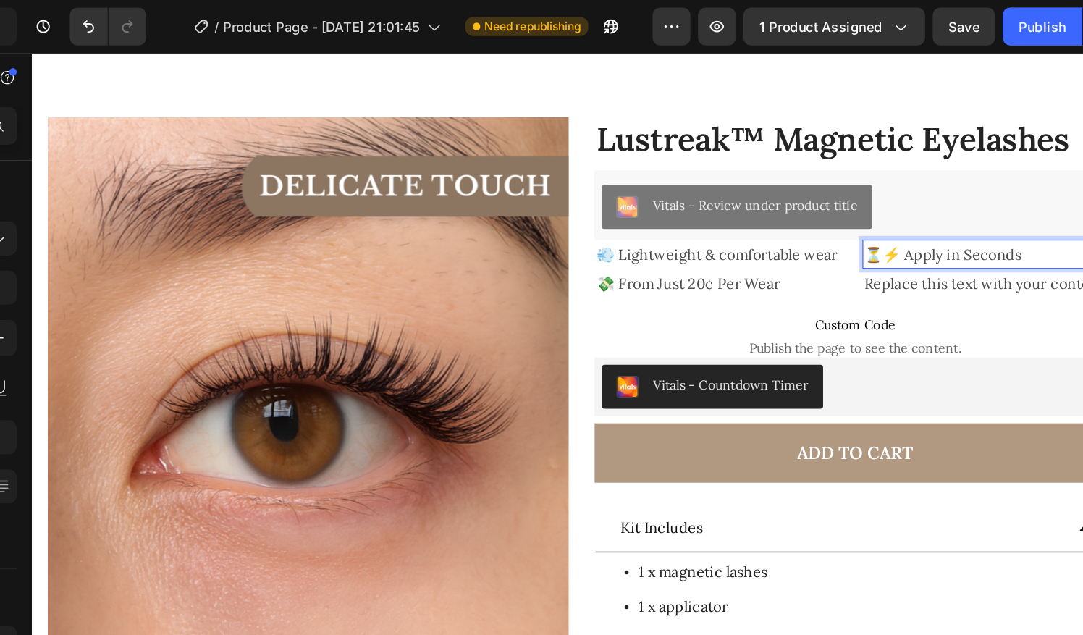
click at [717, 212] on p "⏳⚡ Apply in Seconds" at bounding box center [790, 213] width 198 height 21
click at [747, 232] on p "Replace this text with your content" at bounding box center [790, 236] width 198 height 21
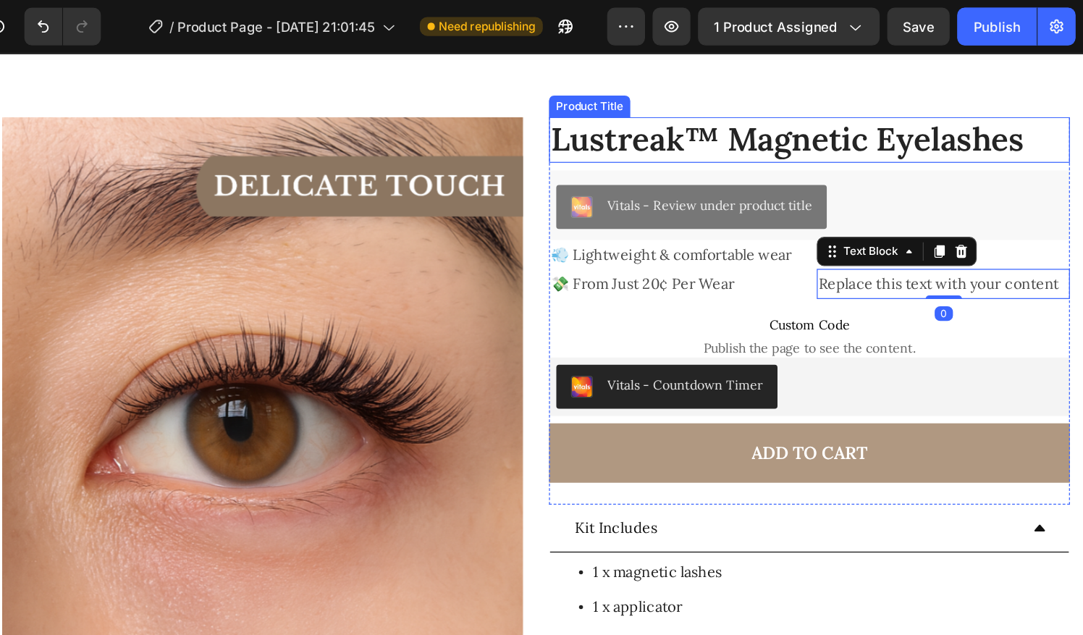
click at [817, 136] on h1 "Lustreak™ Magnetic Eyelashes" at bounding box center [638, 122] width 413 height 36
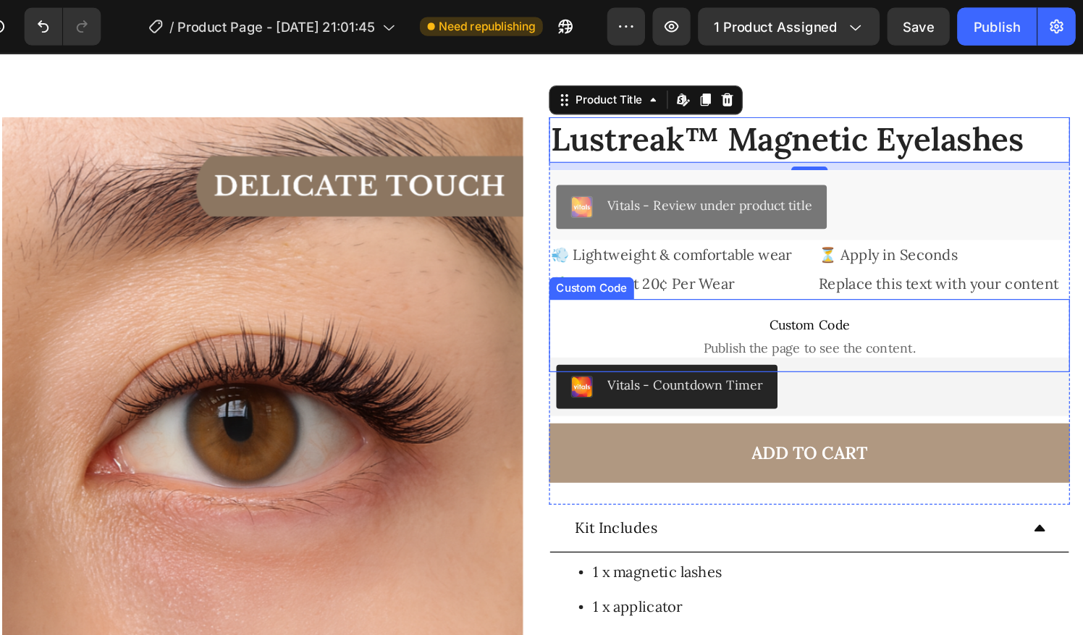
click at [547, 261] on span "Custom Code" at bounding box center [638, 268] width 413 height 17
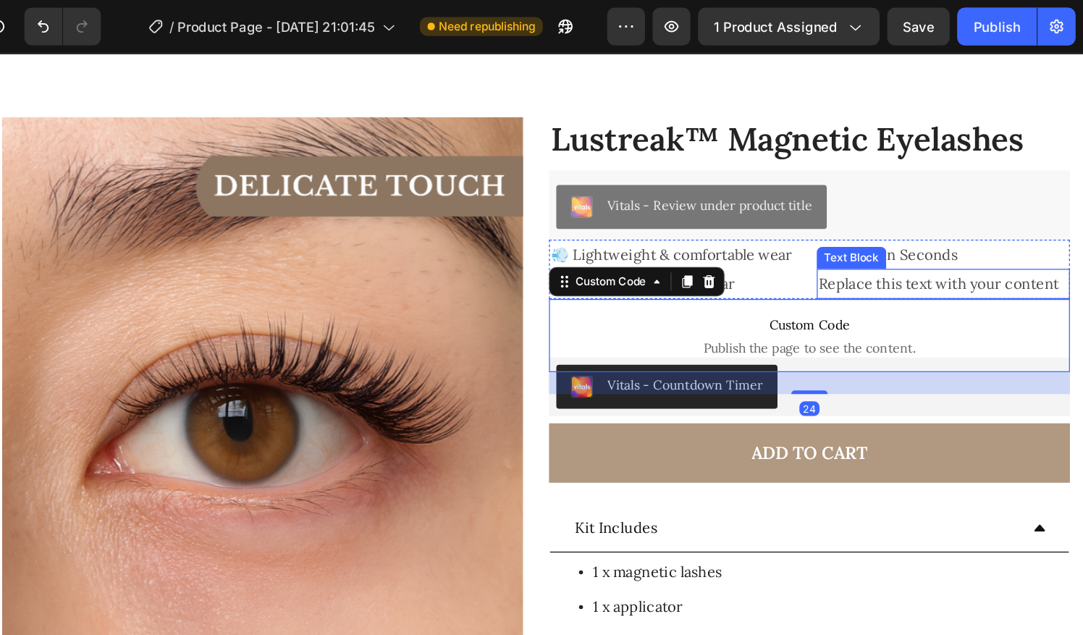
click at [702, 227] on p "Replace this text with your content" at bounding box center [745, 236] width 198 height 21
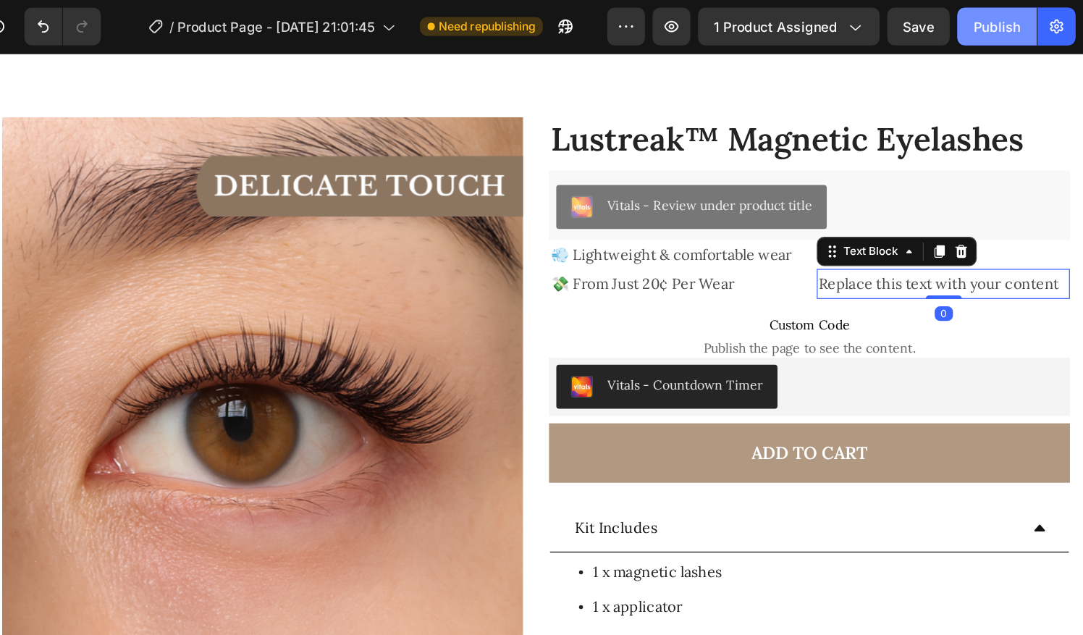
click at [1009, 34] on button "Publish" at bounding box center [1017, 20] width 61 height 29
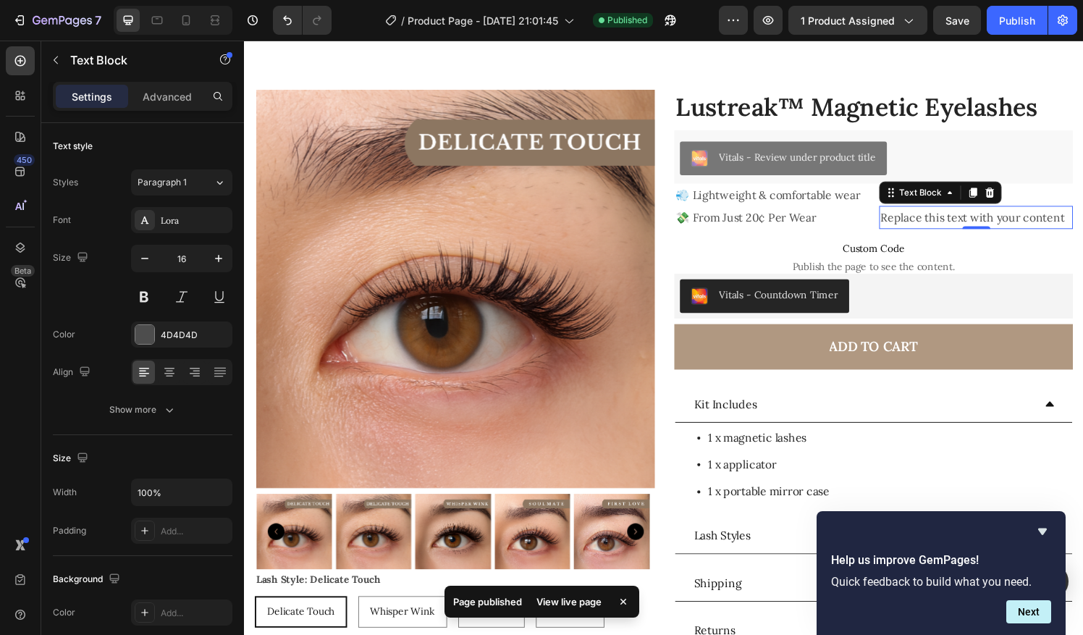
click at [553, 603] on div "View live page" at bounding box center [569, 602] width 83 height 20
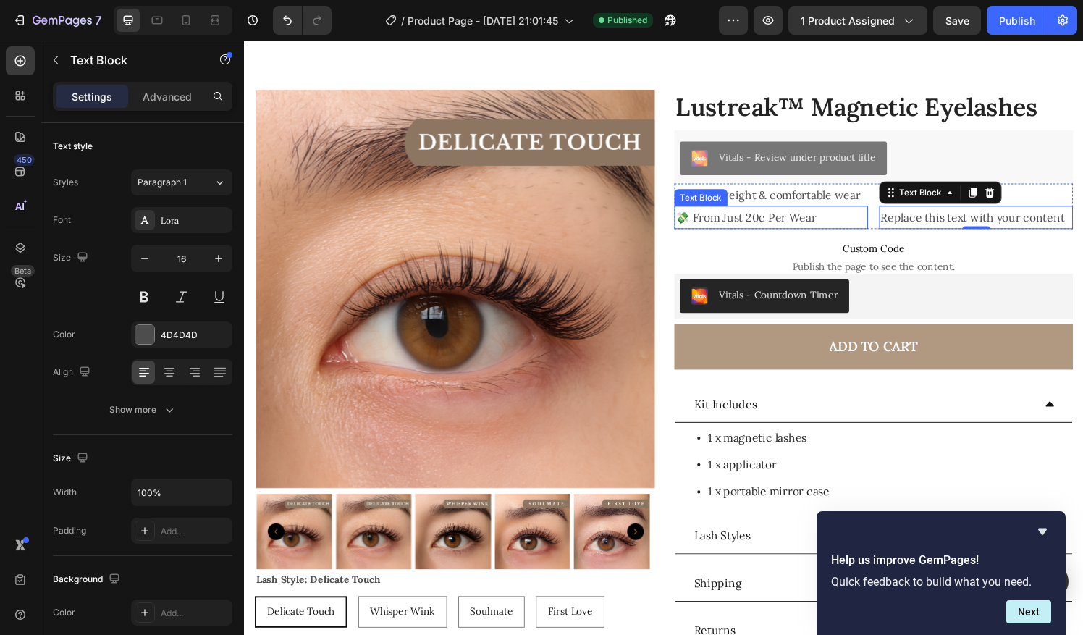
click at [777, 217] on p "💸 From Just 20¢ Per Wear" at bounding box center [790, 224] width 198 height 21
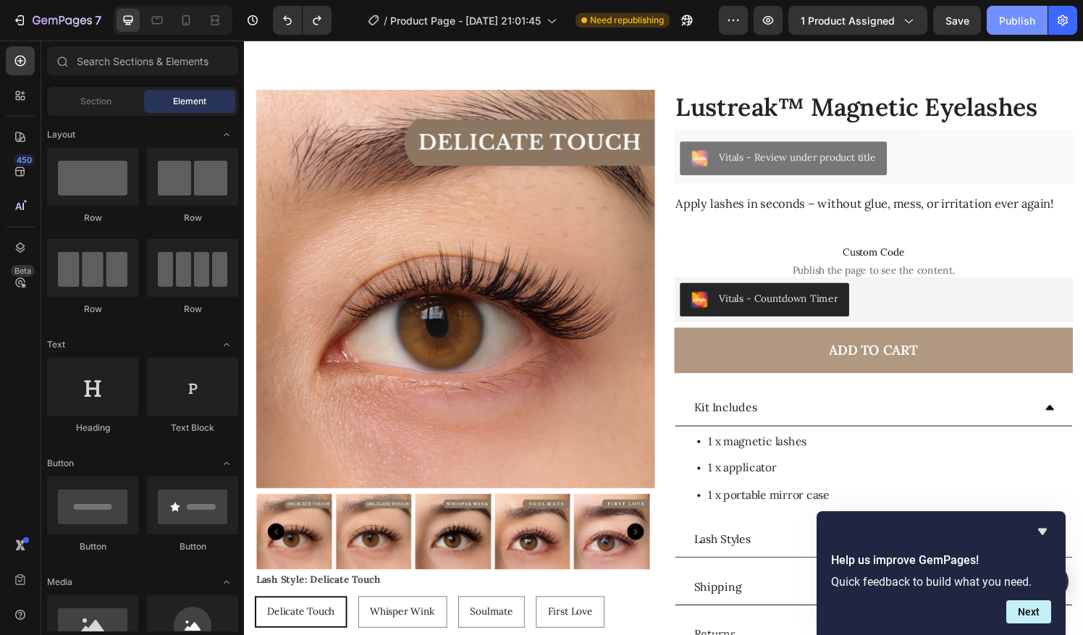
click at [1001, 20] on div "Publish" at bounding box center [1017, 20] width 36 height 15
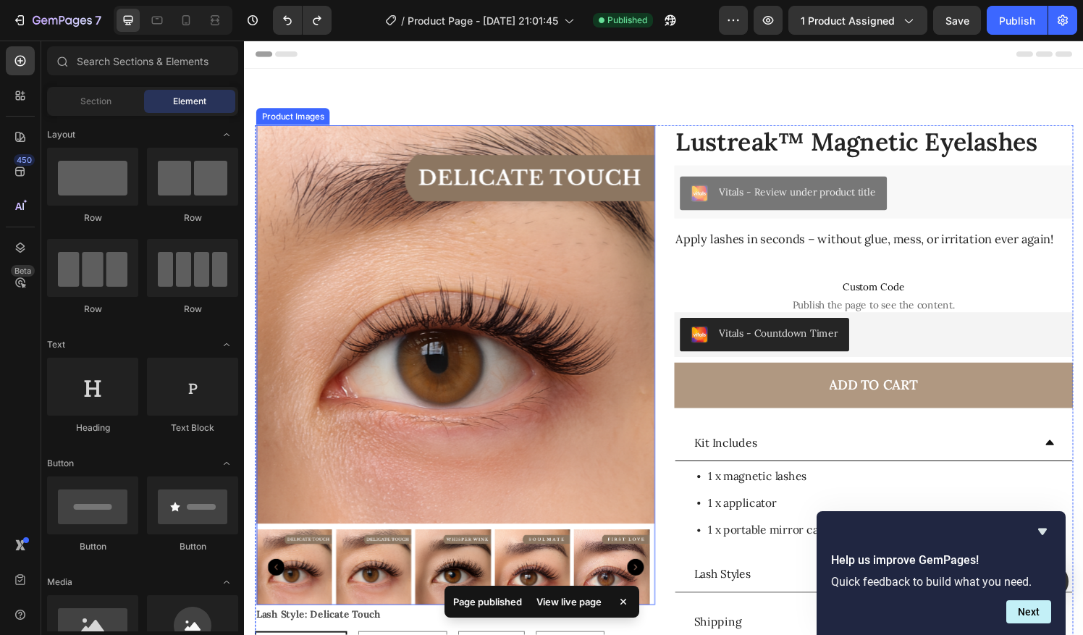
scroll to position [214, 0]
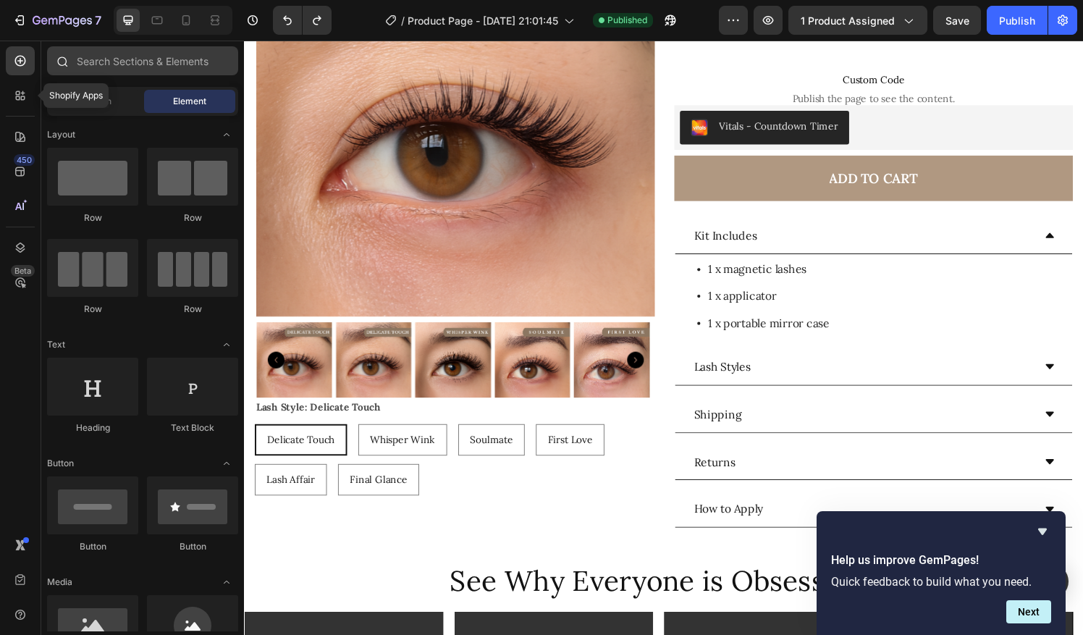
click at [20, 101] on icon at bounding box center [20, 95] width 14 height 14
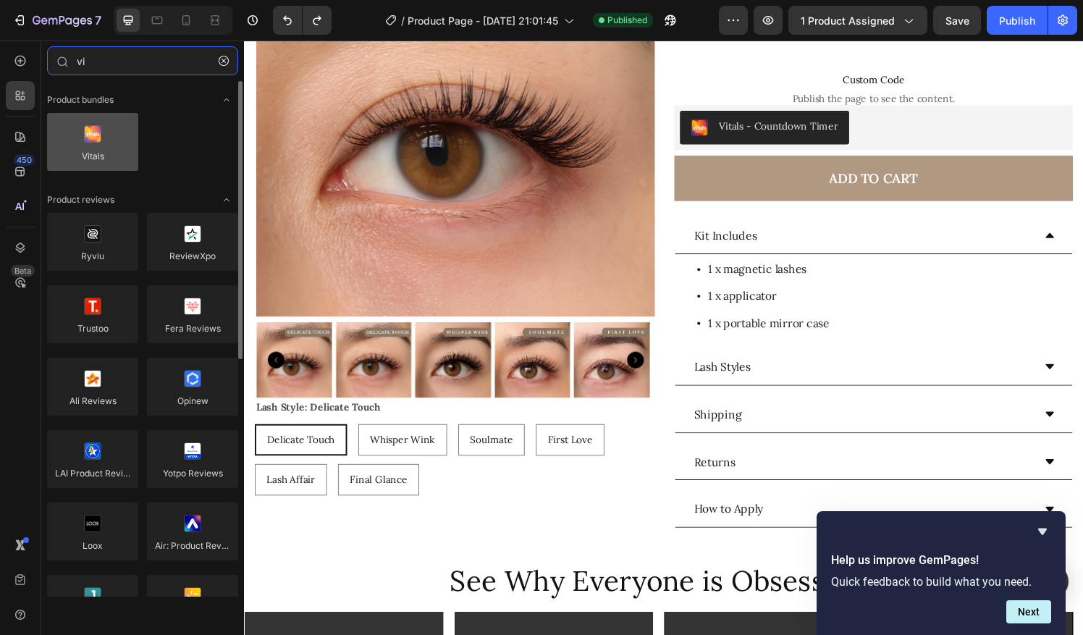
type input "vi"
click at [90, 166] on div at bounding box center [92, 142] width 91 height 58
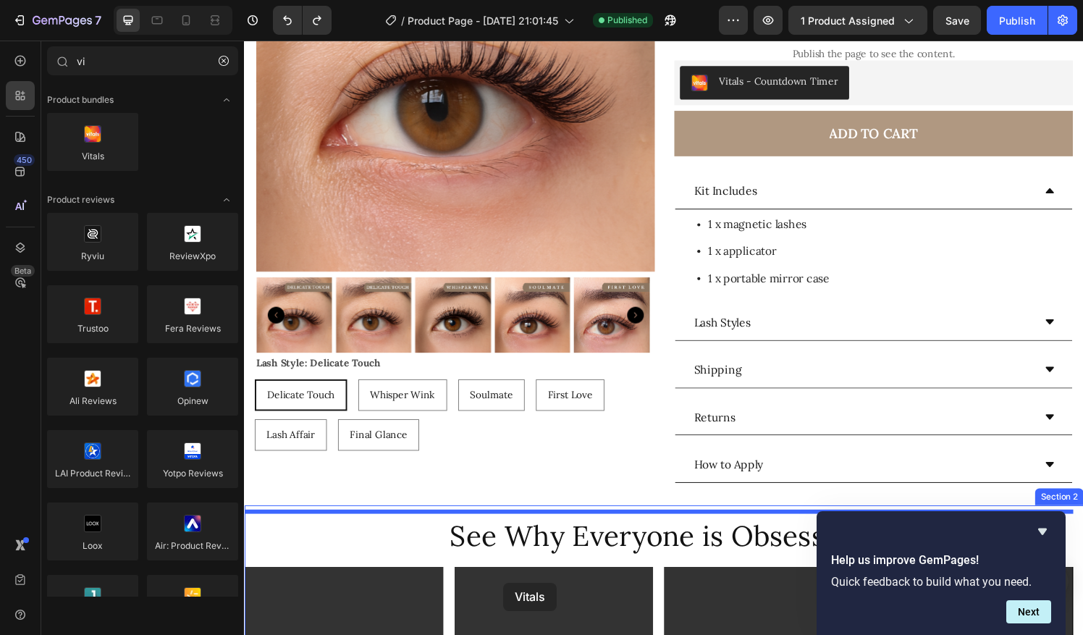
scroll to position [265, 0]
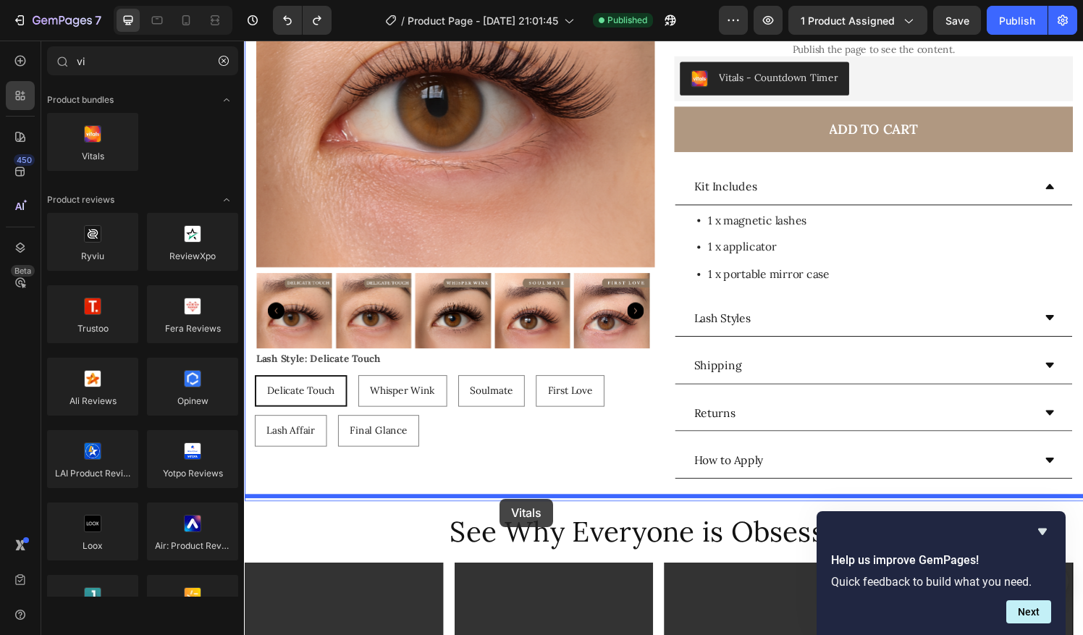
drag, startPoint x: 340, startPoint y: 196, endPoint x: 508, endPoint y: 515, distance: 360.5
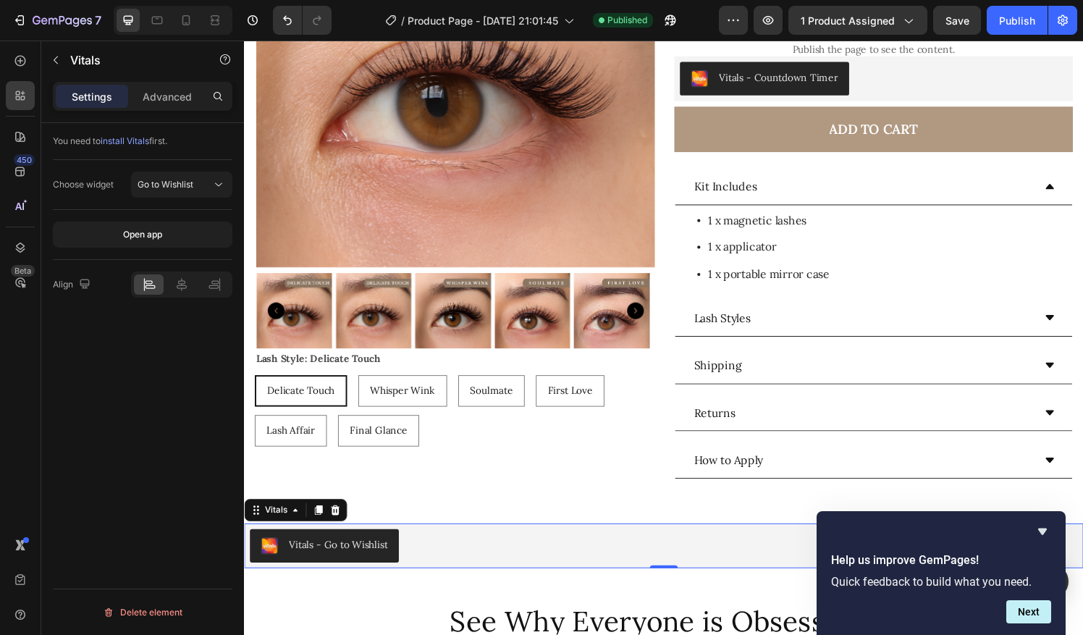
click at [358, 555] on div "Vitals - Go to Wishlist" at bounding box center [341, 562] width 102 height 15
click at [191, 180] on span "Go to Wishlist" at bounding box center [166, 184] width 56 height 11
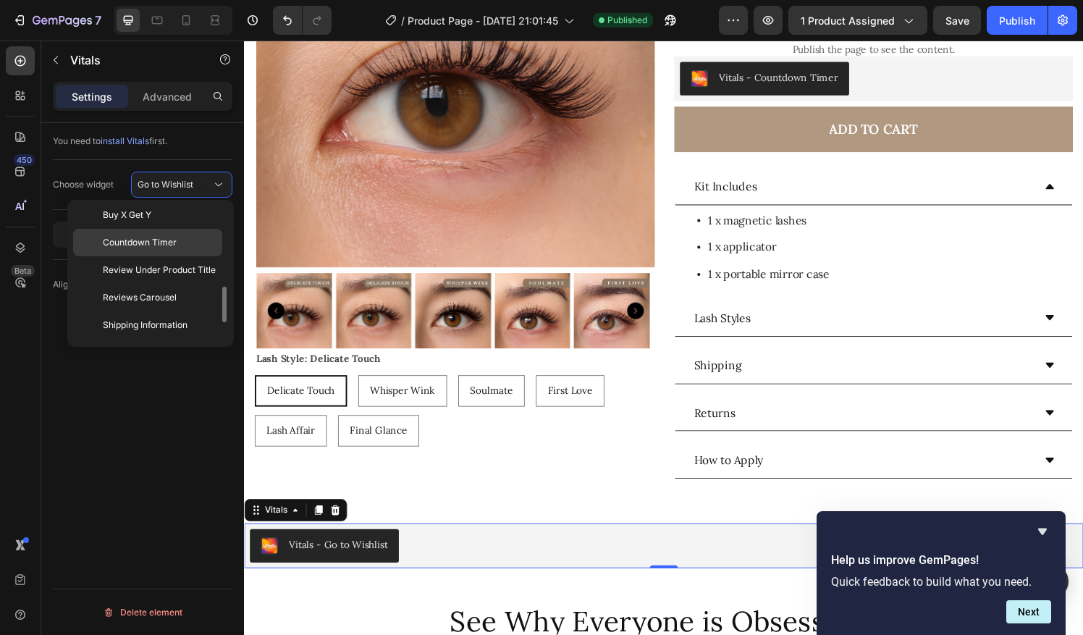
scroll to position [308, 0]
click at [183, 290] on p "Reviews Carousel" at bounding box center [159, 296] width 113 height 13
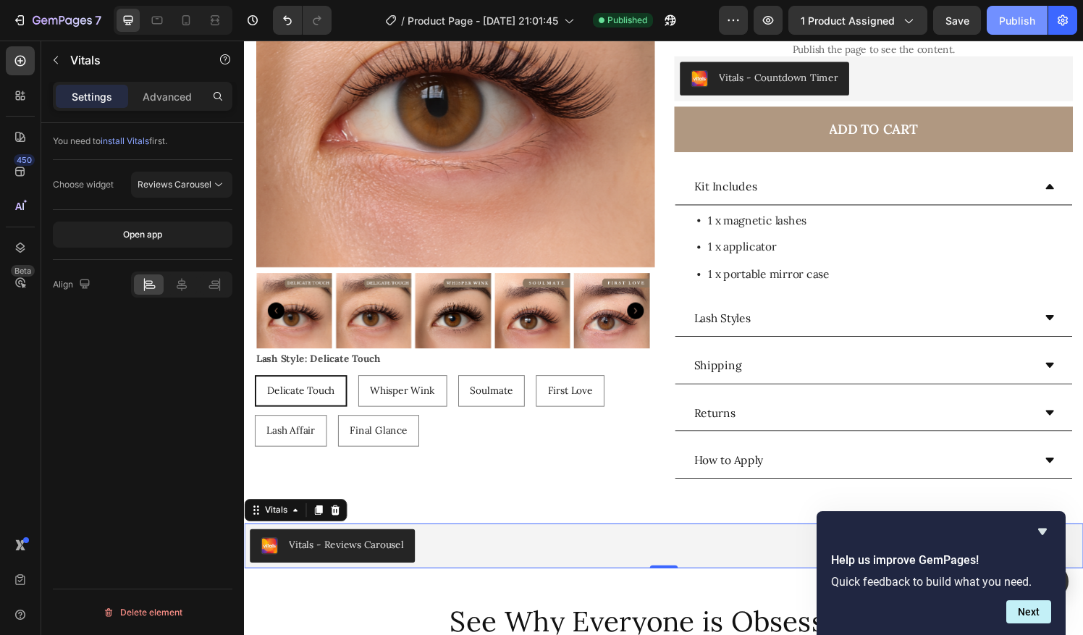
click at [1002, 22] on div "Publish" at bounding box center [1017, 20] width 36 height 15
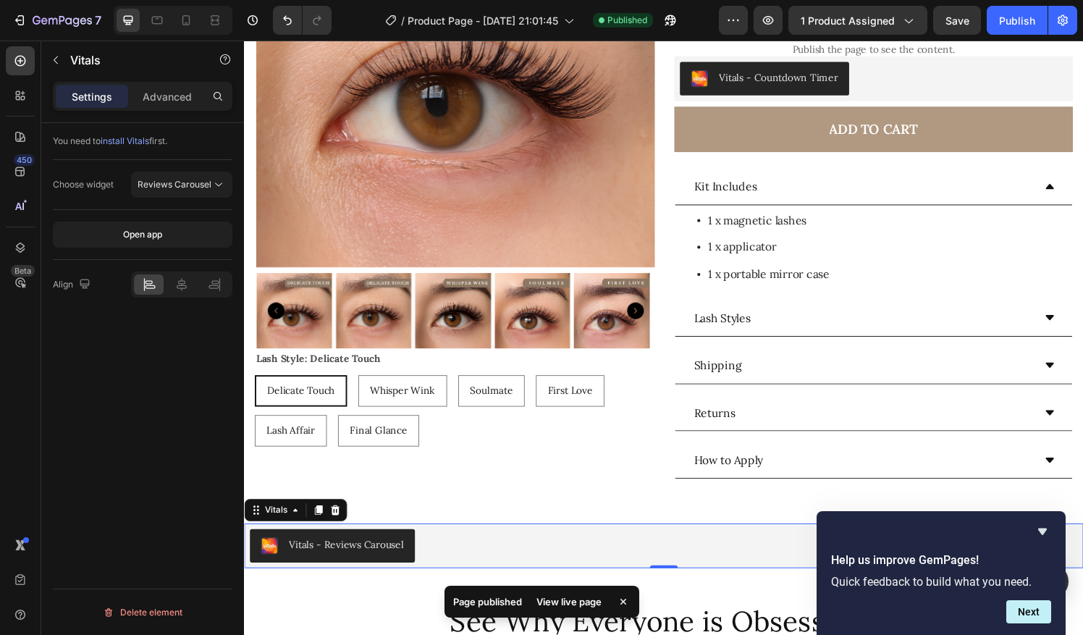
click at [581, 597] on div "View live page" at bounding box center [569, 602] width 83 height 20
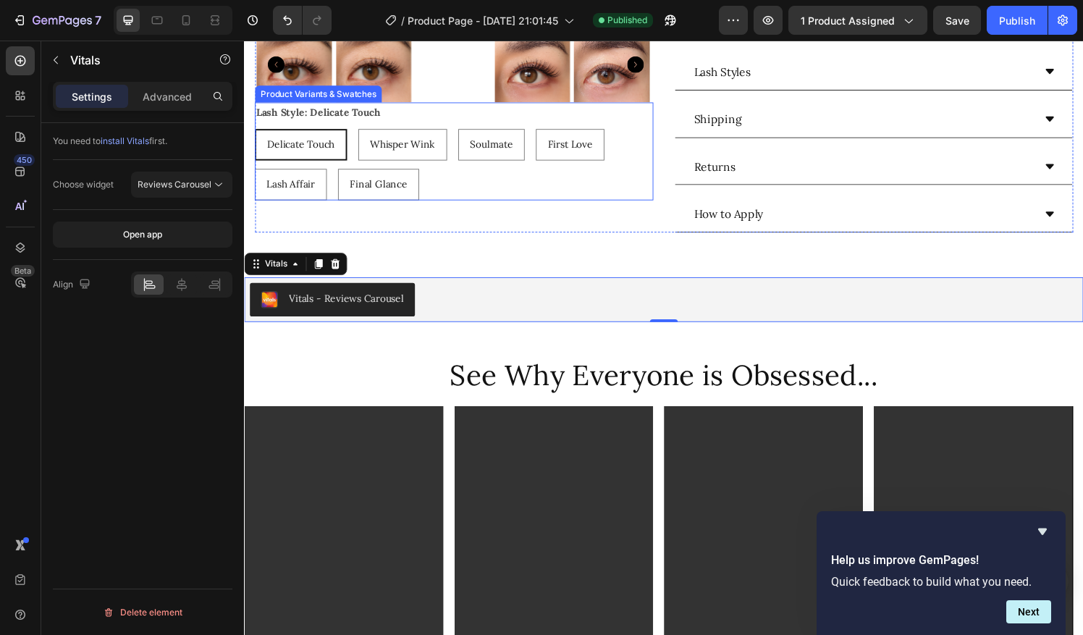
scroll to position [624, 0]
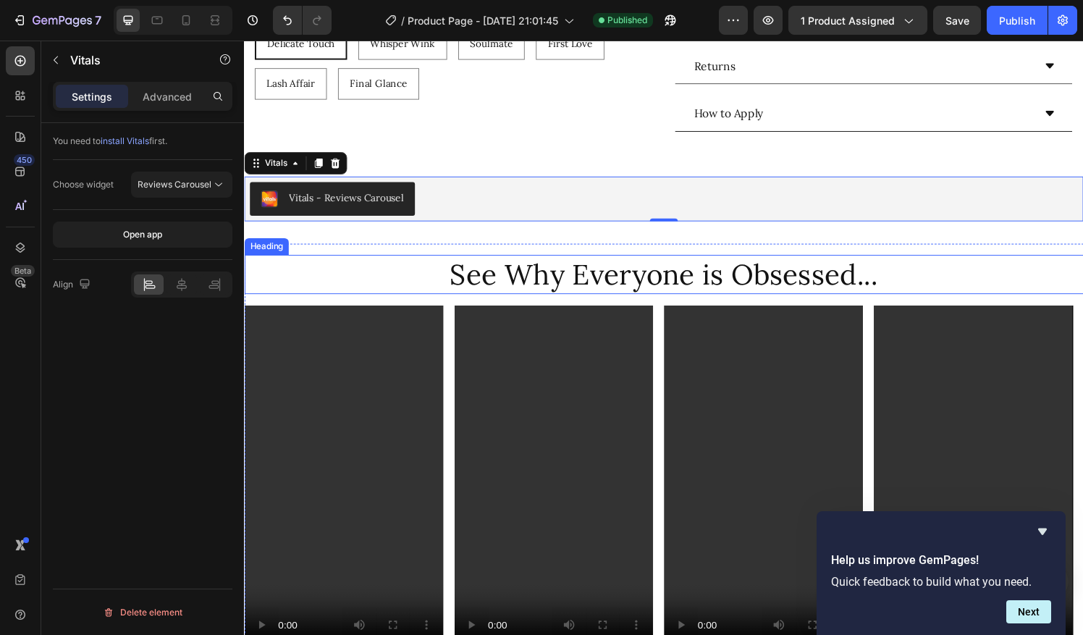
click at [867, 292] on h2 "See Why Everyone is Obsessed..." at bounding box center [678, 283] width 869 height 41
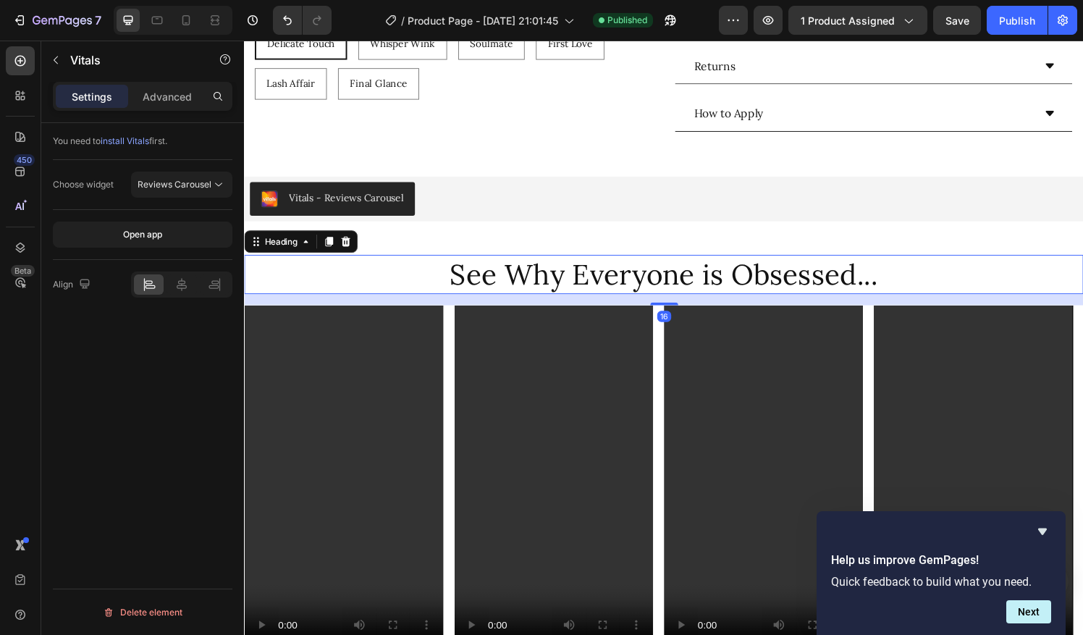
click at [867, 292] on h2 "See Why Everyone is Obsessed..." at bounding box center [678, 283] width 869 height 41
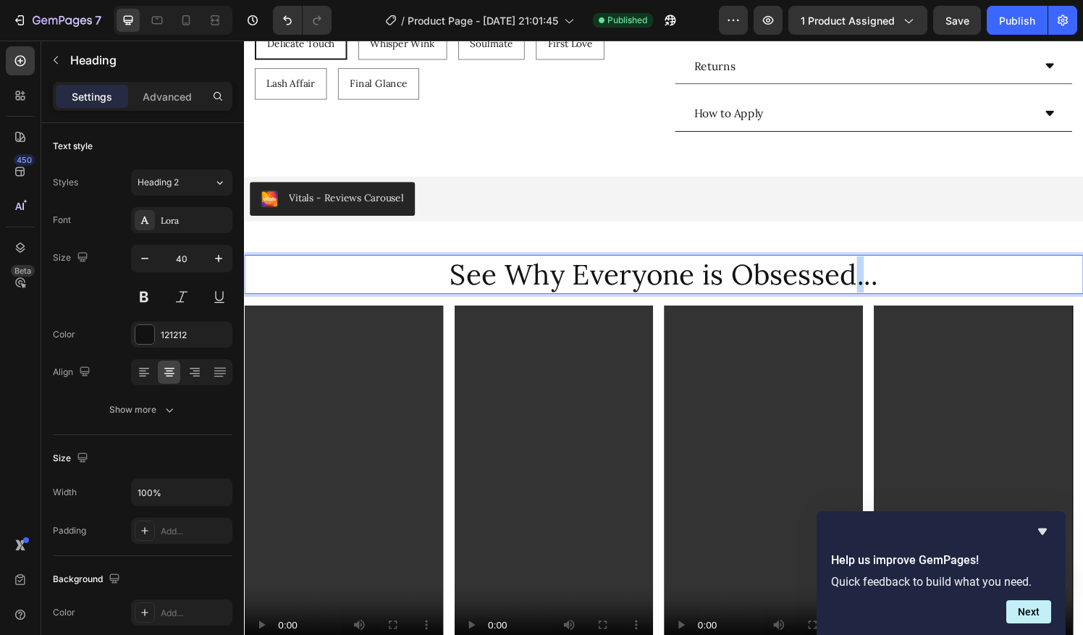
click at [843, 284] on p "See Why Everyone is Obsessed..." at bounding box center [678, 283] width 866 height 38
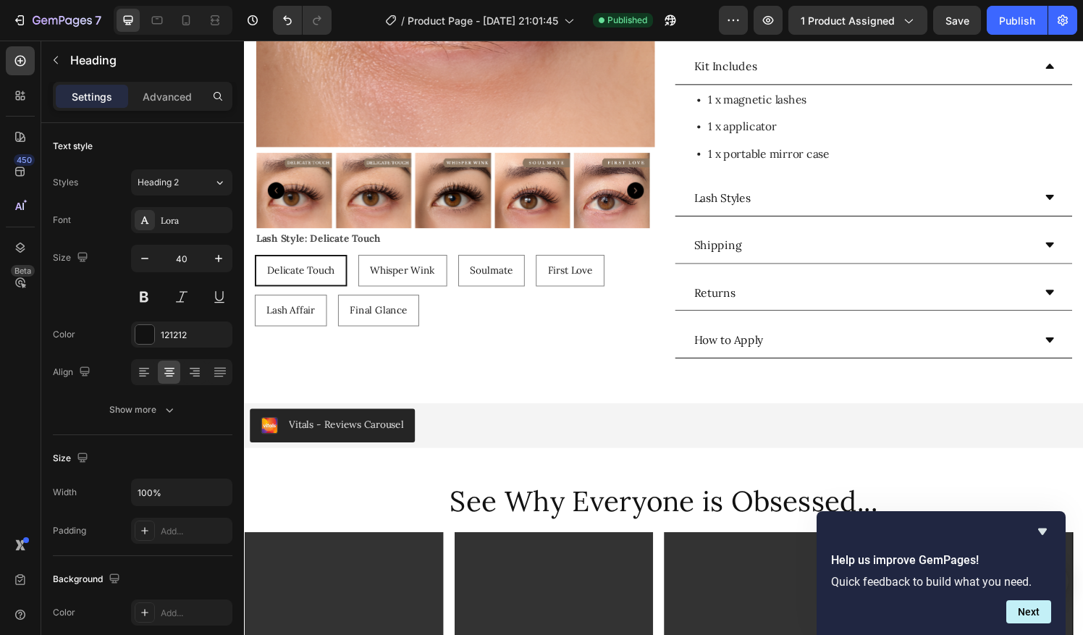
scroll to position [382, 0]
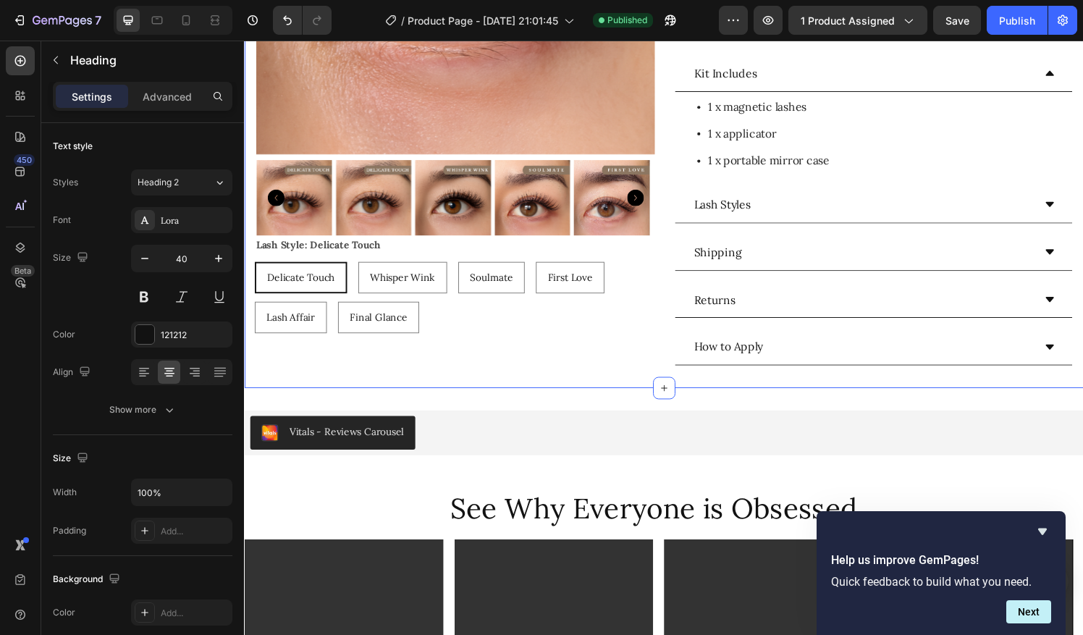
click at [440, 408] on div "Vitals - Reviews Carousel Vitals Section 2" at bounding box center [678, 446] width 869 height 93
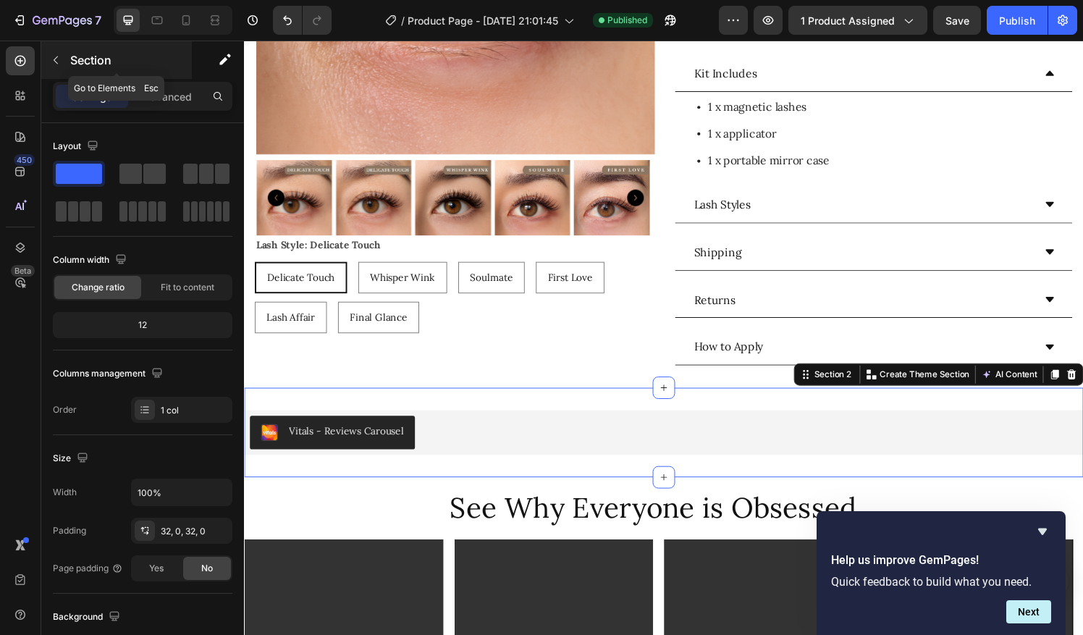
click at [57, 62] on icon "button" at bounding box center [56, 60] width 12 height 12
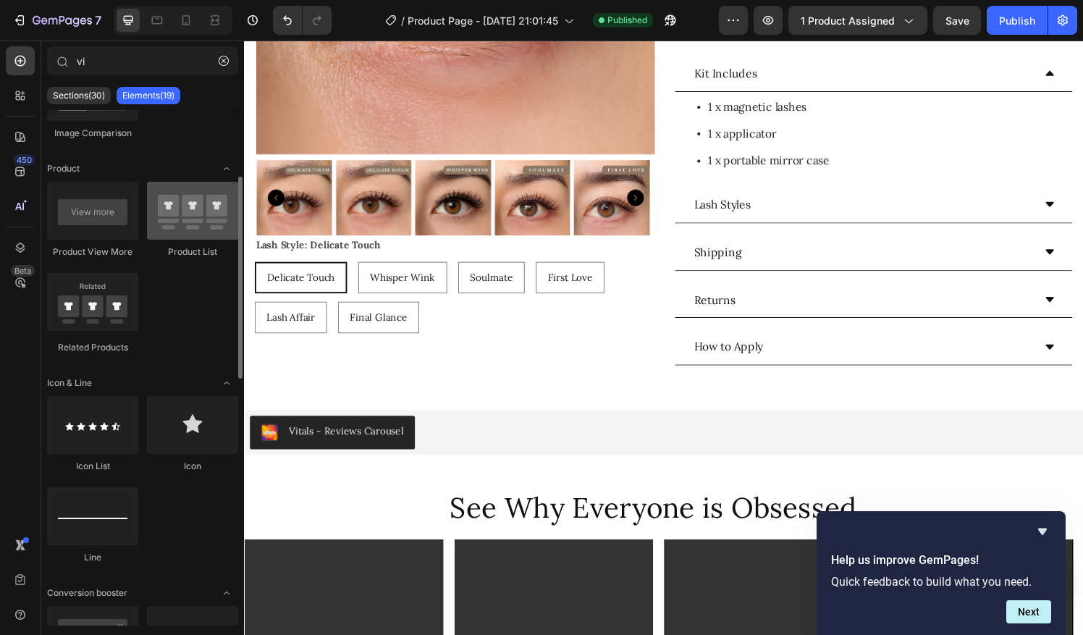
scroll to position [0, 0]
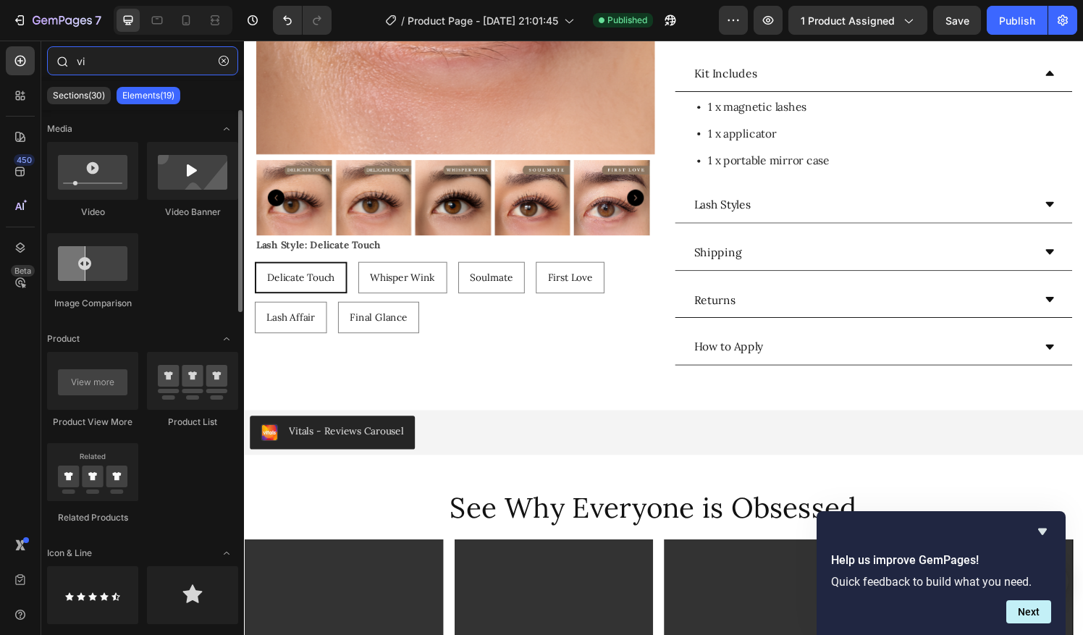
drag, startPoint x: 54, startPoint y: 52, endPoint x: 44, endPoint y: 52, distance: 9.4
click at [44, 52] on div "vi" at bounding box center [142, 63] width 203 height 35
type input "]"
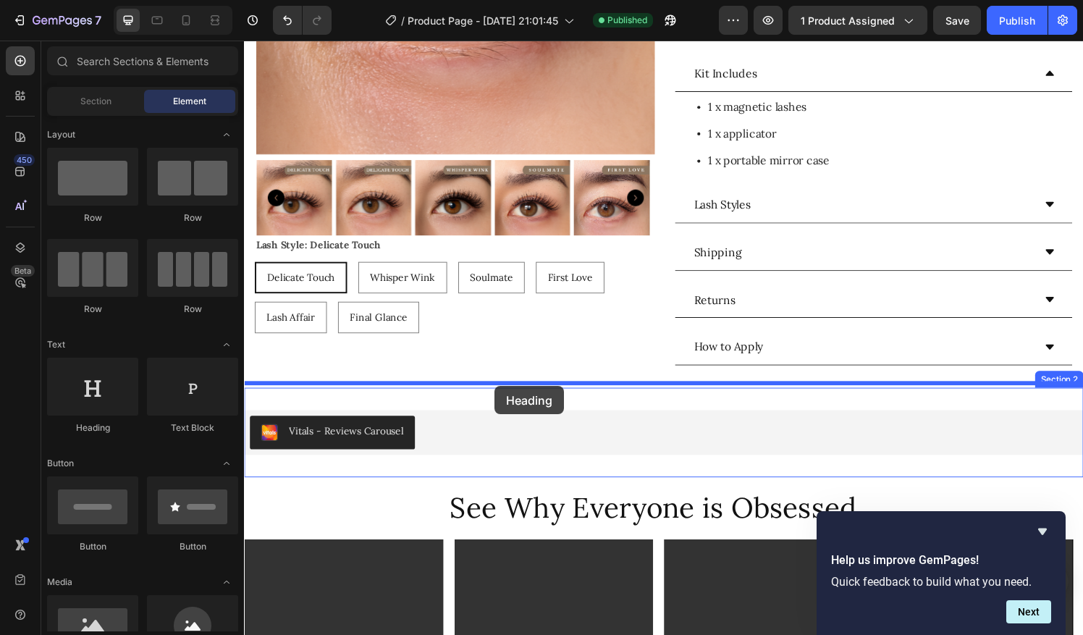
drag, startPoint x: 339, startPoint y: 450, endPoint x: 503, endPoint y: 399, distance: 172.2
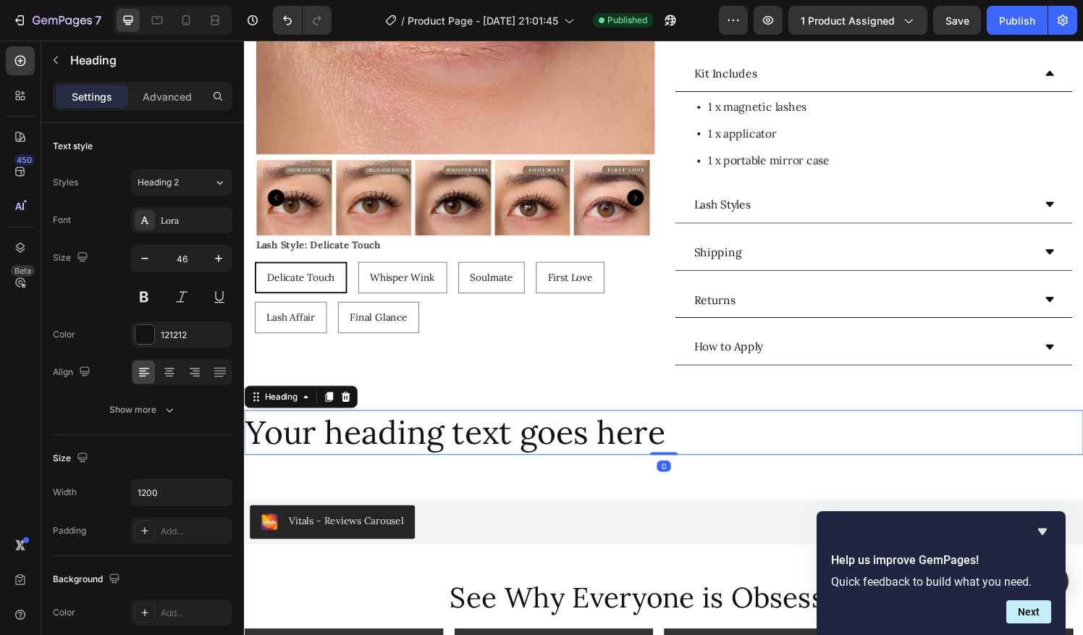
click at [495, 440] on h2 "Your heading text goes here" at bounding box center [678, 447] width 869 height 46
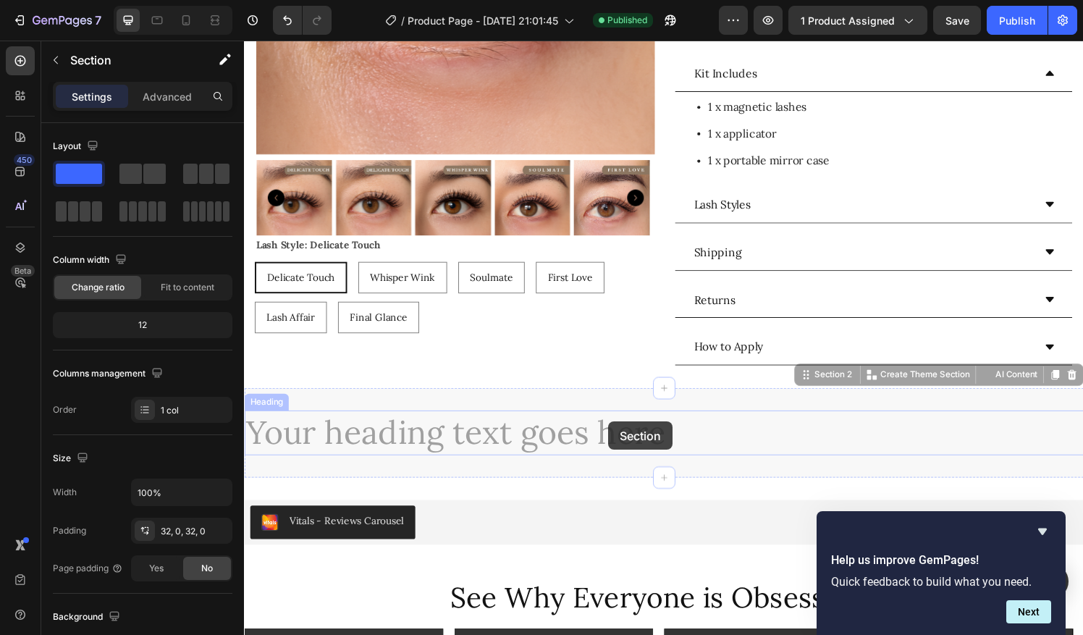
drag, startPoint x: 698, startPoint y: 416, endPoint x: 621, endPoint y: 434, distance: 78.9
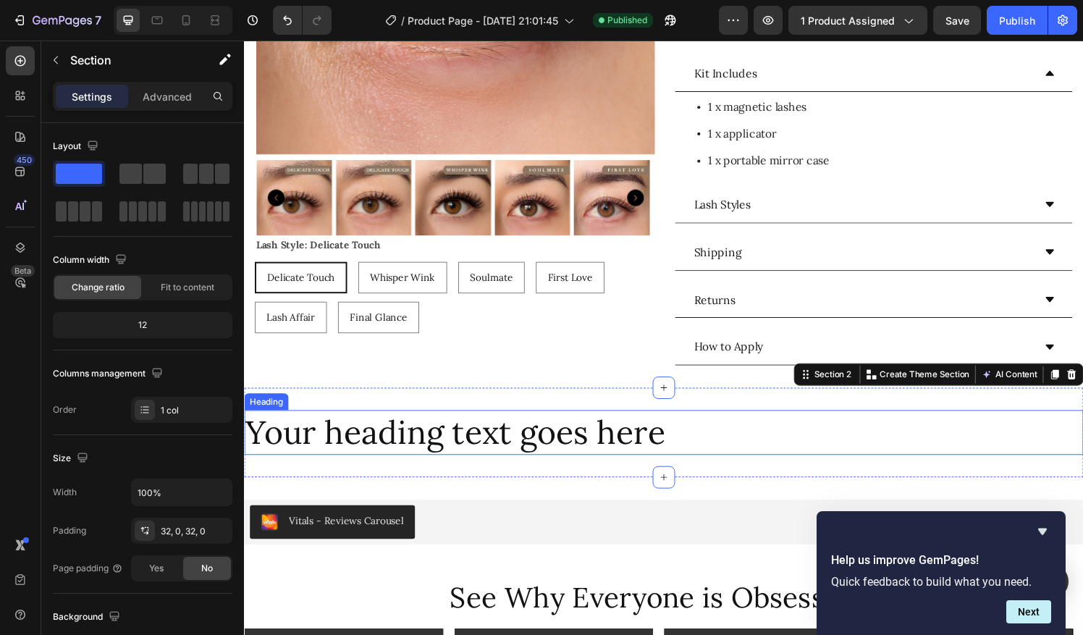
click at [638, 437] on p "Your heading text goes here" at bounding box center [678, 446] width 866 height 43
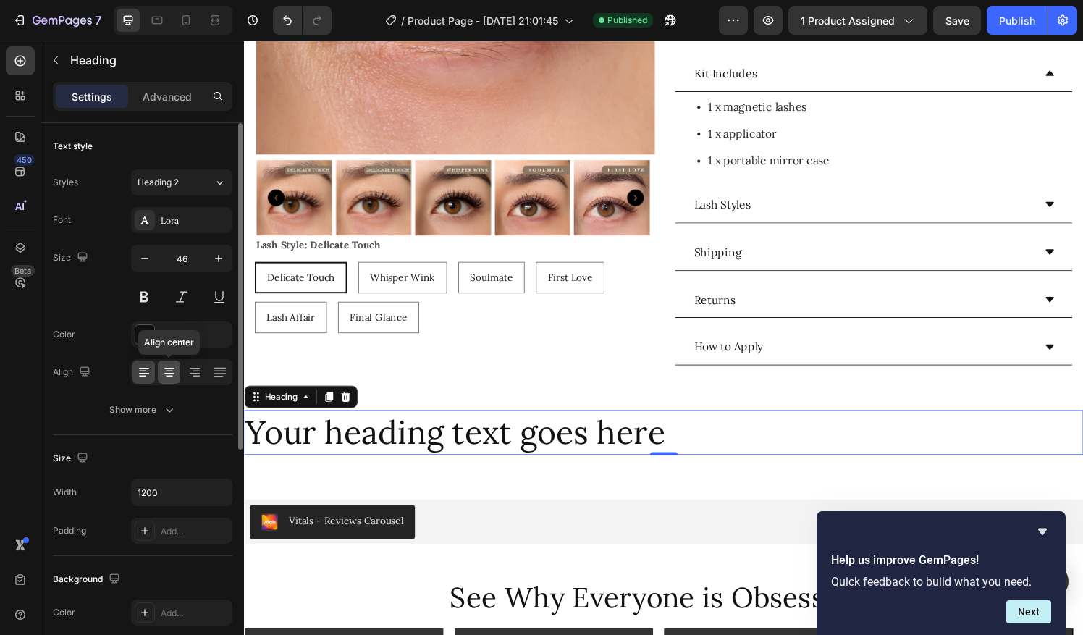
click at [174, 374] on icon at bounding box center [169, 372] width 14 height 14
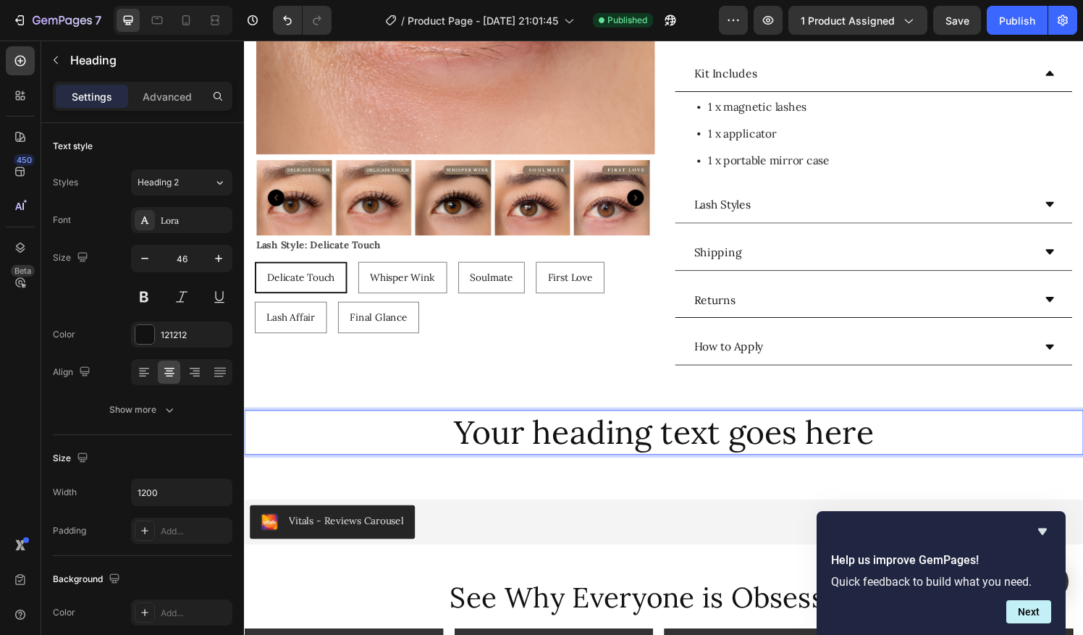
click at [551, 426] on p "Your heading text goes here" at bounding box center [678, 446] width 866 height 43
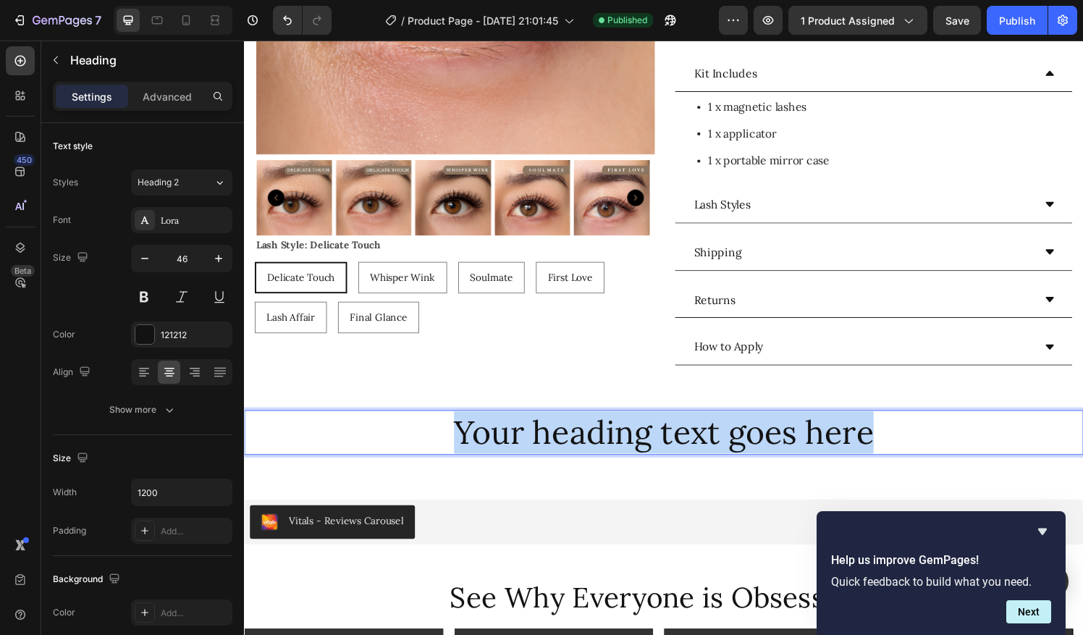
click at [551, 426] on p "Your heading text goes here" at bounding box center [678, 446] width 866 height 43
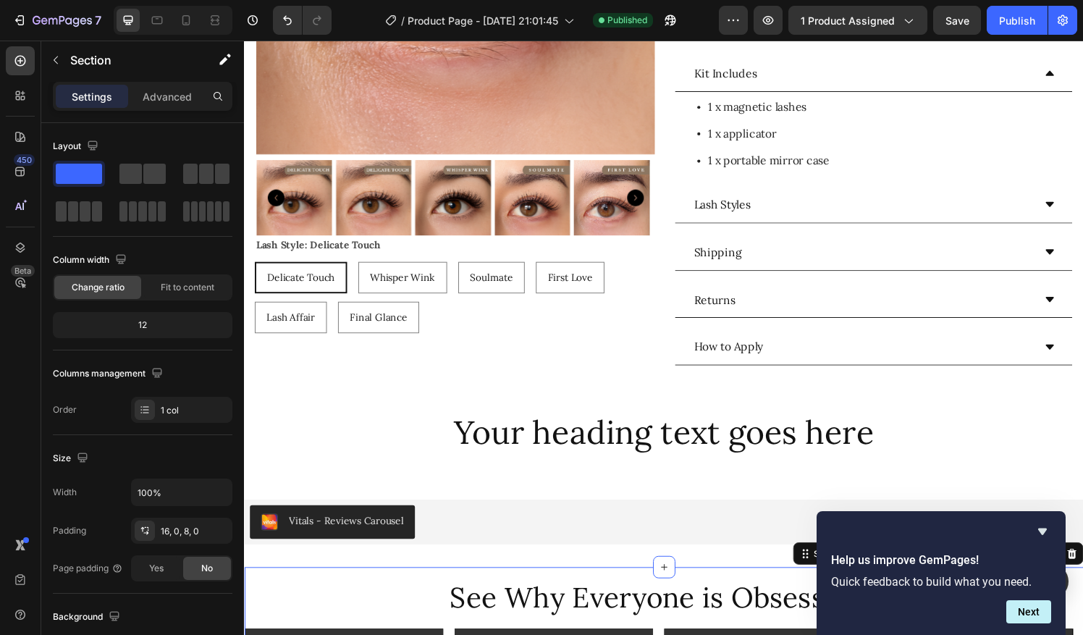
click at [572, 612] on h2 "See Why Everyone is Obsessed..." at bounding box center [678, 617] width 869 height 41
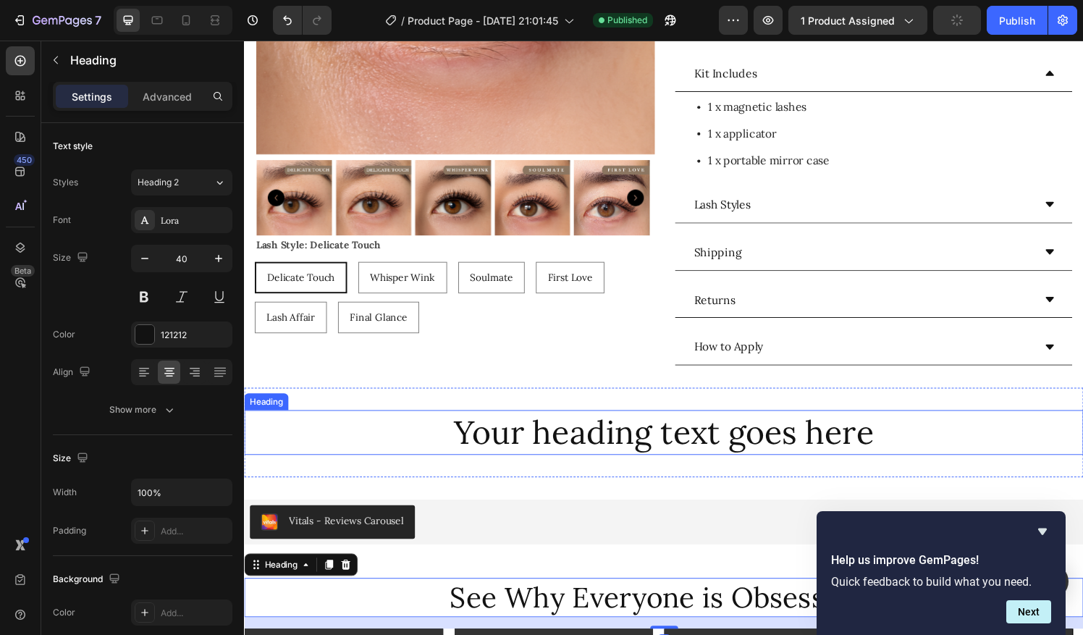
click at [581, 440] on p "Your heading text goes here" at bounding box center [678, 446] width 866 height 43
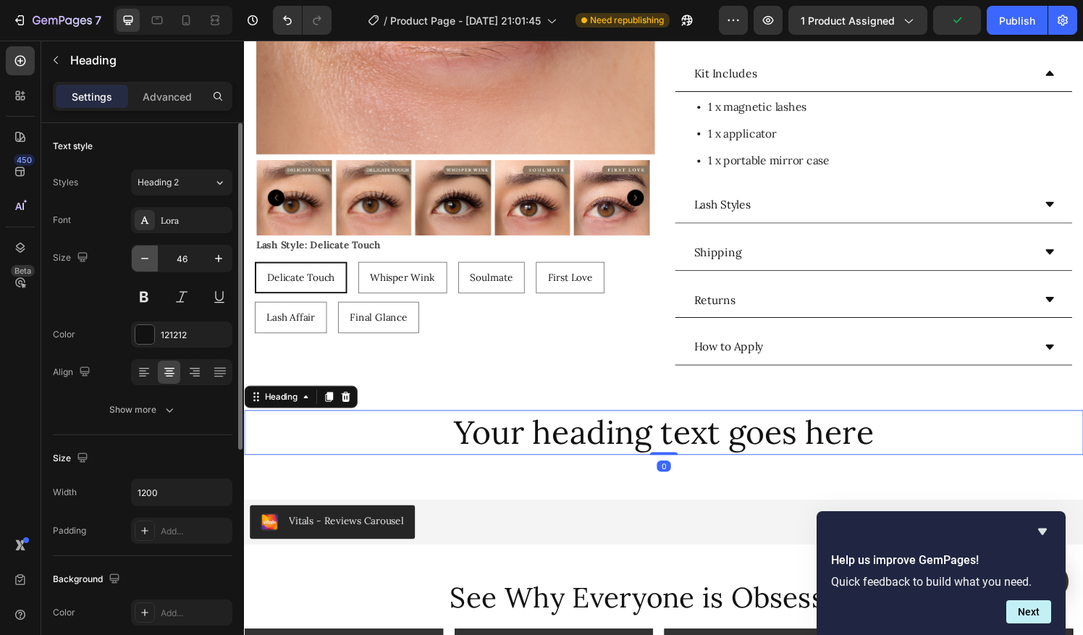
click at [145, 264] on icon "button" at bounding box center [145, 258] width 14 height 14
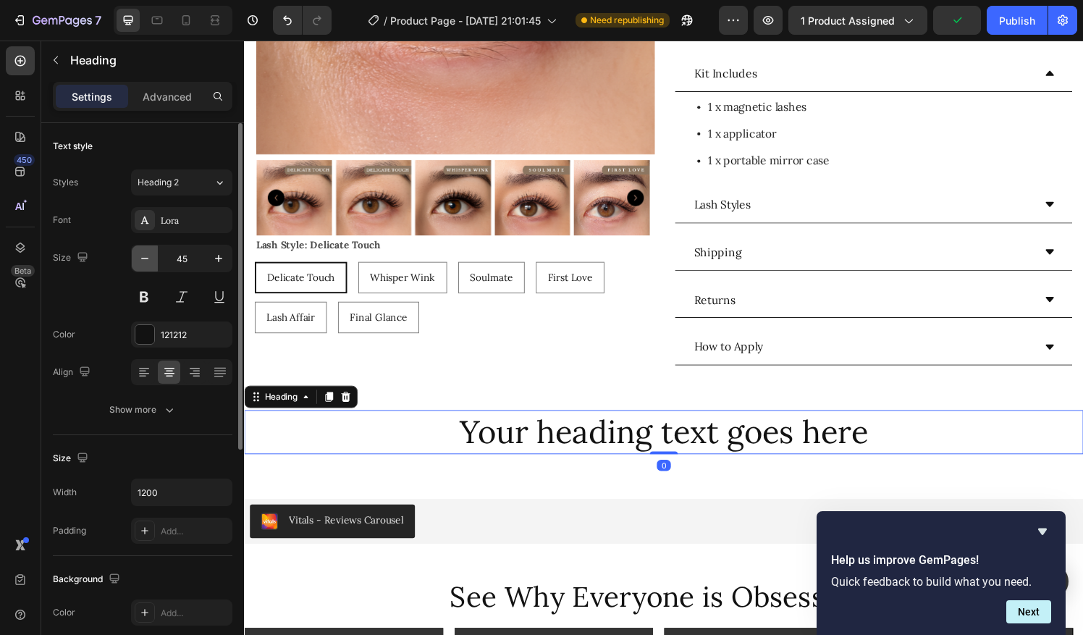
click at [145, 264] on icon "button" at bounding box center [145, 258] width 14 height 14
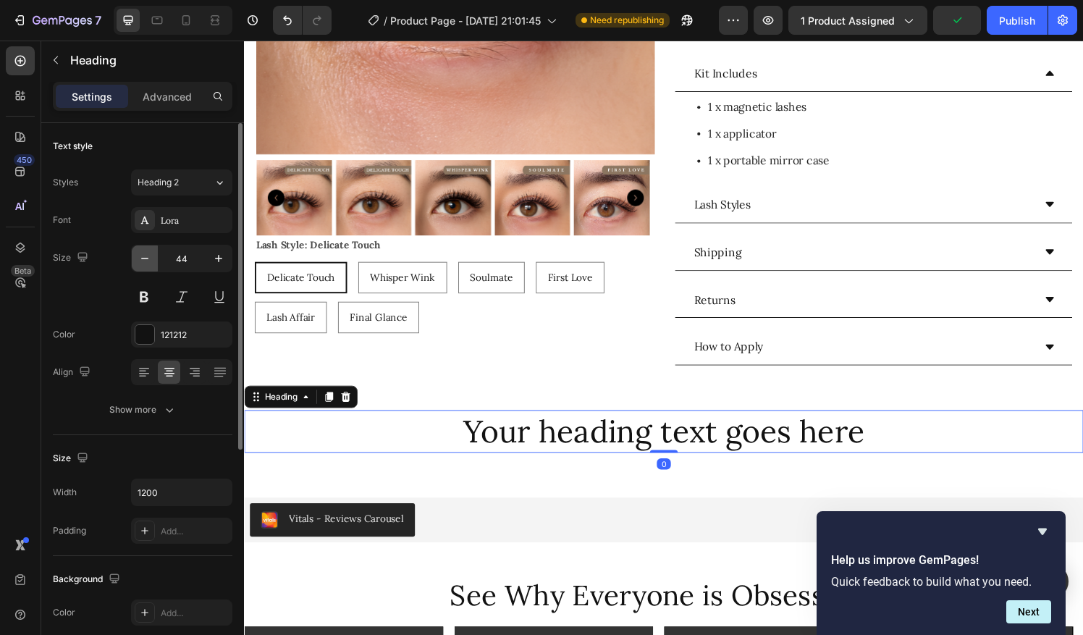
click at [145, 264] on icon "button" at bounding box center [145, 258] width 14 height 14
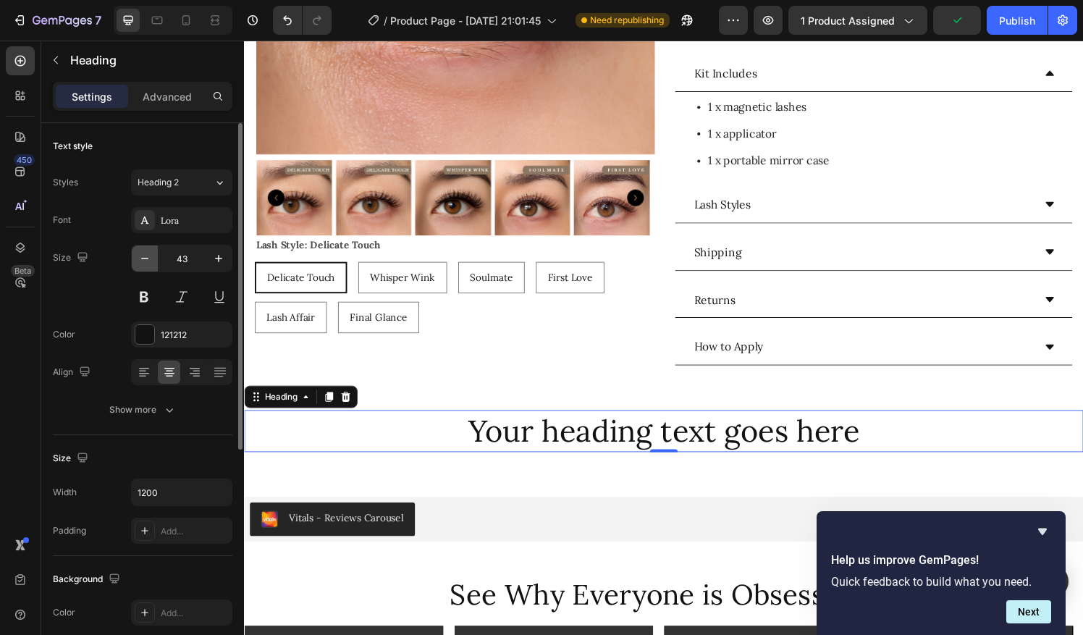
click at [145, 264] on icon "button" at bounding box center [145, 258] width 14 height 14
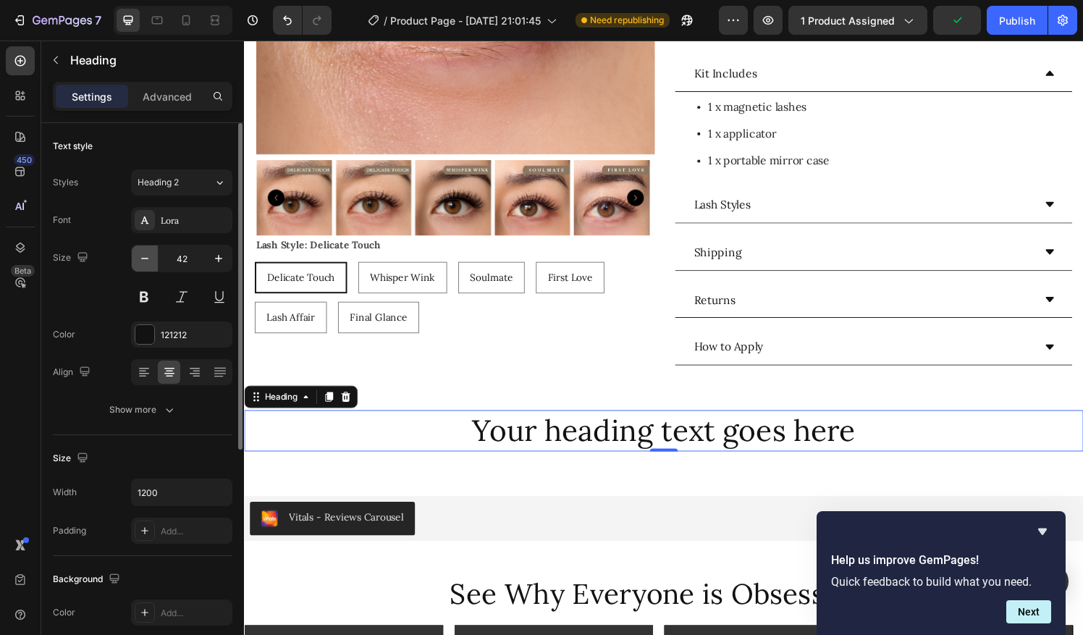
click at [145, 264] on icon "button" at bounding box center [145, 258] width 14 height 14
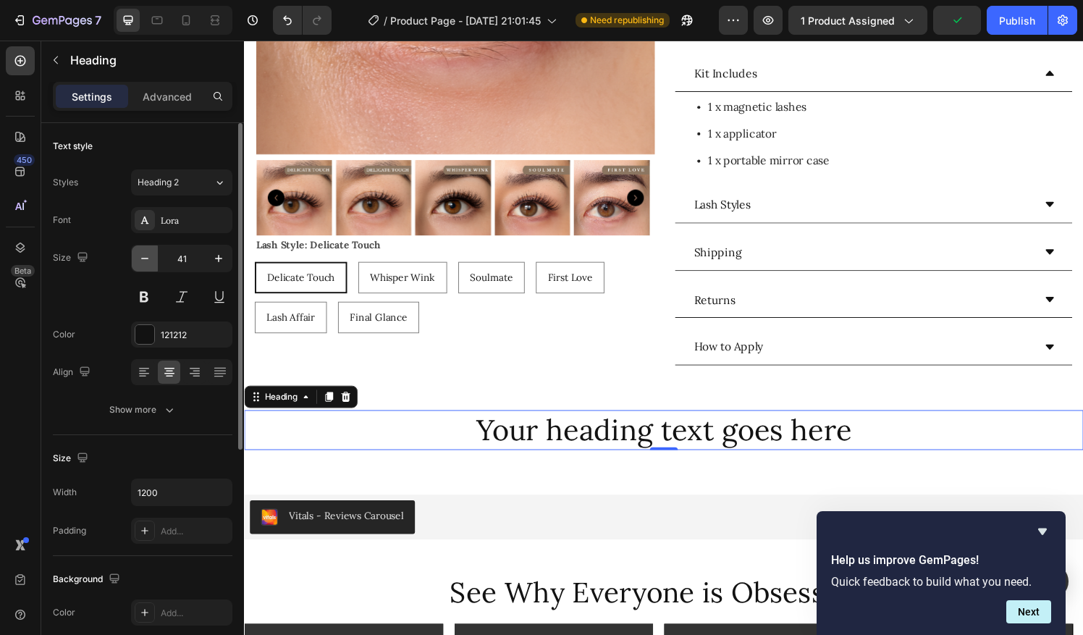
click at [145, 264] on icon "button" at bounding box center [145, 258] width 14 height 14
type input "40"
click at [573, 431] on p "Your heading text goes here" at bounding box center [678, 444] width 866 height 38
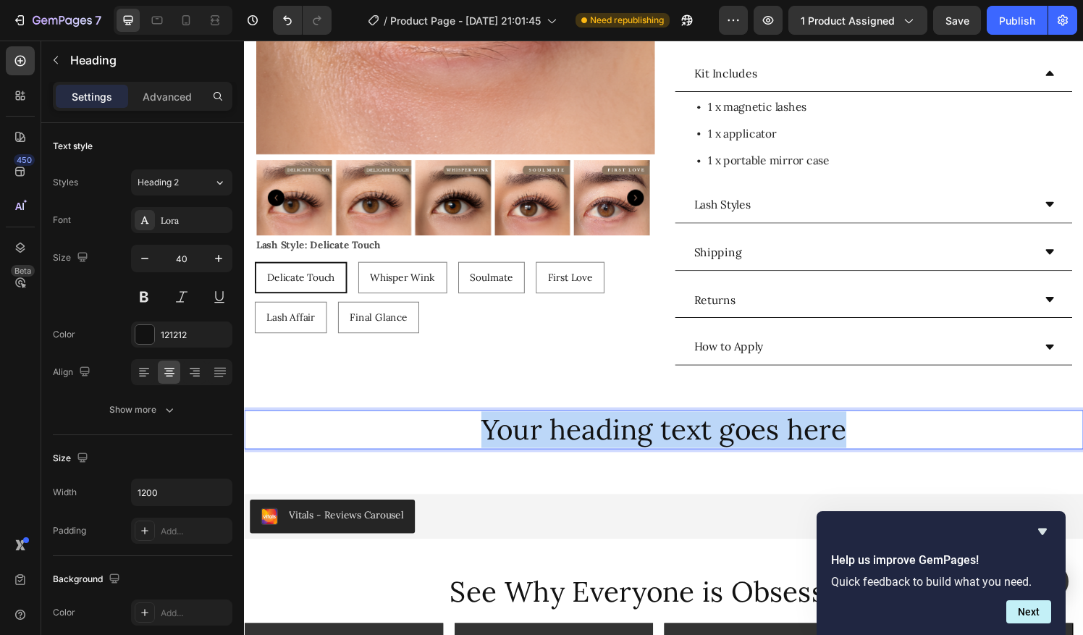
click at [573, 431] on p "Your heading text goes here" at bounding box center [678, 444] width 866 height 38
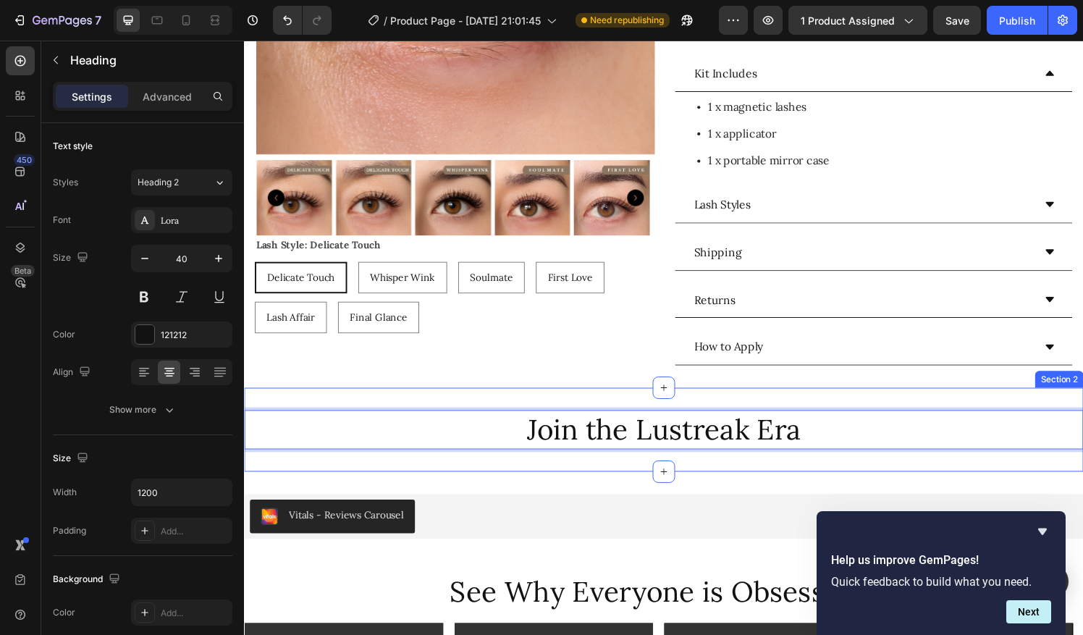
click at [535, 487] on div "Vitals - Reviews Carousel Vitals Section 3" at bounding box center [678, 533] width 869 height 93
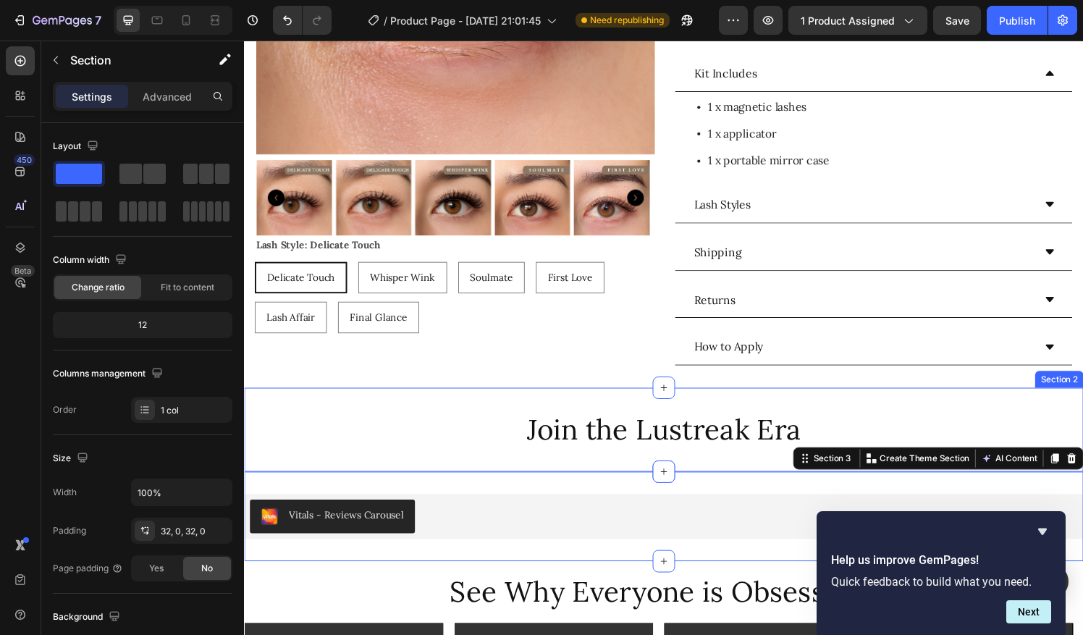
click at [520, 473] on div "Join the Lustreak Era Heading Section 2" at bounding box center [678, 443] width 869 height 87
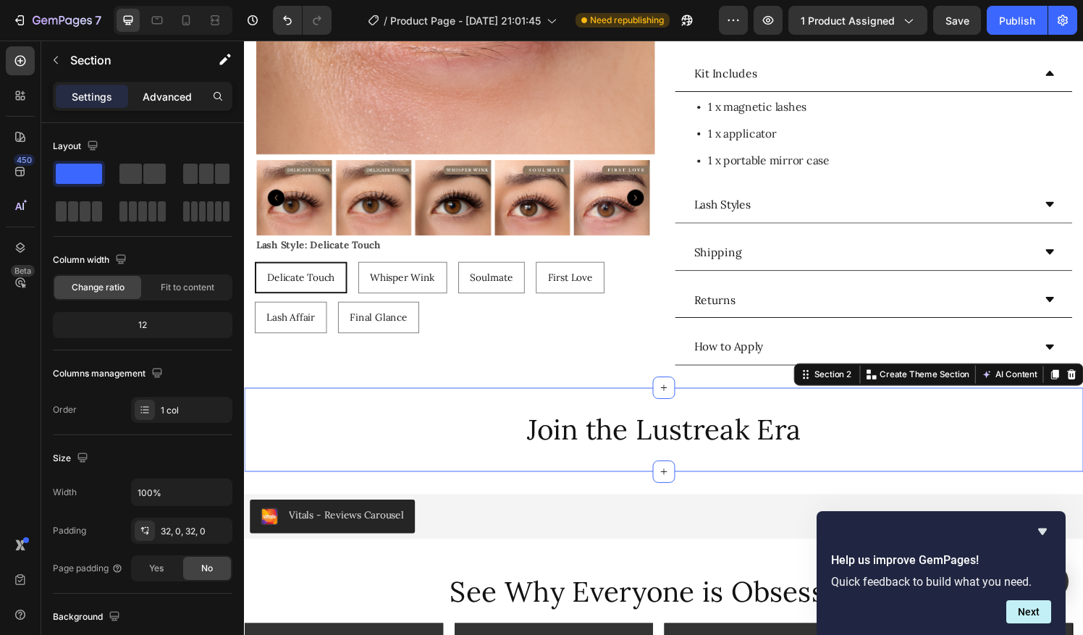
click at [177, 96] on p "Advanced" at bounding box center [167, 96] width 49 height 15
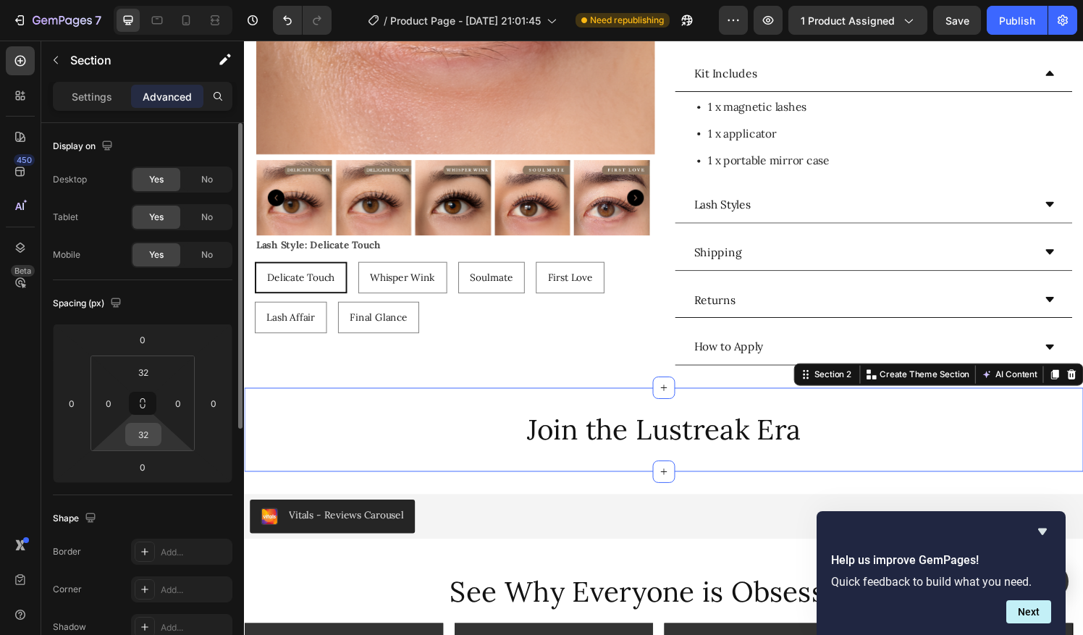
click at [146, 437] on input "32" at bounding box center [143, 435] width 29 height 22
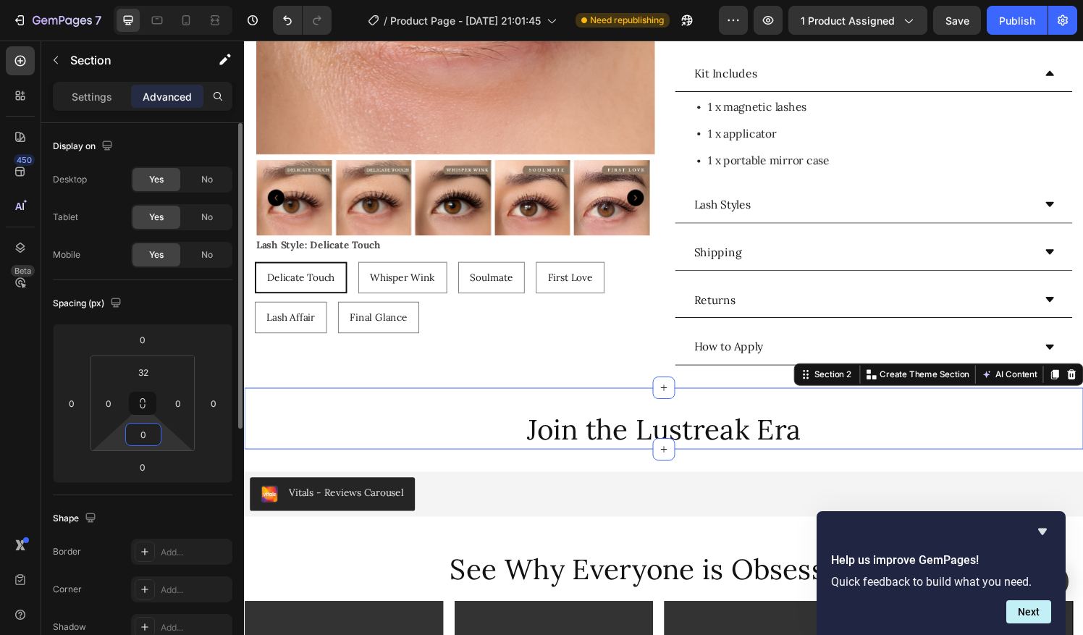
type input "0"
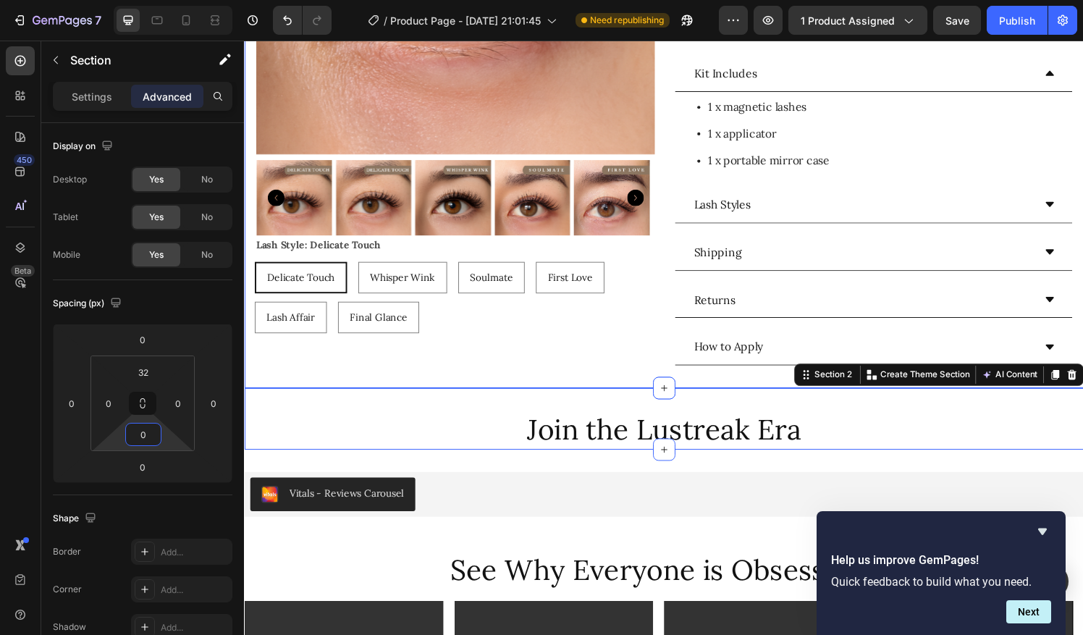
click at [349, 347] on div "Product Images Lash Style: Delicate Touch Delicate Touch Delicate Touch Delicat…" at bounding box center [461, 61] width 413 height 631
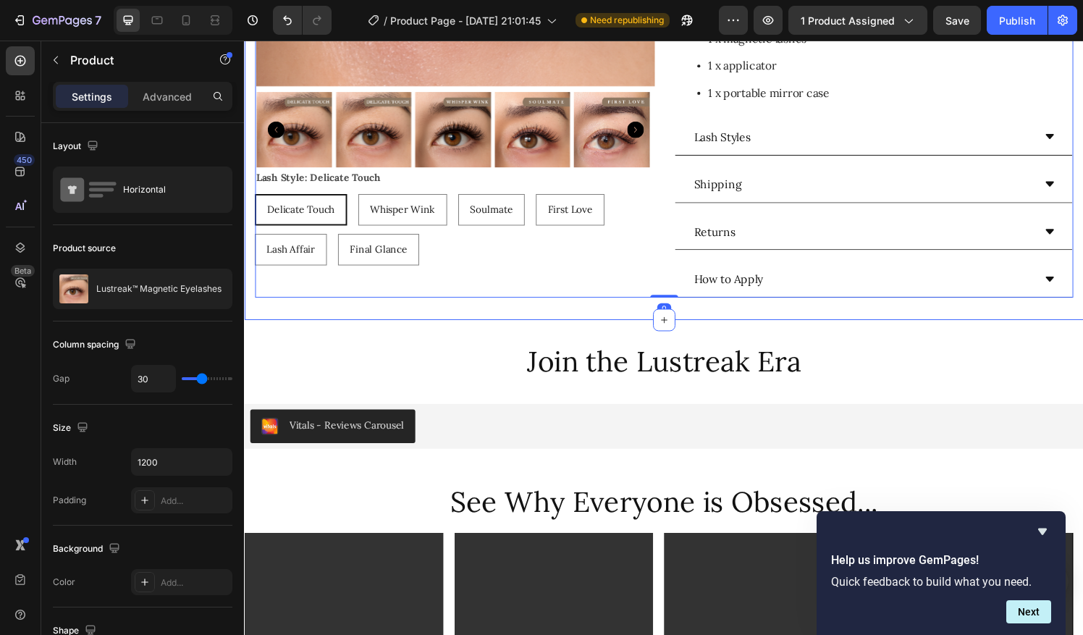
scroll to position [468, 0]
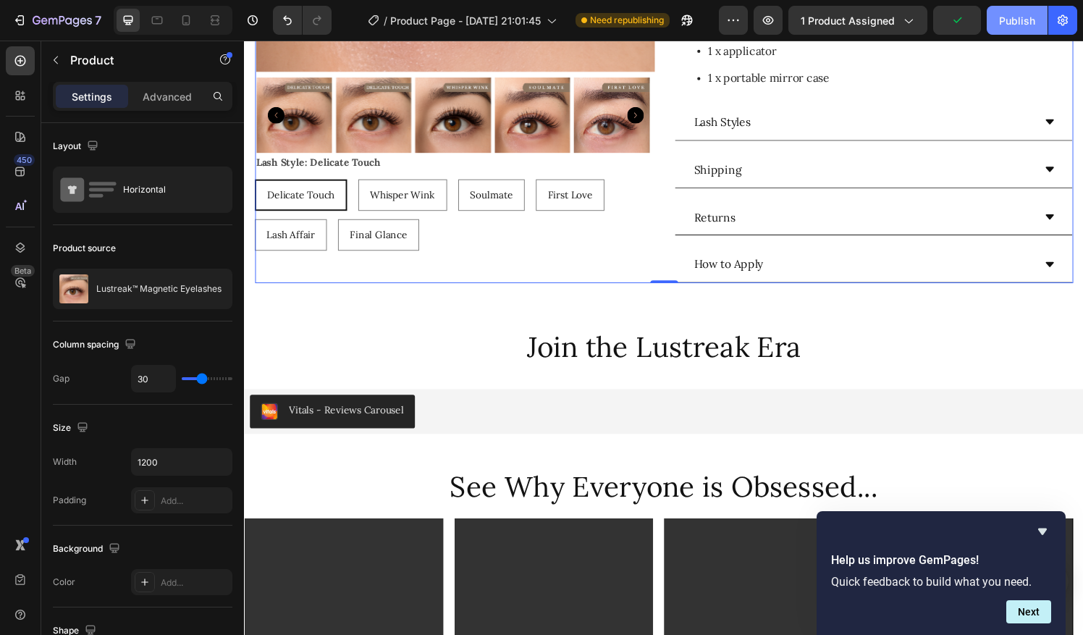
click at [1027, 16] on div "Publish" at bounding box center [1017, 20] width 36 height 15
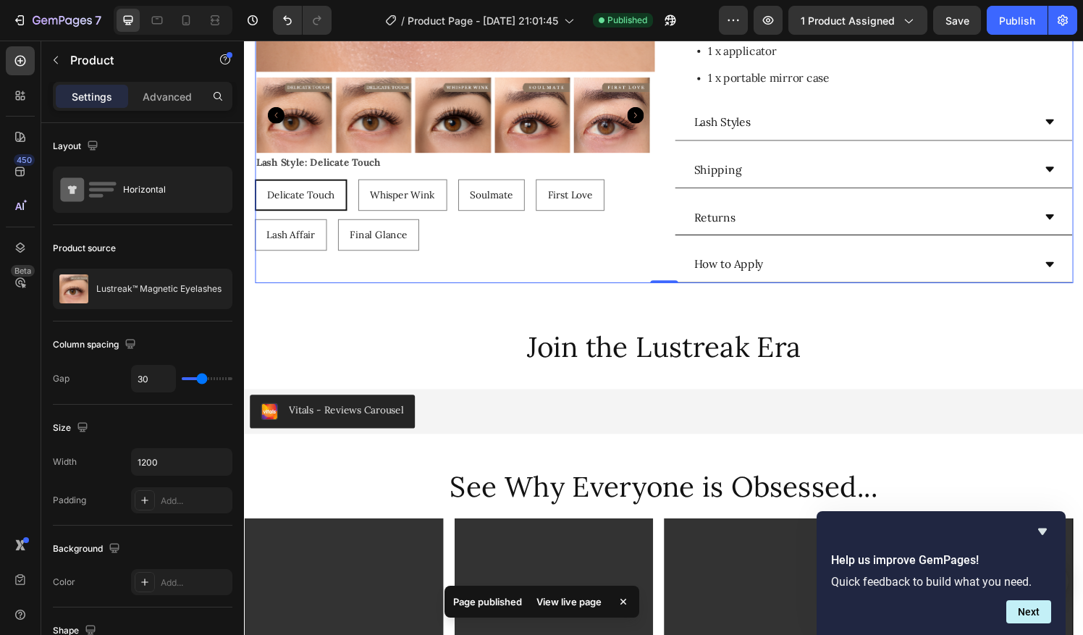
click at [565, 604] on div "View live page" at bounding box center [569, 602] width 83 height 20
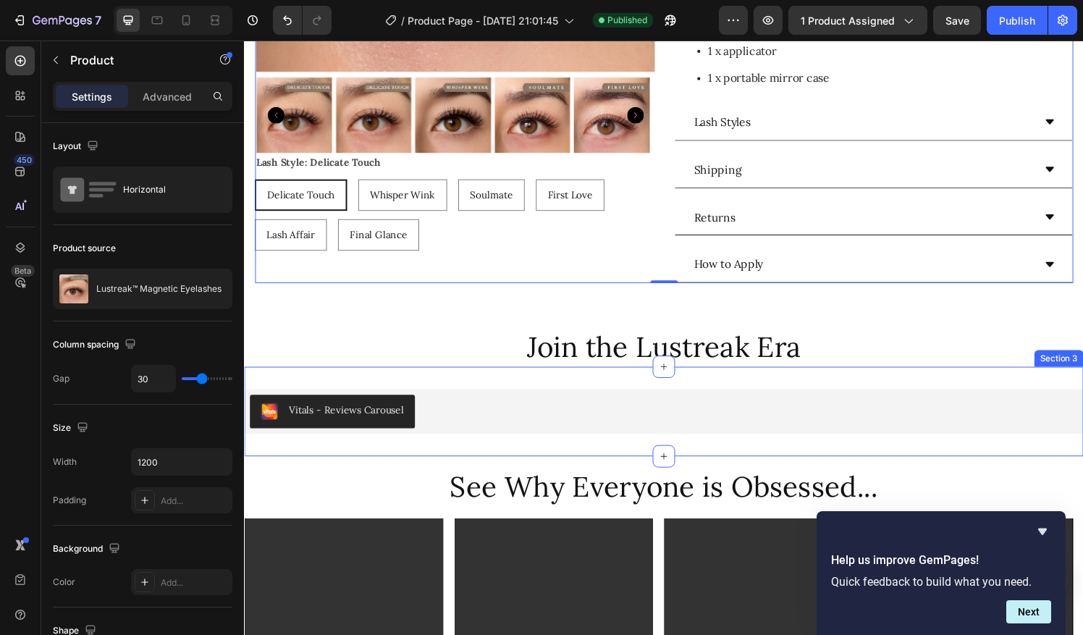
click at [541, 379] on div "Vitals - Reviews Carousel Vitals Section 3" at bounding box center [678, 425] width 869 height 93
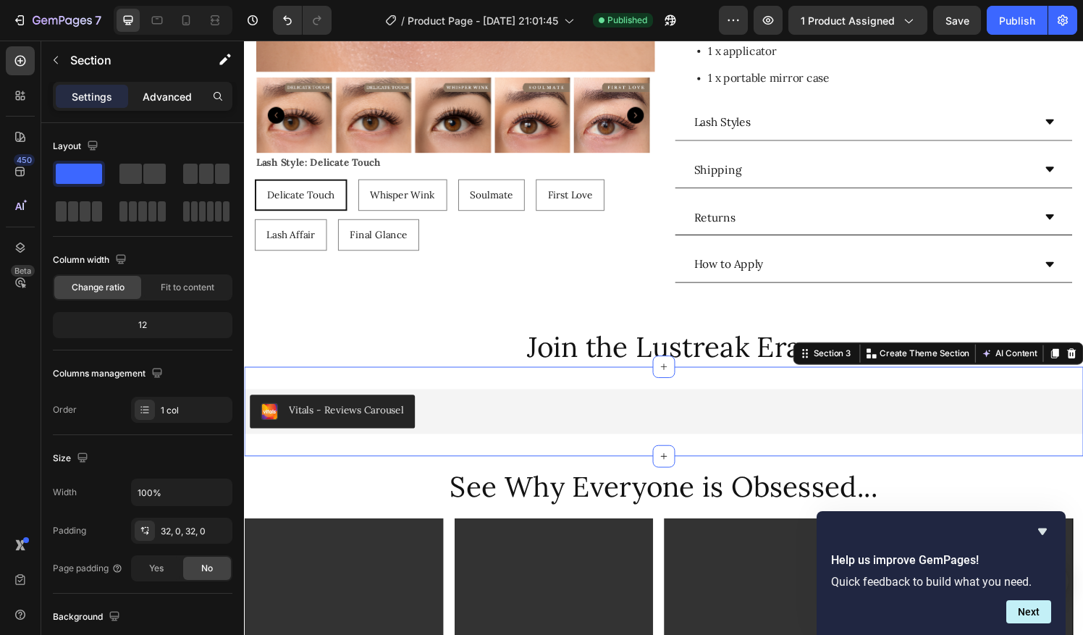
click at [151, 91] on p "Advanced" at bounding box center [167, 96] width 49 height 15
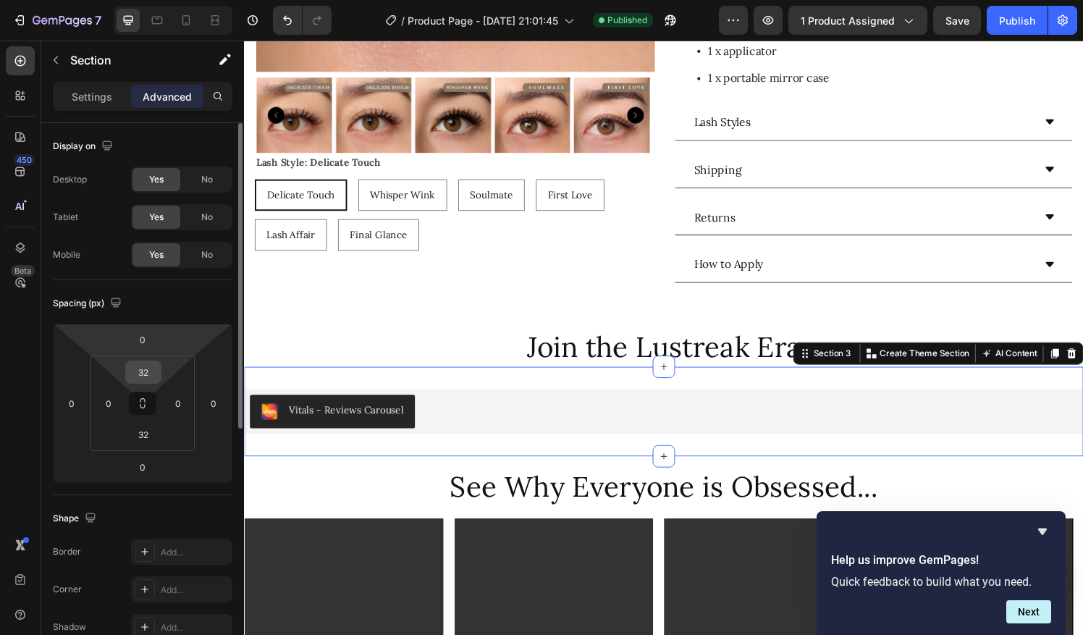
click at [146, 371] on input "32" at bounding box center [143, 372] width 29 height 22
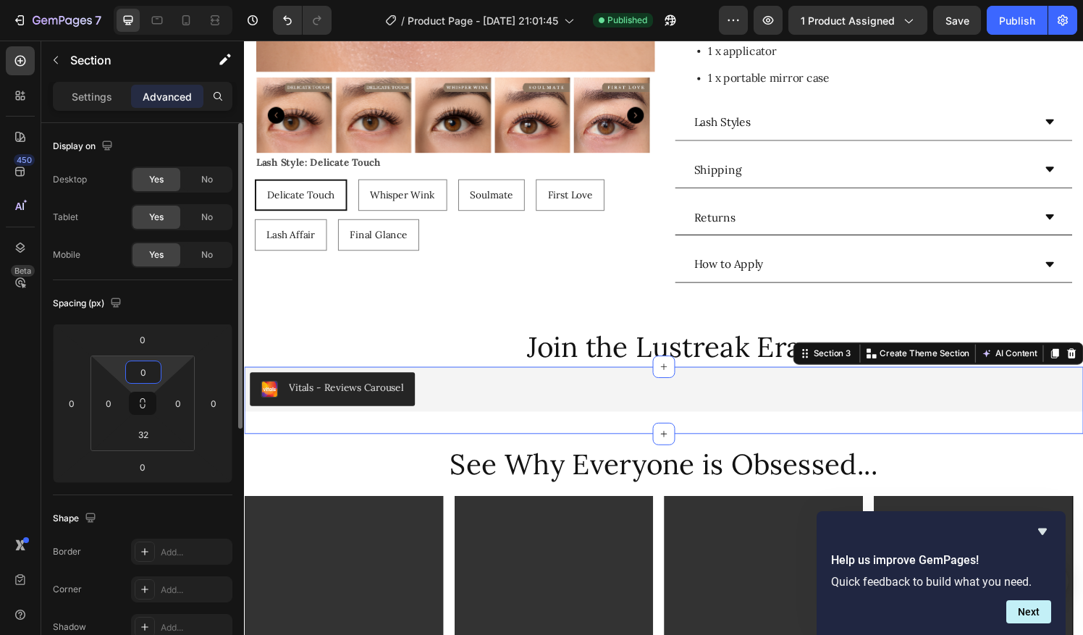
type input "0"
click at [1009, 23] on div "Publish" at bounding box center [1017, 20] width 36 height 15
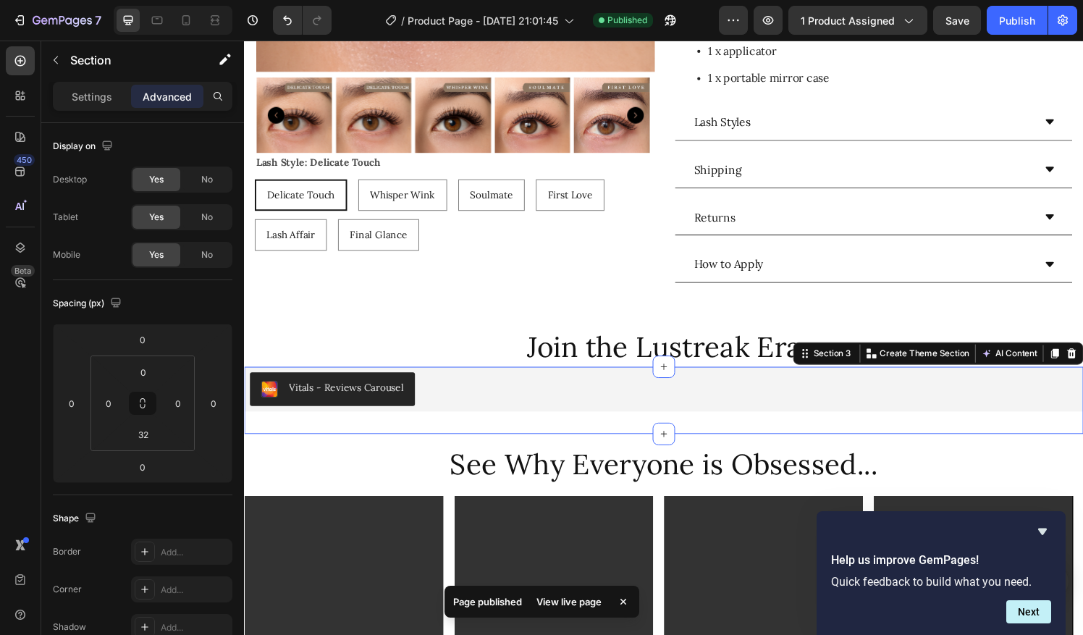
click at [584, 604] on div "View live page" at bounding box center [569, 602] width 83 height 20
click at [413, 432] on div "Vitals - Reviews Carousel Vitals Section 3 You can create reusable sections Cre…" at bounding box center [678, 414] width 869 height 70
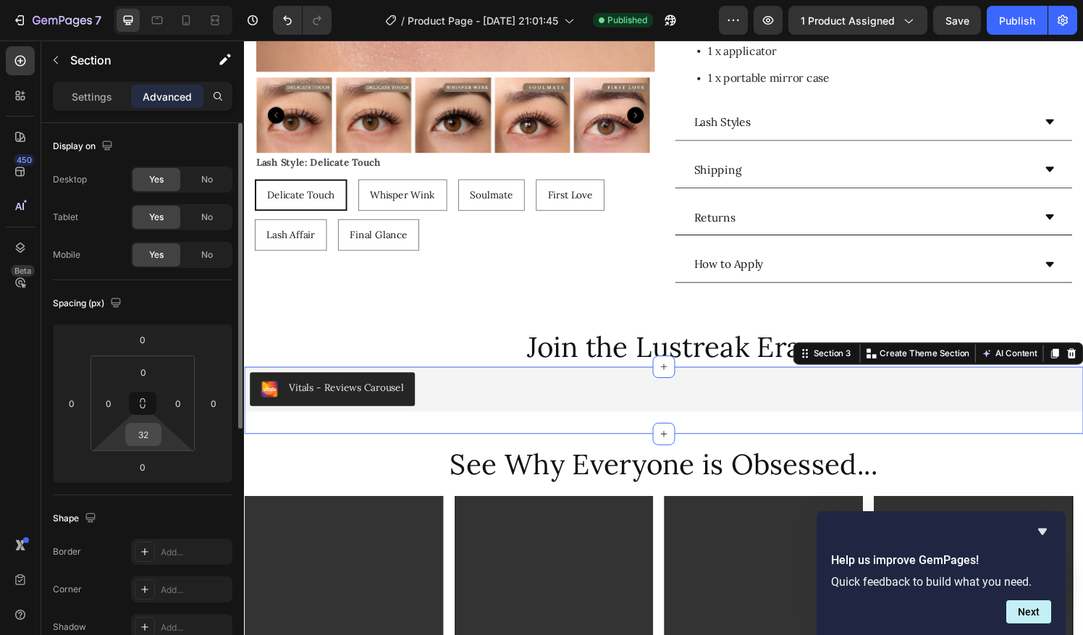
click at [143, 429] on input "32" at bounding box center [143, 435] width 29 height 22
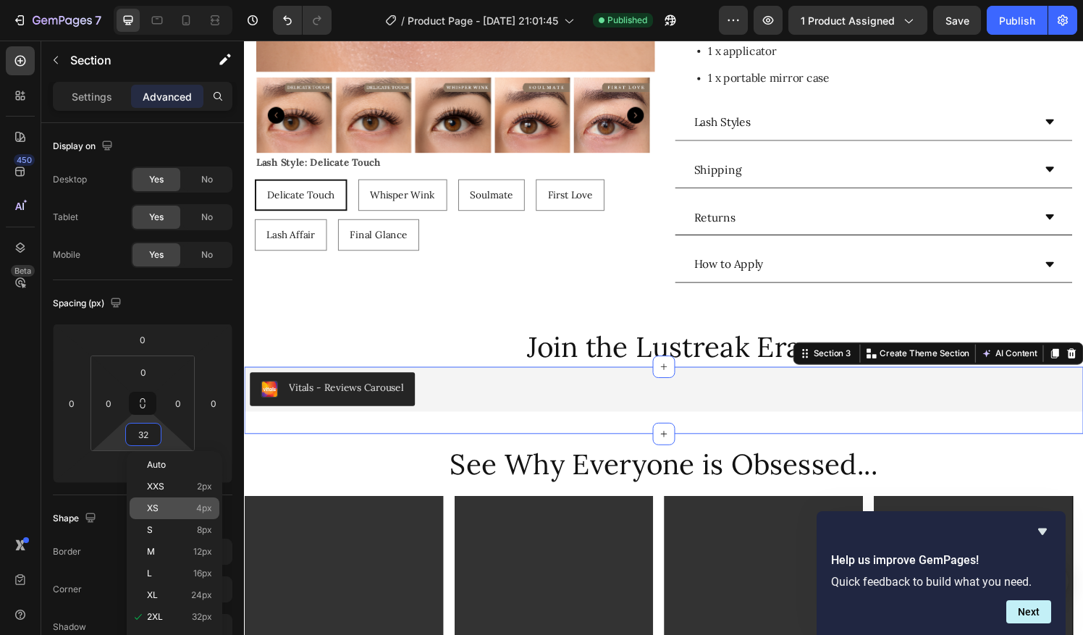
click at [151, 508] on span "XS" at bounding box center [153, 508] width 12 height 10
type input "4"
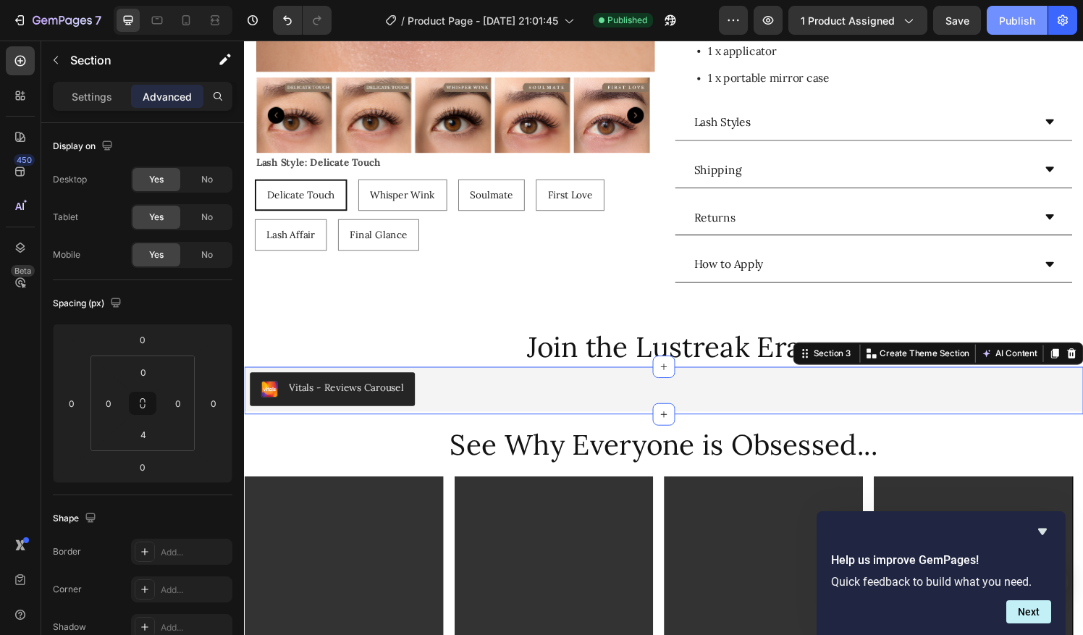
click at [1011, 25] on div "Publish" at bounding box center [1017, 20] width 36 height 15
click at [568, 597] on div "View live page" at bounding box center [569, 602] width 83 height 20
click at [468, 394] on div "Vitals - Reviews Carousel" at bounding box center [678, 401] width 857 height 35
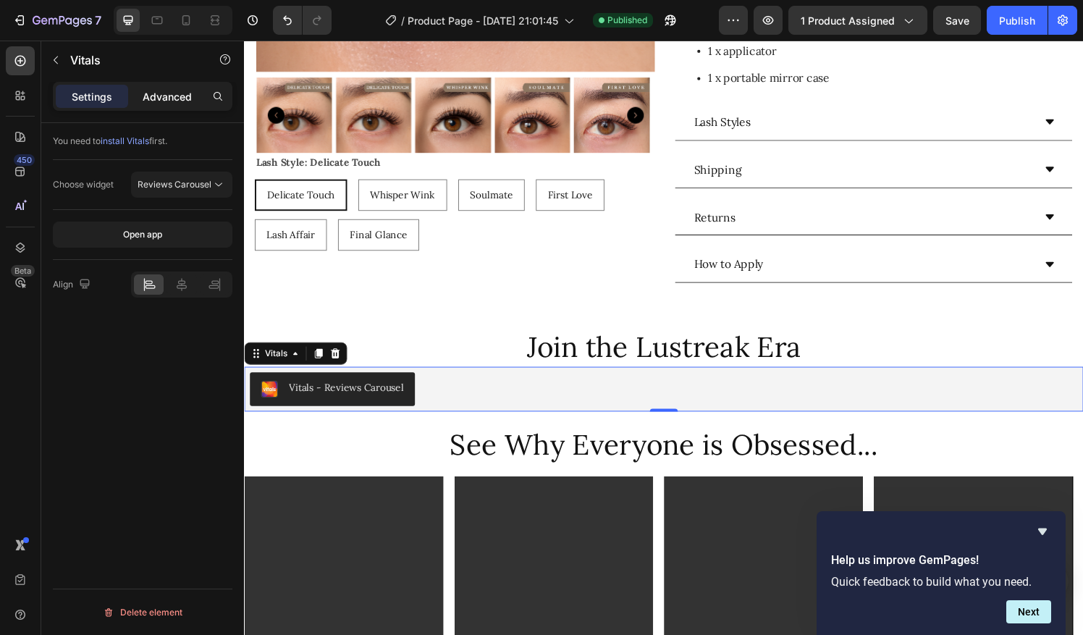
click at [168, 100] on p "Advanced" at bounding box center [167, 96] width 49 height 15
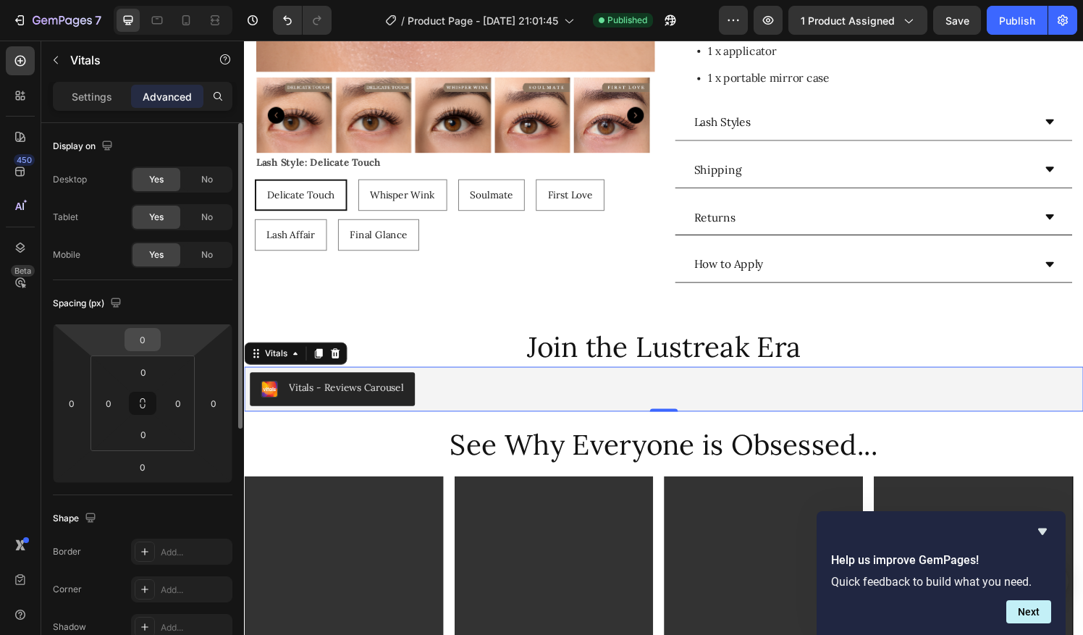
click at [144, 344] on input "0" at bounding box center [142, 340] width 29 height 22
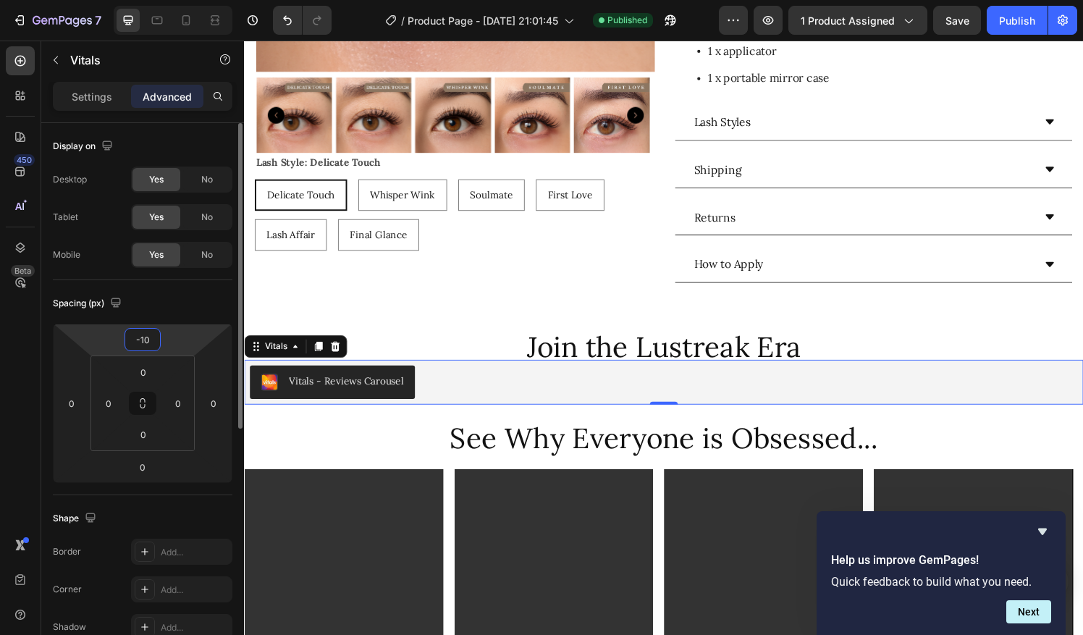
type input "-10"
click at [448, 340] on p "Join the Lustreak Era" at bounding box center [678, 359] width 866 height 38
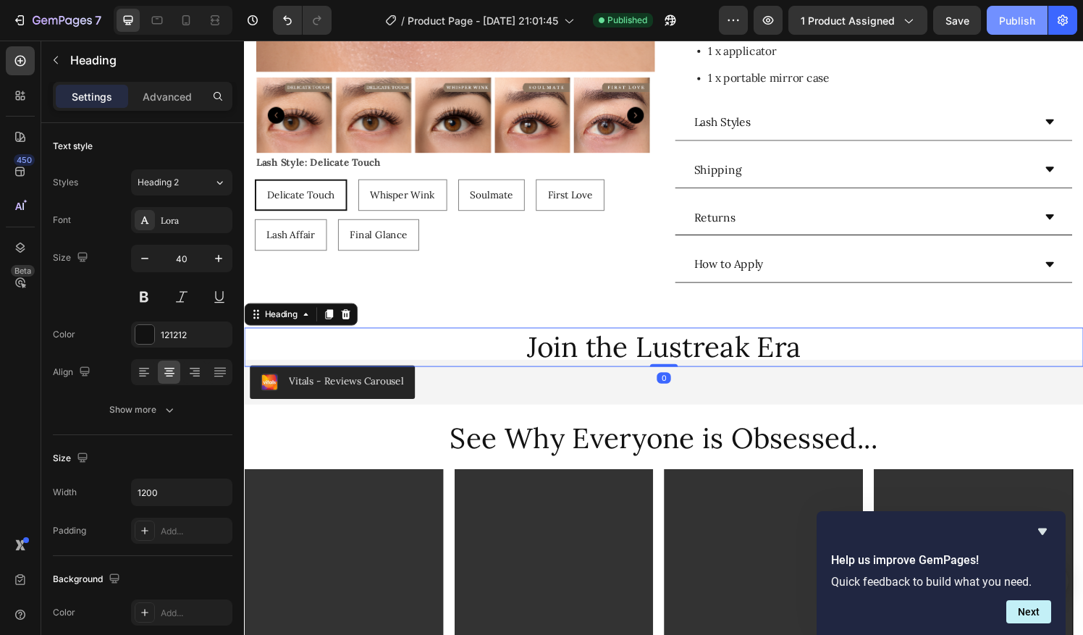
click at [1038, 14] on button "Publish" at bounding box center [1017, 20] width 61 height 29
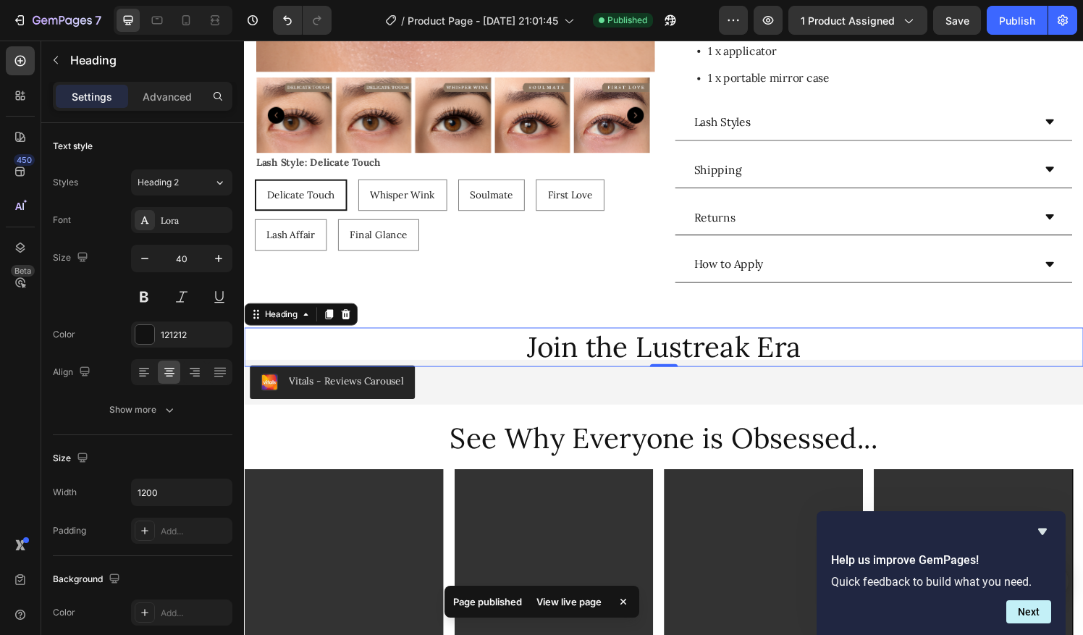
click at [576, 601] on div "View live page" at bounding box center [569, 602] width 83 height 20
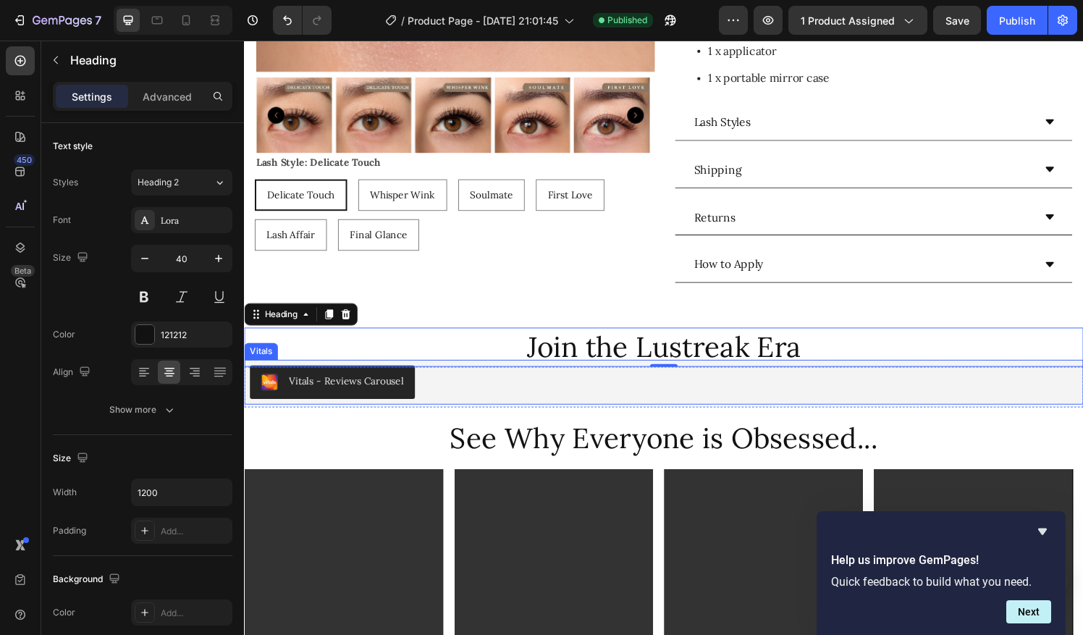
click at [504, 386] on div "Vitals - Reviews Carousel" at bounding box center [678, 394] width 857 height 35
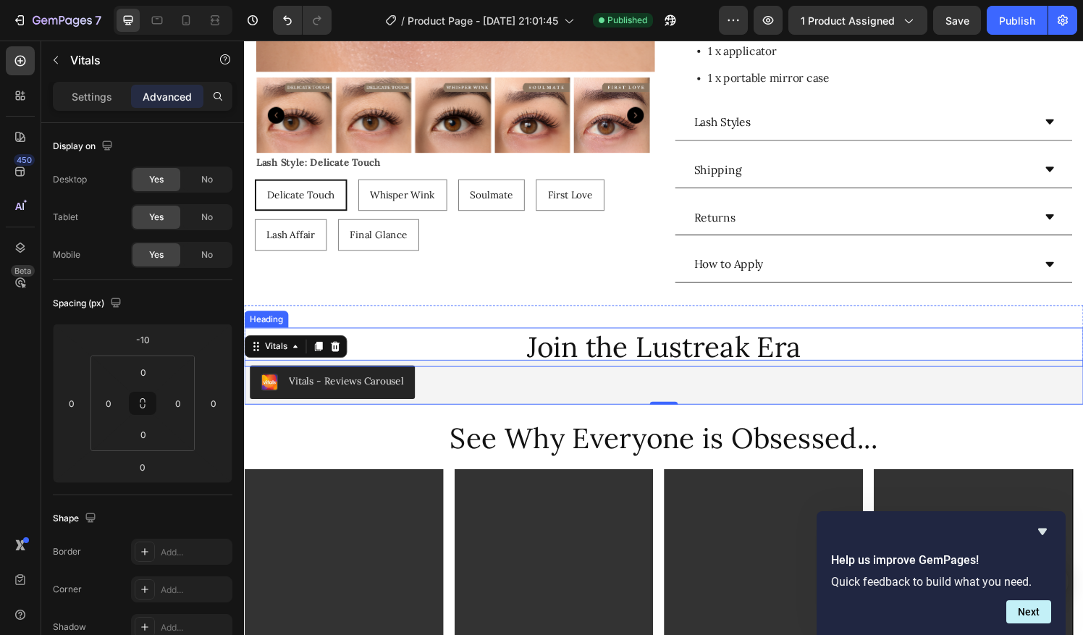
click at [482, 350] on p "Join the Lustreak Era" at bounding box center [678, 359] width 866 height 38
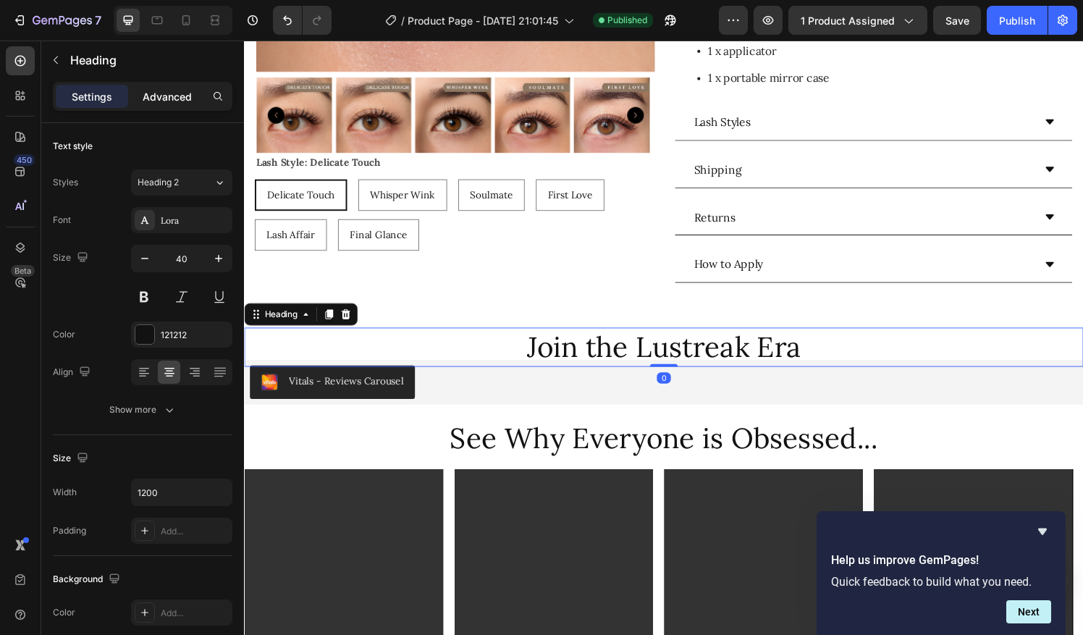
click at [161, 98] on p "Advanced" at bounding box center [167, 96] width 49 height 15
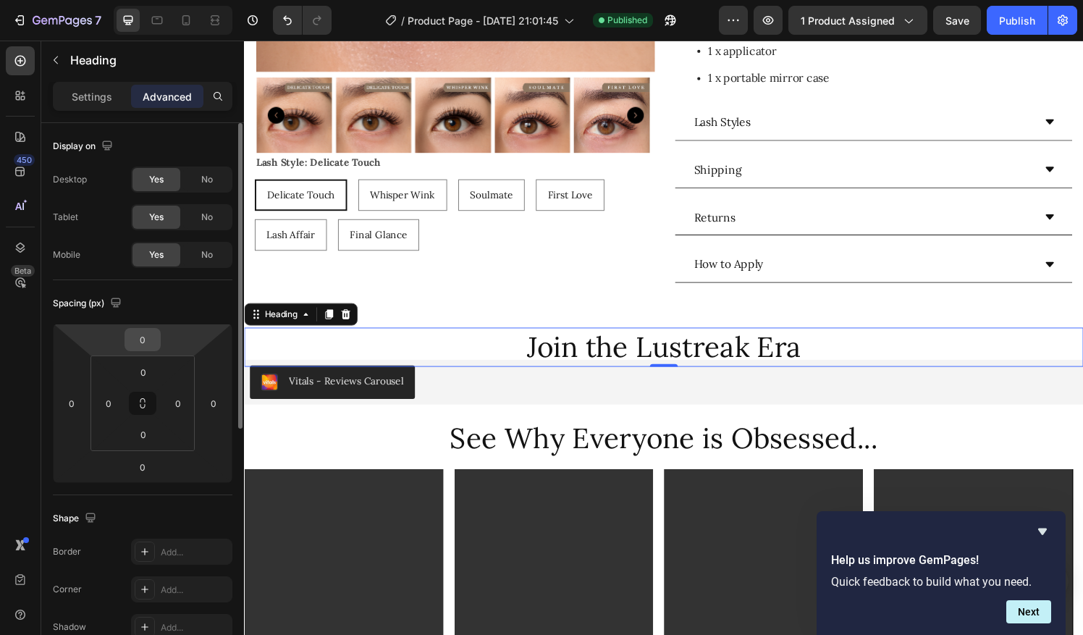
click at [139, 337] on input "0" at bounding box center [142, 340] width 29 height 22
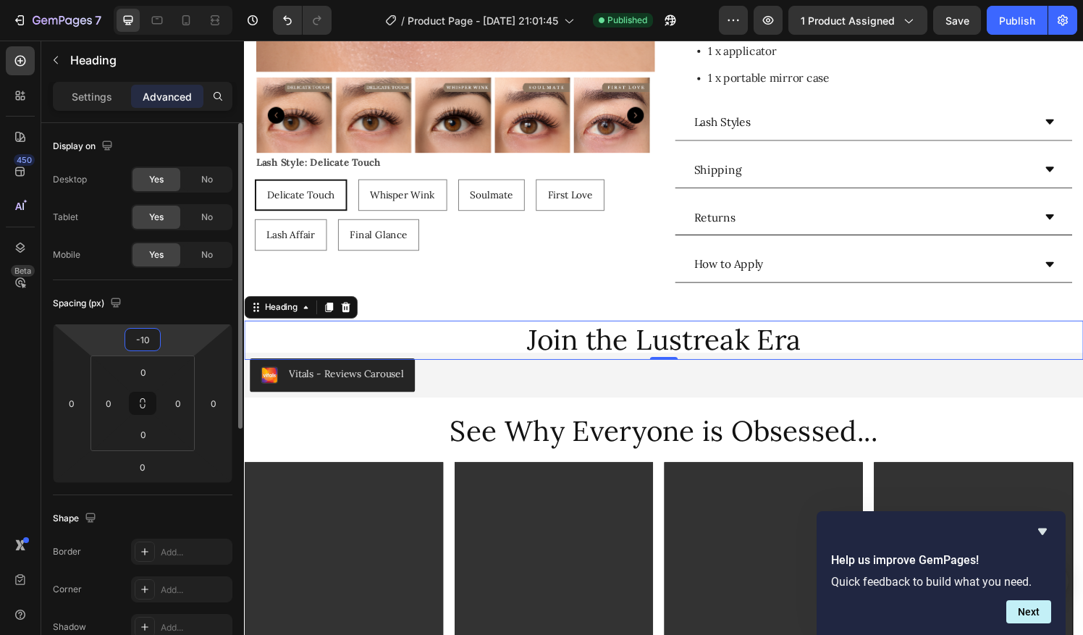
type input "-1"
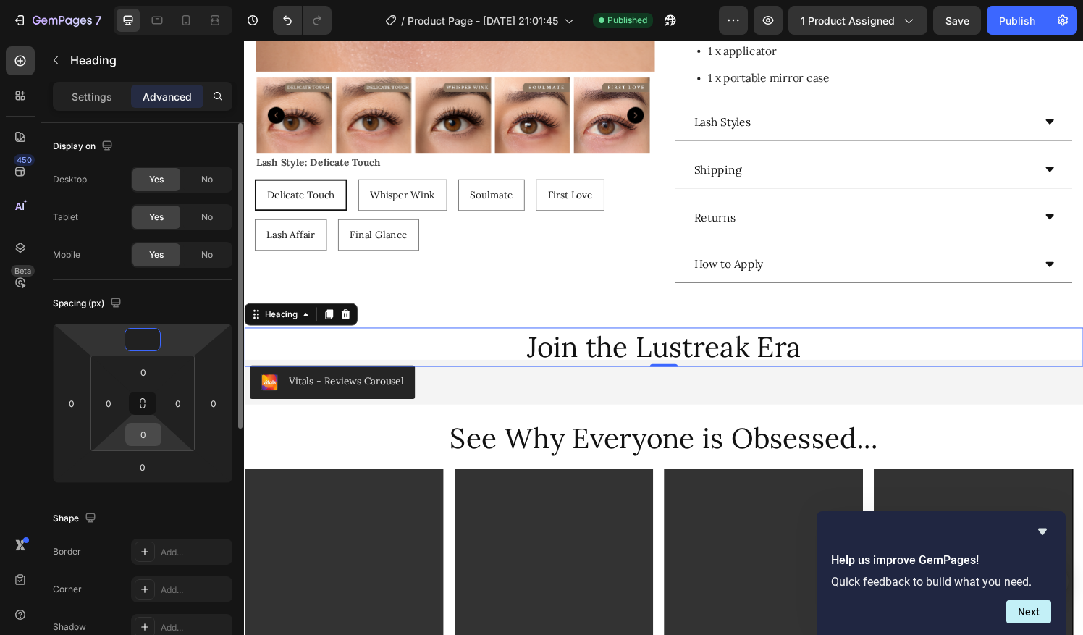
click at [146, 436] on input "0" at bounding box center [143, 435] width 29 height 22
type input "0"
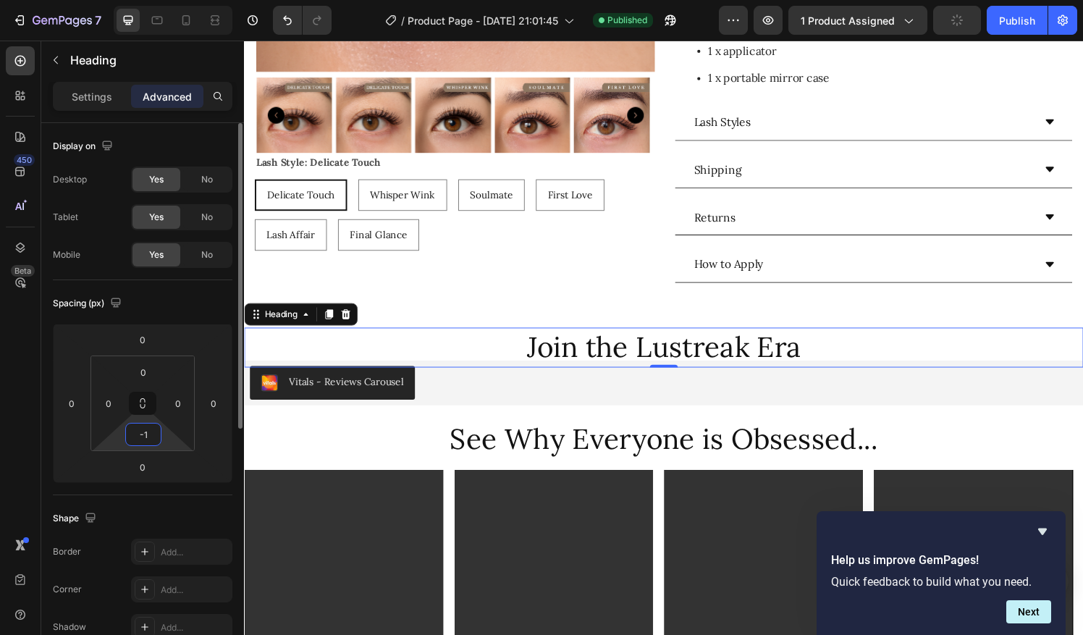
type input "-"
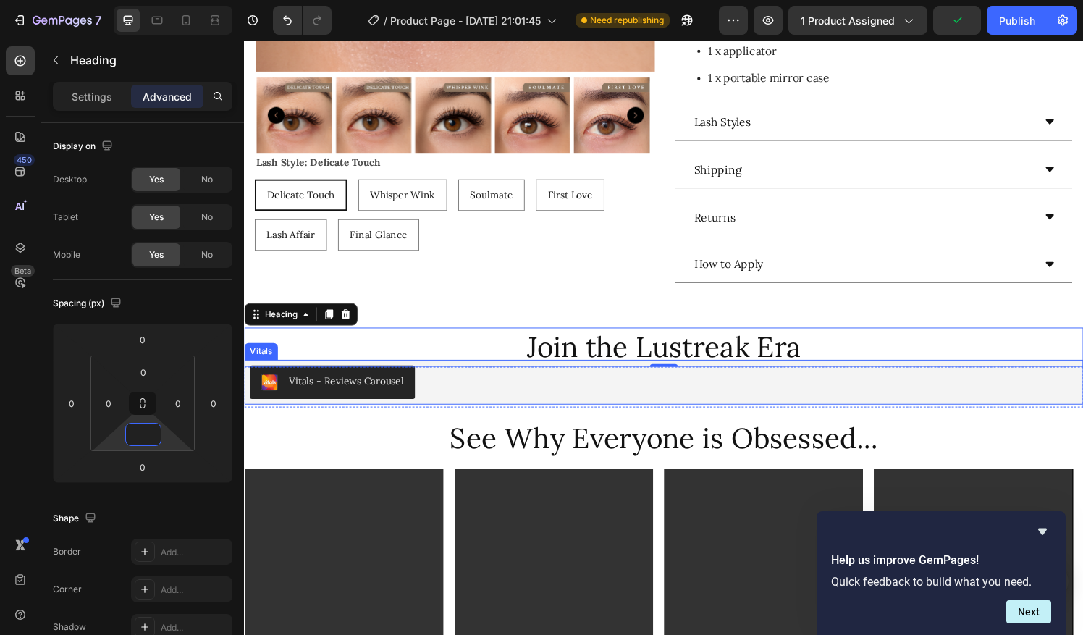
click at [511, 400] on div "Vitals - Reviews Carousel" at bounding box center [678, 394] width 857 height 35
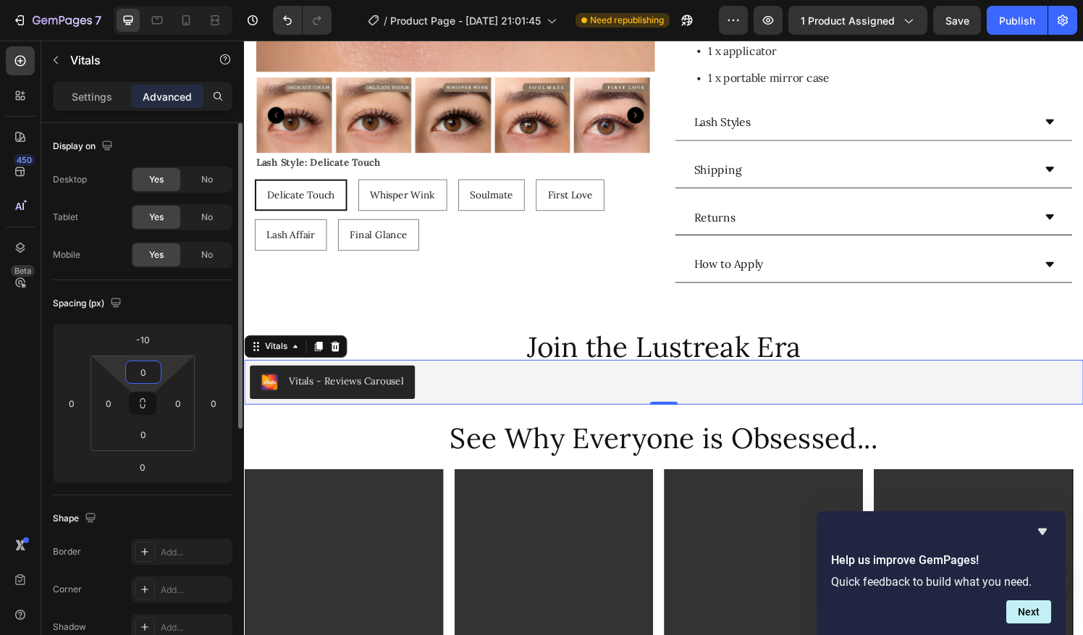
click at [145, 373] on input "0" at bounding box center [143, 372] width 29 height 22
type input "-"
click at [153, 342] on input "-10" at bounding box center [142, 340] width 29 height 22
type input "0"
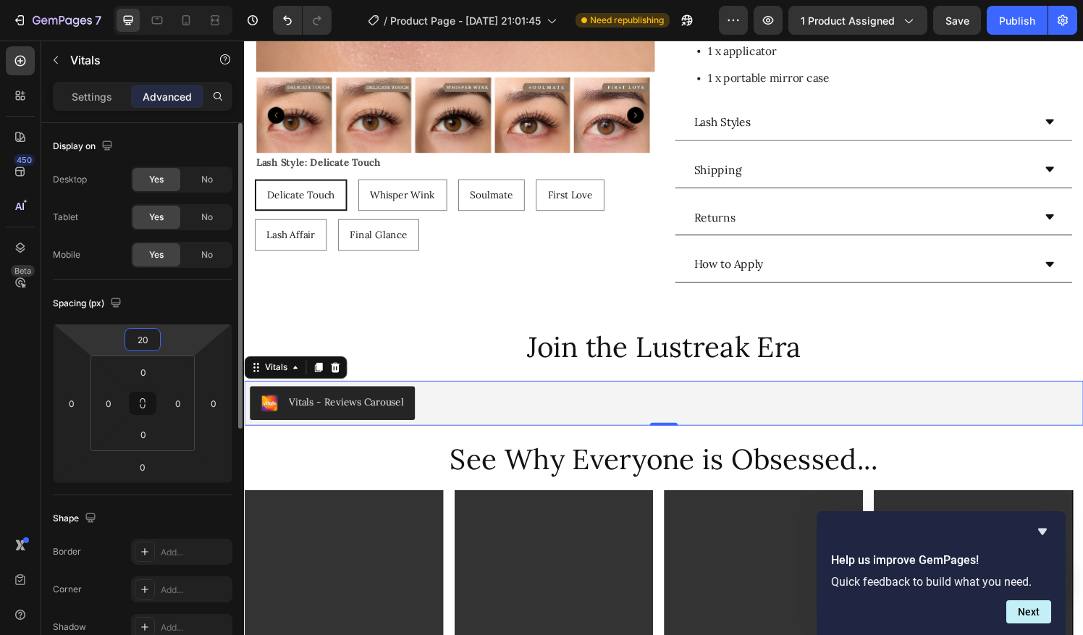
type input "2"
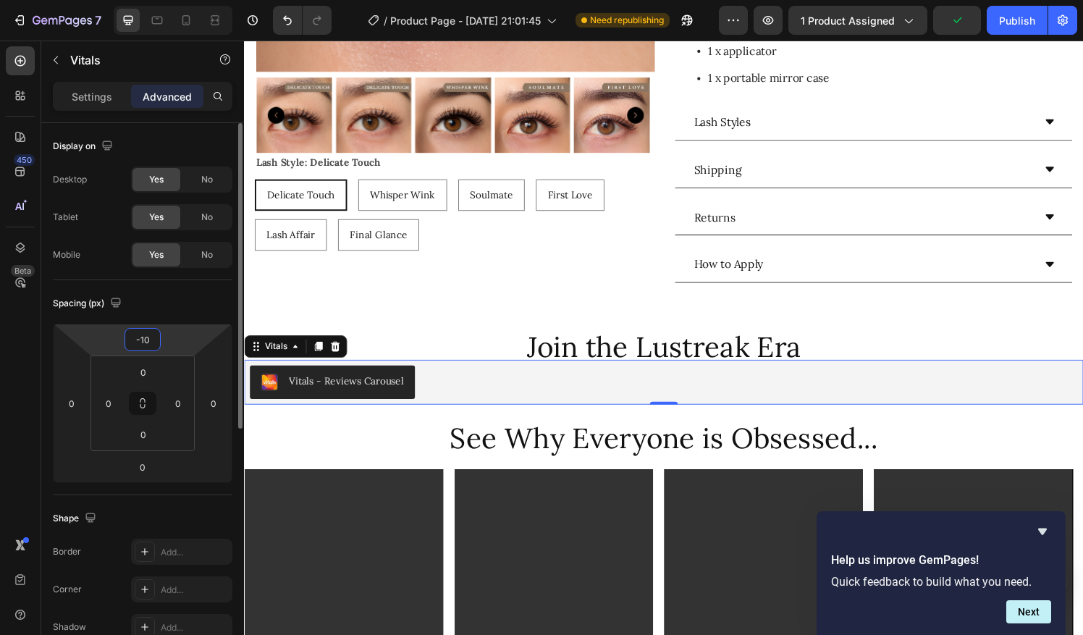
type input "-1"
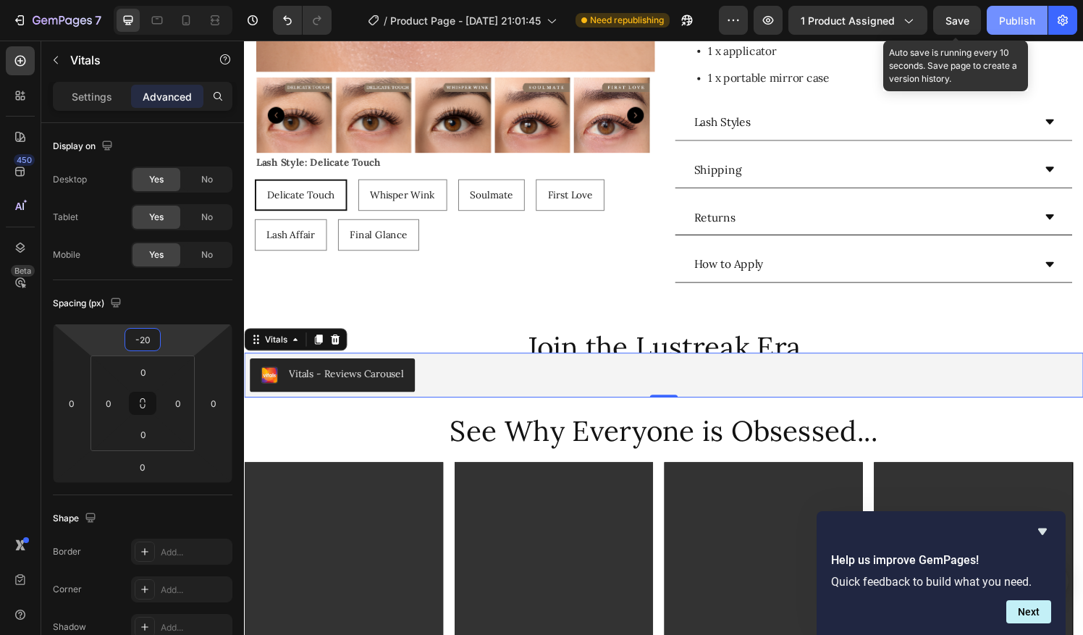
type input "-20"
click at [996, 32] on button "Publish" at bounding box center [1017, 20] width 61 height 29
